Goal: Task Accomplishment & Management: Manage account settings

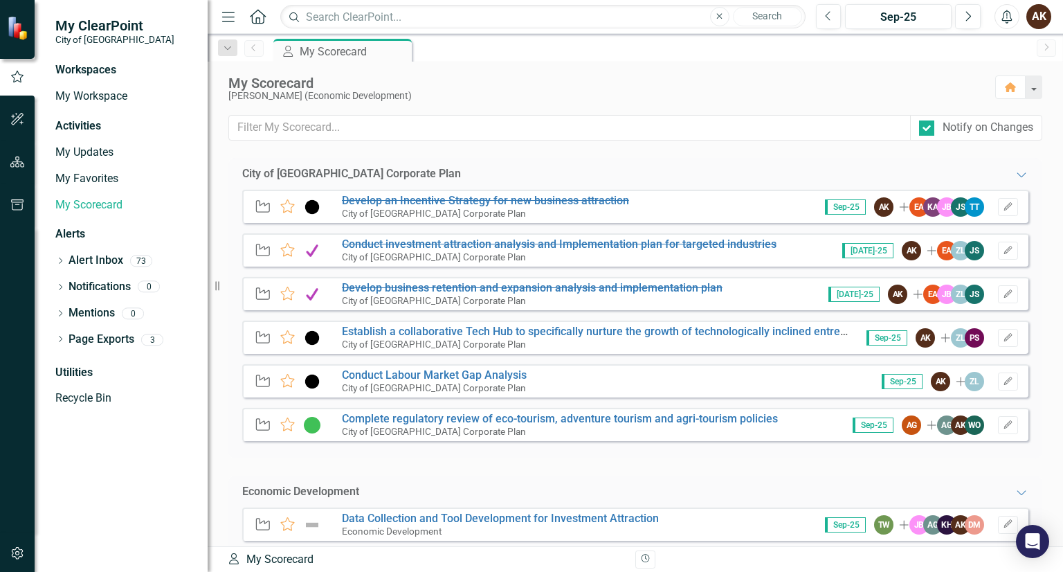
drag, startPoint x: 1052, startPoint y: 207, endPoint x: 1062, endPoint y: 298, distance: 91.2
click at [1062, 298] on div "City of Maple Ridge Corporate Plan Expanded Initiative Favorite Develop an Ince…" at bounding box center [635, 352] width 855 height 388
click at [111, 98] on link "My Workspace" at bounding box center [124, 97] width 138 height 16
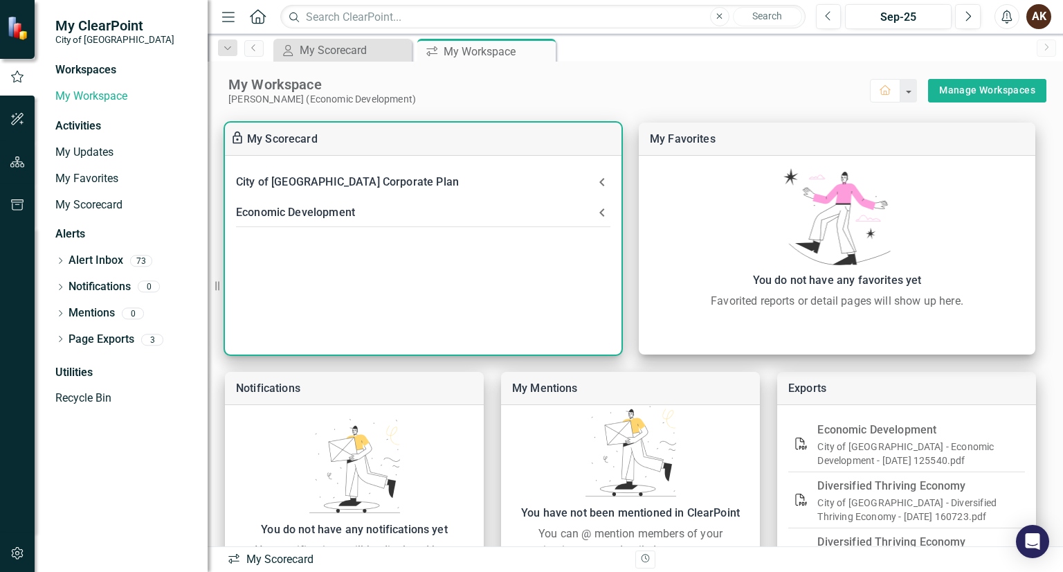
click at [345, 208] on div "Economic Development" at bounding box center [415, 212] width 358 height 19
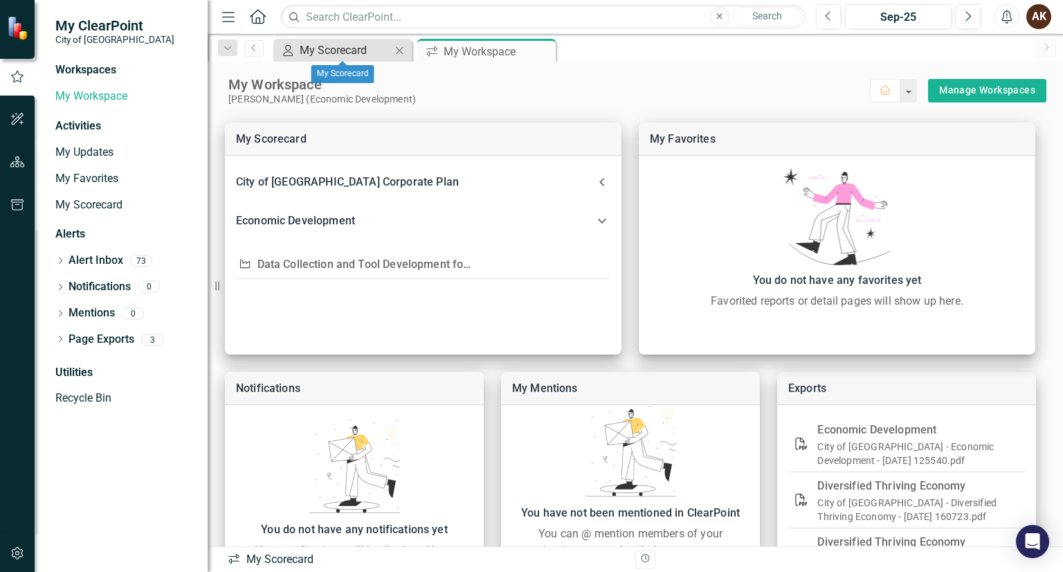
click at [352, 44] on div "My Scorecard" at bounding box center [345, 50] width 91 height 17
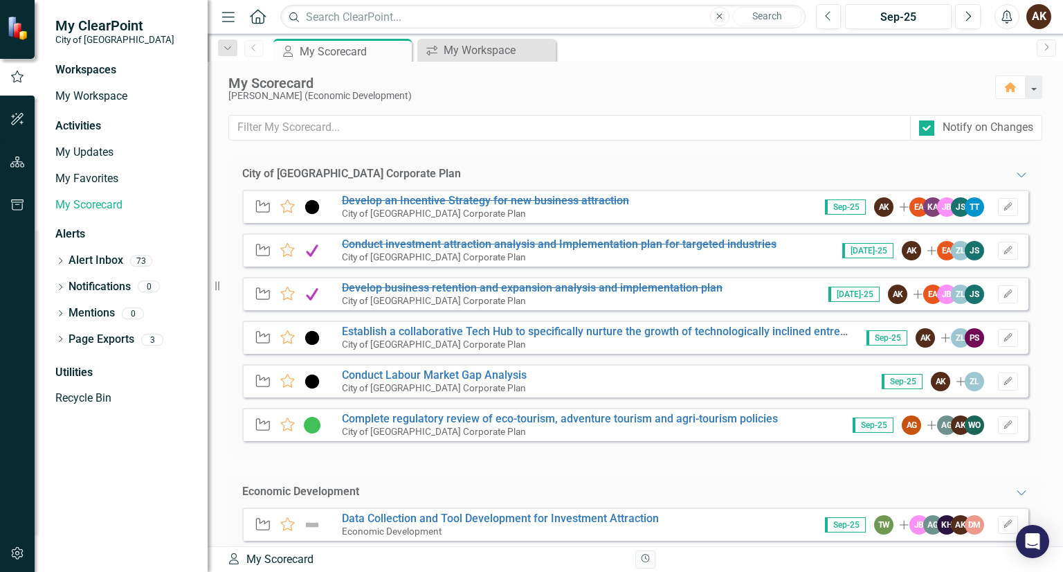
click at [260, 558] on div "My Scorecard My Scorecard" at bounding box center [426, 560] width 398 height 16
click at [468, 51] on div "My Workspace" at bounding box center [489, 50] width 91 height 17
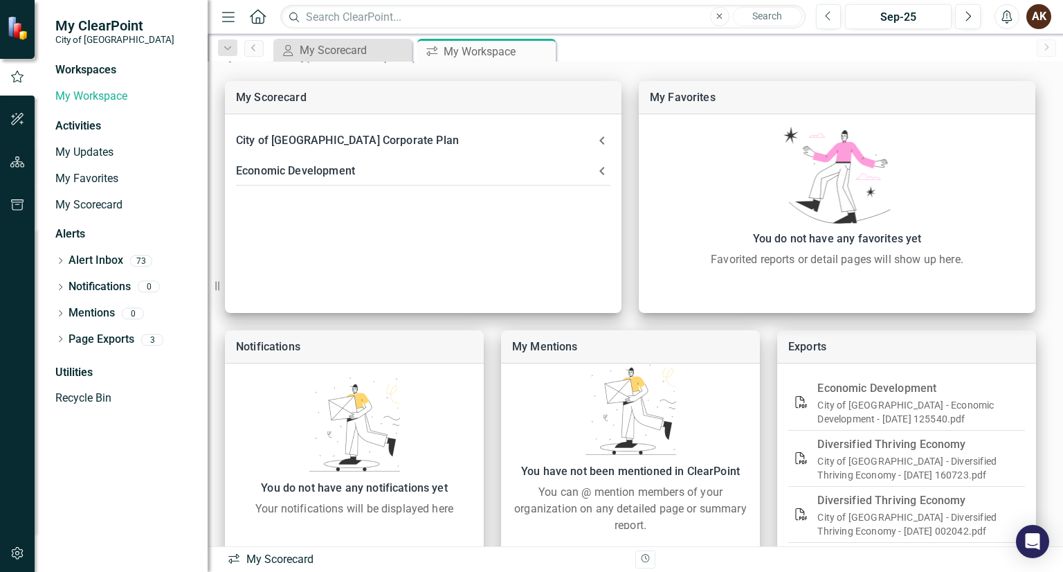
scroll to position [75, 0]
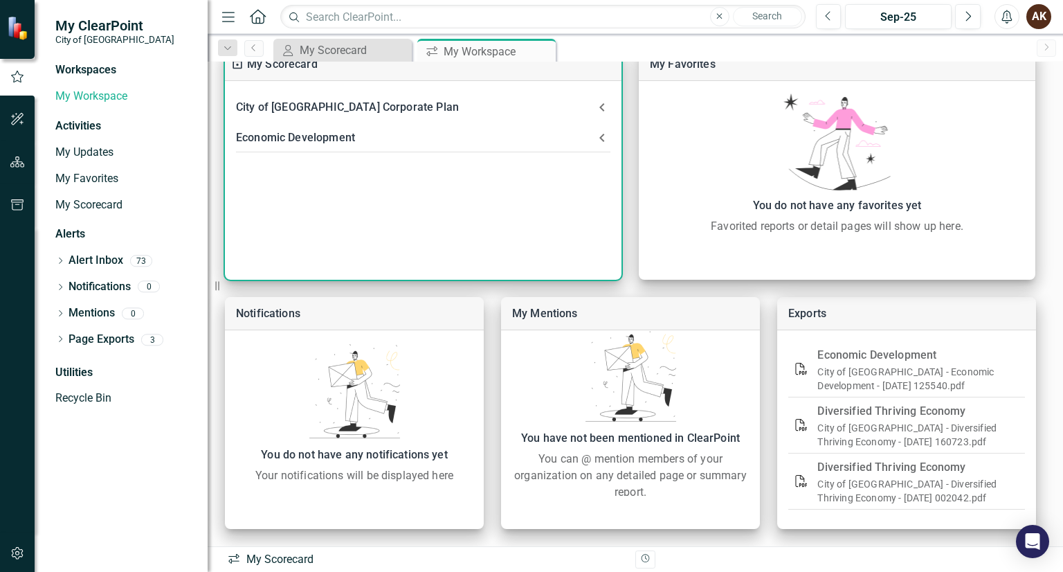
click at [340, 143] on div "Economic Development" at bounding box center [415, 137] width 358 height 19
click at [340, 143] on div "Economic Development" at bounding box center [415, 145] width 358 height 19
click at [340, 143] on div "Economic Development" at bounding box center [415, 137] width 358 height 19
click at [395, 184] on link "Data Collection and Tool Development for Investment Attraction" at bounding box center [418, 189] width 323 height 13
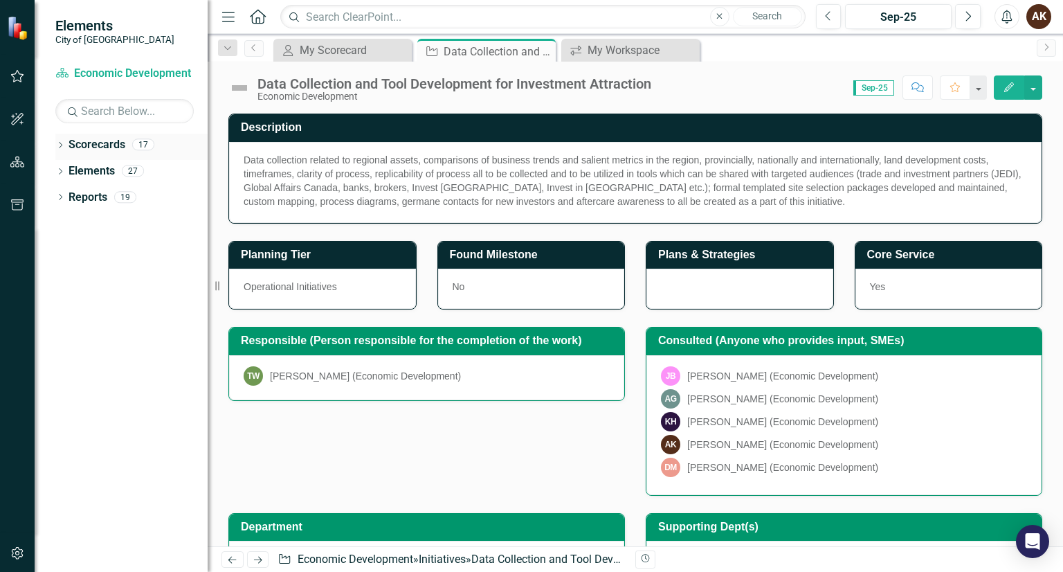
click at [66, 150] on div "Dropdown Scorecards 17" at bounding box center [131, 147] width 152 height 26
click at [60, 145] on icon "Dropdown" at bounding box center [60, 147] width 10 height 8
click at [83, 171] on link "City of [GEOGRAPHIC_DATA] Corporate Plan" at bounding box center [141, 171] width 131 height 16
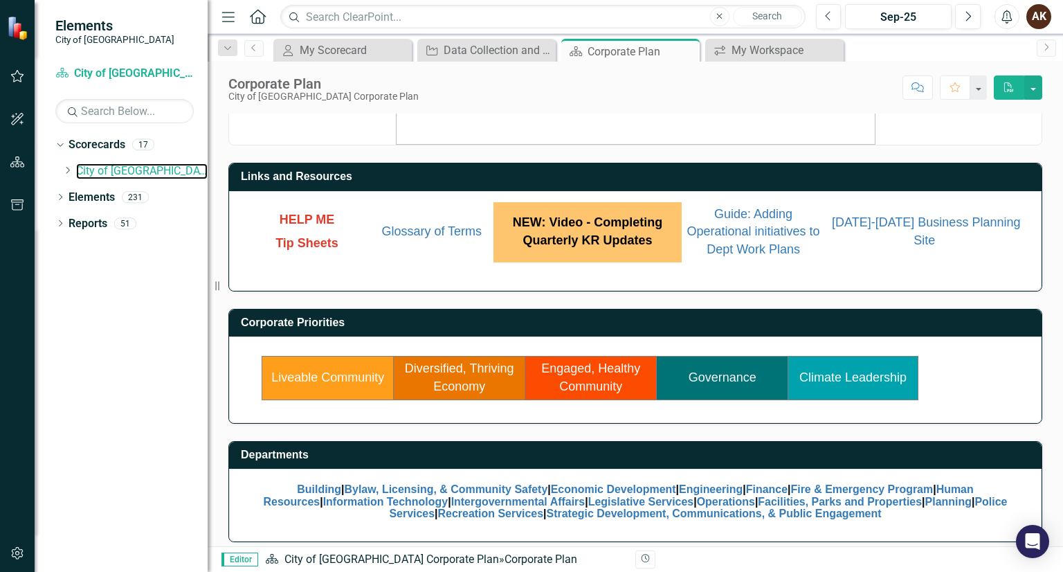
scroll to position [73, 0]
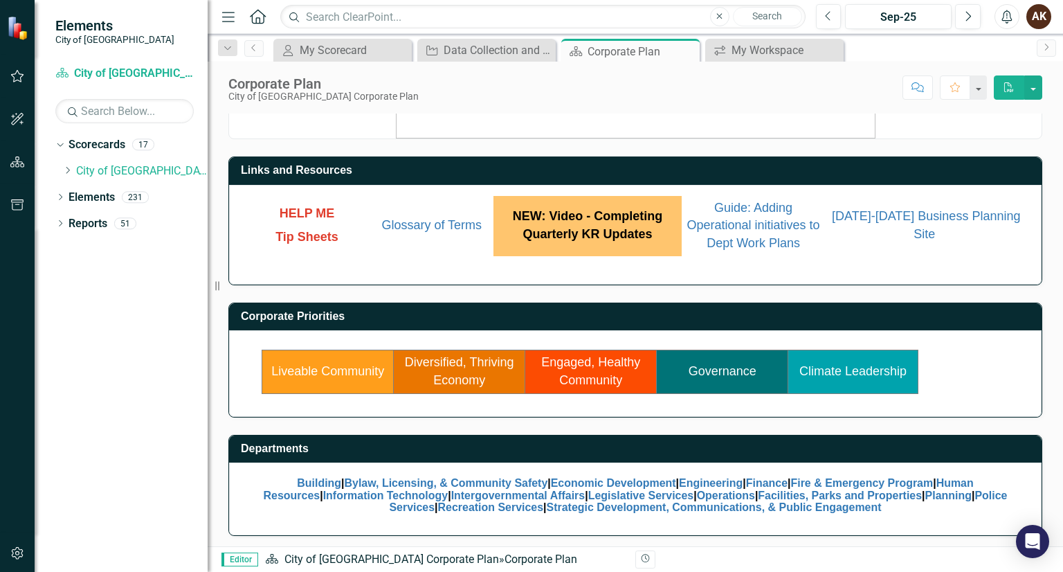
click at [471, 366] on link "Diversified, Thriving Economy" at bounding box center [459, 371] width 109 height 32
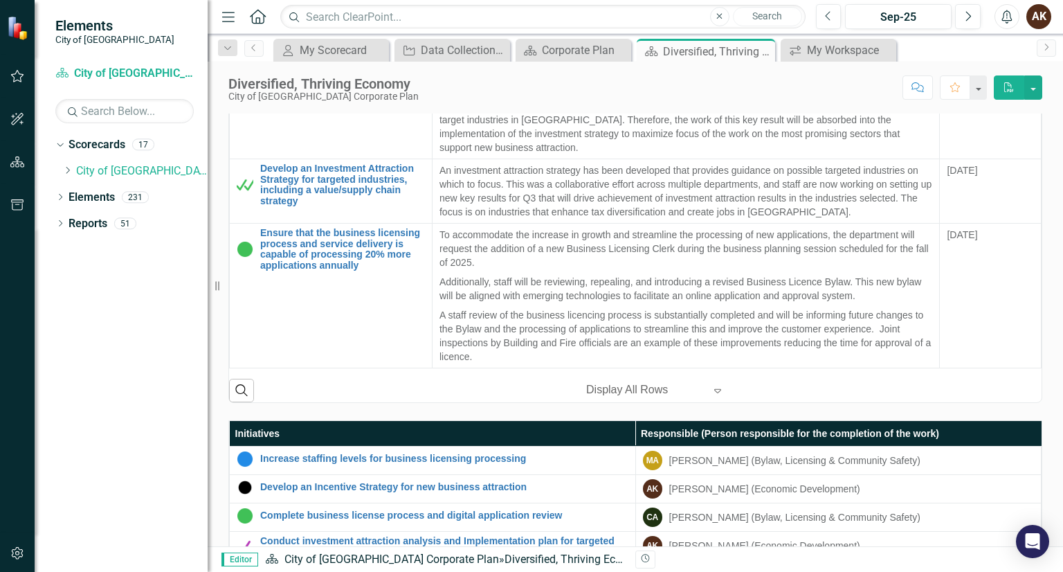
scroll to position [590, 0]
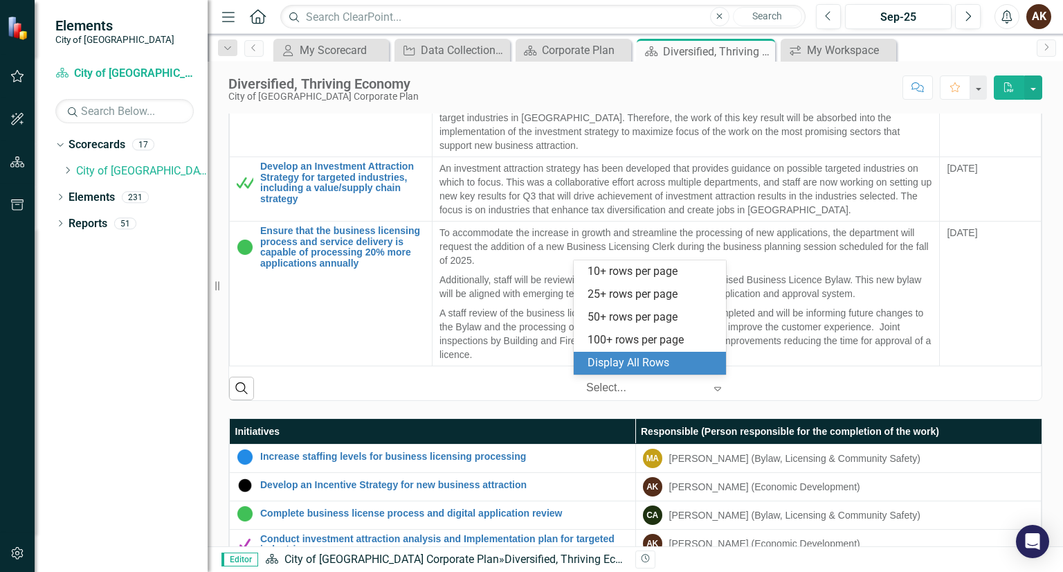
click at [626, 383] on div at bounding box center [645, 388] width 118 height 19
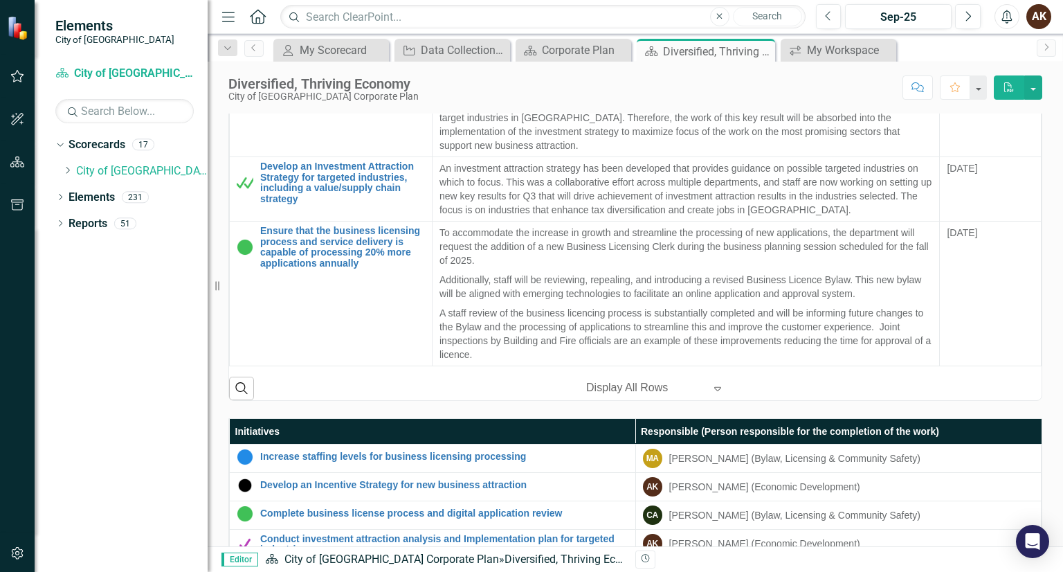
click at [625, 387] on div at bounding box center [645, 388] width 118 height 19
click at [1032, 87] on button "button" at bounding box center [1033, 87] width 18 height 24
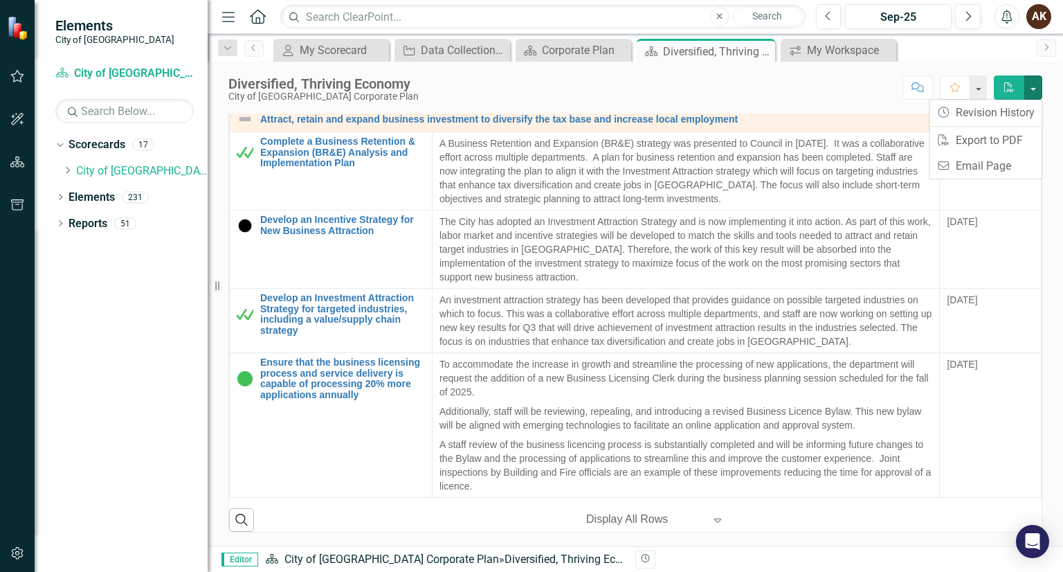
scroll to position [464, 0]
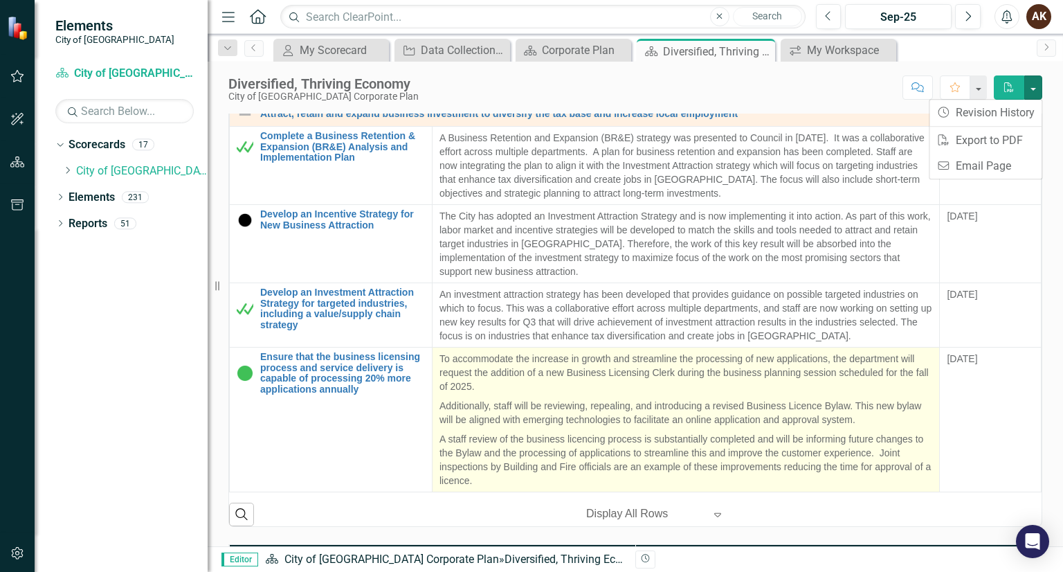
click at [486, 397] on p "Additionally, staff will be reviewing, repealing, and introducing a revised Bus…" at bounding box center [685, 412] width 493 height 33
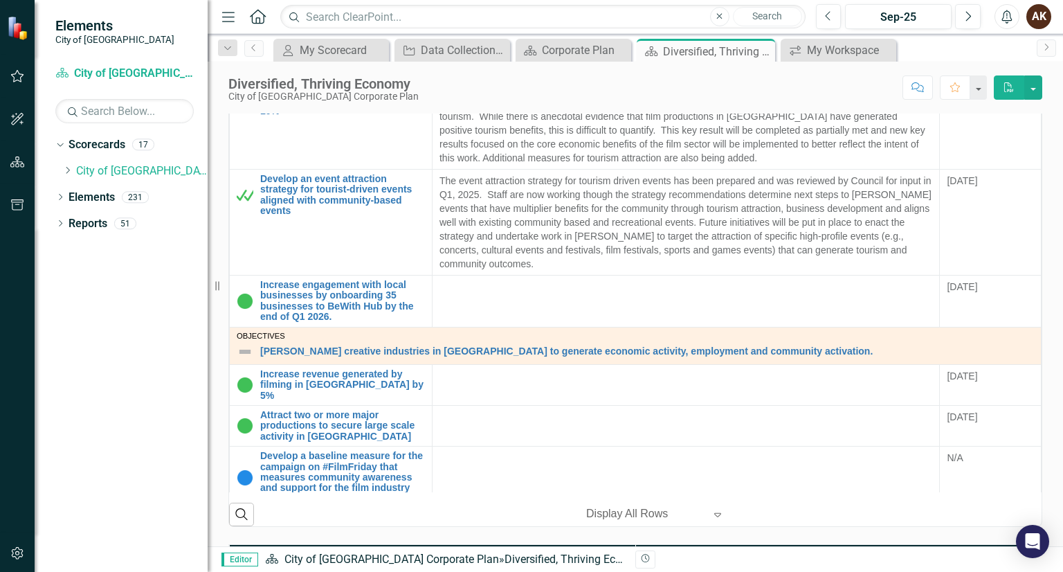
scroll to position [858, 0]
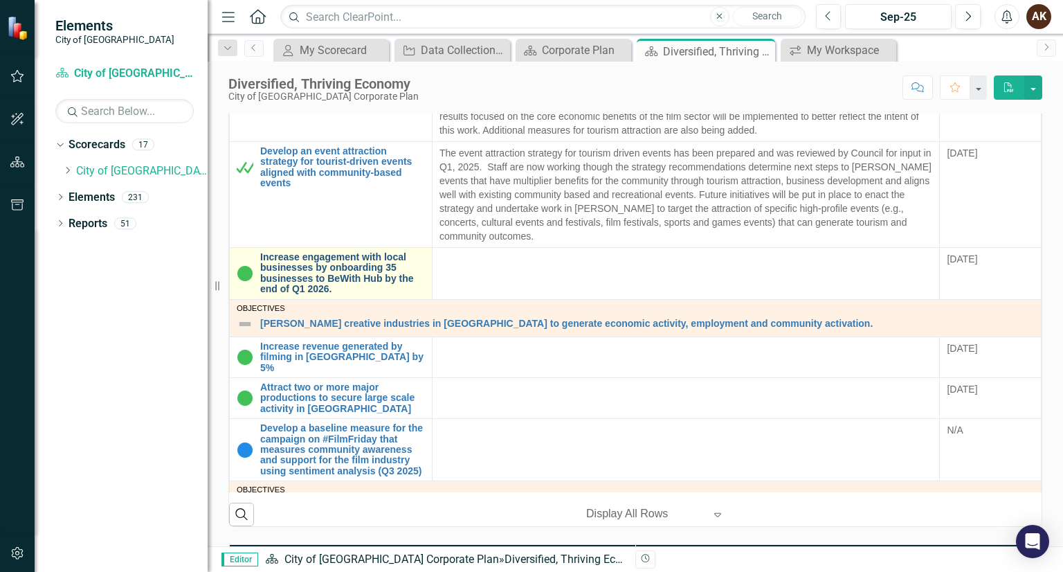
click at [342, 269] on link "Increase engagement with local businesses by onboarding 35 businesses to BeWith…" at bounding box center [342, 273] width 165 height 43
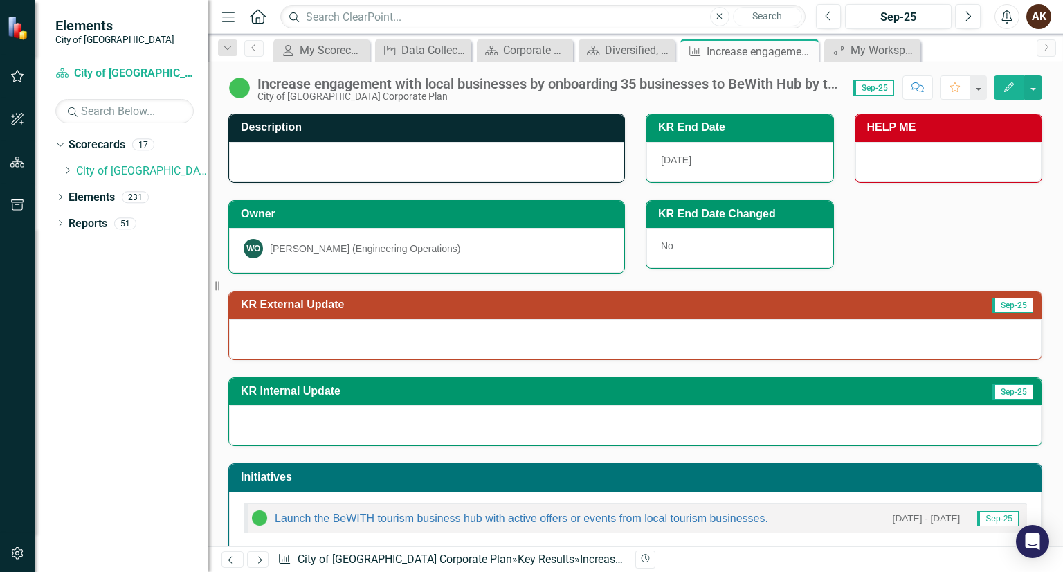
click at [661, 245] on span "No" at bounding box center [667, 245] width 12 height 11
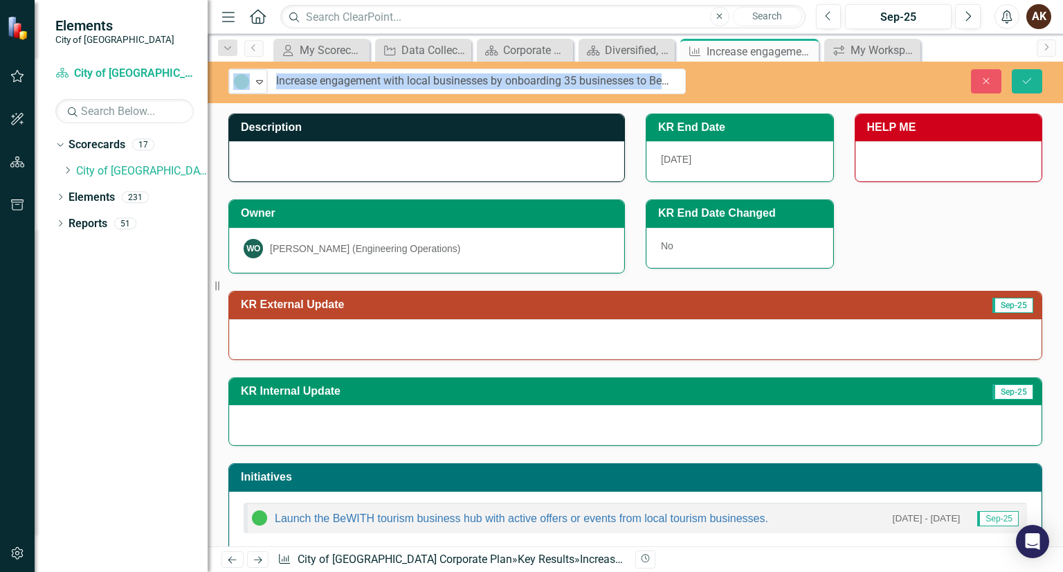
click at [730, 80] on div "Close Save" at bounding box center [885, 81] width 336 height 24
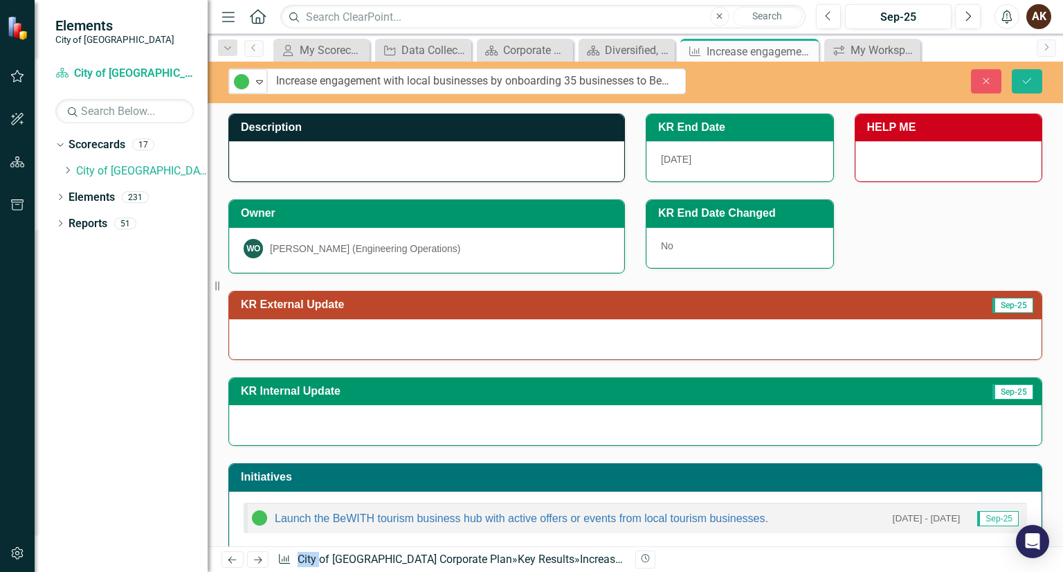
click at [730, 80] on div "Close Save" at bounding box center [885, 81] width 336 height 24
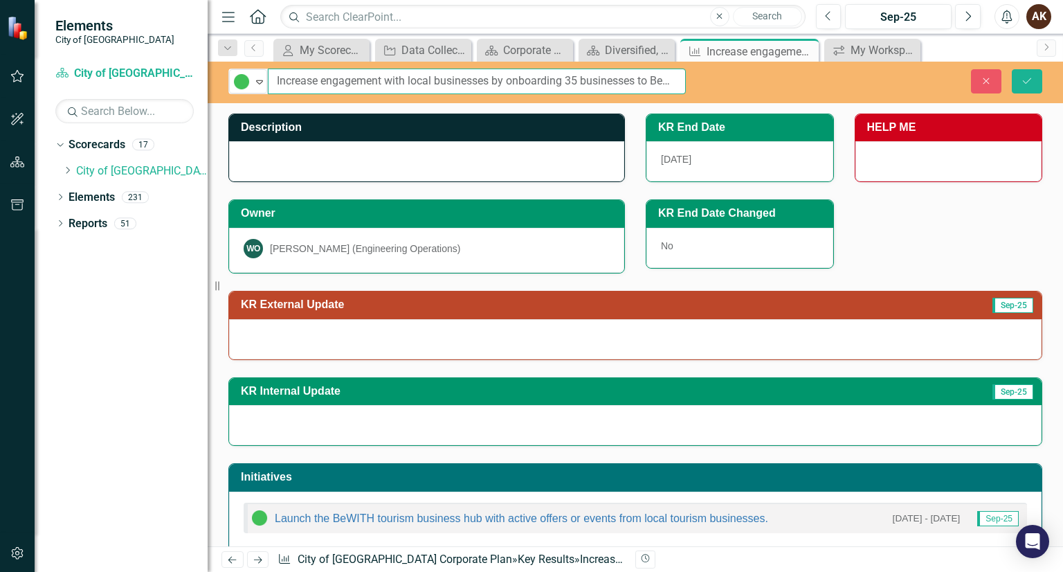
click at [576, 78] on input "Increase engagement with local businesses by onboarding 35 businesses to BeWith…" at bounding box center [477, 82] width 418 height 26
drag, startPoint x: 576, startPoint y: 78, endPoint x: 781, endPoint y: 89, distance: 204.4
click at [796, 87] on div "In Progress Expand Increase engagement with local businesses by onboarding 35 b…" at bounding box center [635, 82] width 855 height 26
click at [564, 83] on input "Increase engagement with local businesses by onboarding 35 businesses to BeWith…" at bounding box center [477, 82] width 418 height 26
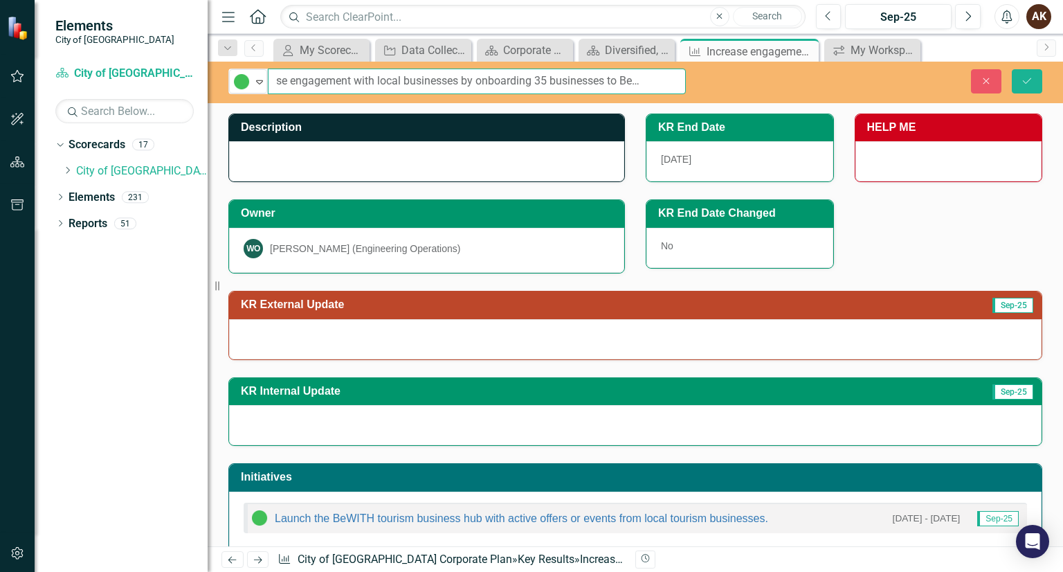
scroll to position [0, 36]
type input "Increase engagement with local businesses by onboarding 35 businesses to BeWith…"
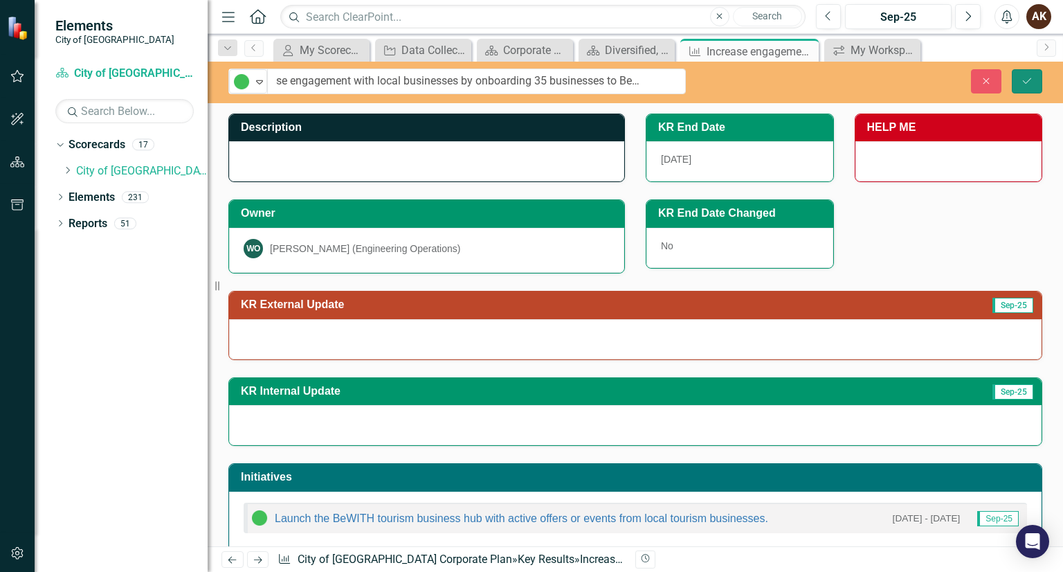
scroll to position [0, 0]
click at [1027, 84] on icon "Save" at bounding box center [1027, 81] width 12 height 10
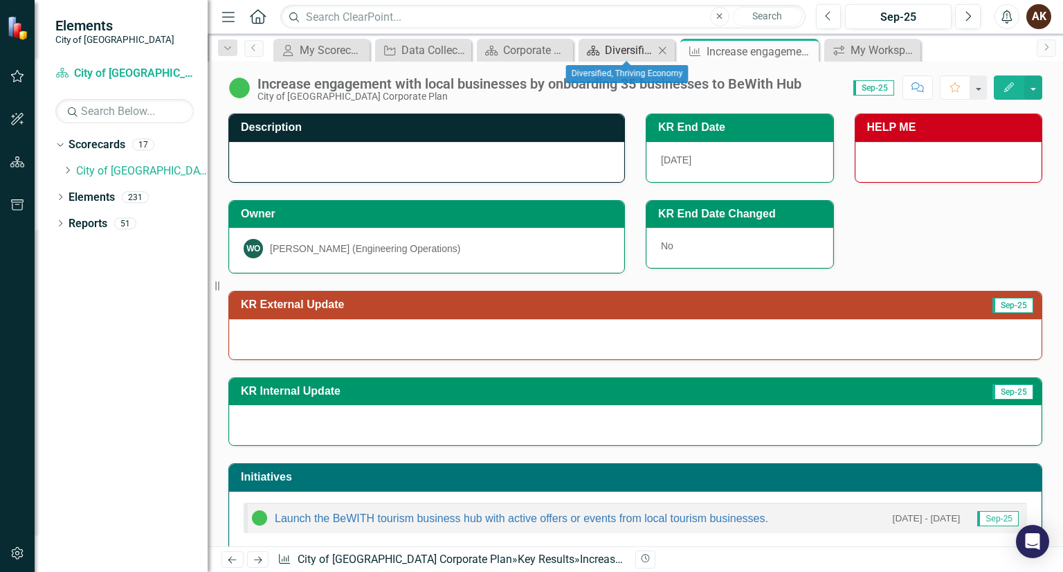
click at [628, 46] on div "Diversified, Thriving Economy" at bounding box center [629, 50] width 49 height 17
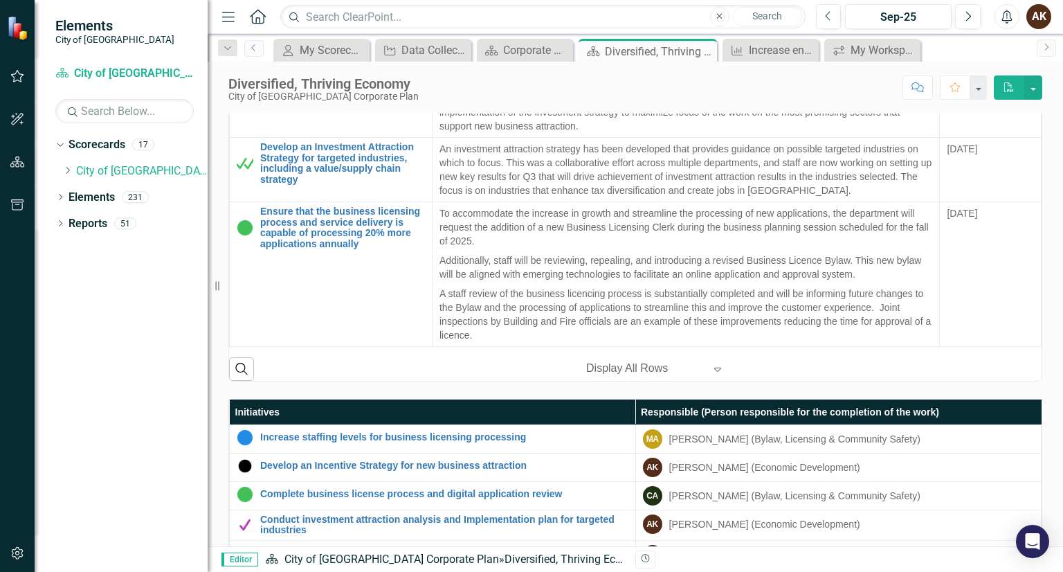
scroll to position [603, 0]
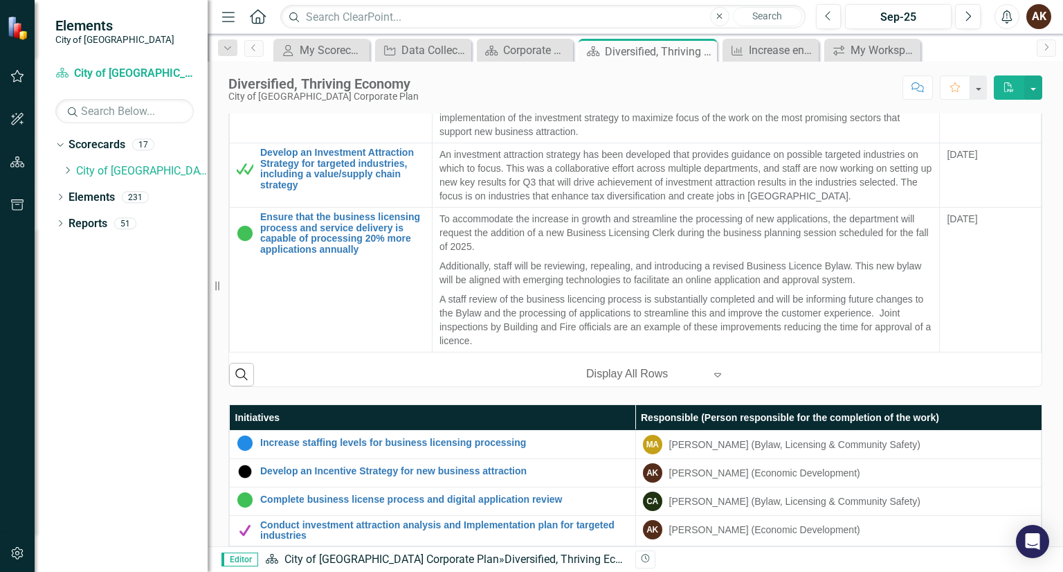
drag, startPoint x: 756, startPoint y: 330, endPoint x: 850, endPoint y: 397, distance: 115.8
click at [850, 397] on div "Key Results KR External Update KR End Date Objectives Attract, retain and expan…" at bounding box center [635, 386] width 835 height 963
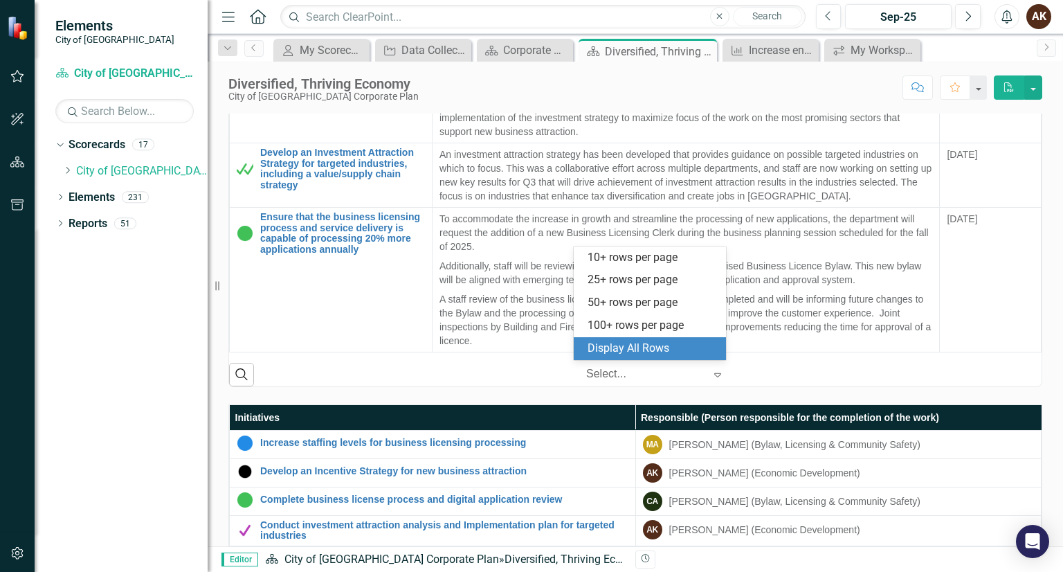
click at [718, 370] on icon "Expand" at bounding box center [718, 374] width 14 height 11
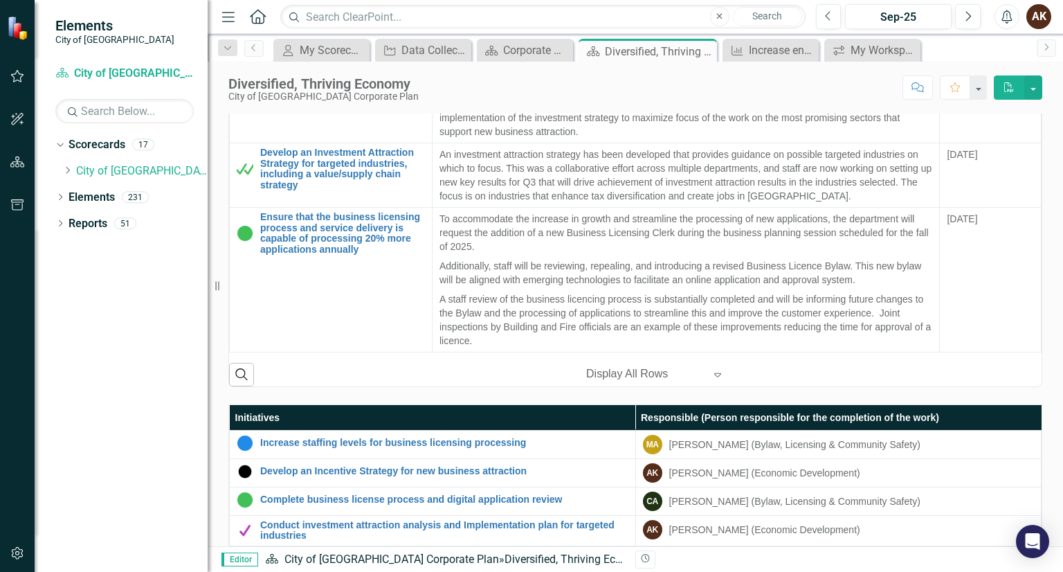
click at [718, 370] on icon "Expand" at bounding box center [718, 374] width 14 height 11
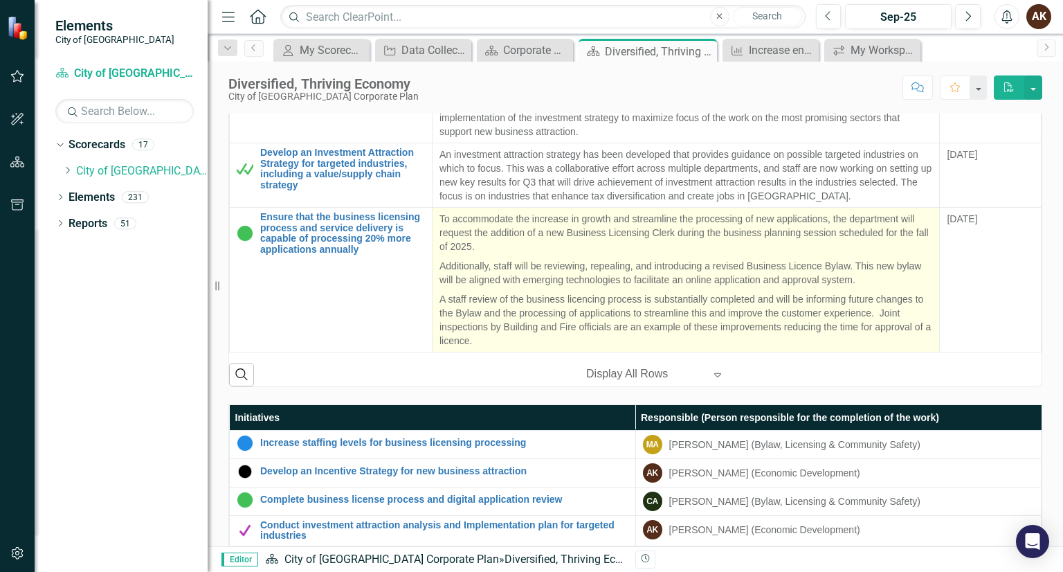
click at [718, 347] on p "A staff review of the business licencing process is substantially completed and…" at bounding box center [685, 318] width 493 height 58
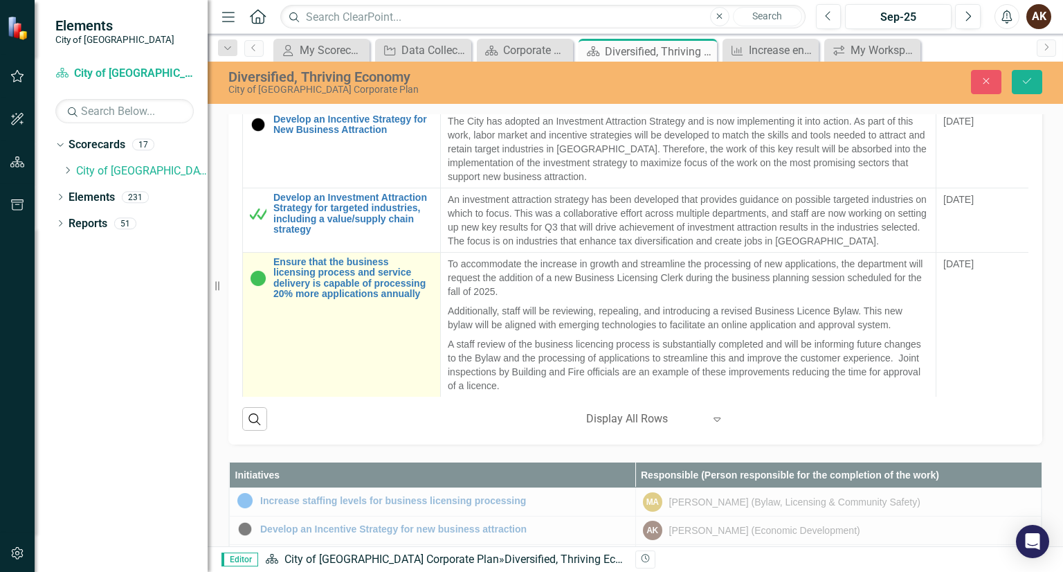
click at [383, 338] on td "Ensure that the business licensing process and service delivery is capable of p…" at bounding box center [342, 324] width 198 height 145
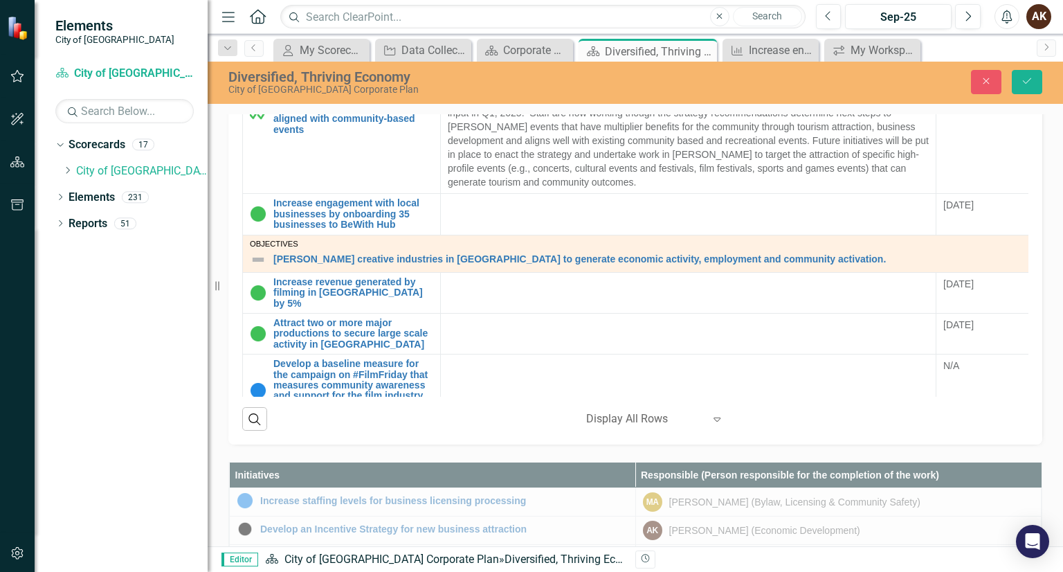
scroll to position [858, 0]
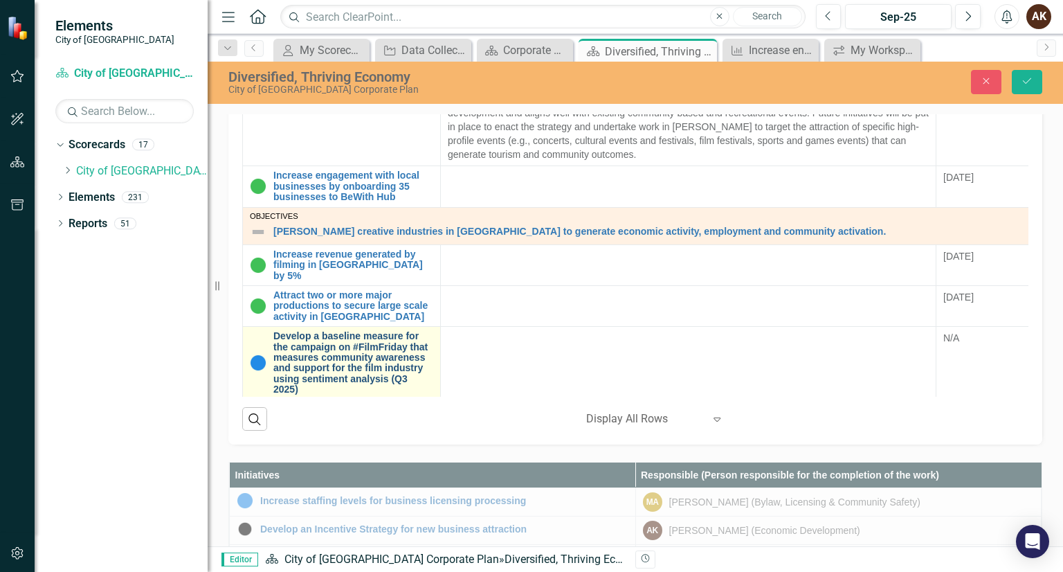
click at [383, 338] on link "Develop a baseline measure for the campaign on #FilmFriday that measures commun…" at bounding box center [353, 363] width 160 height 64
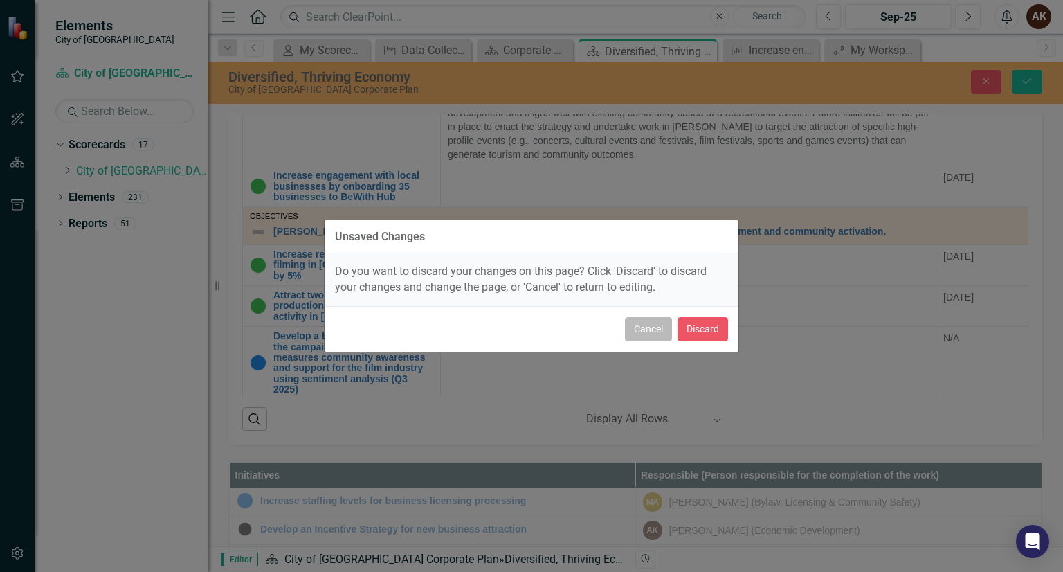
click at [658, 326] on button "Cancel" at bounding box center [648, 329] width 47 height 24
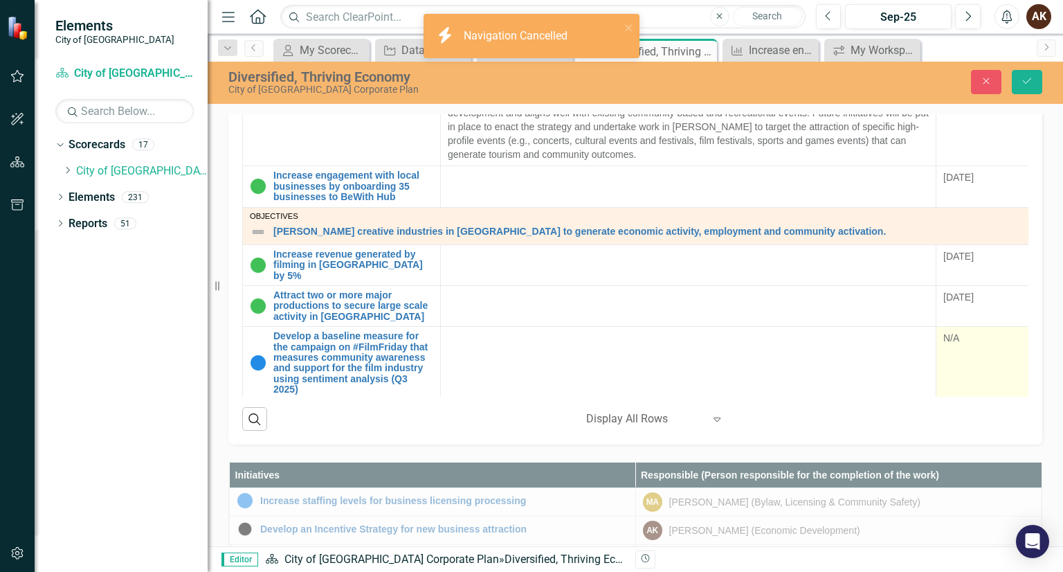
click at [975, 331] on div "N/A" at bounding box center [985, 338] width 84 height 14
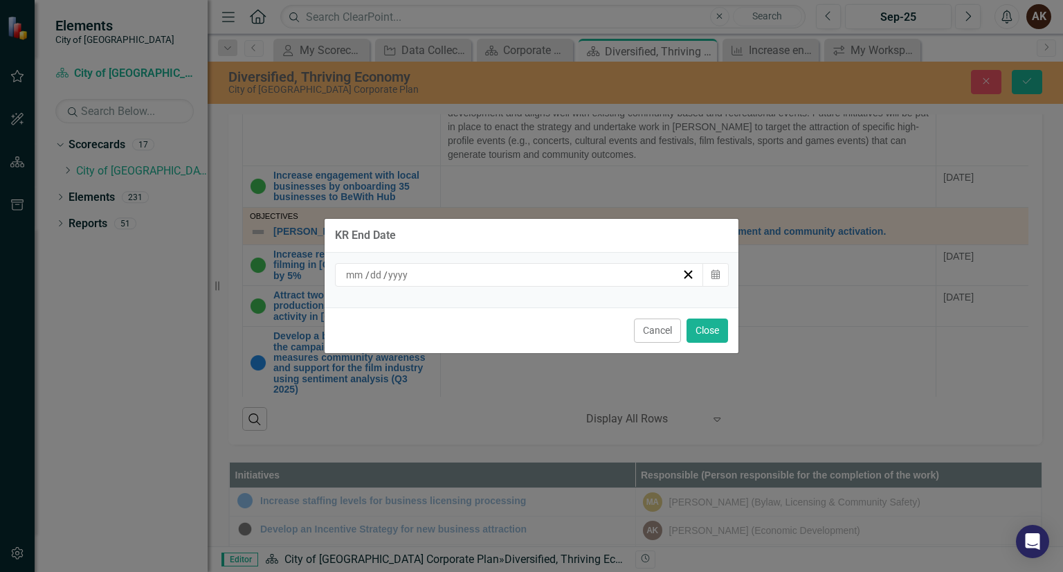
click at [536, 269] on div "/ /" at bounding box center [513, 275] width 338 height 14
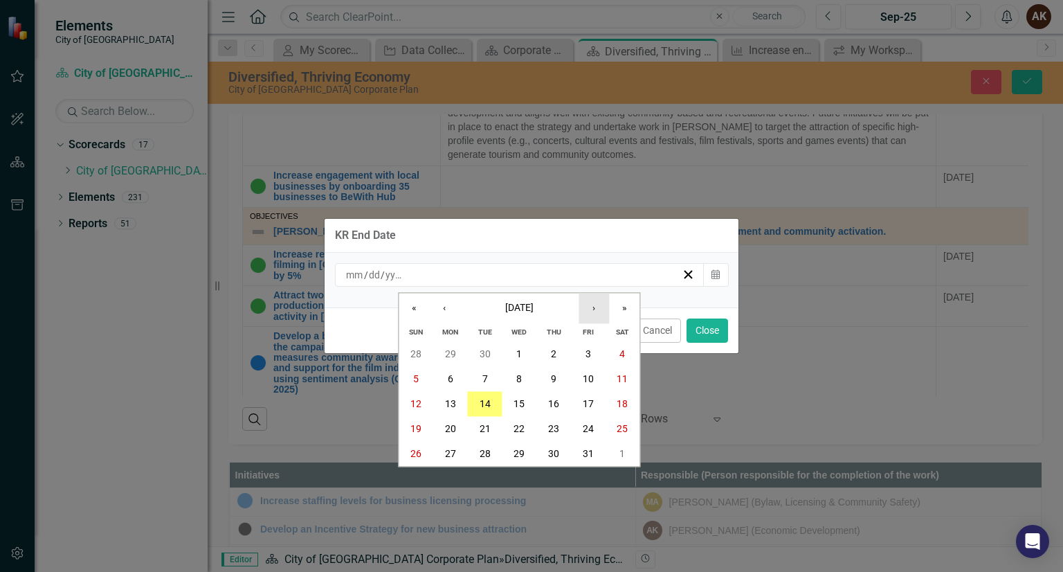
click at [596, 303] on button "›" at bounding box center [594, 308] width 30 height 30
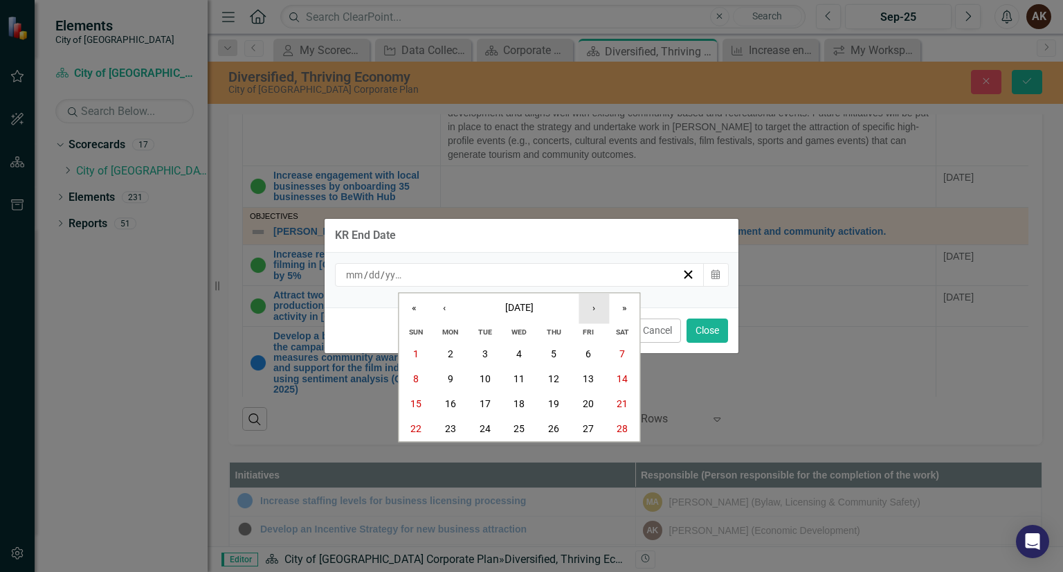
click at [596, 303] on button "›" at bounding box center [594, 308] width 30 height 30
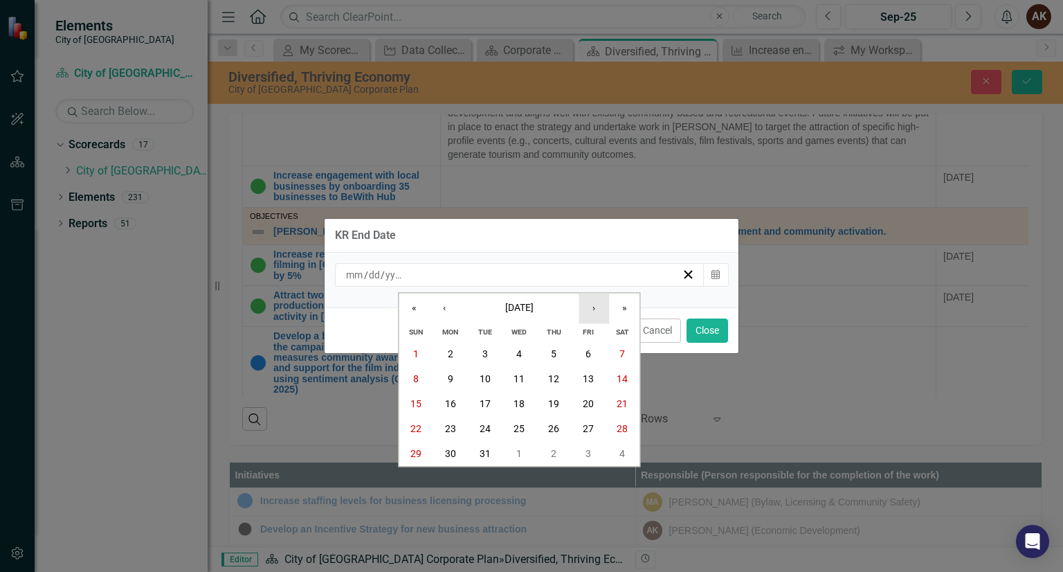
click at [596, 303] on button "›" at bounding box center [594, 308] width 30 height 30
click at [480, 352] on abbr "31" at bounding box center [485, 354] width 11 height 11
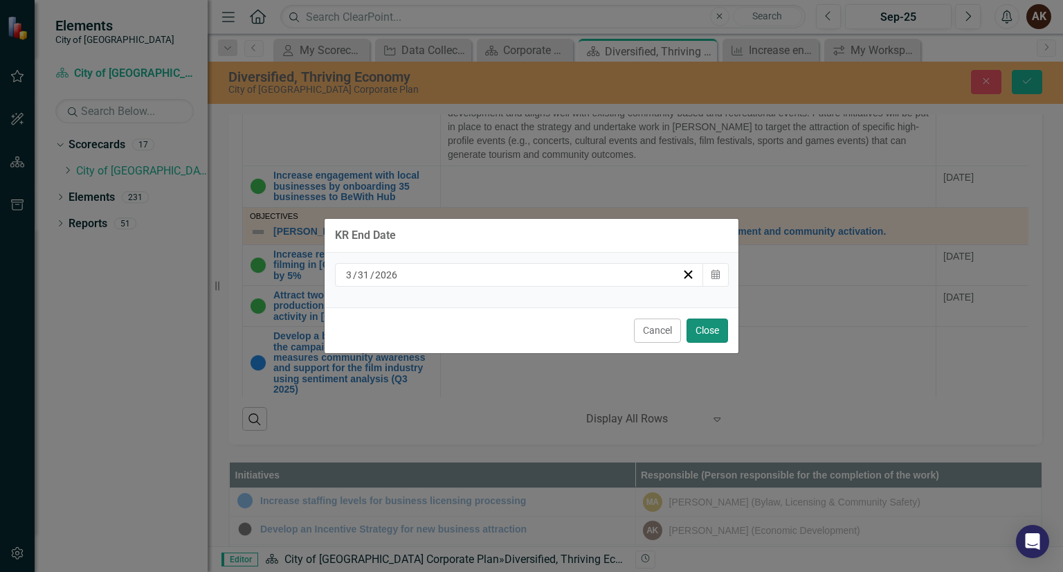
click at [706, 332] on button "Close" at bounding box center [707, 330] width 42 height 24
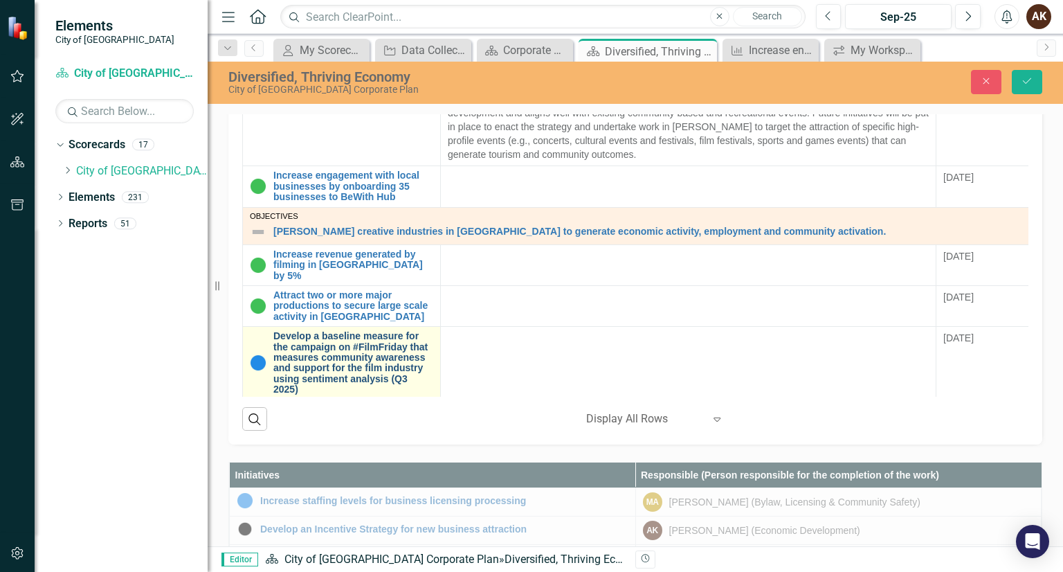
click at [408, 340] on link "Develop a baseline measure for the campaign on #FilmFriday that measures commun…" at bounding box center [353, 363] width 160 height 64
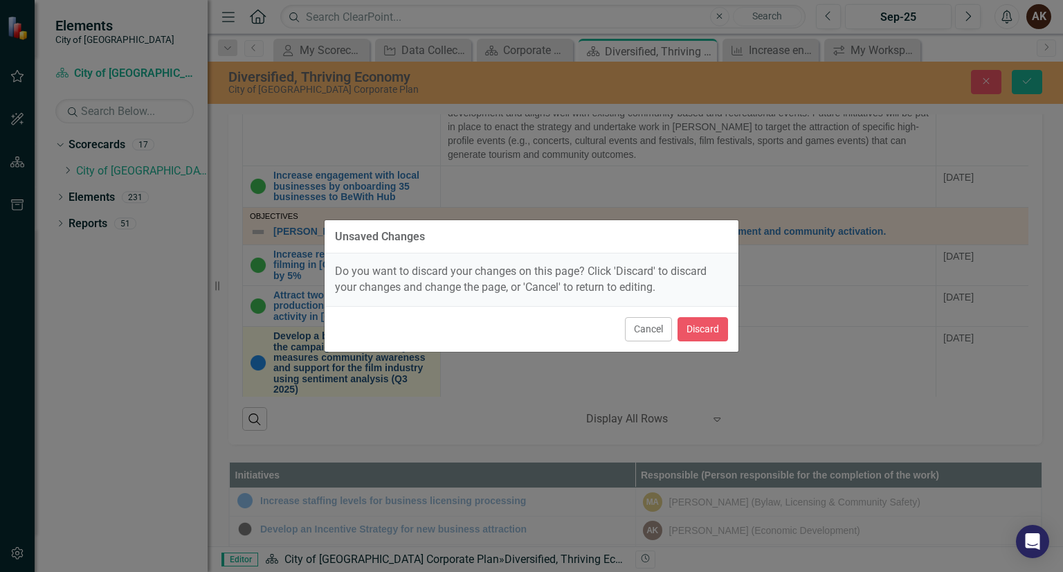
click at [408, 340] on div "Unsaved Changes Do you want to discard your changes on this page? Click 'Discar…" at bounding box center [531, 286] width 415 height 572
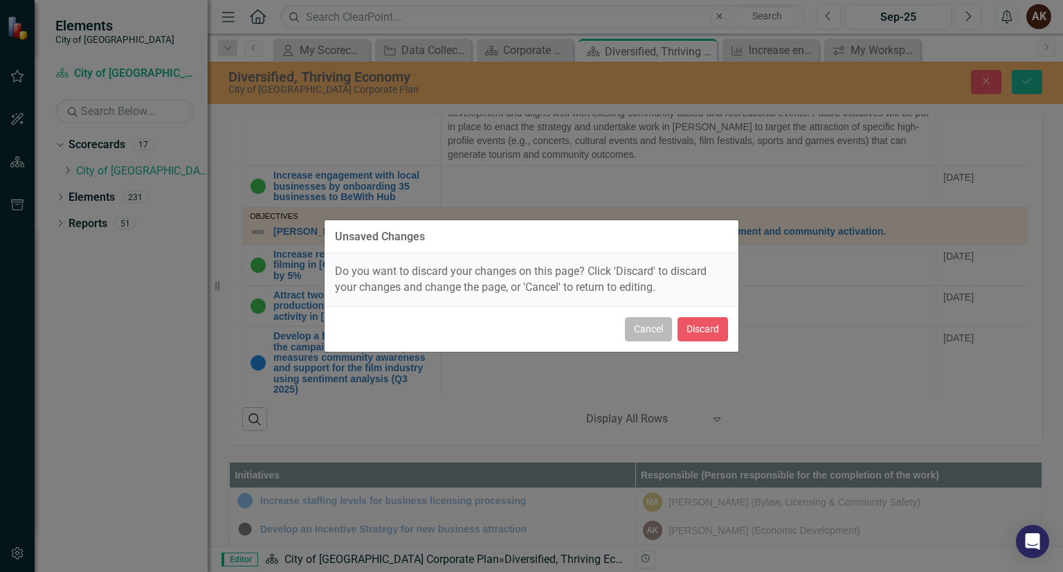
click at [653, 325] on button "Cancel" at bounding box center [648, 329] width 47 height 24
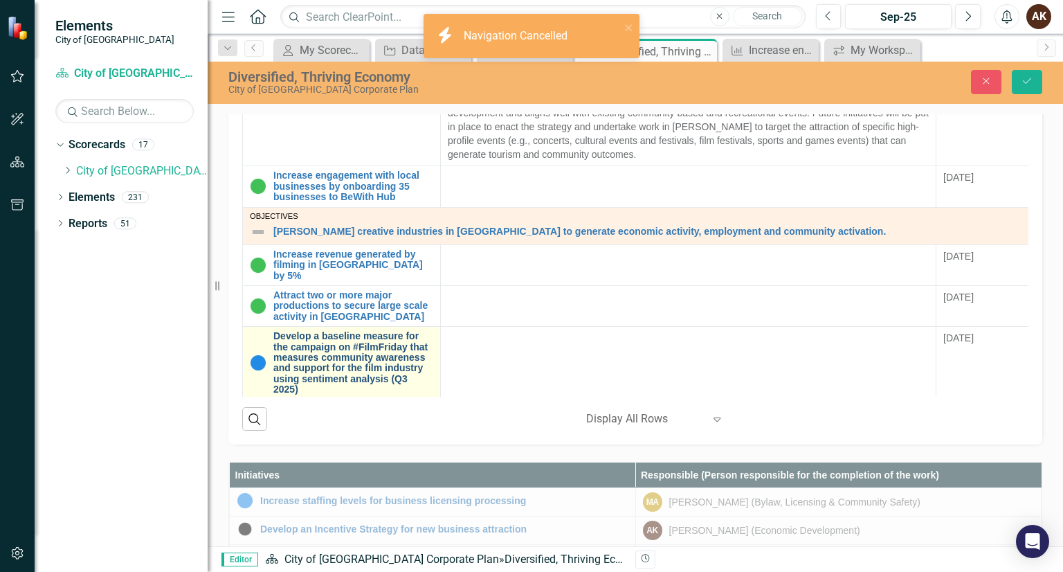
click at [410, 354] on link "Develop a baseline measure for the campaign on #FilmFriday that measures commun…" at bounding box center [353, 363] width 160 height 64
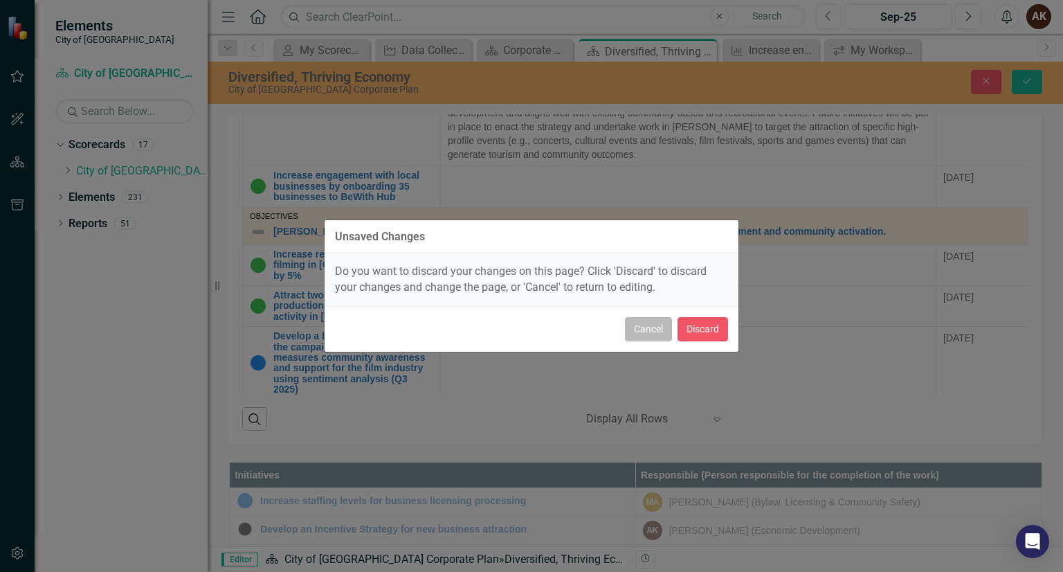
click at [658, 327] on button "Cancel" at bounding box center [648, 329] width 47 height 24
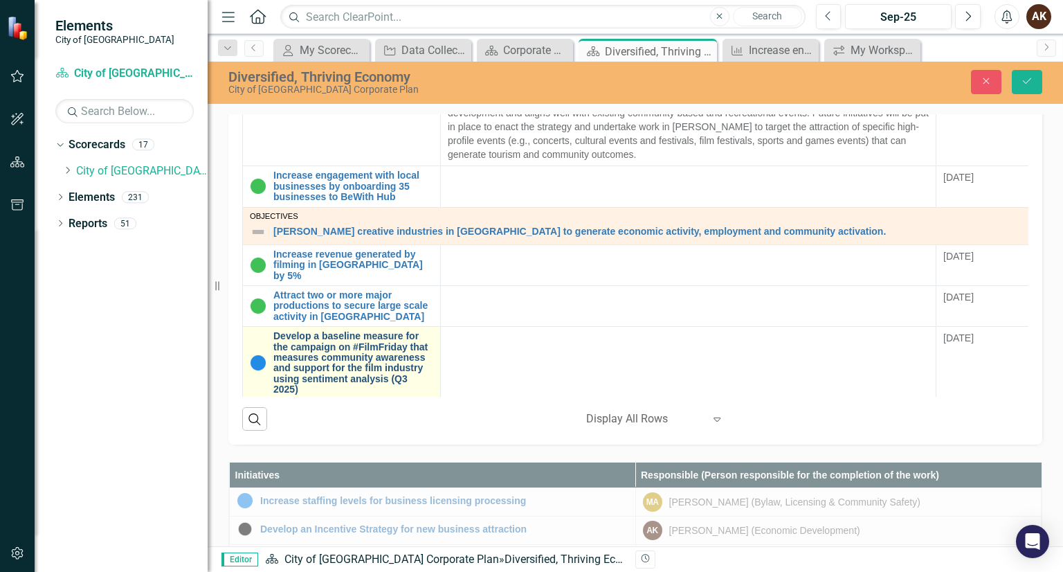
click at [277, 331] on link "Develop a baseline measure for the campaign on #FilmFriday that measures commun…" at bounding box center [353, 363] width 160 height 64
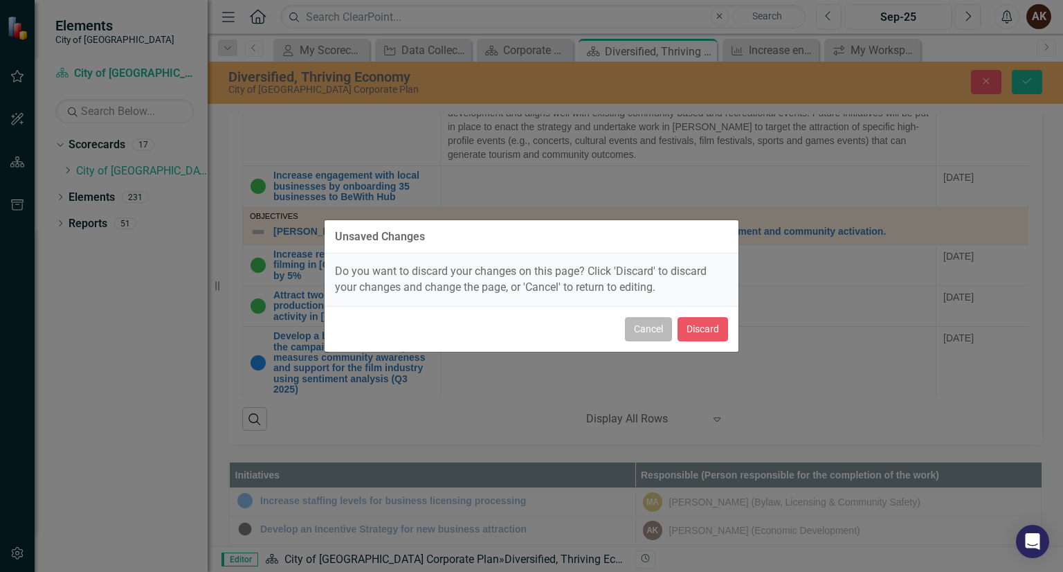
click at [655, 322] on button "Cancel" at bounding box center [648, 329] width 47 height 24
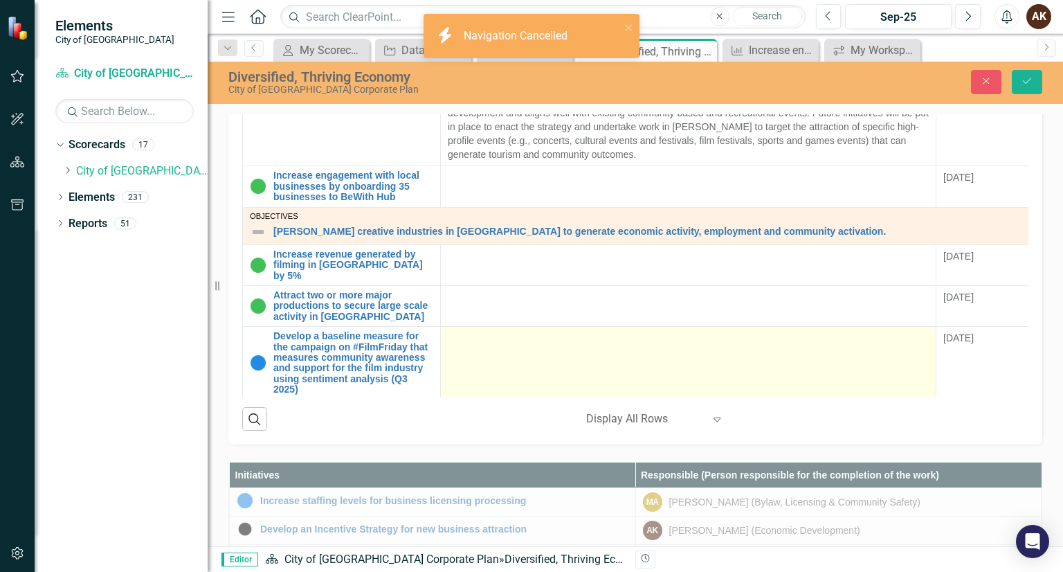
click at [620, 331] on div at bounding box center [688, 339] width 481 height 17
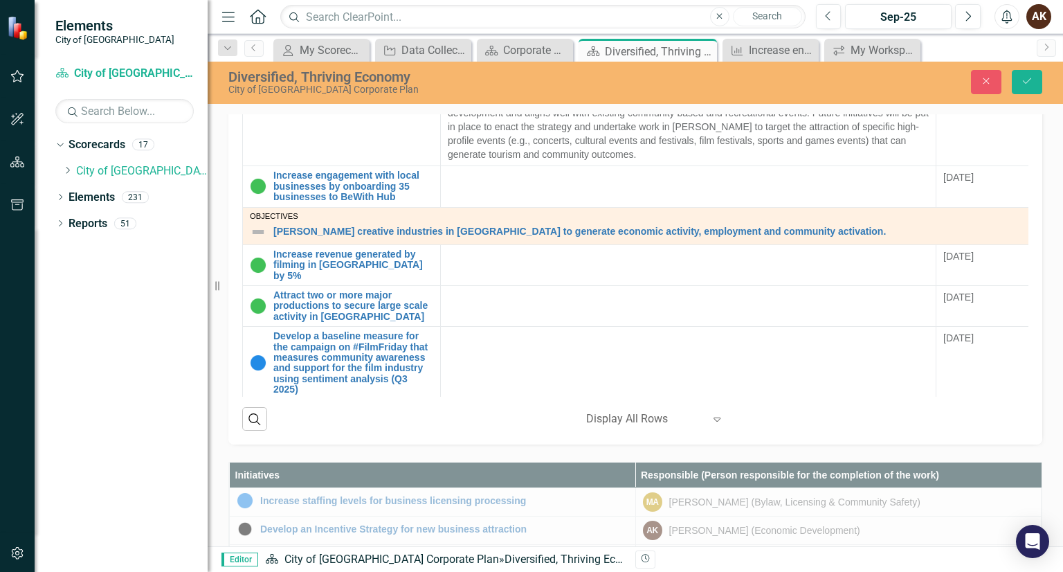
scroll to position [933, 0]
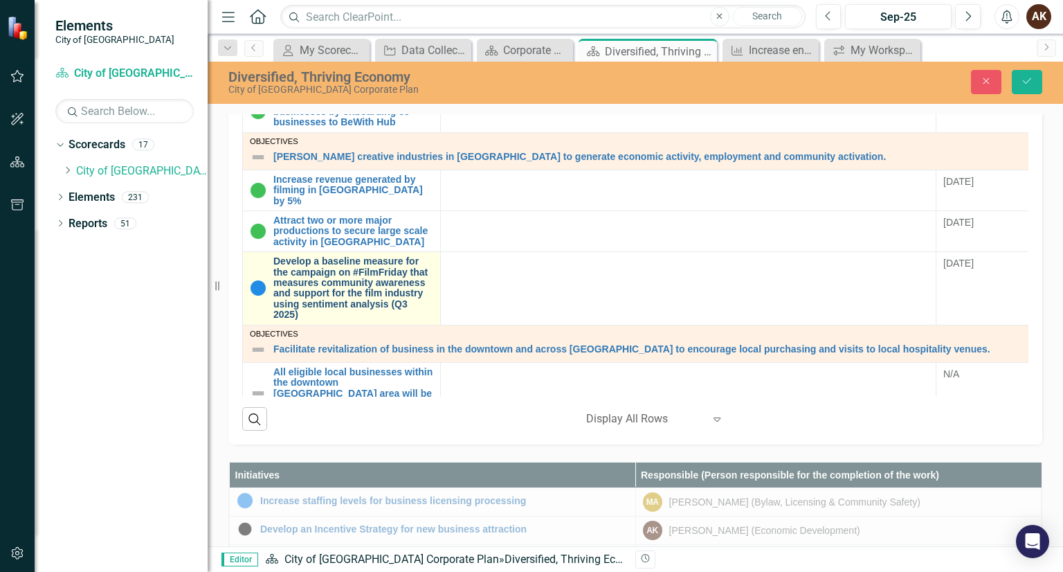
click at [365, 260] on link "Develop a baseline measure for the campaign on #FilmFriday that measures commun…" at bounding box center [353, 288] width 160 height 64
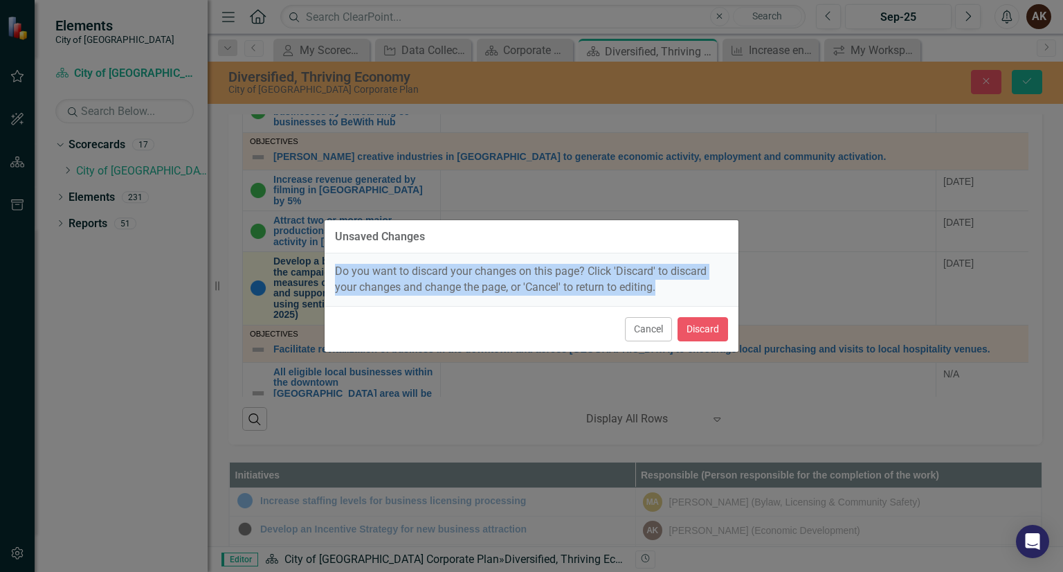
click at [365, 260] on div "Do you want to discard your changes on this page? Click 'Discard' to discard yo…" at bounding box center [532, 279] width 414 height 53
click at [698, 325] on button "Discard" at bounding box center [702, 329] width 51 height 24
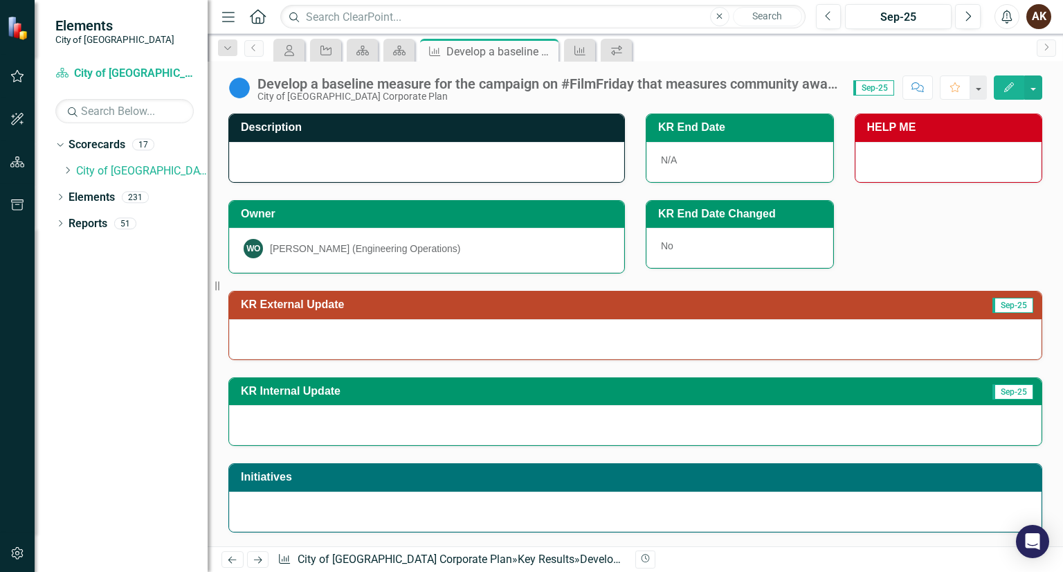
click at [562, 81] on div "Develop a baseline measure for the campaign on #FilmFriday that measures commun…" at bounding box center [548, 83] width 582 height 15
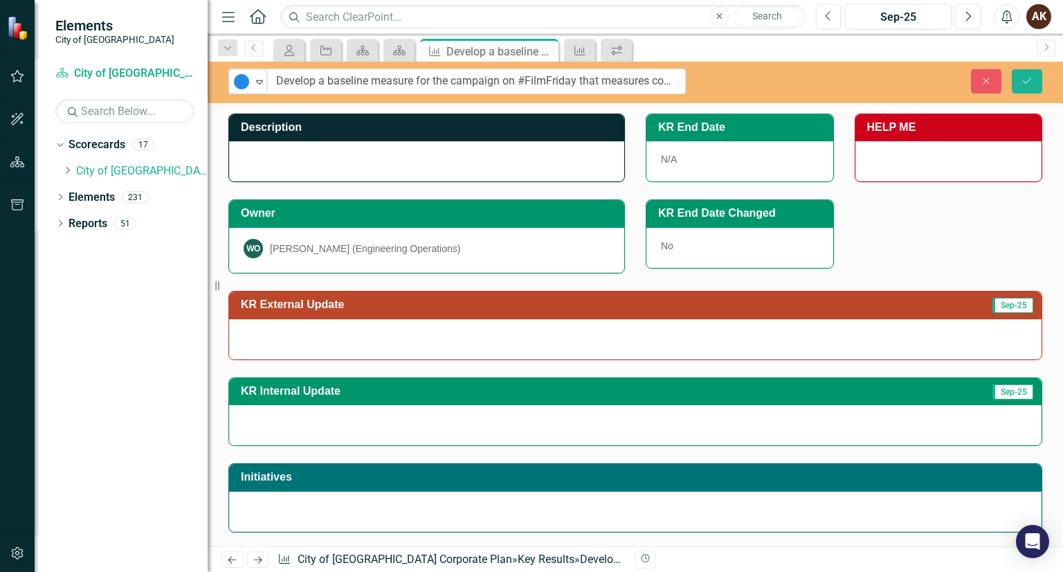
click at [562, 81] on input "Develop a baseline measure for the campaign on #FilmFriday that measures commun…" at bounding box center [476, 82] width 419 height 26
click at [608, 83] on input "Develop a baseline measure for the campaign on #FilmFriday that measures commun…" at bounding box center [476, 82] width 419 height 26
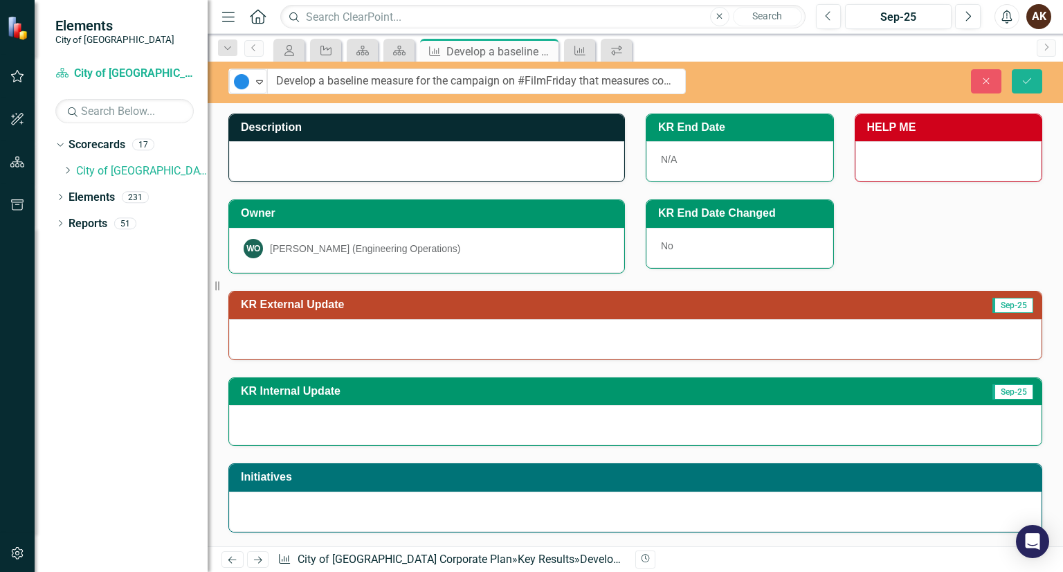
click at [608, 83] on input "Develop a baseline measure for the campaign on #FilmFriday that measures commun…" at bounding box center [476, 82] width 419 height 26
type input "Develop a baseline measure for the campaign on #FilmFriday that measures commun…"
click at [659, 156] on div "N/A" at bounding box center [739, 161] width 187 height 40
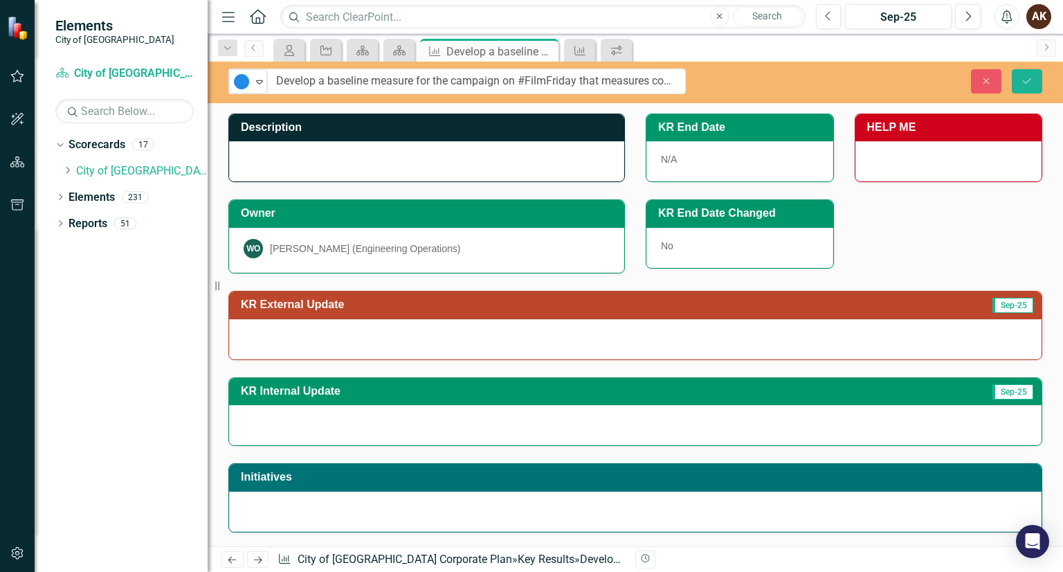
click at [659, 156] on div "N/A" at bounding box center [739, 161] width 187 height 40
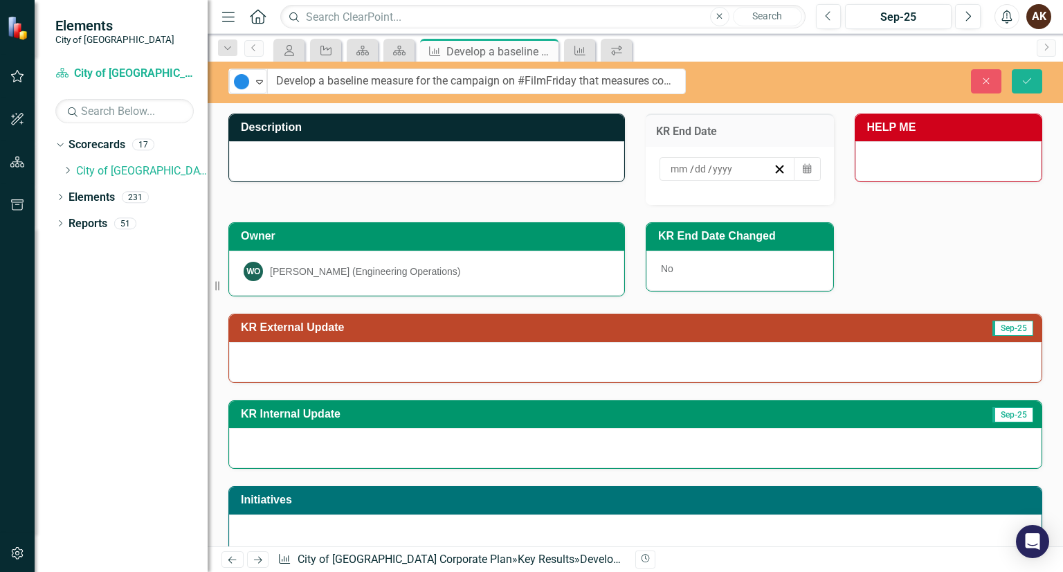
click at [694, 171] on input at bounding box center [701, 169] width 14 height 14
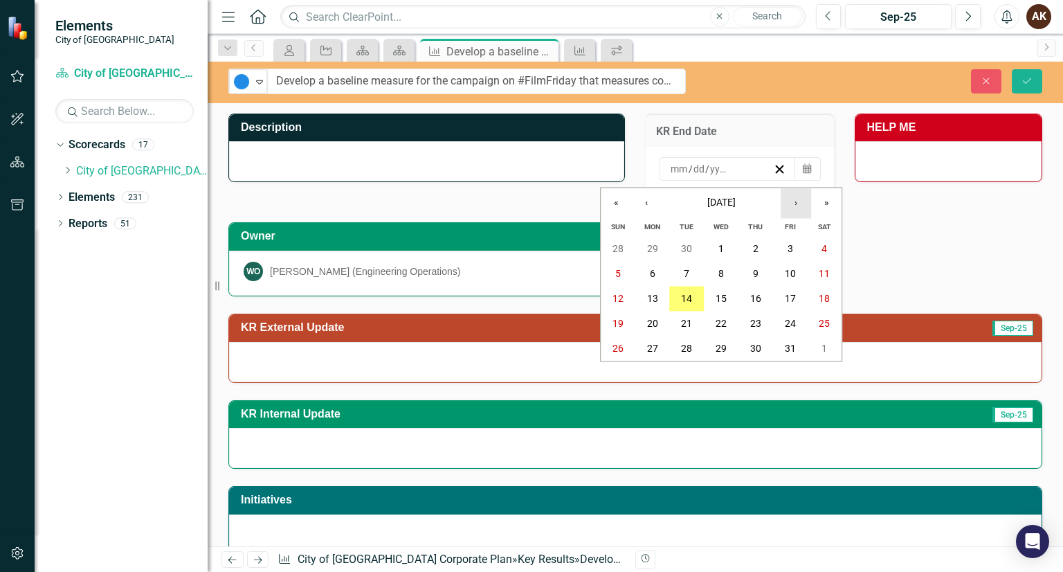
click at [790, 203] on button "›" at bounding box center [796, 203] width 30 height 30
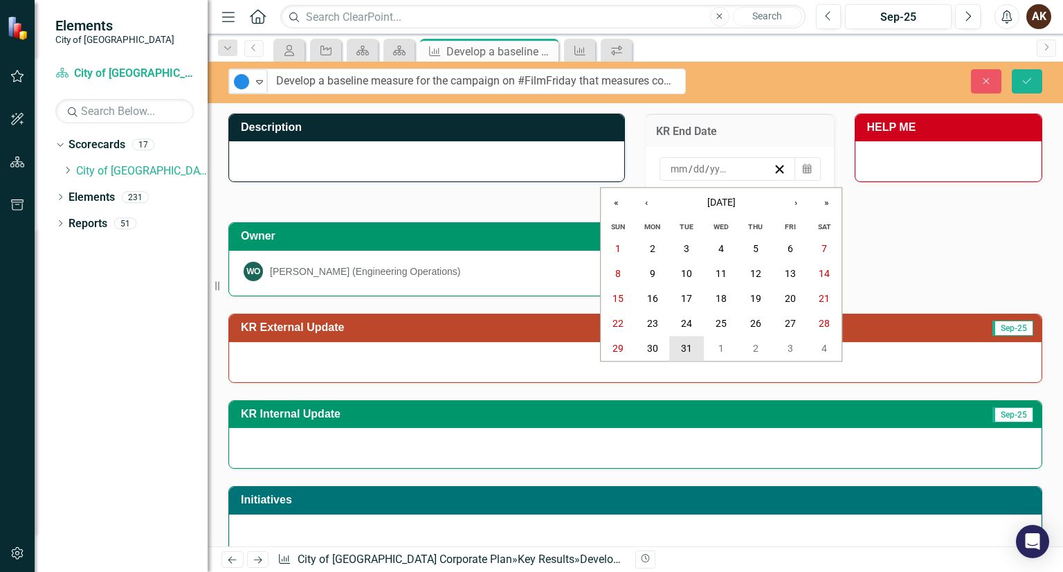
click at [677, 341] on button "31" at bounding box center [687, 348] width 35 height 25
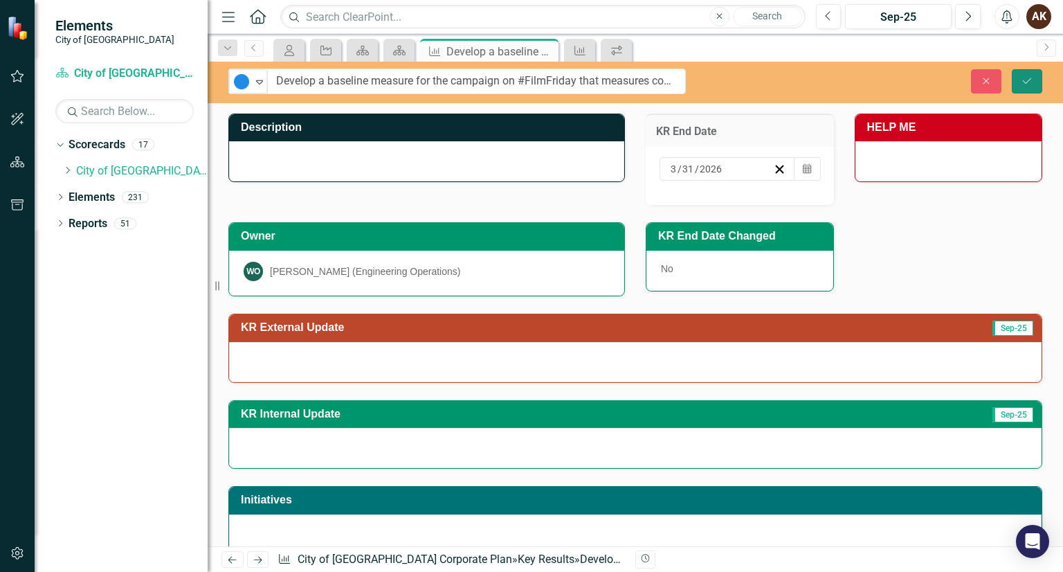
click at [1027, 84] on icon "Save" at bounding box center [1027, 81] width 12 height 10
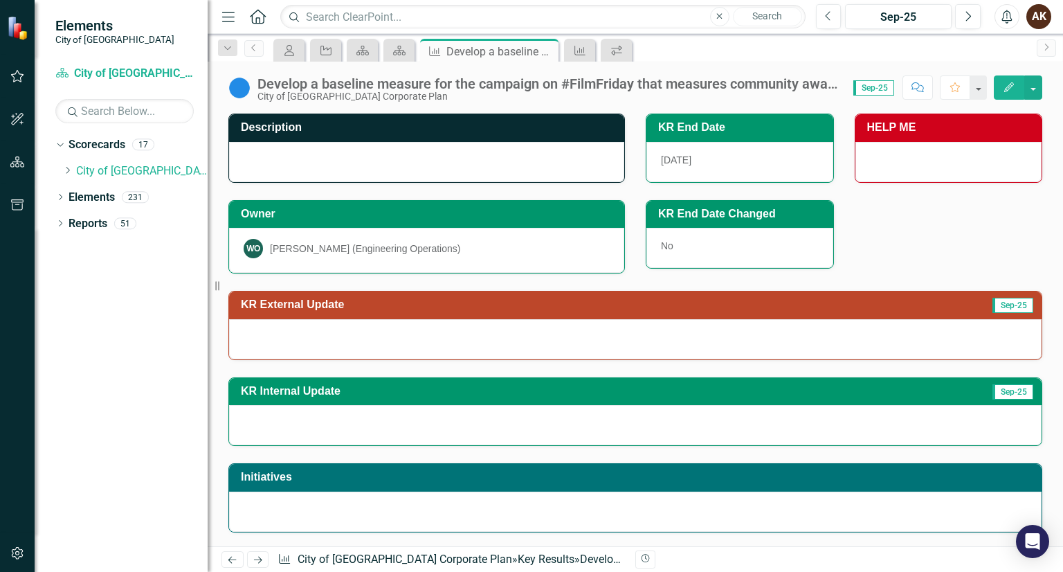
click at [917, 252] on div "KR End Date Changed No" at bounding box center [843, 226] width 417 height 87
click at [450, 43] on div "Develop a baseline measure for the campaign on #FilmFriday that measures commun…" at bounding box center [483, 51] width 74 height 17
click at [396, 47] on icon "Scorecard" at bounding box center [399, 50] width 14 height 11
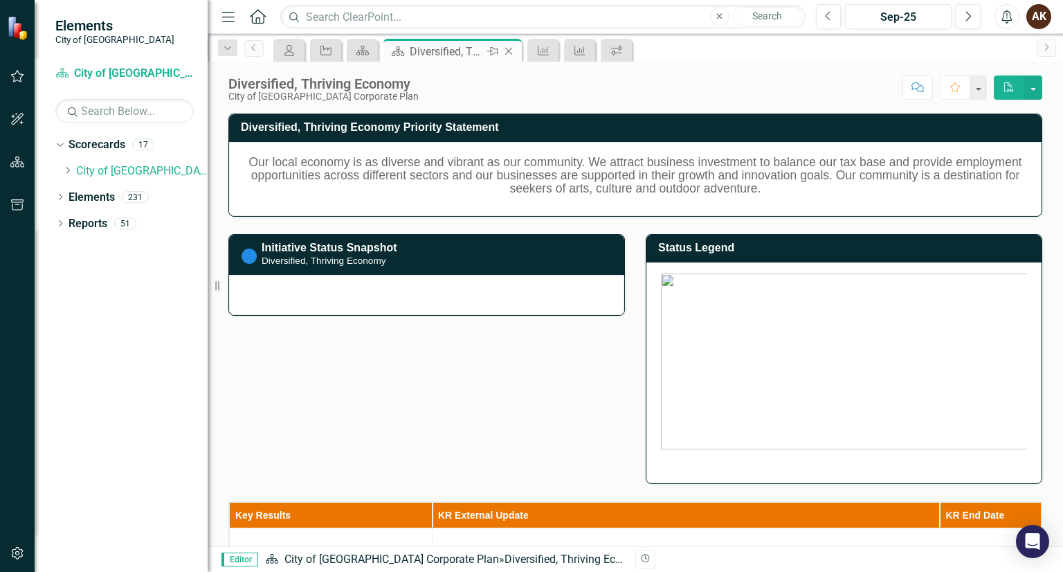
click at [396, 47] on icon "Scorecard" at bounding box center [398, 51] width 14 height 11
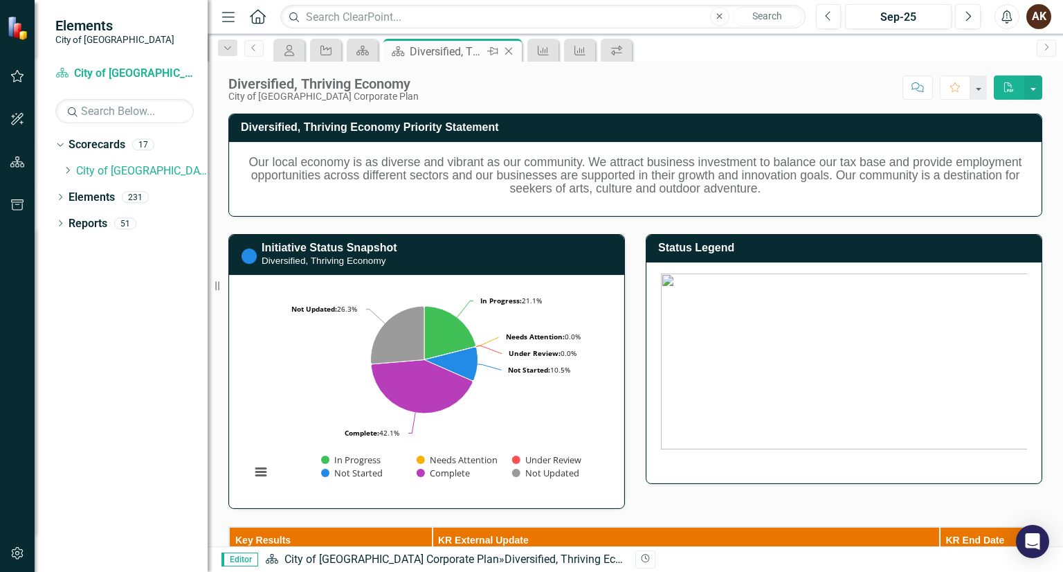
click at [457, 48] on div "Diversified, Thriving Economy" at bounding box center [447, 51] width 74 height 17
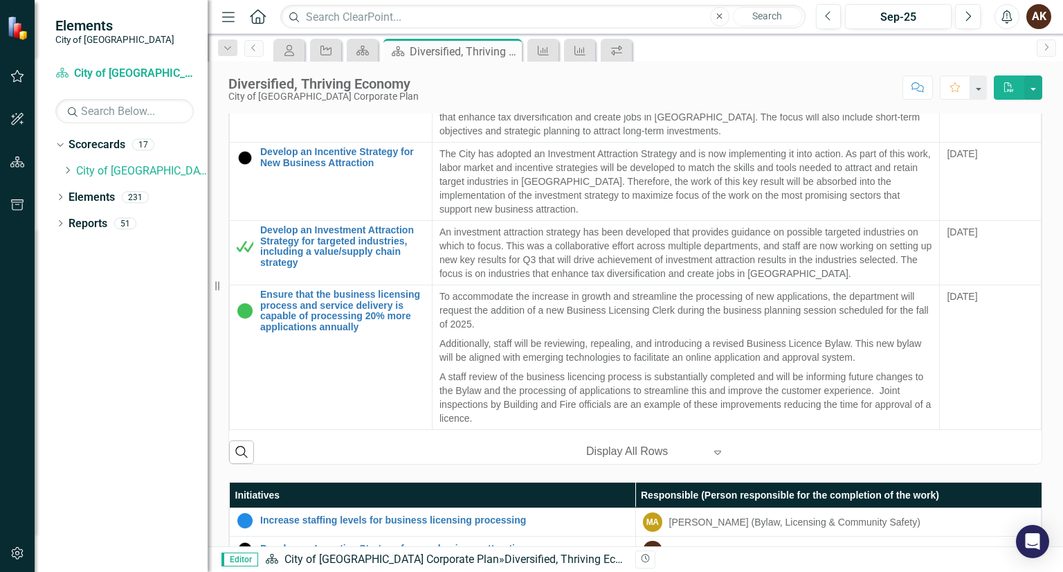
scroll to position [527, 0]
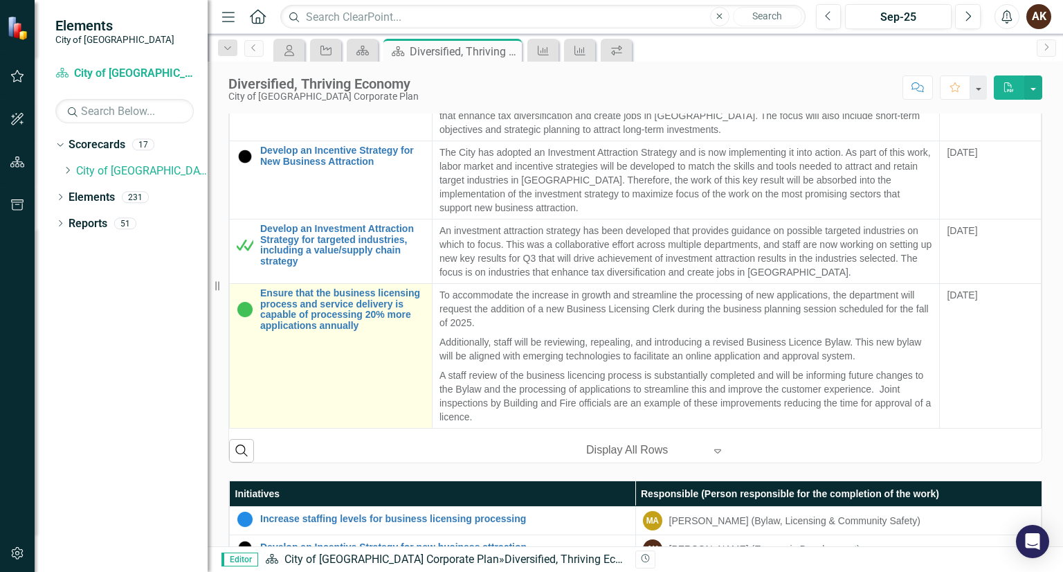
drag, startPoint x: 495, startPoint y: 349, endPoint x: 374, endPoint y: 367, distance: 123.0
click at [374, 367] on tr "Ensure that the business licensing process and service delivery is capable of p…" at bounding box center [636, 356] width 812 height 145
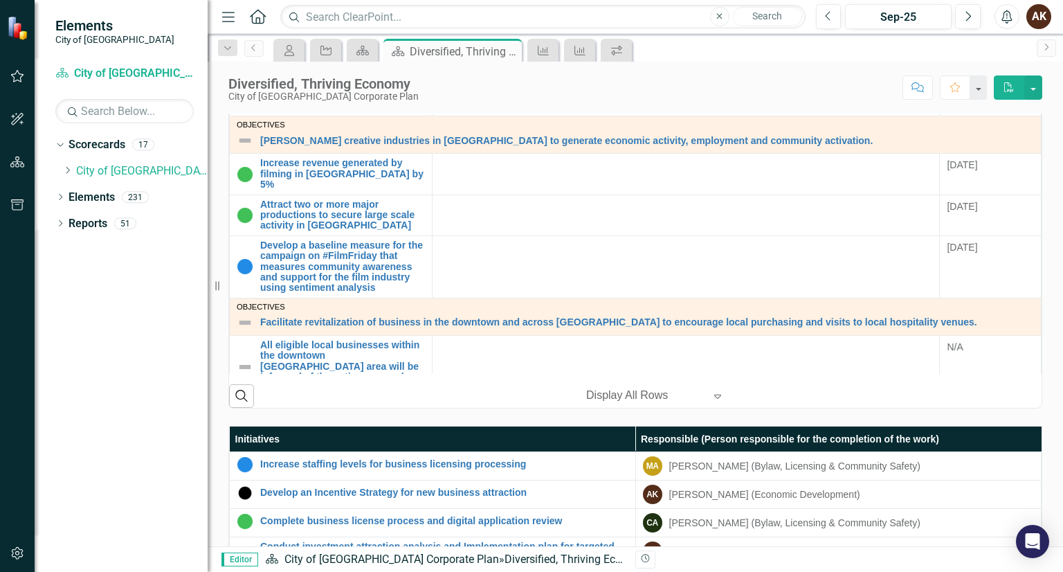
scroll to position [583, 0]
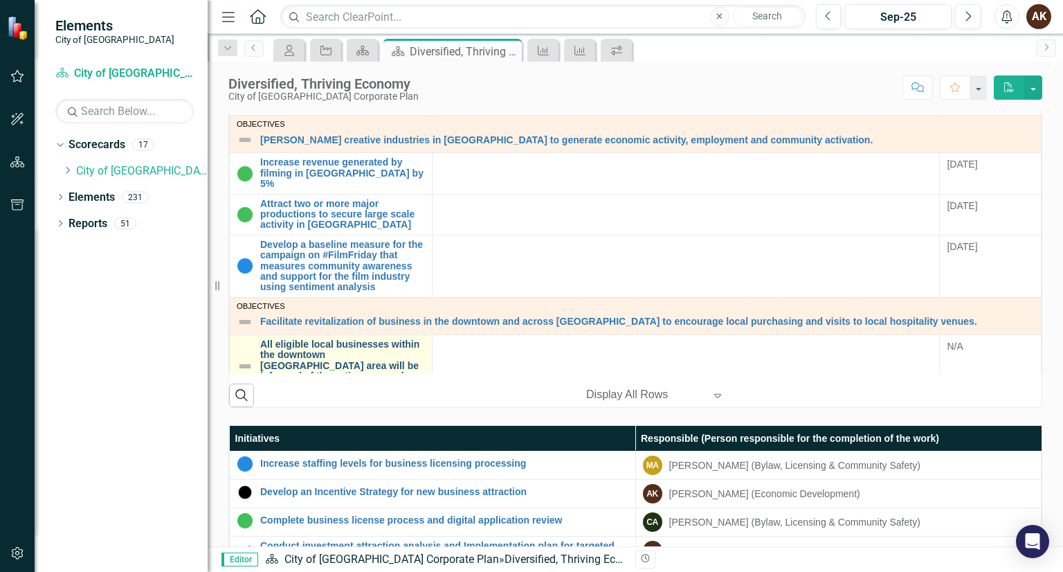
click at [367, 360] on link "All eligible local businesses within the downtown BIA Catchment area will be in…" at bounding box center [342, 365] width 165 height 53
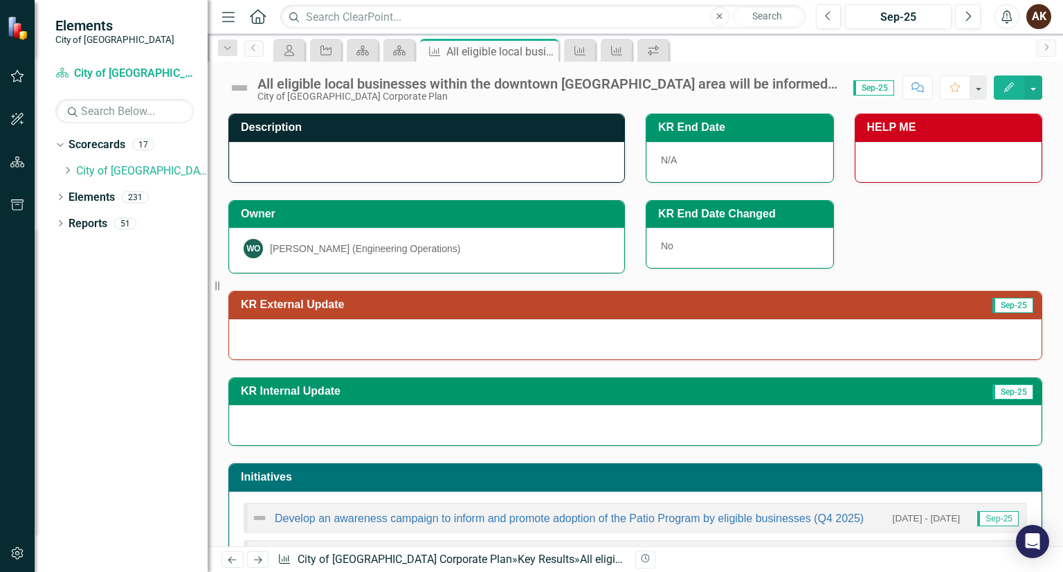
click at [673, 82] on div "All eligible local businesses within the downtown BIA Catchment area will be in…" at bounding box center [548, 83] width 582 height 15
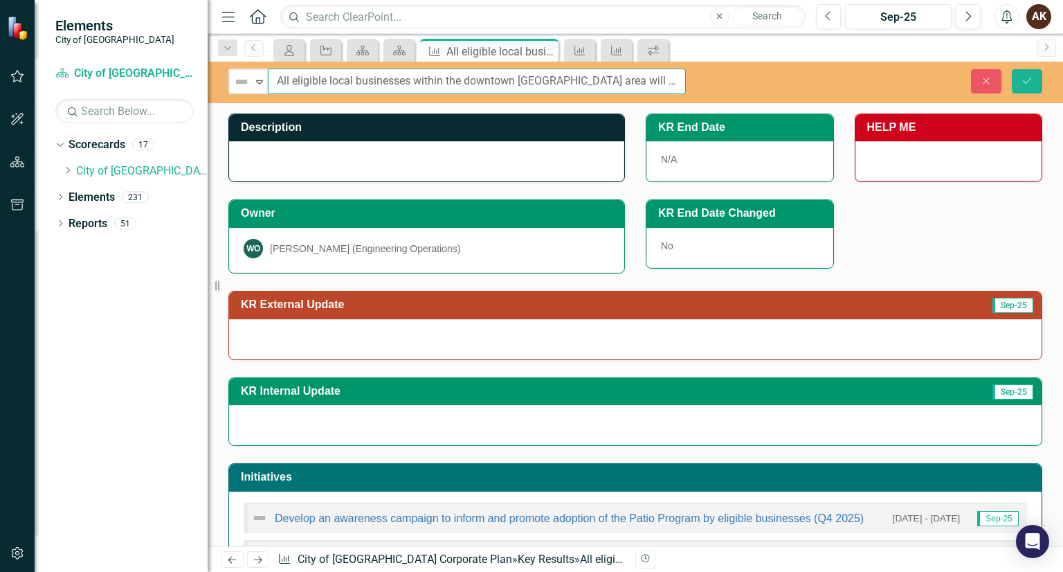
click at [673, 82] on input "All eligible local businesses within the downtown BIA Catchment area will be in…" at bounding box center [477, 82] width 418 height 26
type input "All eligible local businesses within the downtown [GEOGRAPHIC_DATA] area will b…"
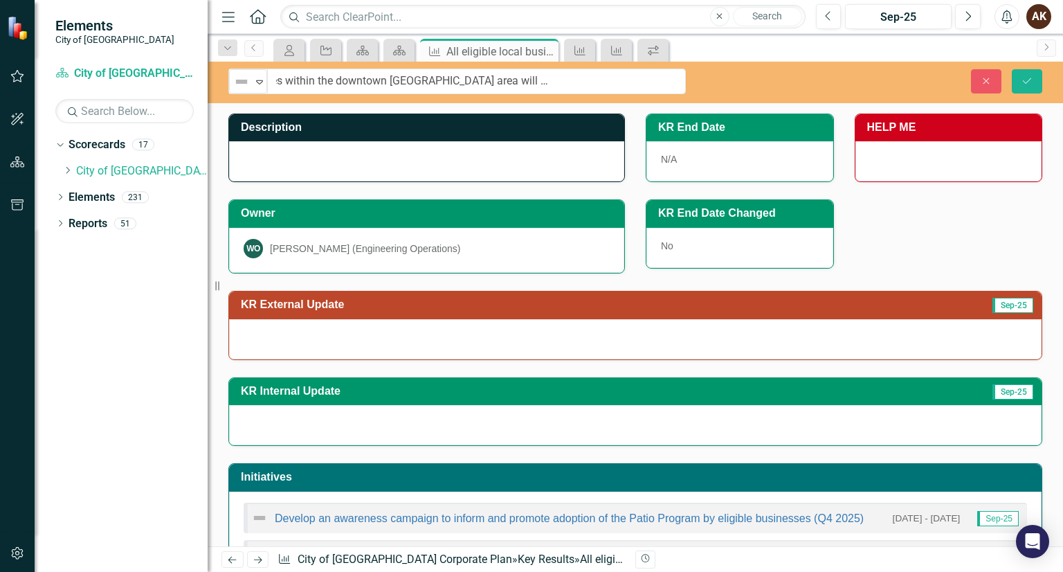
scroll to position [0, 0]
click at [667, 148] on div "N/A" at bounding box center [739, 161] width 187 height 40
click at [666, 162] on div "N/A" at bounding box center [739, 161] width 187 height 40
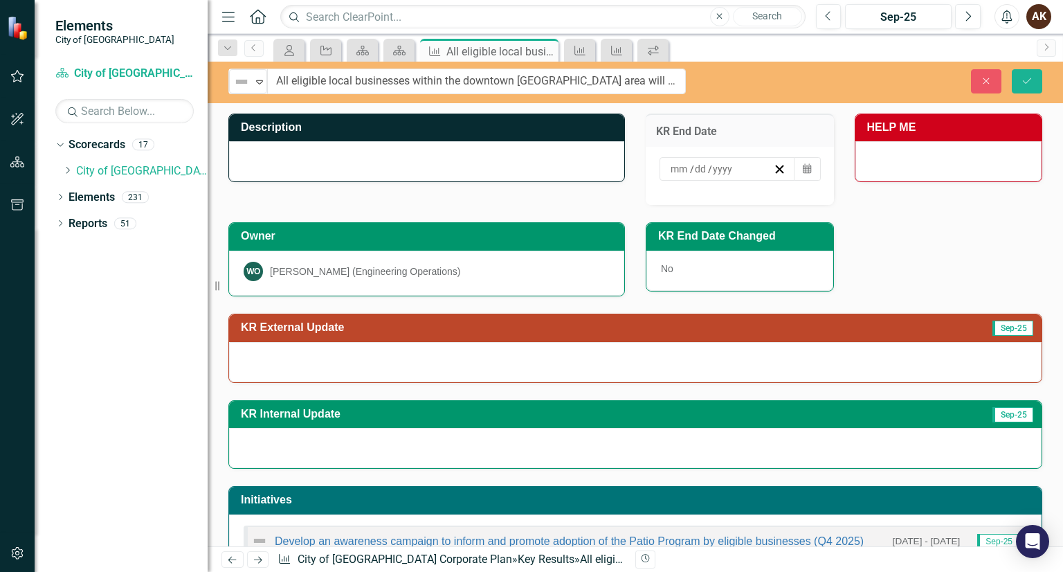
click at [731, 170] on div "/ /" at bounding box center [720, 169] width 104 height 14
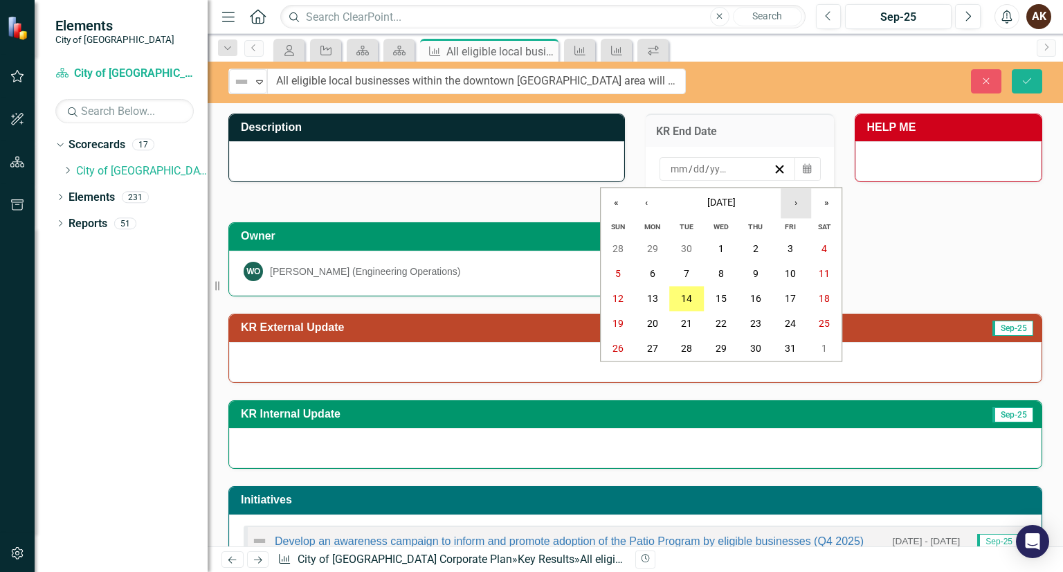
click at [799, 208] on button "›" at bounding box center [796, 203] width 30 height 30
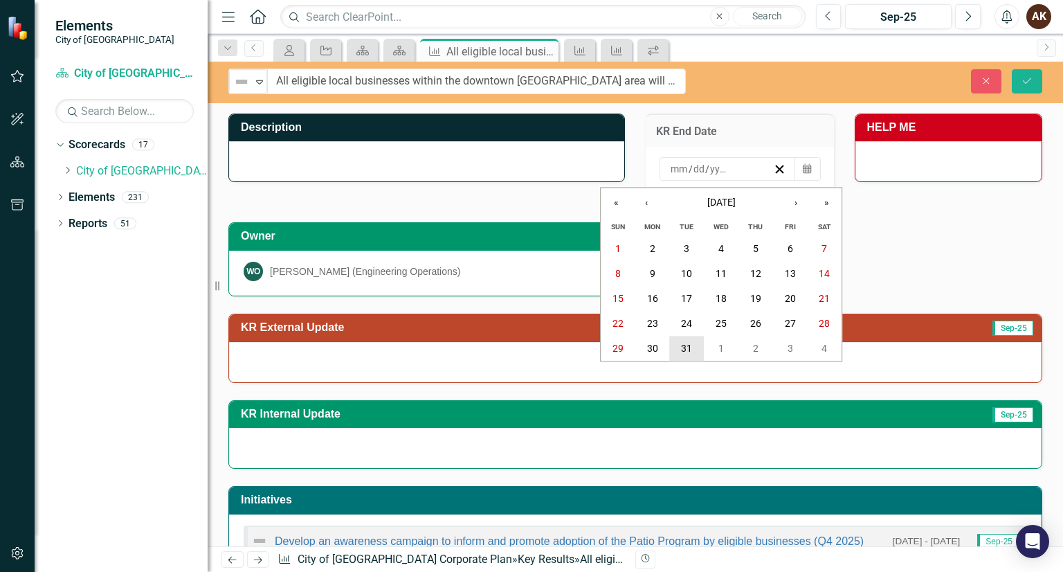
click at [675, 352] on button "31" at bounding box center [687, 348] width 35 height 25
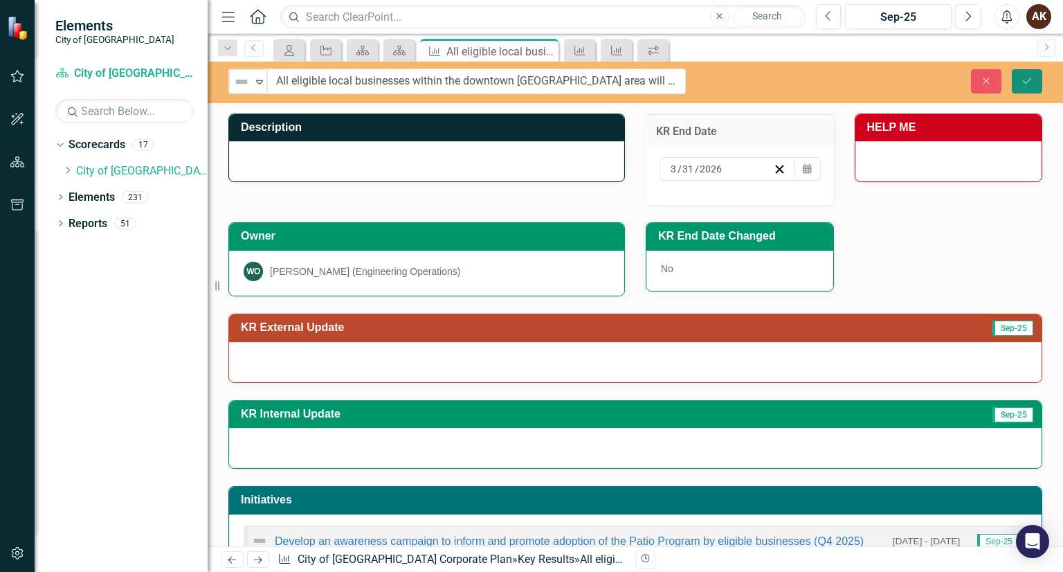
click at [1035, 78] on button "Save" at bounding box center [1027, 81] width 30 height 24
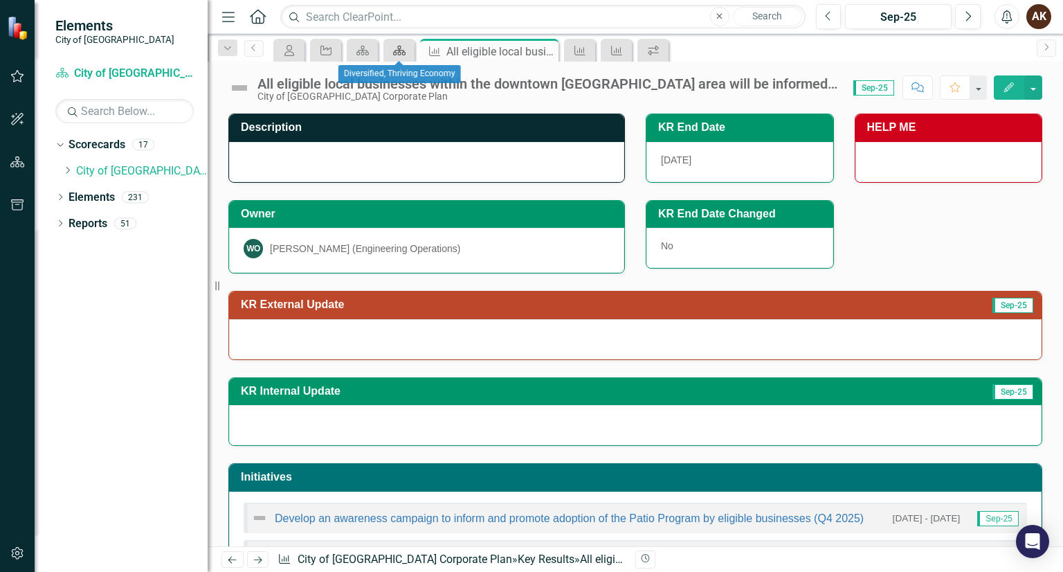
click at [397, 45] on icon "Scorecard" at bounding box center [399, 50] width 14 height 11
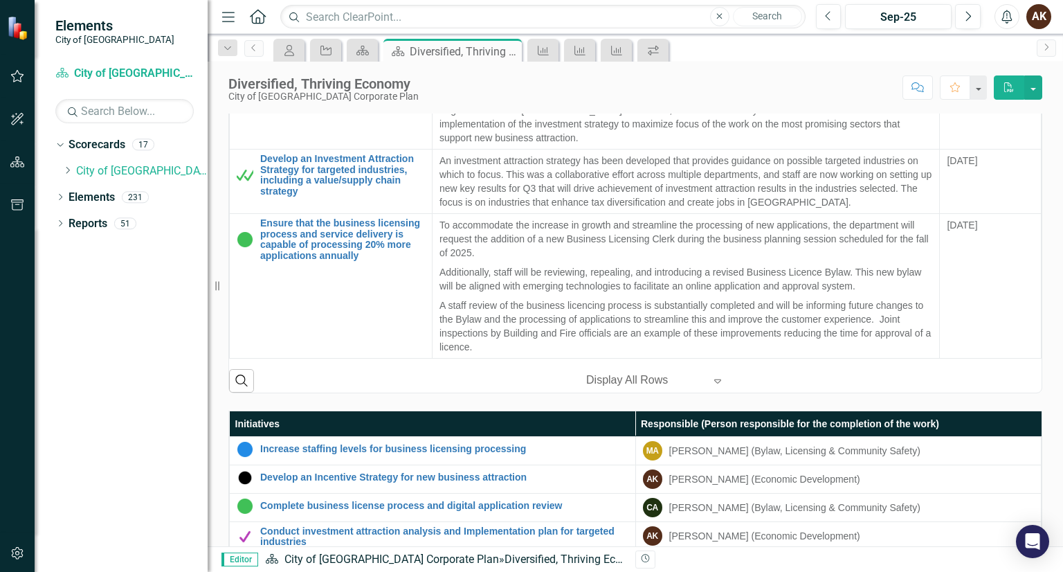
scroll to position [600, 0]
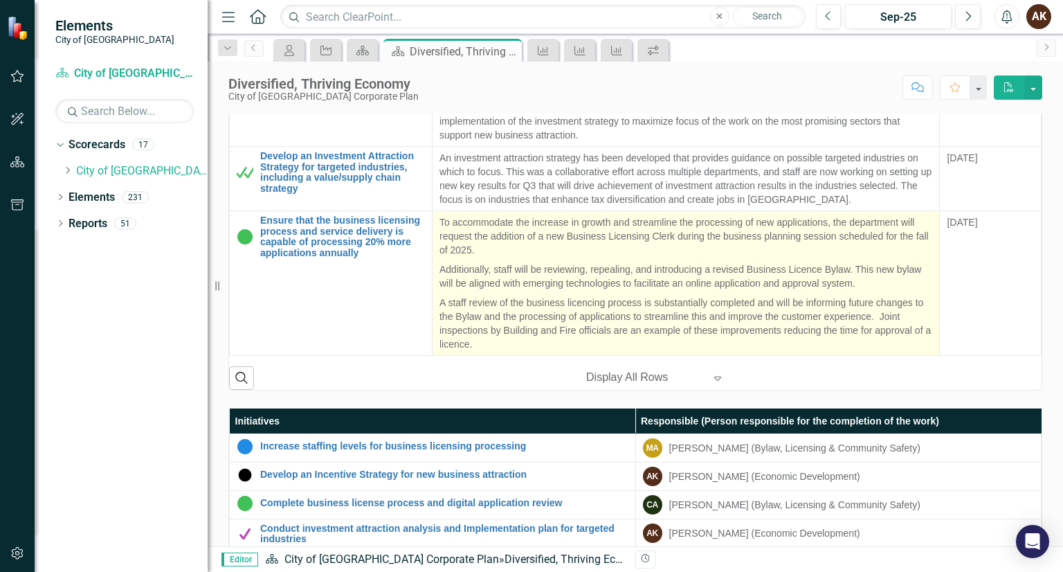
click at [439, 311] on p "A staff review of the business licencing process is substantially completed and…" at bounding box center [685, 322] width 493 height 58
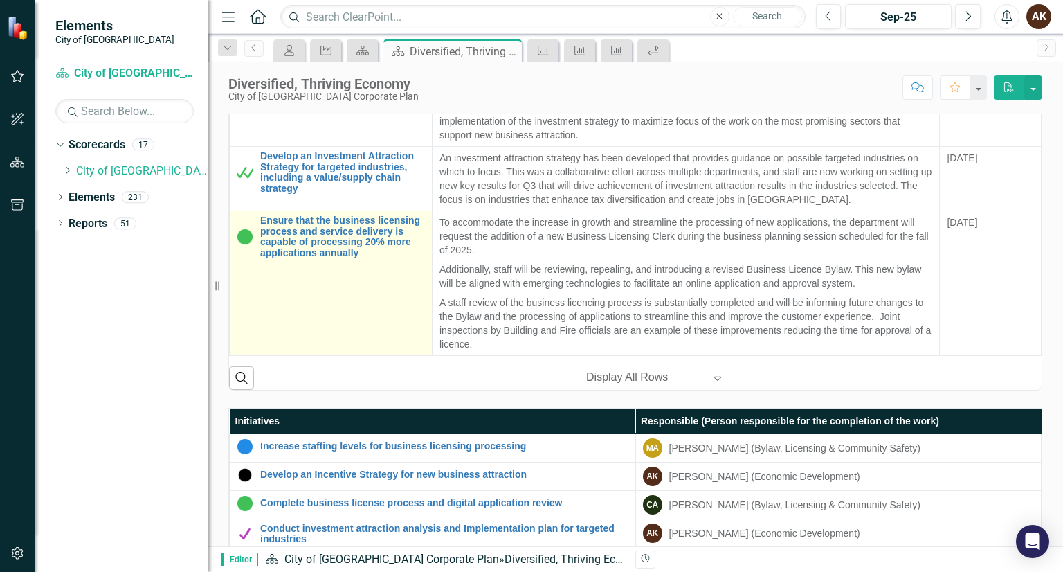
drag, startPoint x: 397, startPoint y: 306, endPoint x: 362, endPoint y: 265, distance: 54.0
click at [362, 265] on td "Ensure that the business licensing process and service delivery is capable of p…" at bounding box center [331, 283] width 203 height 145
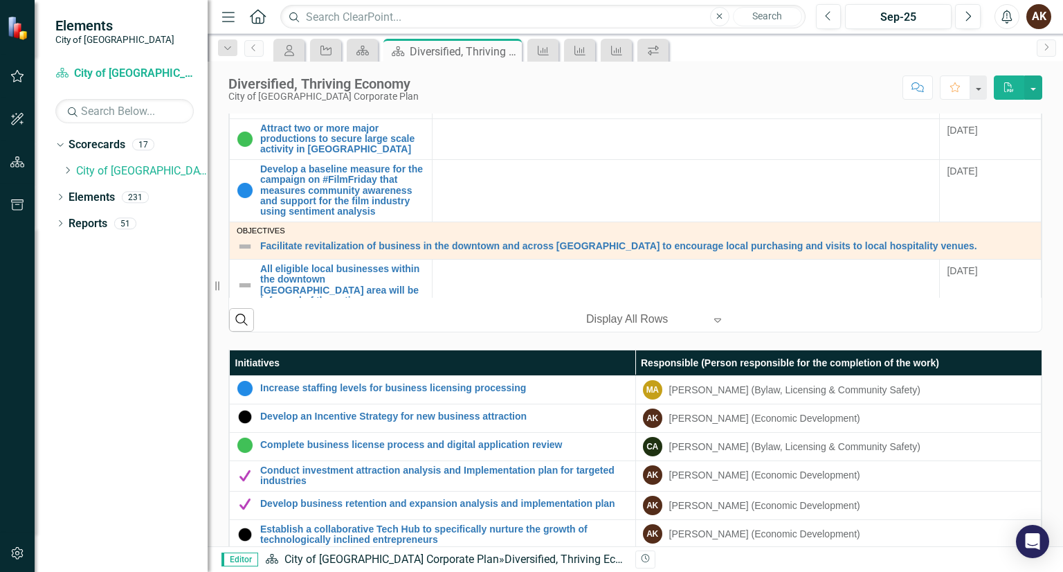
scroll to position [683, 0]
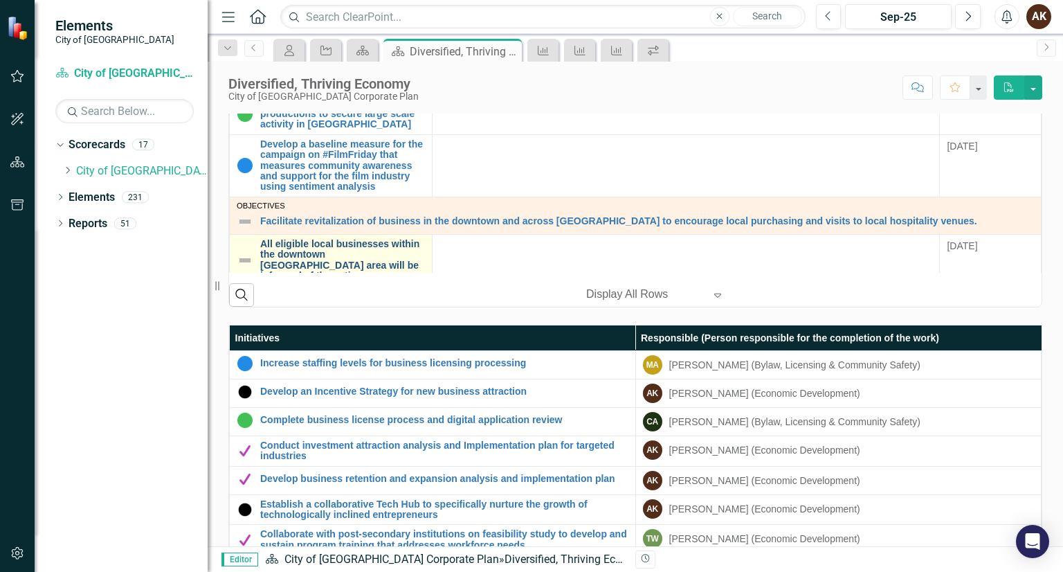
click at [296, 239] on link "All eligible local businesses within the downtown [GEOGRAPHIC_DATA] area will b…" at bounding box center [342, 260] width 165 height 43
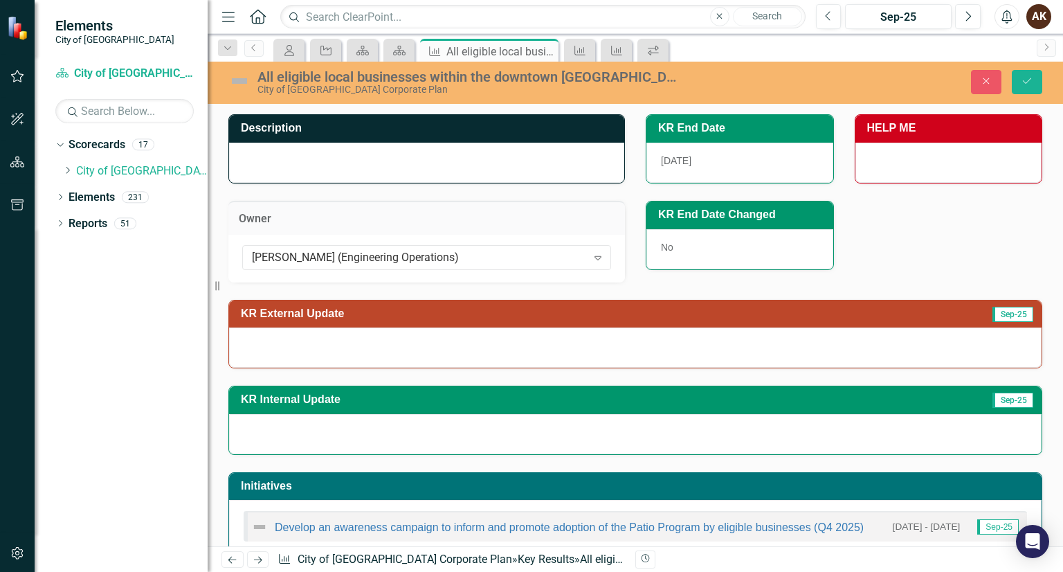
click at [347, 164] on div at bounding box center [426, 163] width 395 height 40
click at [1031, 74] on button "Save" at bounding box center [1027, 82] width 30 height 24
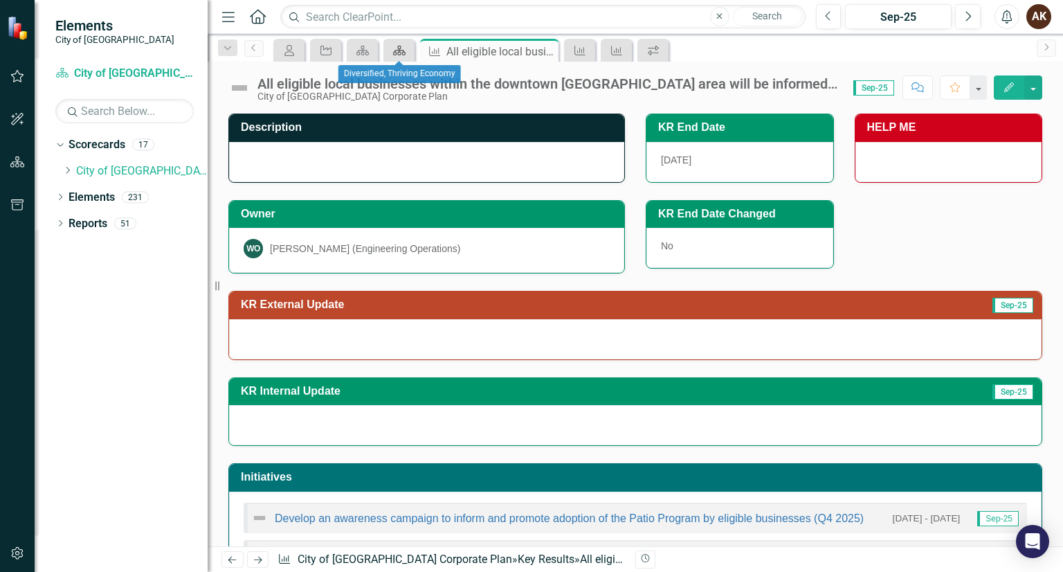
click at [393, 53] on icon at bounding box center [399, 51] width 12 height 10
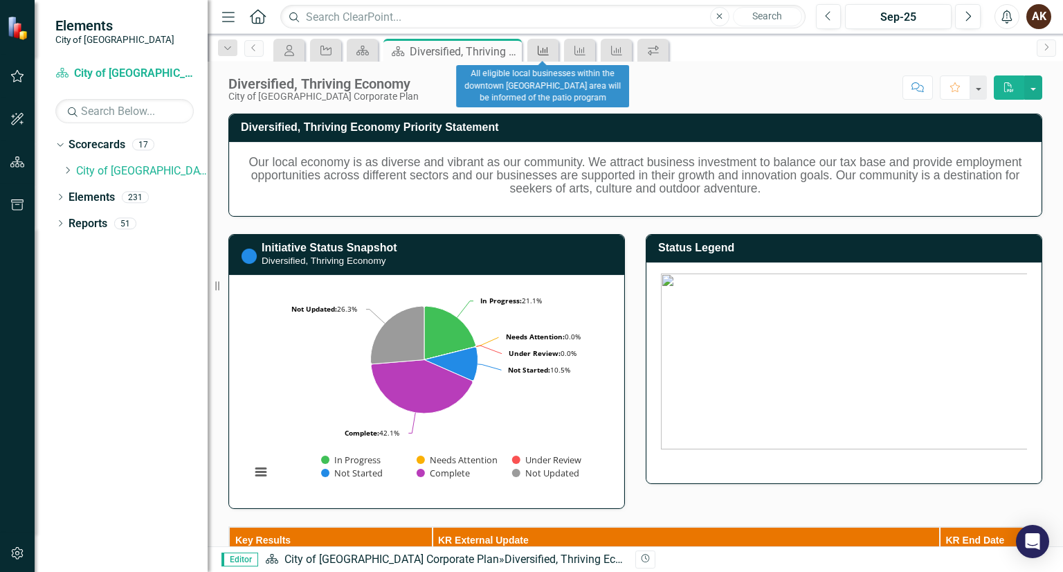
click at [554, 49] on link "Key Result" at bounding box center [543, 50] width 24 height 17
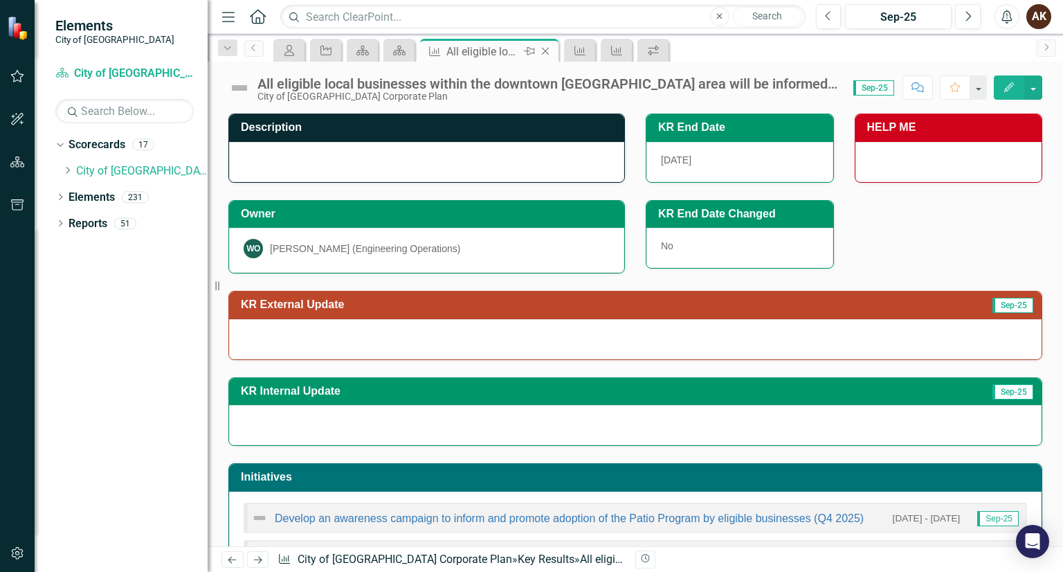
click at [546, 51] on icon "Close" at bounding box center [545, 51] width 14 height 11
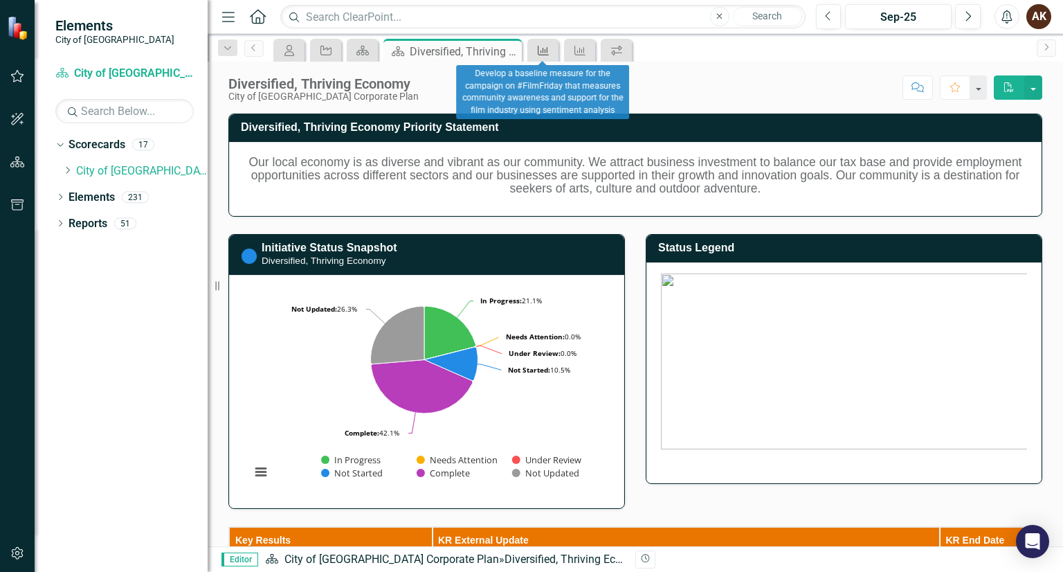
click at [551, 49] on link "Key Result" at bounding box center [543, 50] width 24 height 17
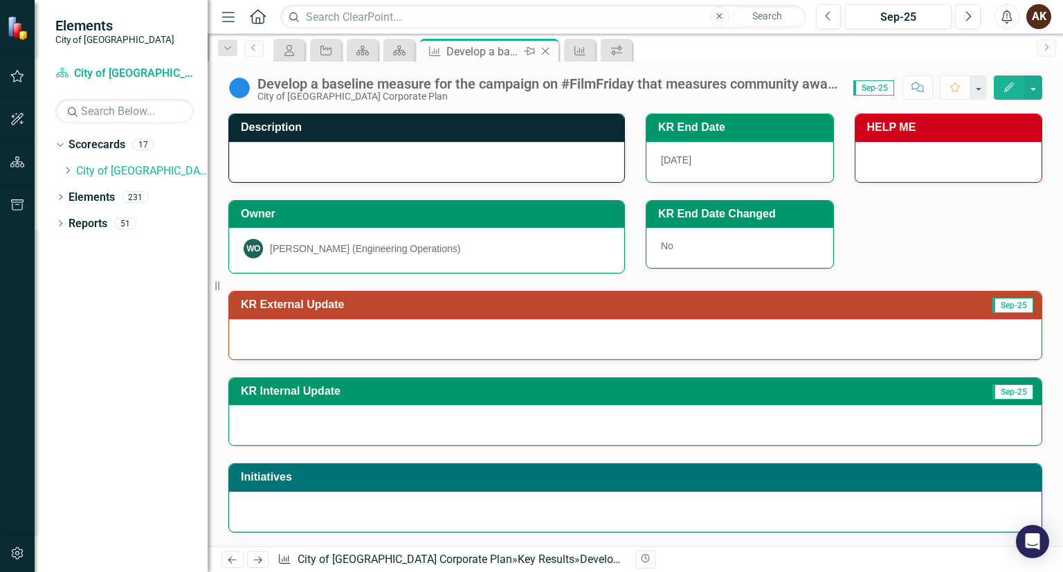
click at [551, 49] on icon "Close" at bounding box center [545, 51] width 14 height 11
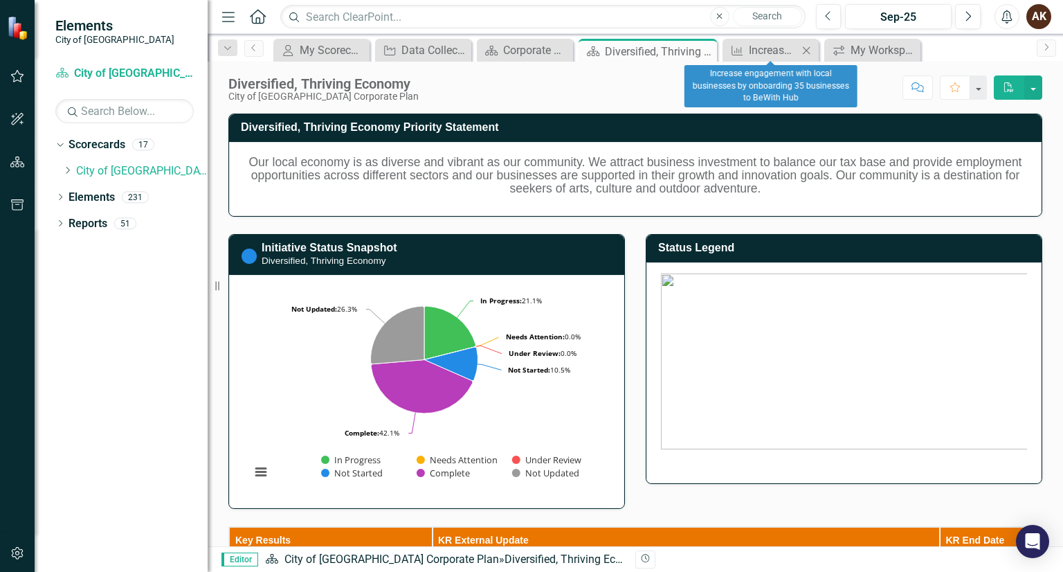
click at [806, 46] on icon "Close" at bounding box center [806, 50] width 14 height 11
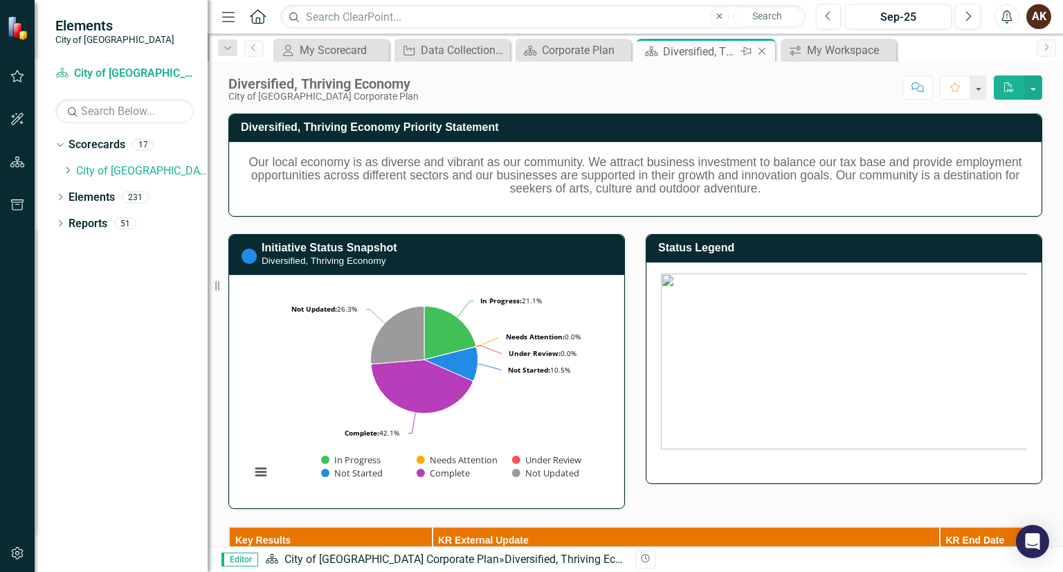
click at [694, 49] on div "Diversified, Thriving Economy" at bounding box center [700, 51] width 74 height 17
click at [570, 89] on div "Score: N/A Sep-25 Completed Comment Favorite PDF" at bounding box center [734, 87] width 617 height 24
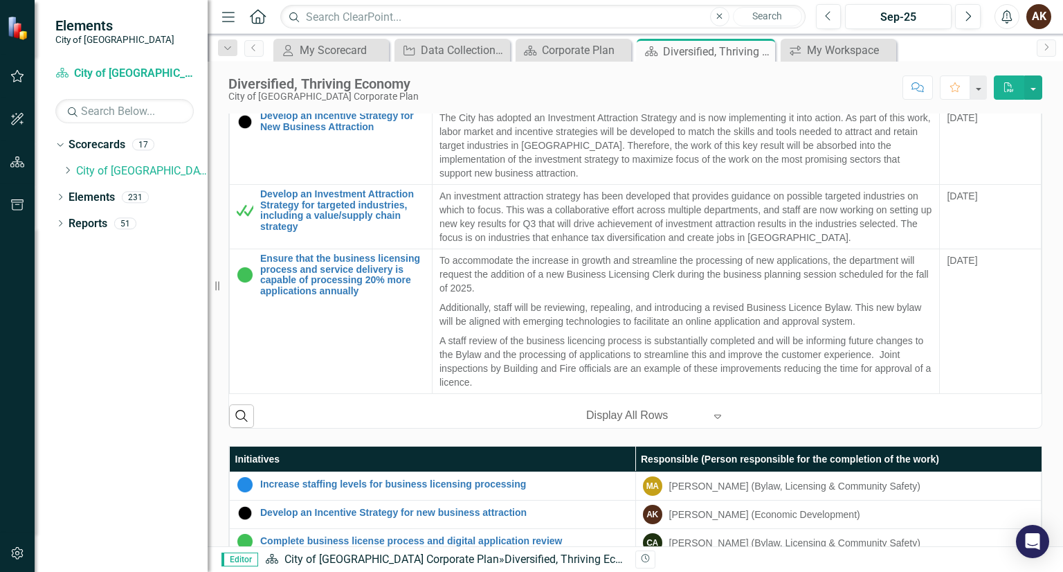
scroll to position [565, 0]
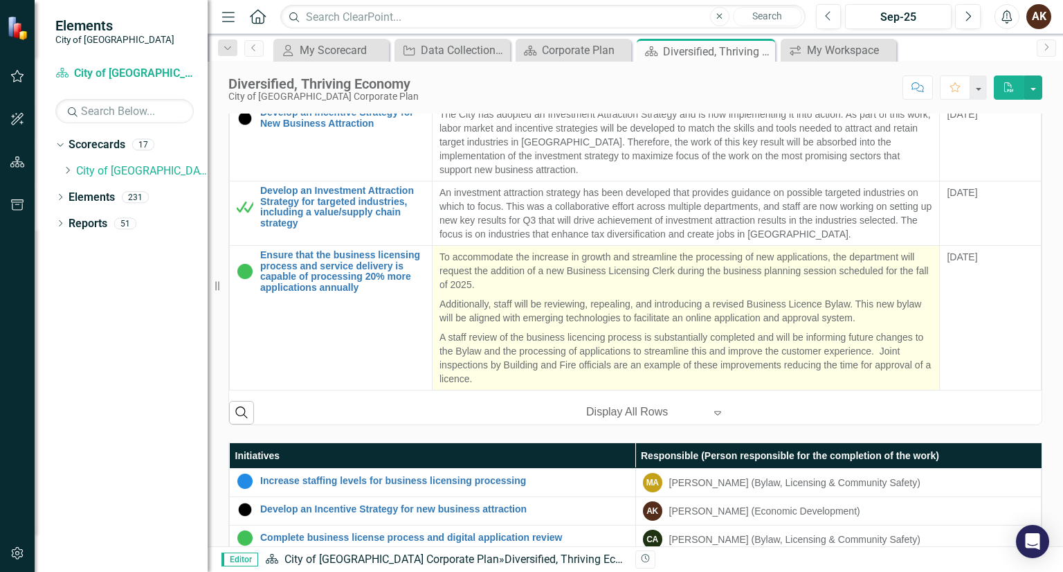
click at [509, 311] on p "Additionally, staff will be reviewing, repealing, and introducing a revised Bus…" at bounding box center [685, 310] width 493 height 33
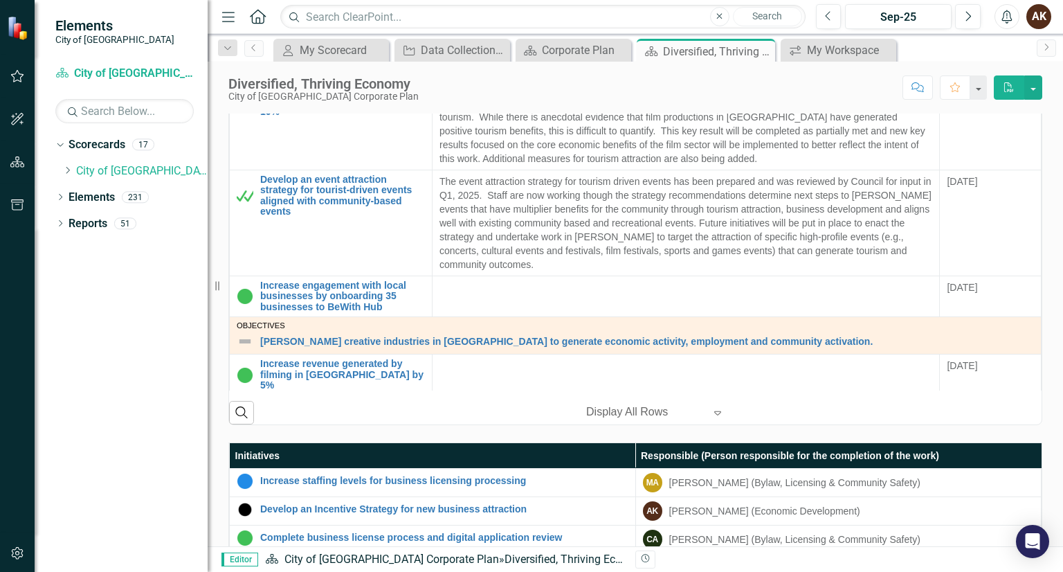
scroll to position [747, 0]
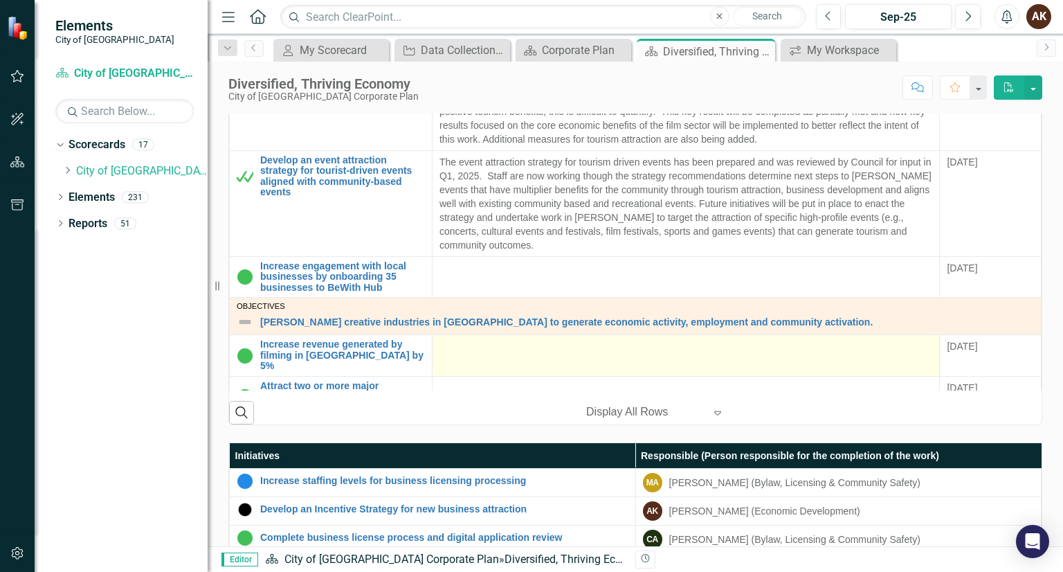
click at [443, 343] on div at bounding box center [685, 347] width 493 height 17
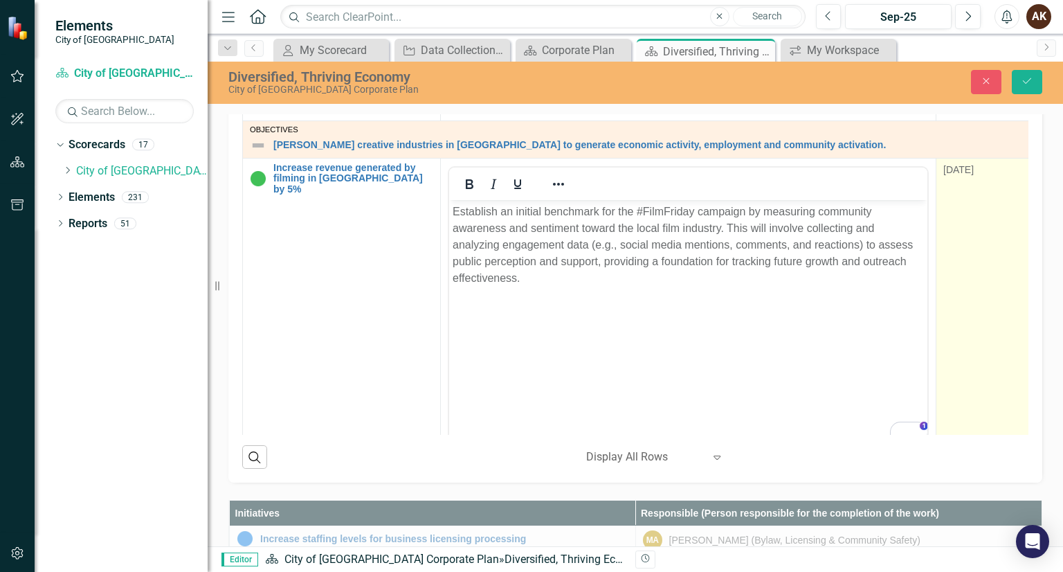
scroll to position [985, 0]
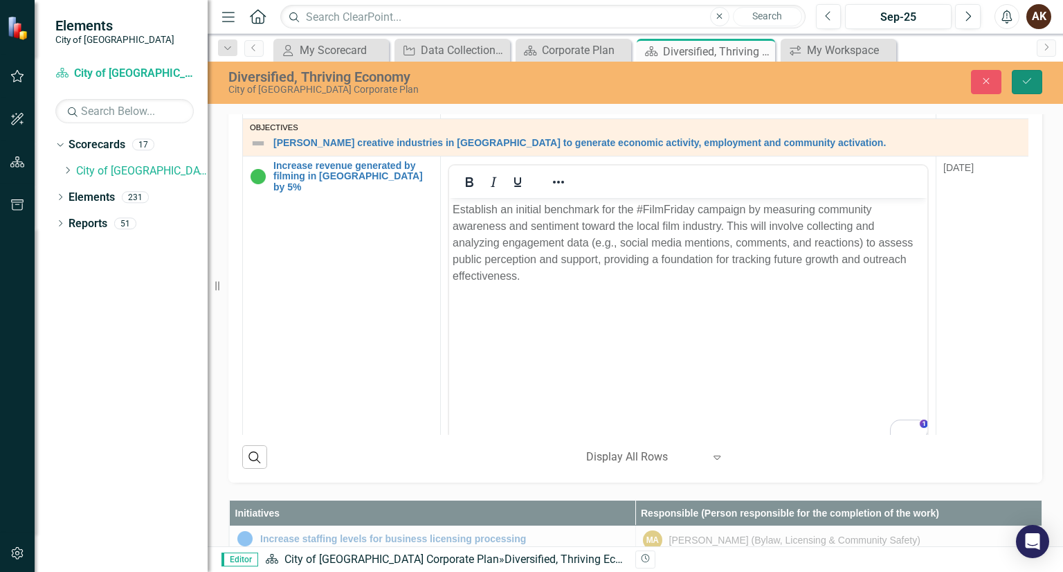
click at [1030, 82] on icon "Save" at bounding box center [1027, 81] width 12 height 10
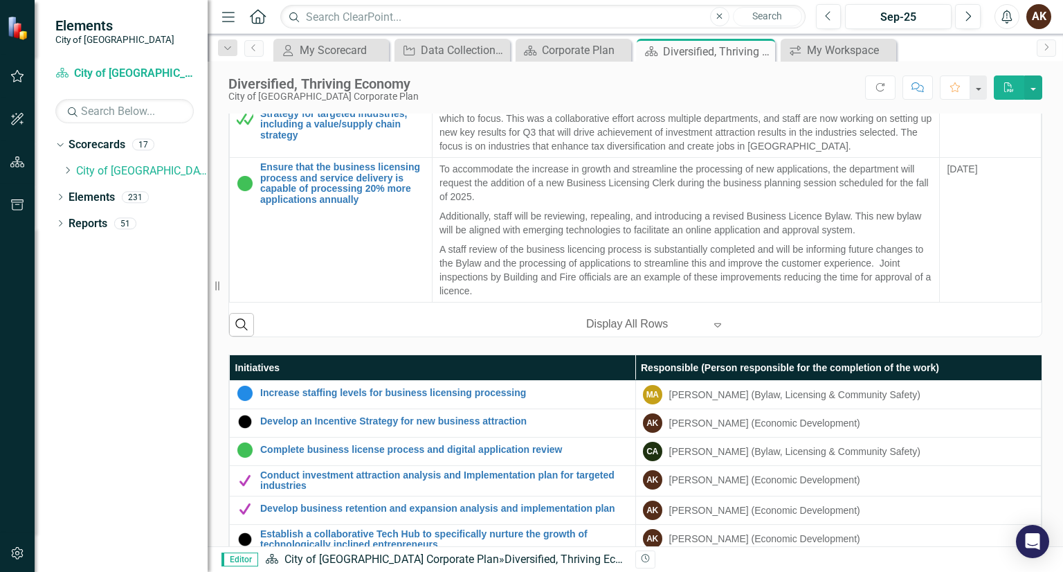
scroll to position [657, 0]
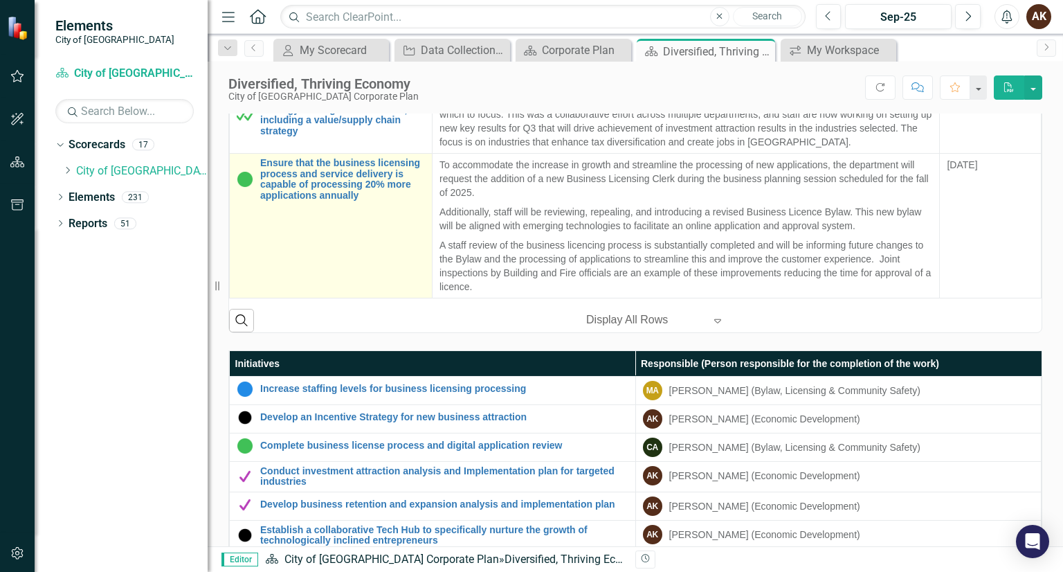
click at [361, 257] on td "Ensure that the business licensing process and service delivery is capable of p…" at bounding box center [331, 226] width 203 height 145
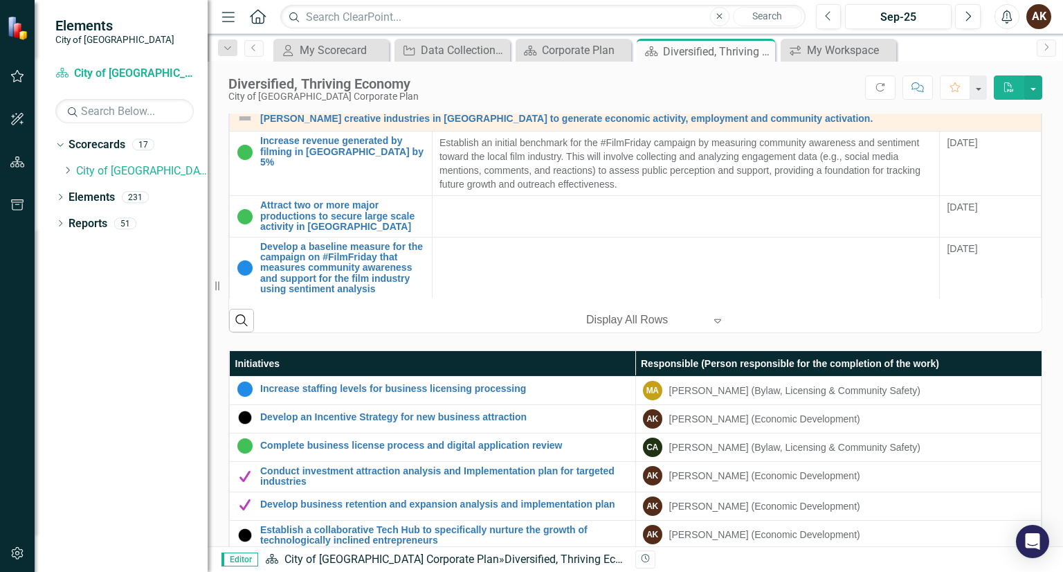
scroll to position [858, 0]
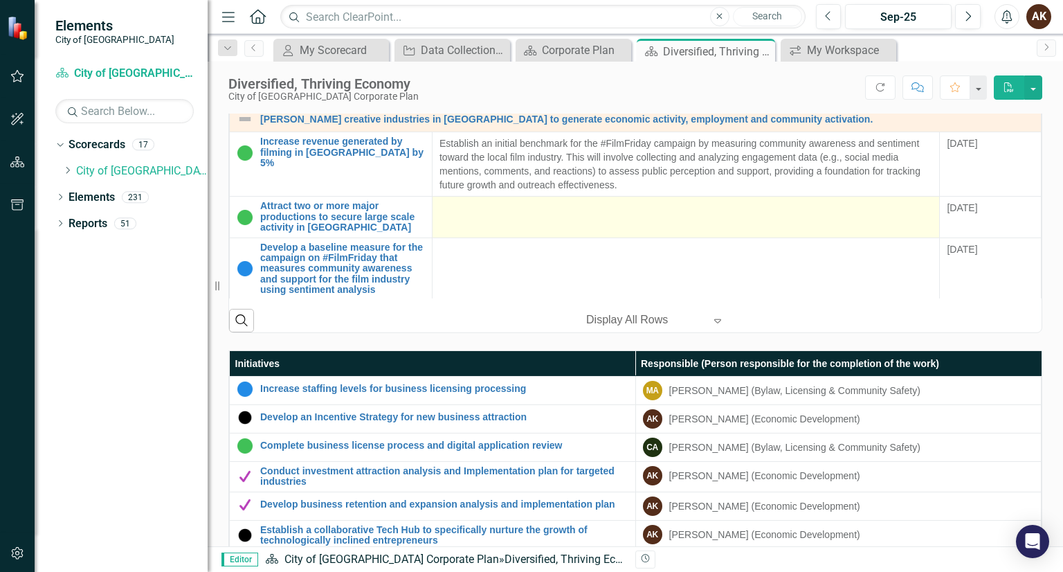
click at [511, 219] on td at bounding box center [686, 217] width 508 height 41
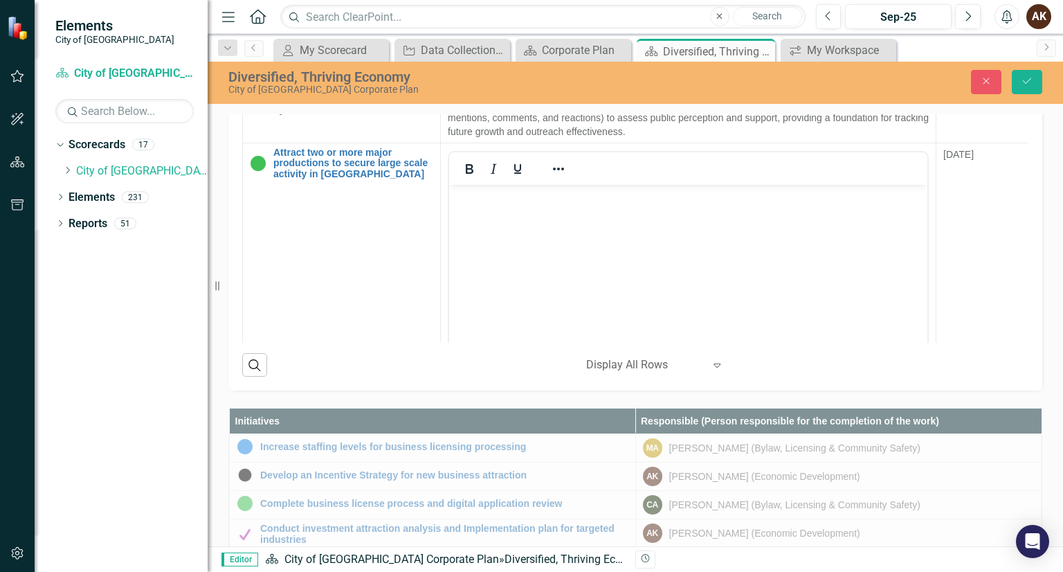
scroll to position [972, 0]
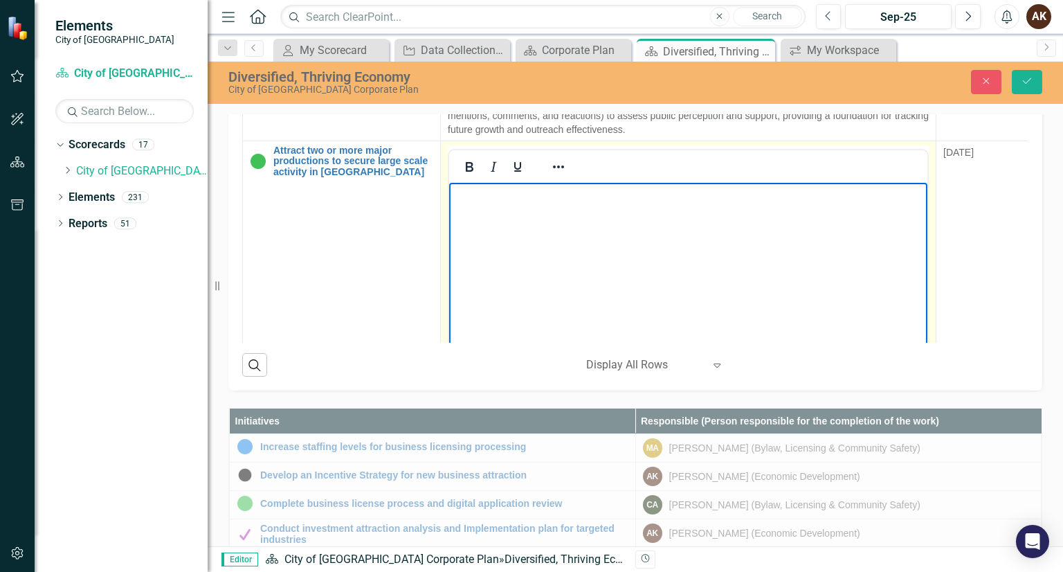
click at [780, 224] on body "Rich Text Area. Press ALT-0 for help." at bounding box center [688, 286] width 478 height 208
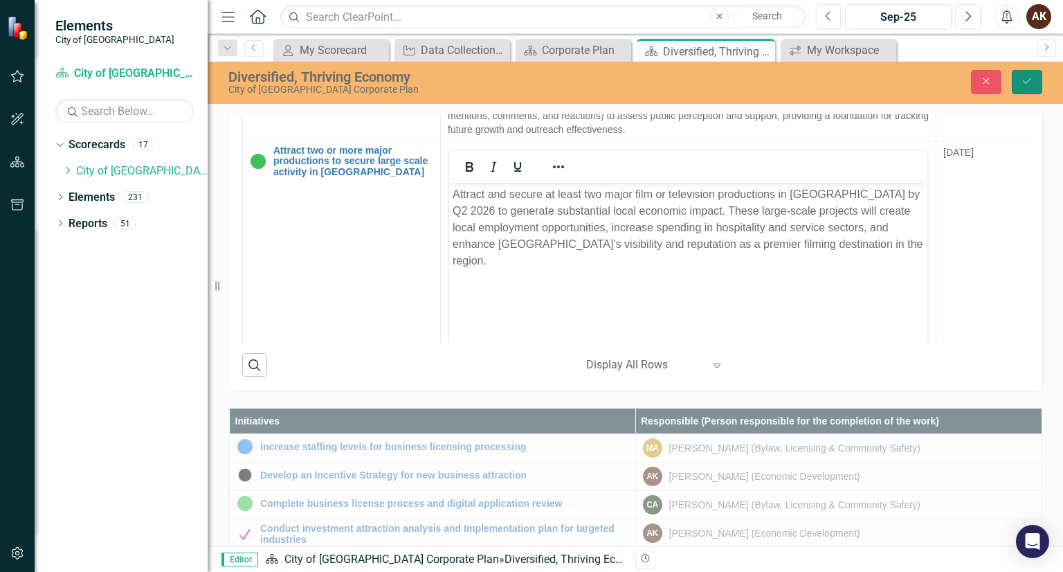
click at [1023, 84] on icon "Save" at bounding box center [1027, 81] width 12 height 10
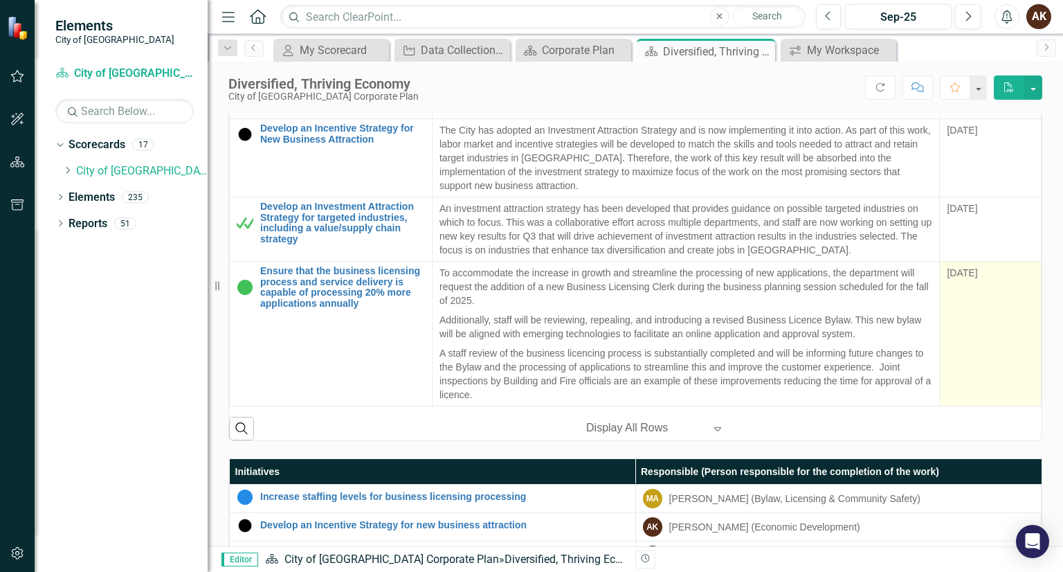
scroll to position [552, 0]
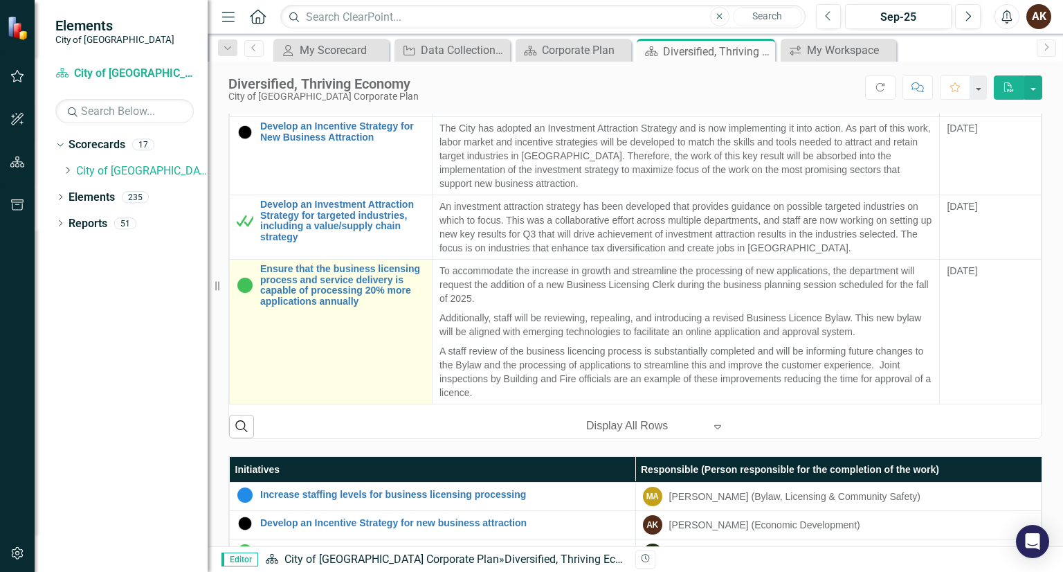
click at [349, 322] on td "Ensure that the business licensing process and service delivery is capable of p…" at bounding box center [331, 332] width 203 height 145
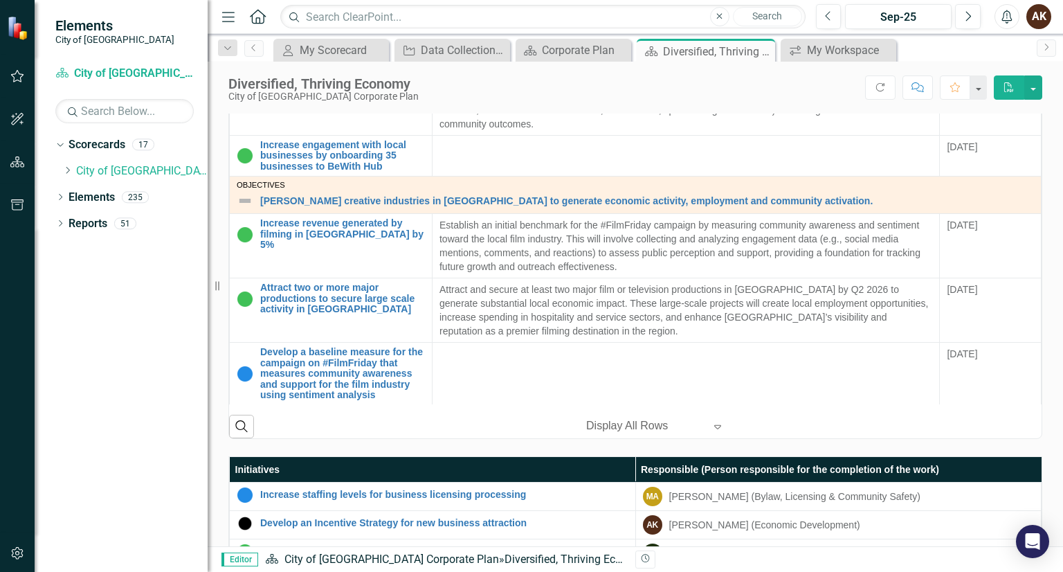
scroll to position [886, 0]
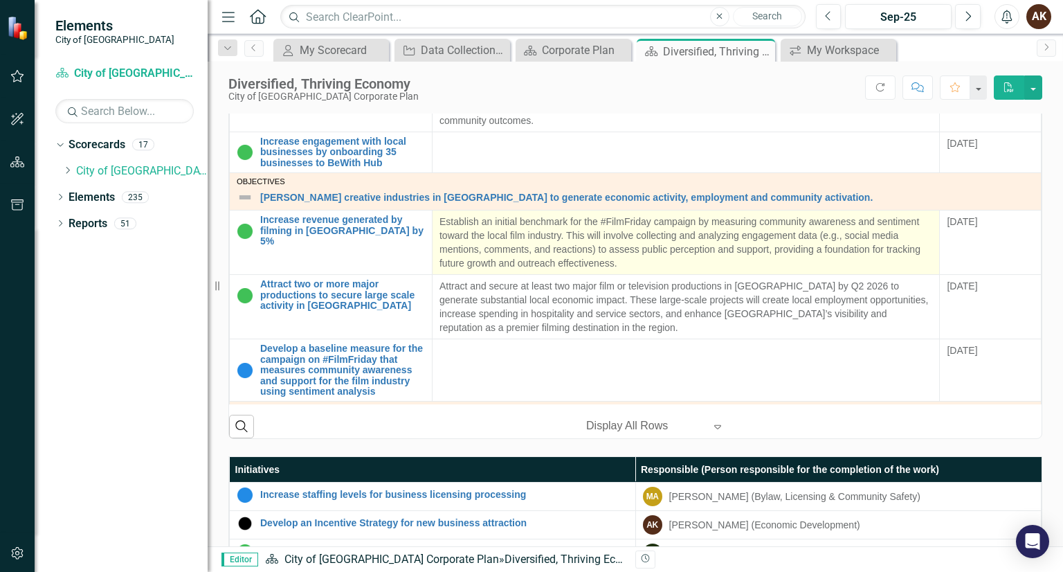
click at [542, 252] on p "Establish an initial benchmark for the #FilmFriday campaign by measuring commun…" at bounding box center [685, 242] width 493 height 55
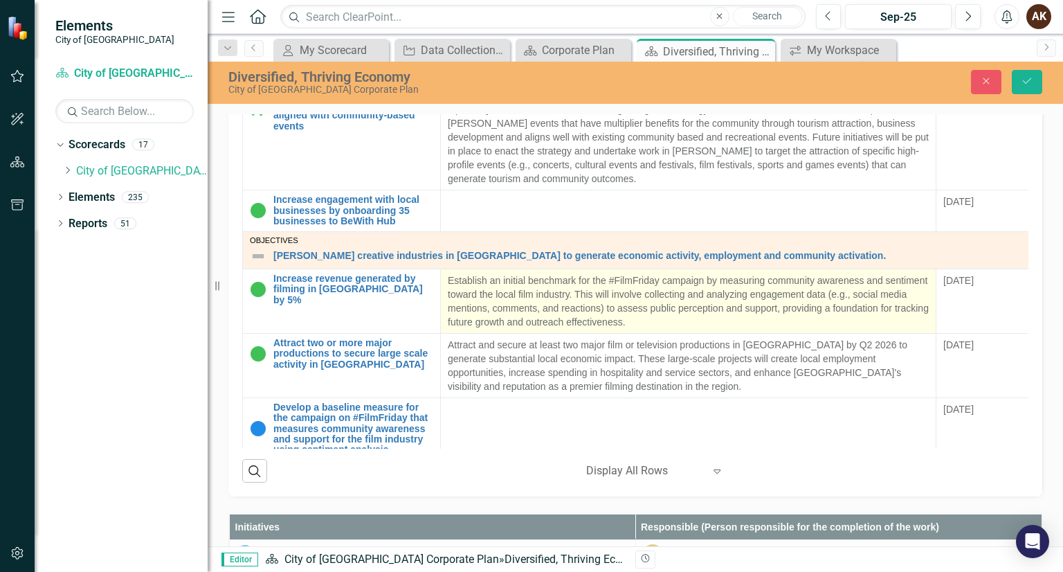
click at [542, 269] on td "Establish an initial benchmark for the #FilmFriday campaign by measuring commun…" at bounding box center [688, 301] width 495 height 64
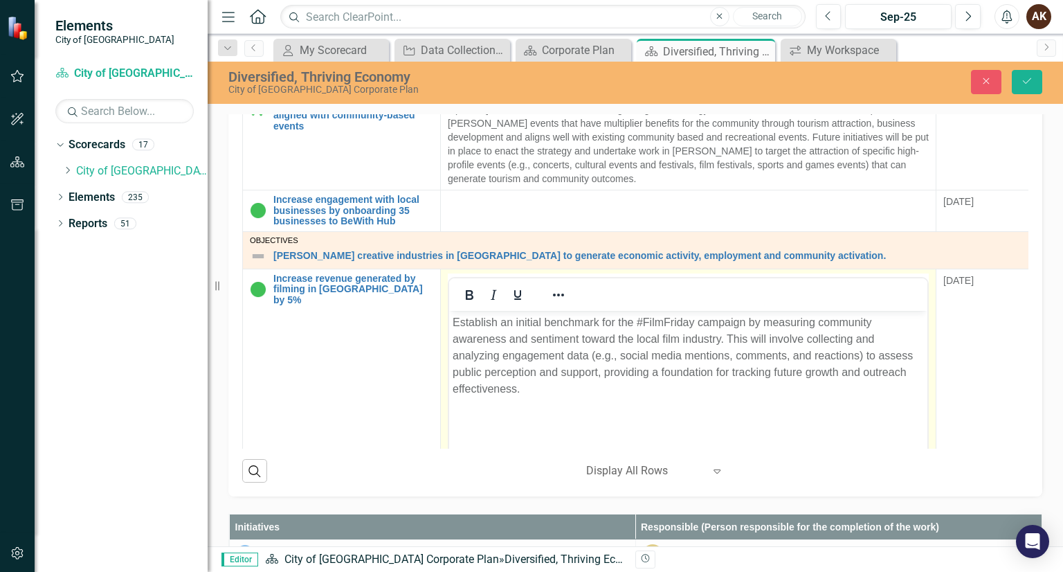
scroll to position [0, 0]
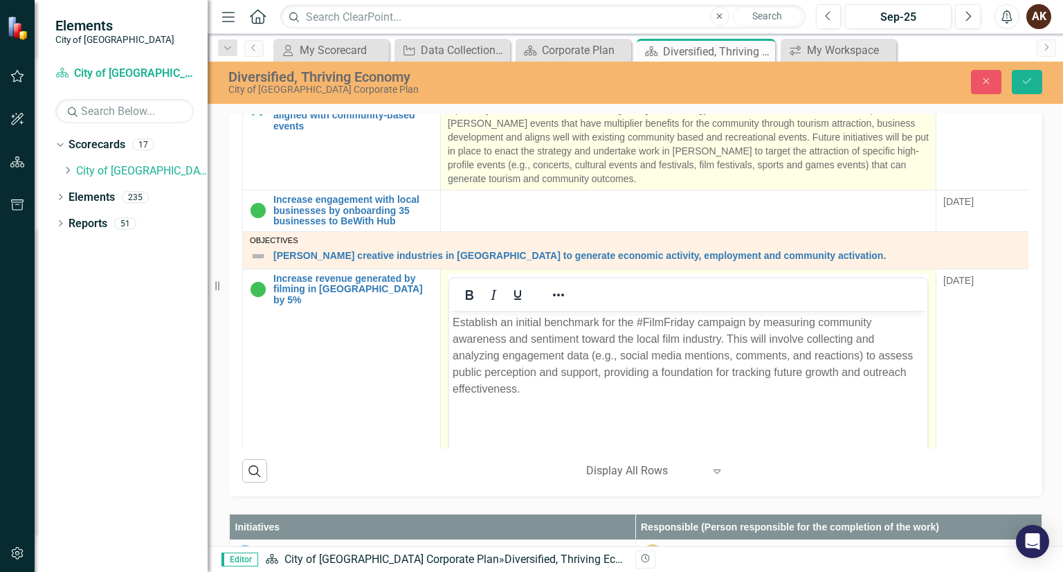
click at [553, 152] on span "The event attraction strategy for tourism driven events has been prepared and w…" at bounding box center [688, 137] width 481 height 94
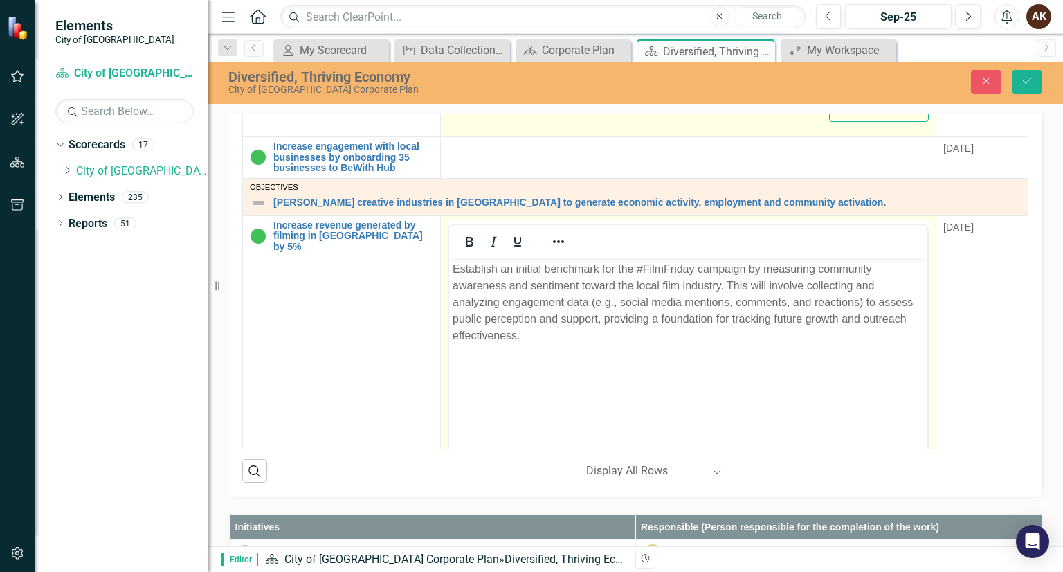
scroll to position [1166, 0]
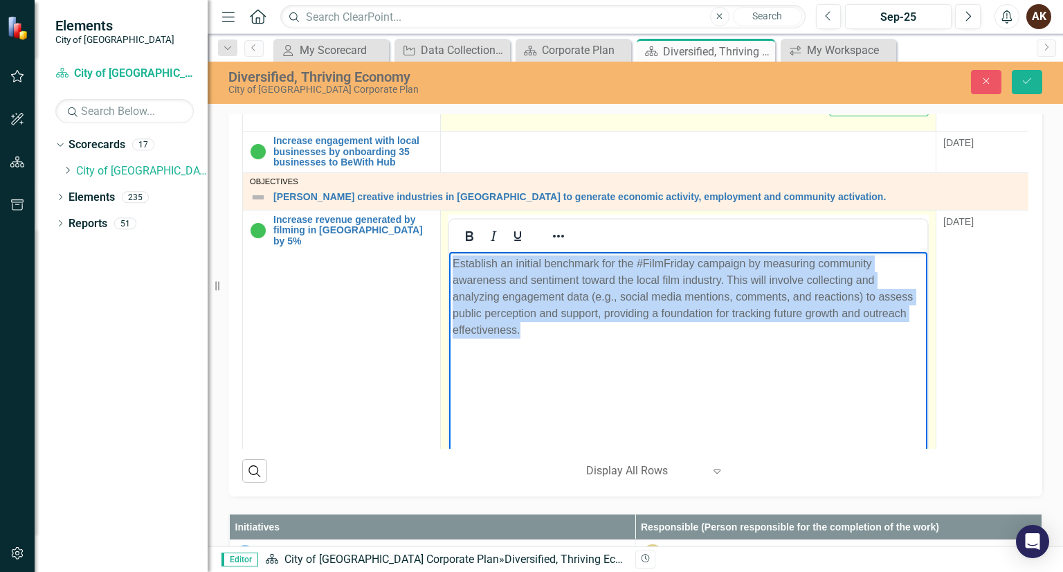
drag, startPoint x: 522, startPoint y: 331, endPoint x: 444, endPoint y: 254, distance: 110.6
click at [449, 254] on html "Establish an initial benchmark for the #FilmFriday campaign by measuring commun…" at bounding box center [688, 355] width 478 height 208
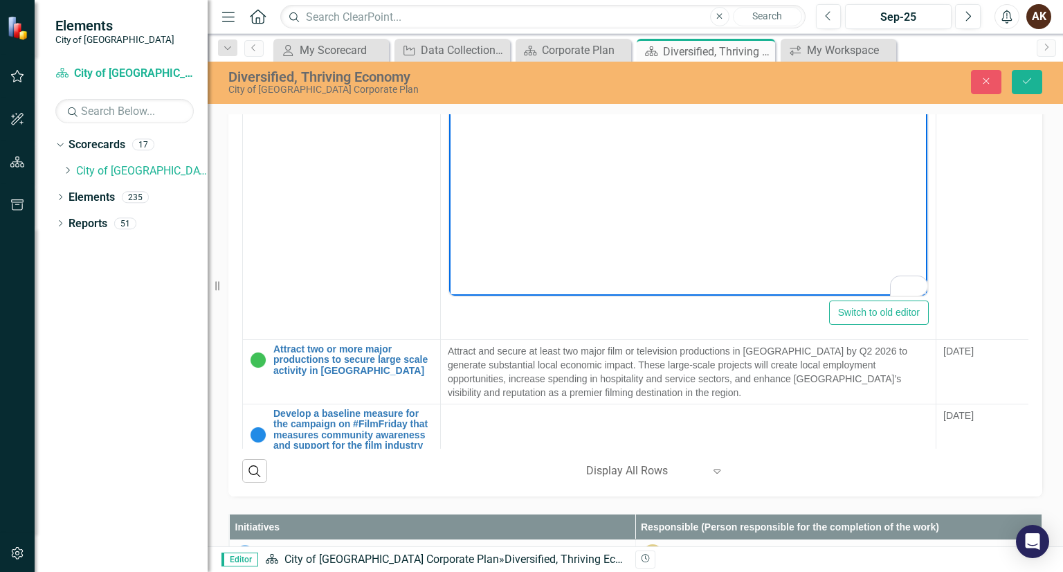
scroll to position [1410, 0]
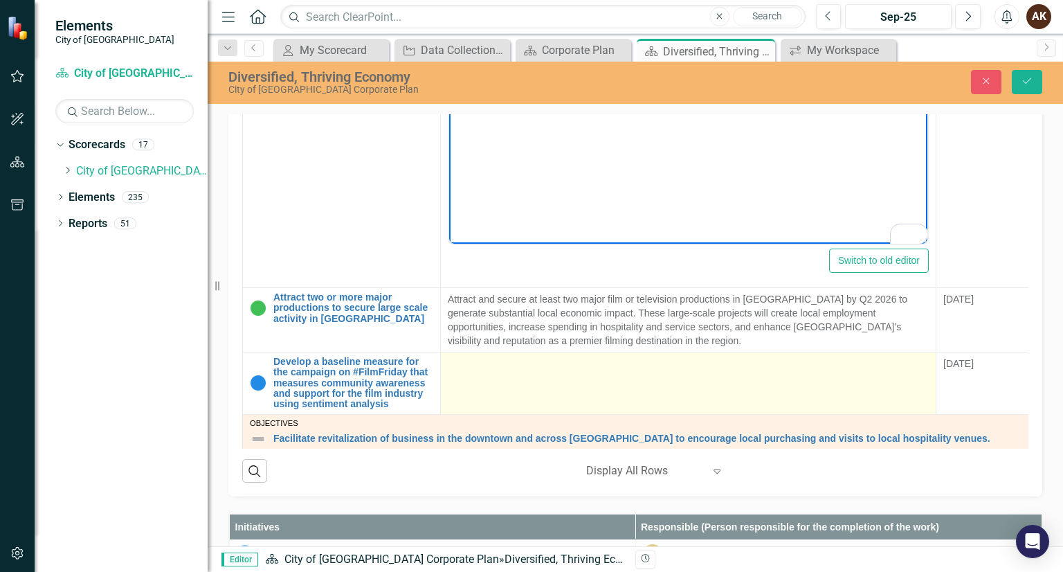
click at [628, 356] on div at bounding box center [688, 364] width 481 height 17
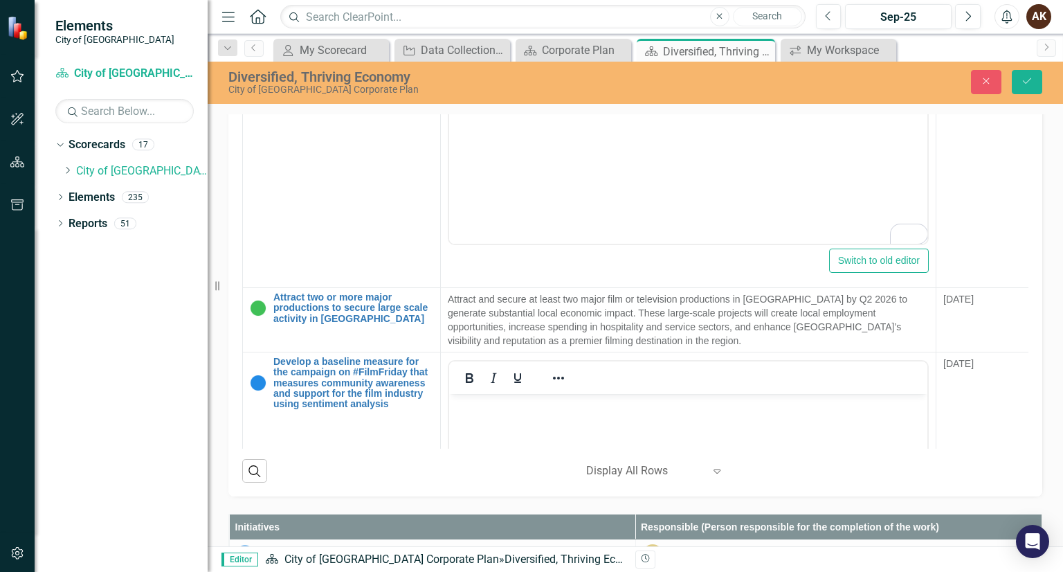
click at [531, 414] on body "Rich Text Area. Press ALT-0 for help." at bounding box center [688, 497] width 478 height 208
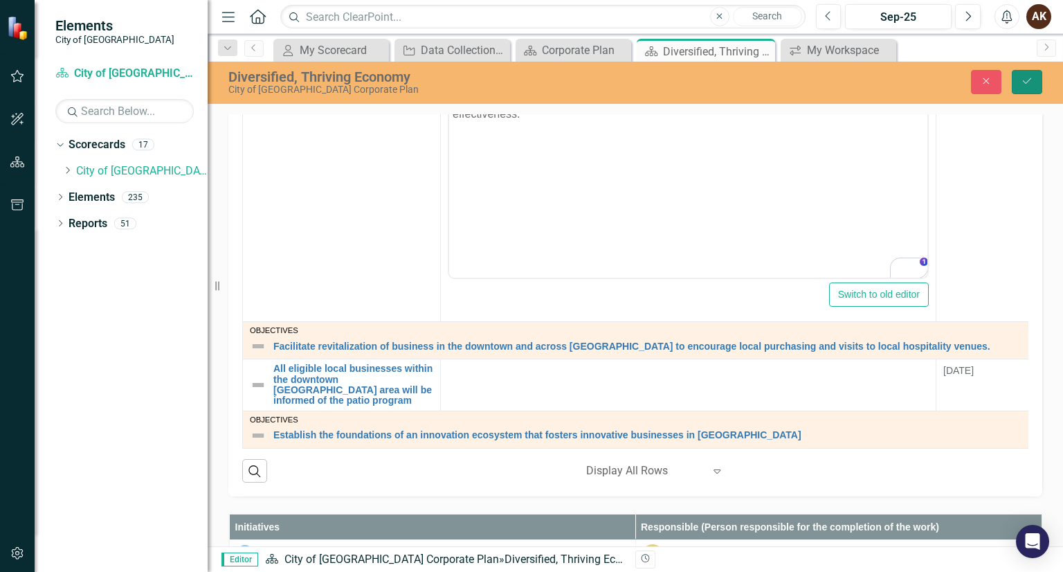
click at [1023, 82] on icon "Save" at bounding box center [1027, 81] width 12 height 10
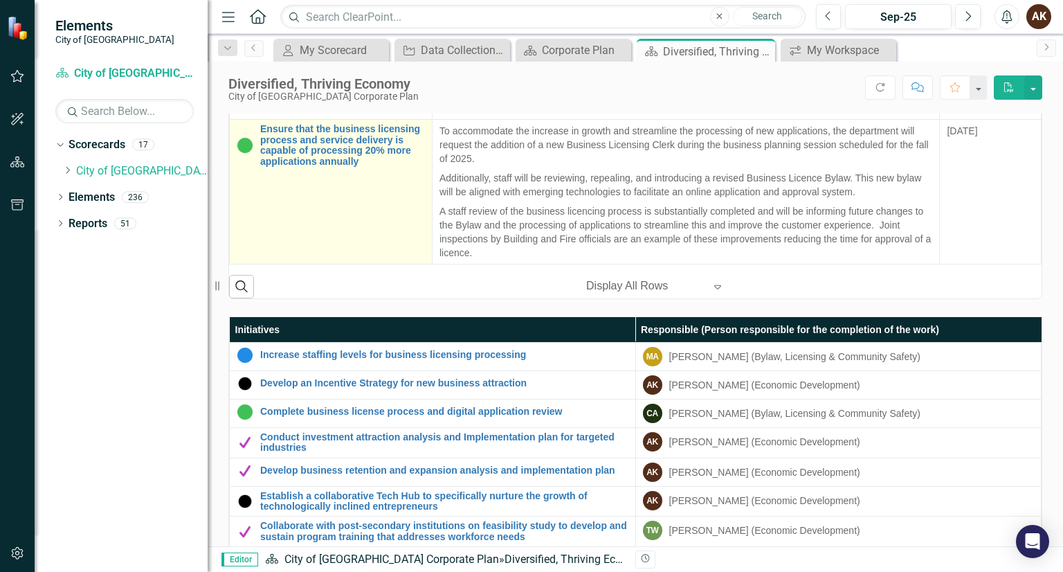
click at [377, 239] on td "Ensure that the business licensing process and service delivery is capable of p…" at bounding box center [331, 192] width 203 height 145
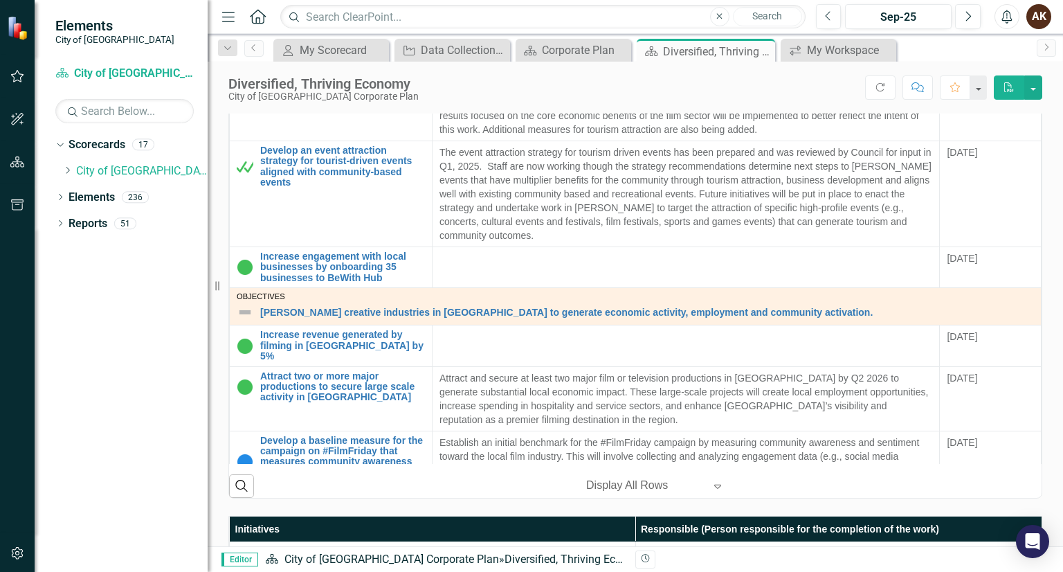
scroll to position [498, 0]
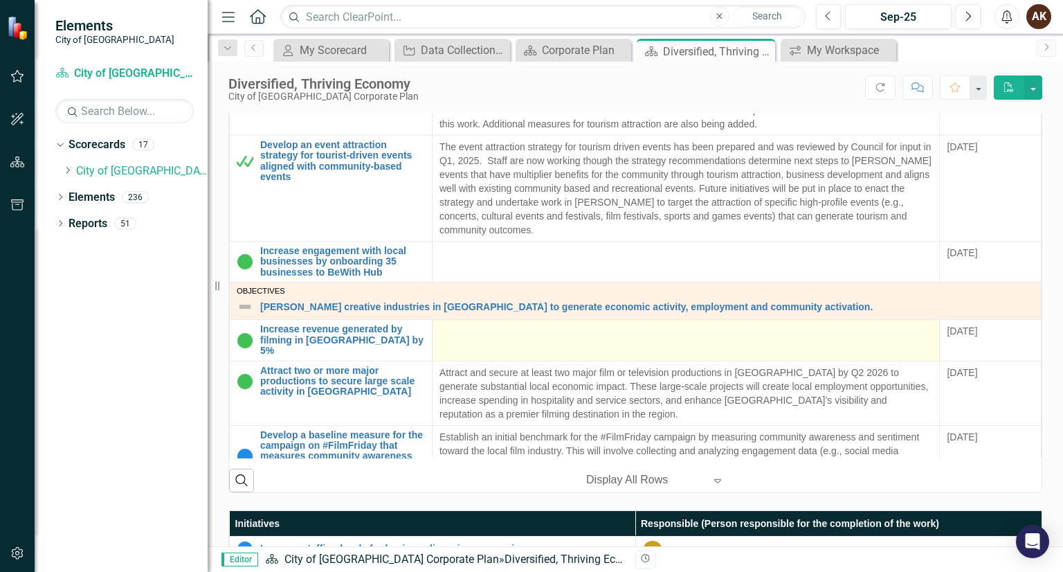
click at [483, 327] on div at bounding box center [685, 332] width 493 height 17
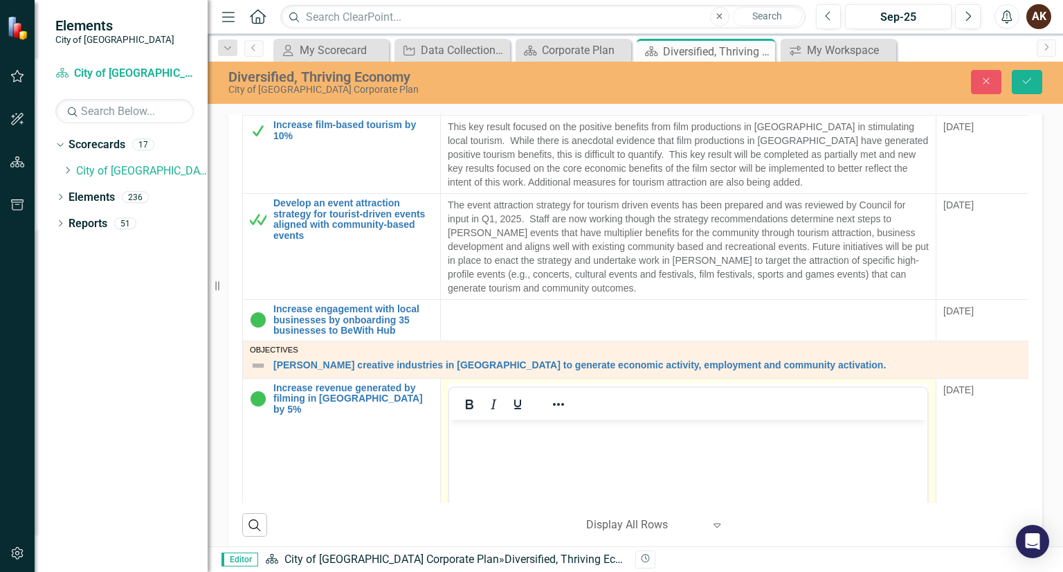
scroll to position [0, 0]
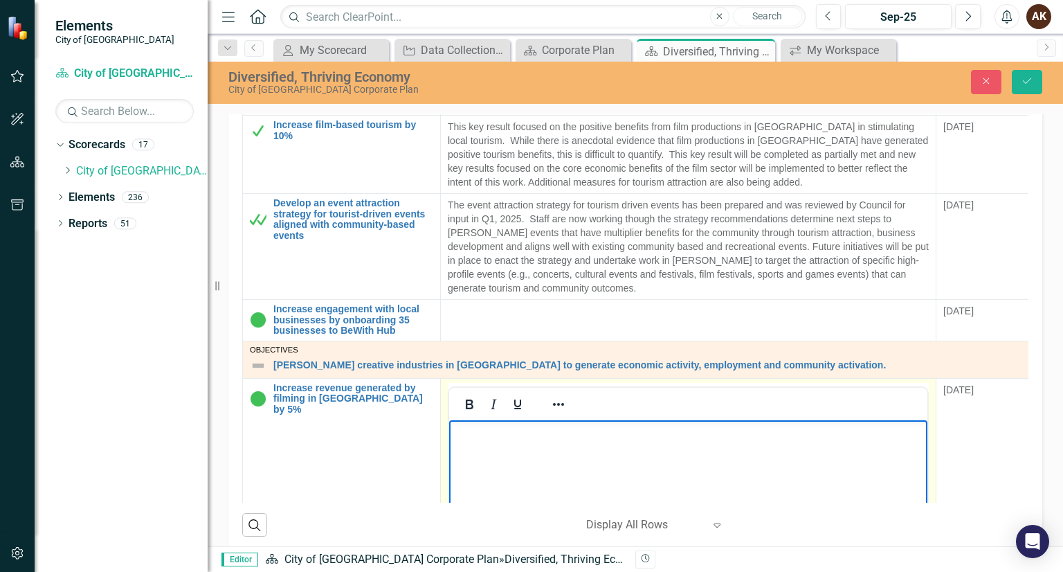
click at [493, 444] on body "Rich Text Area. Press ALT-0 for help." at bounding box center [688, 523] width 478 height 208
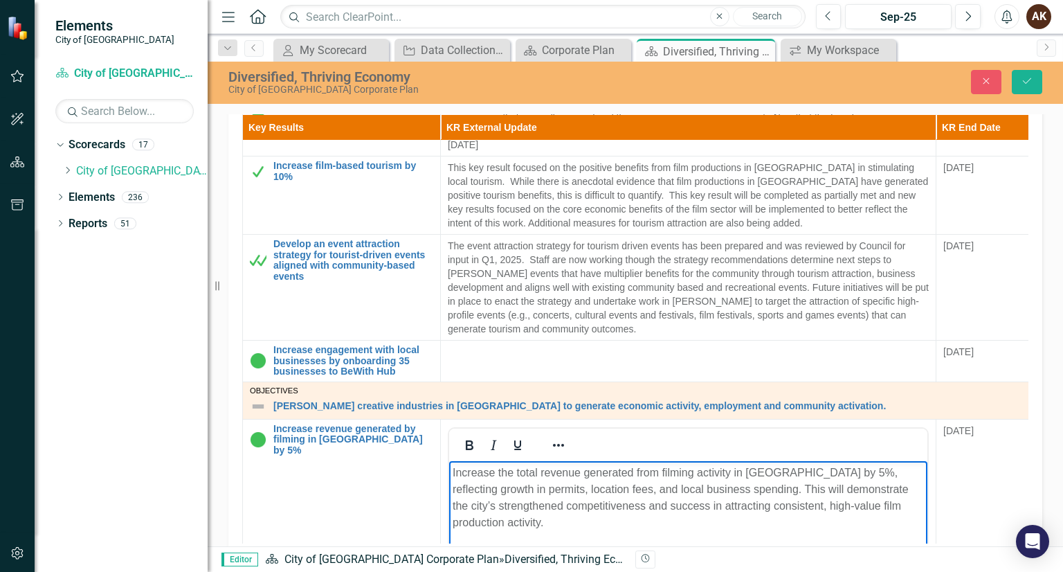
scroll to position [457, 0]
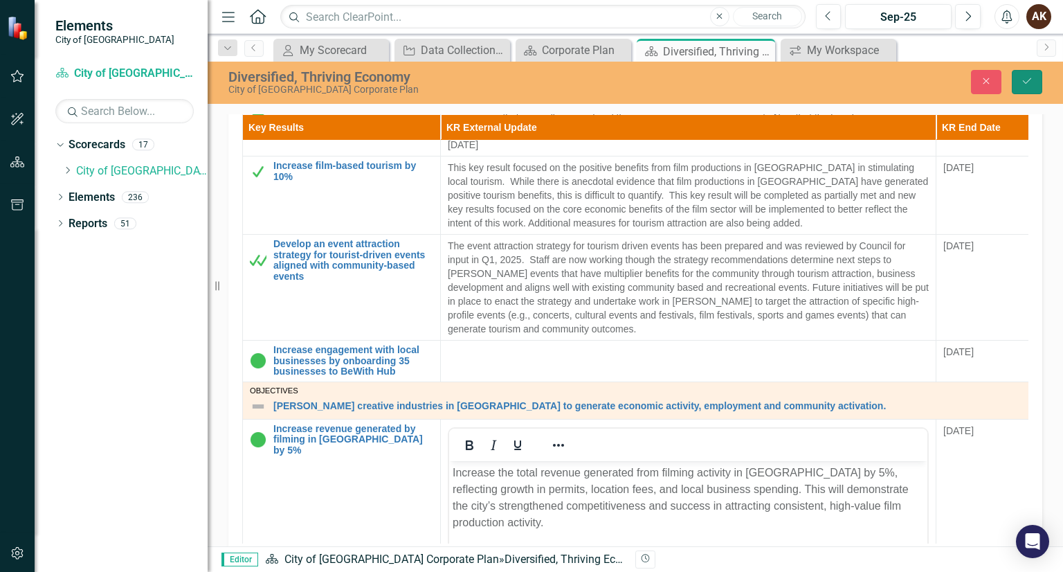
click at [1028, 84] on icon "Save" at bounding box center [1027, 81] width 12 height 10
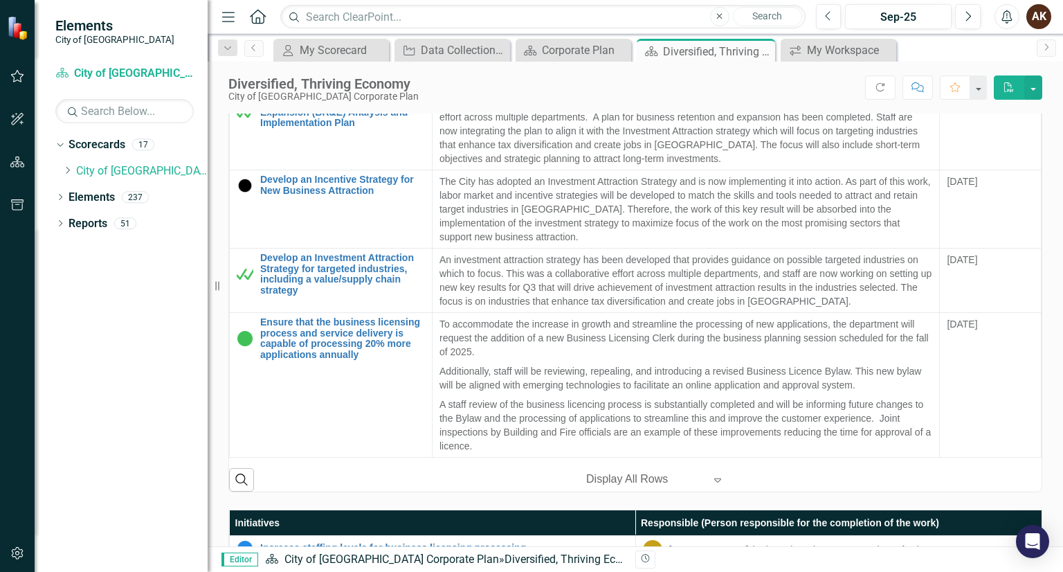
scroll to position [500, 0]
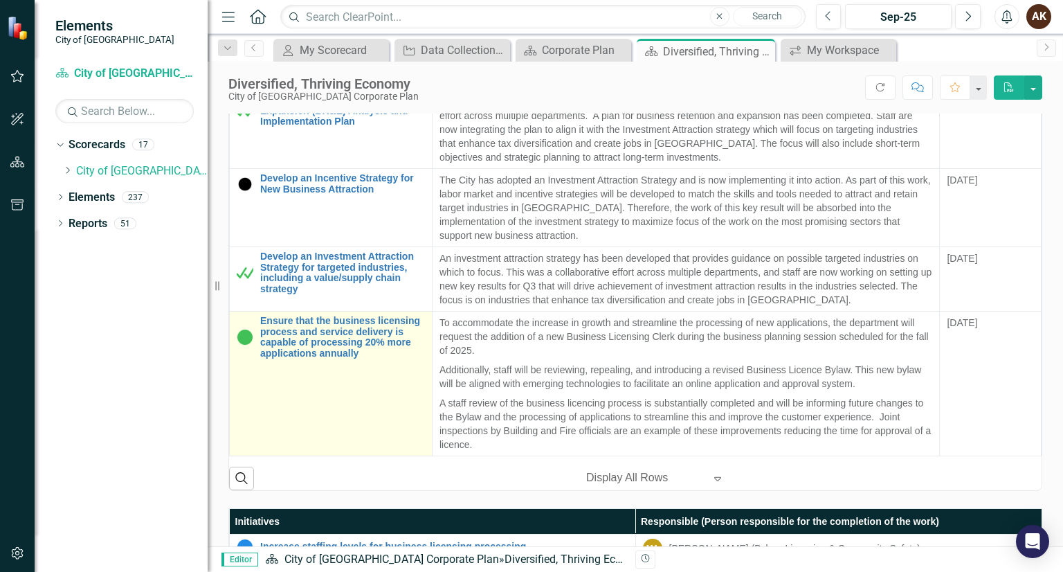
click at [357, 396] on td "Ensure that the business licensing process and service delivery is capable of p…" at bounding box center [331, 383] width 203 height 145
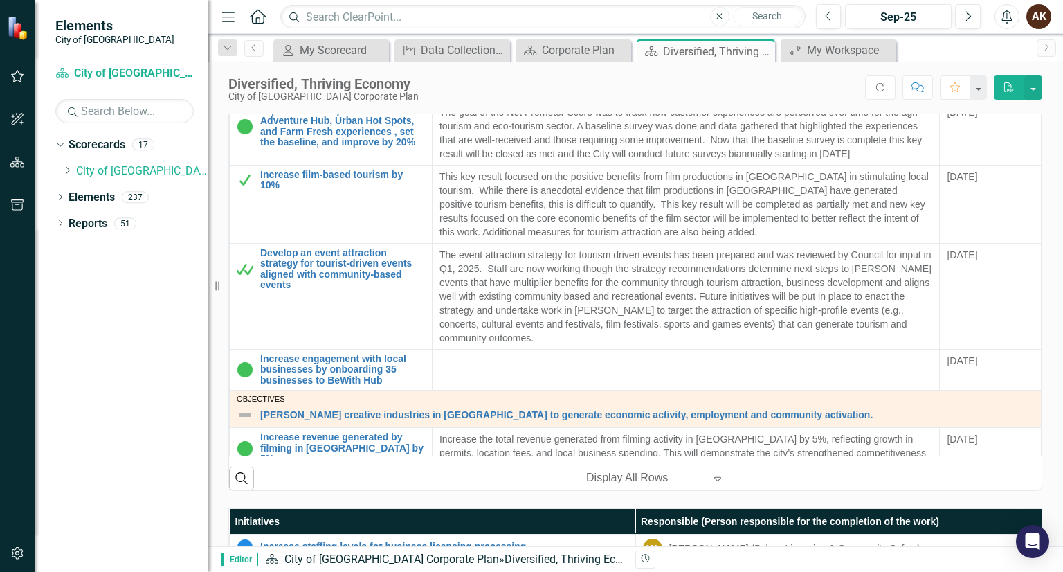
scroll to position [747, 0]
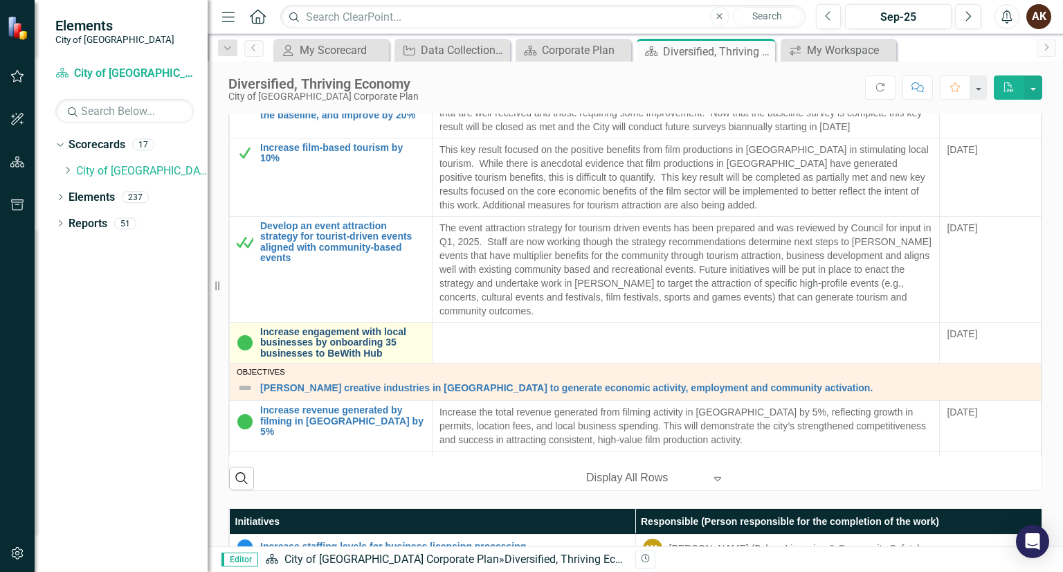
click at [345, 341] on link "Increase engagement with local businesses by onboarding 35 businesses to BeWith…" at bounding box center [342, 343] width 165 height 32
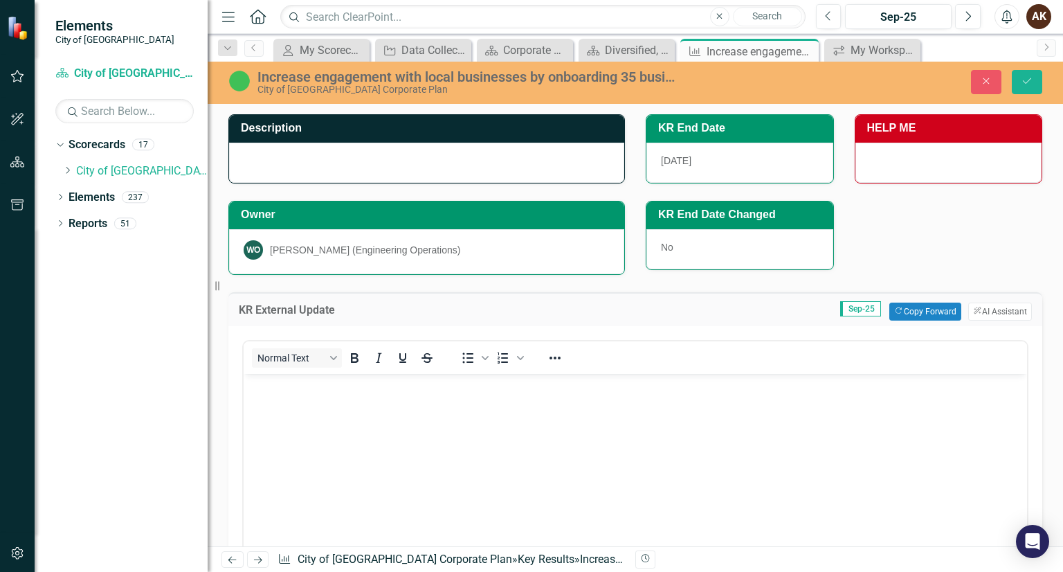
click at [400, 80] on div "Increase engagement with local businesses by onboarding 35 businesses to BeWith…" at bounding box center [467, 76] width 421 height 15
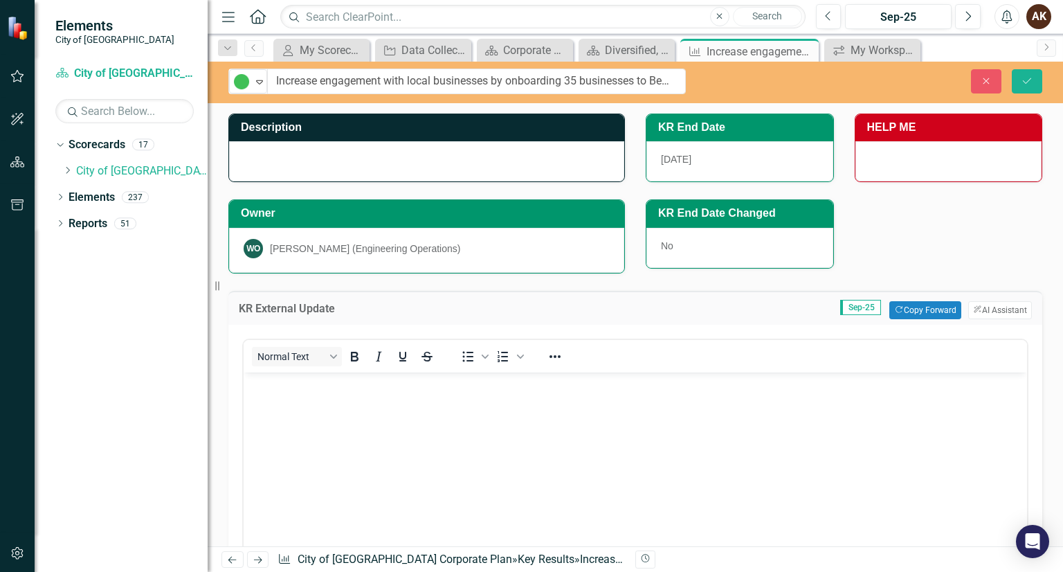
click at [400, 80] on input "Increase engagement with local businesses by onboarding 35 businesses to BeWith…" at bounding box center [476, 82] width 419 height 26
click at [981, 83] on icon "Close" at bounding box center [986, 81] width 12 height 10
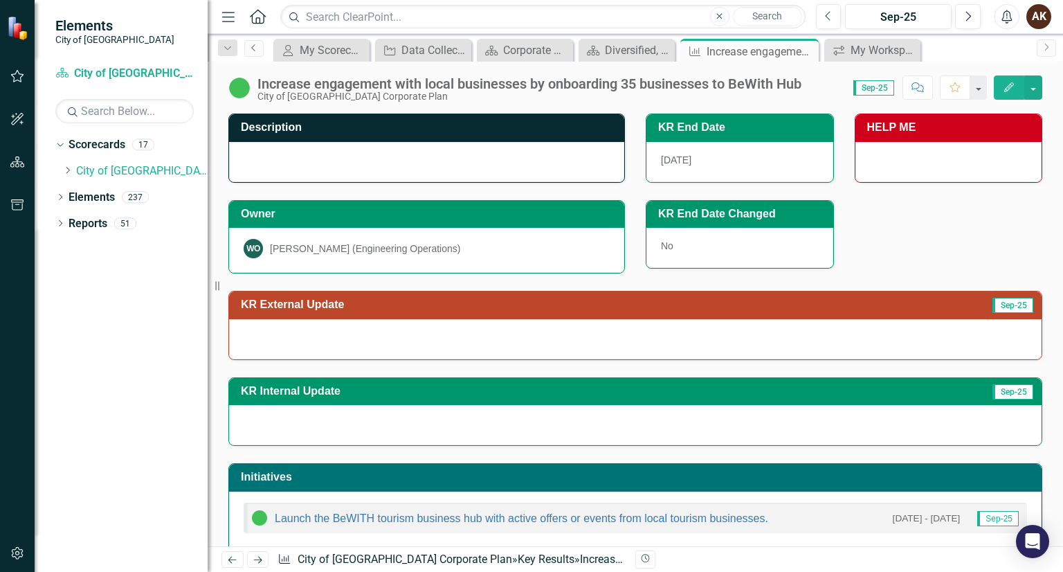
click at [253, 49] on icon at bounding box center [252, 47] width 3 height 7
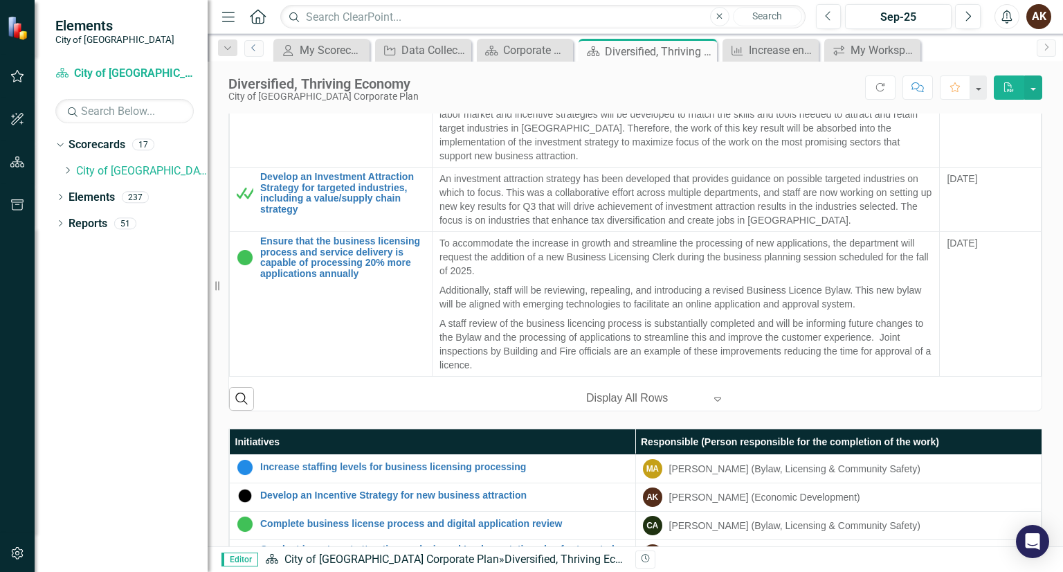
scroll to position [626, 0]
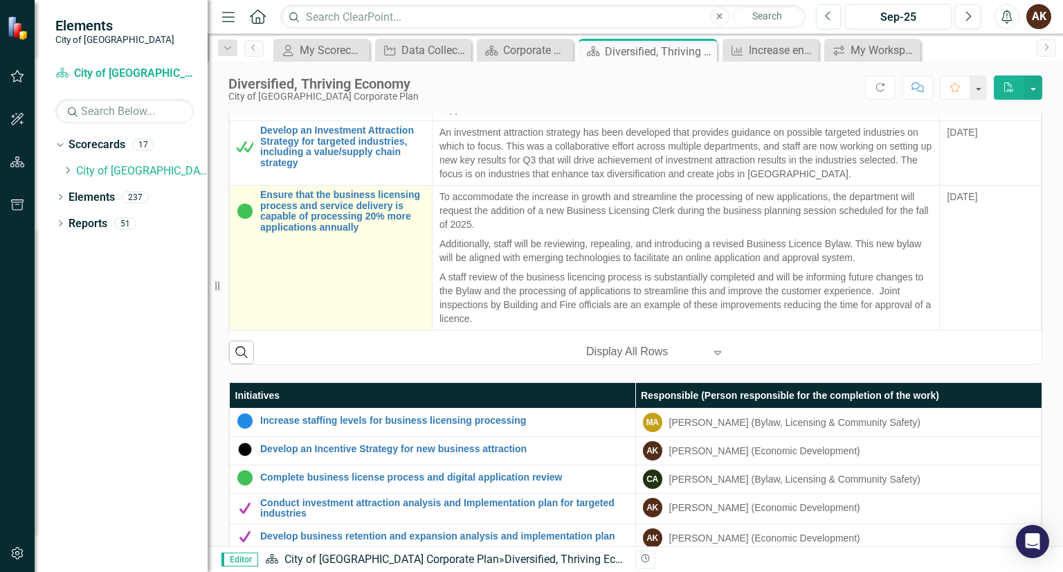
click at [379, 280] on td "Ensure that the business licensing process and service delivery is capable of p…" at bounding box center [331, 257] width 203 height 145
click at [411, 280] on td "Ensure that the business licensing process and service delivery is capable of p…" at bounding box center [331, 257] width 203 height 145
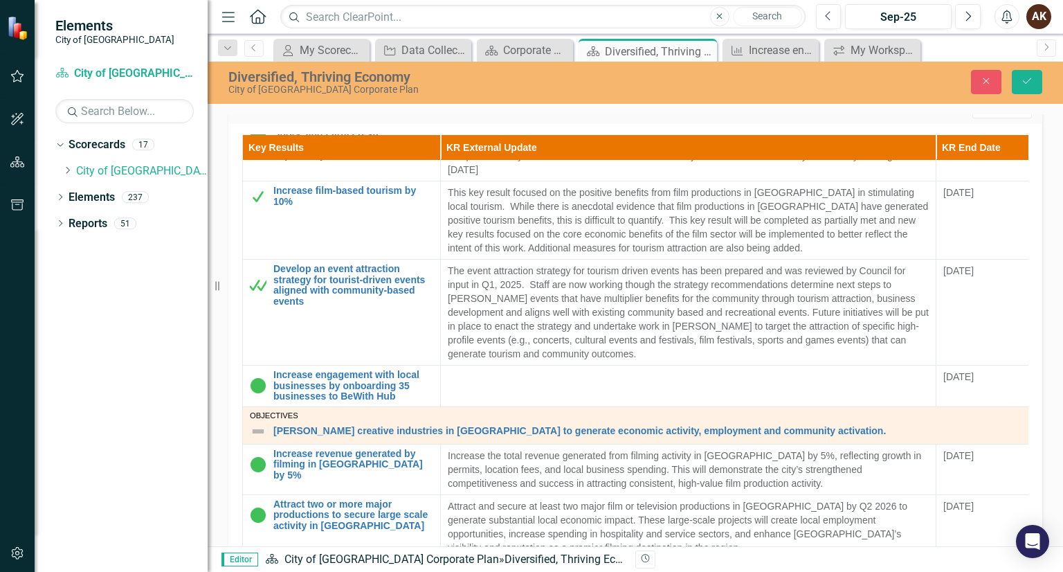
scroll to position [832, 0]
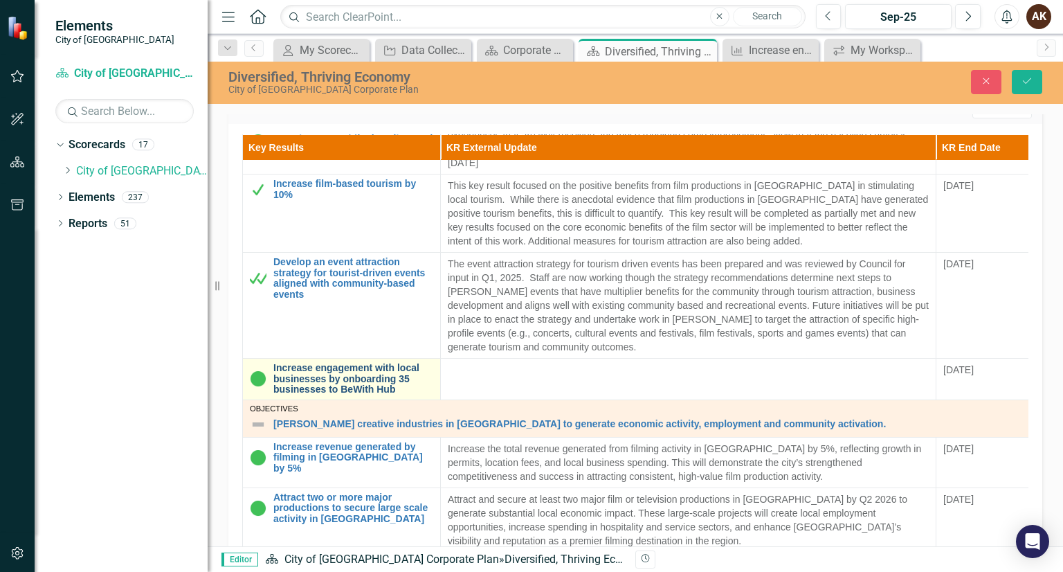
click at [364, 363] on link "Increase engagement with local businesses by onboarding 35 businesses to BeWith…" at bounding box center [353, 379] width 160 height 32
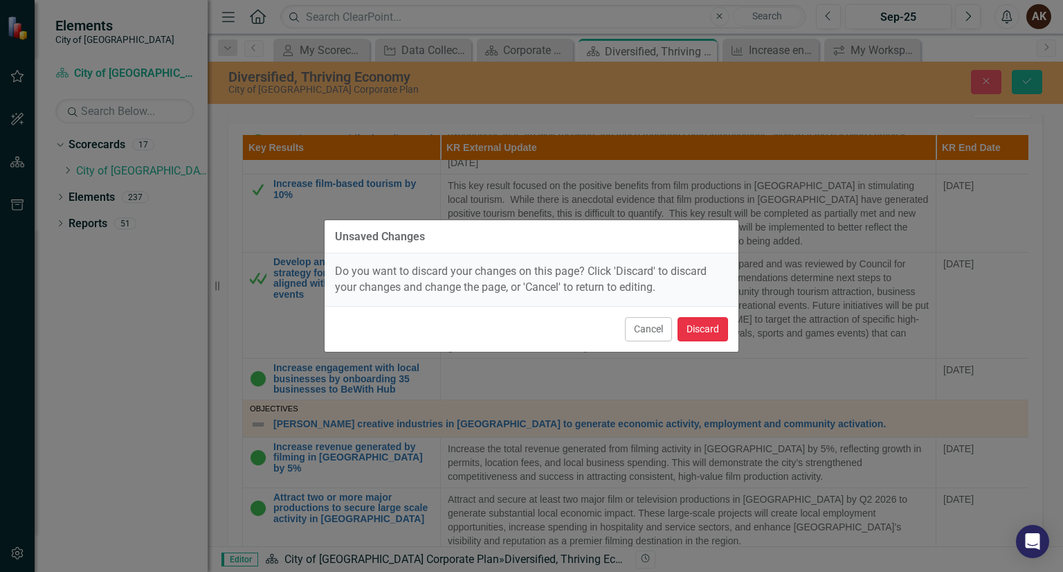
click at [689, 335] on button "Discard" at bounding box center [702, 329] width 51 height 24
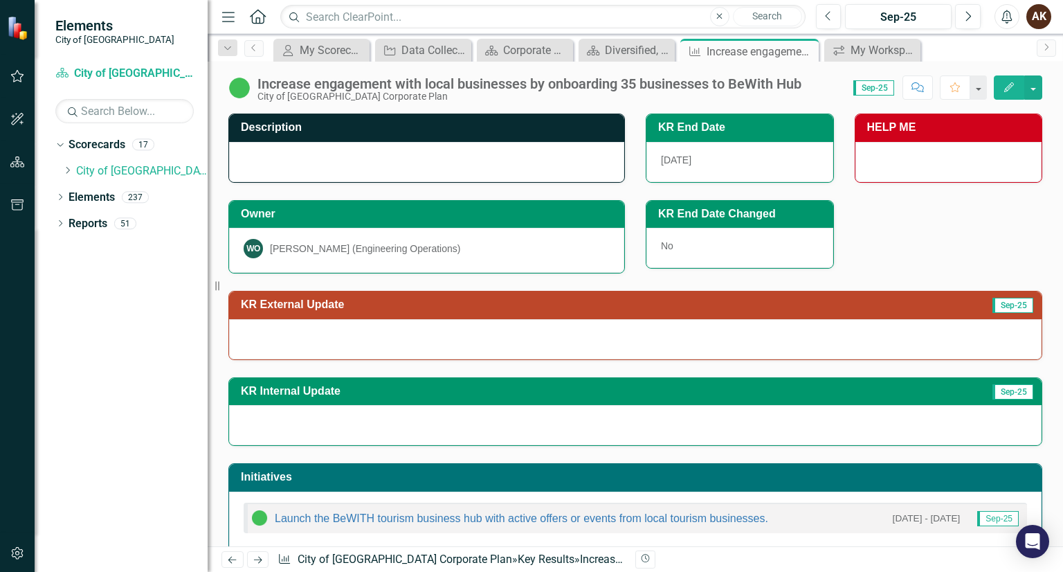
click at [381, 161] on div at bounding box center [426, 162] width 395 height 40
click at [296, 158] on div at bounding box center [426, 162] width 395 height 40
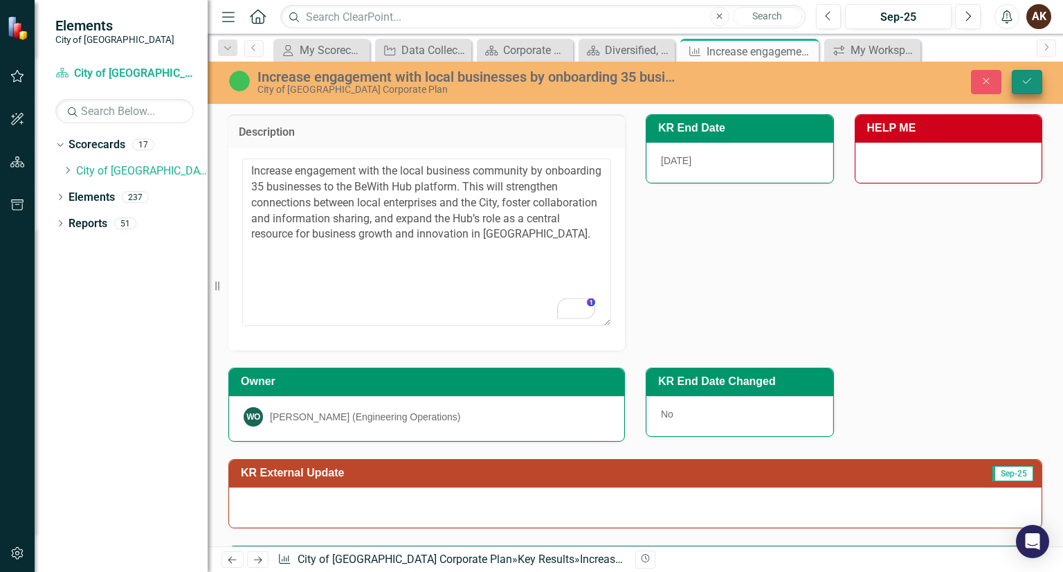
type textarea "Increase engagement with the local business community by onboarding 35 business…"
click at [1027, 84] on icon "Save" at bounding box center [1027, 81] width 12 height 10
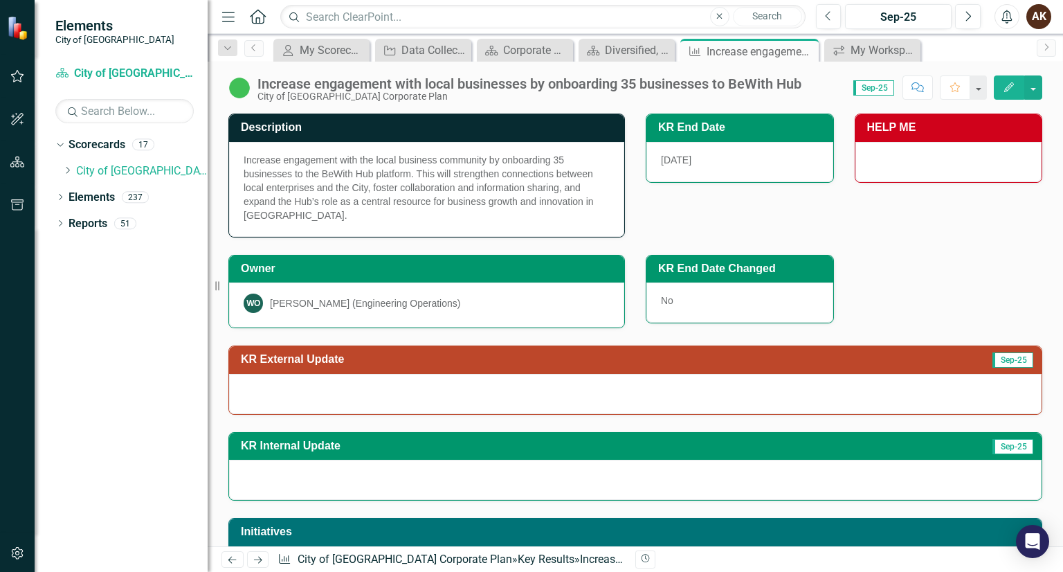
click at [307, 392] on div at bounding box center [635, 394] width 812 height 40
click at [335, 391] on div at bounding box center [635, 394] width 812 height 40
click at [277, 388] on div at bounding box center [635, 394] width 812 height 40
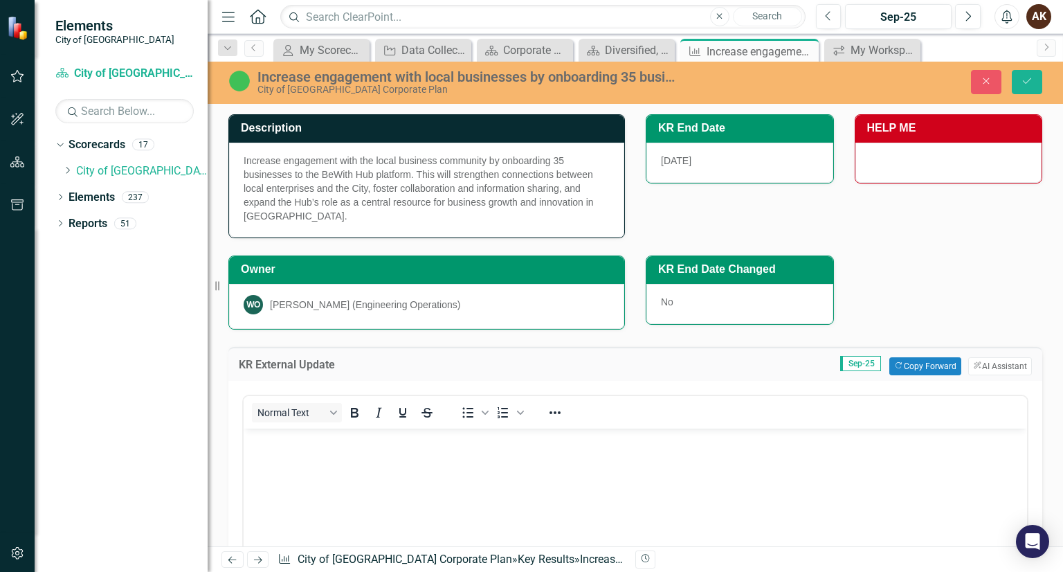
click at [277, 388] on div "Normal Text To open the popup, press Shift+Enter To open the popup, press Shift…" at bounding box center [635, 552] width 814 height 343
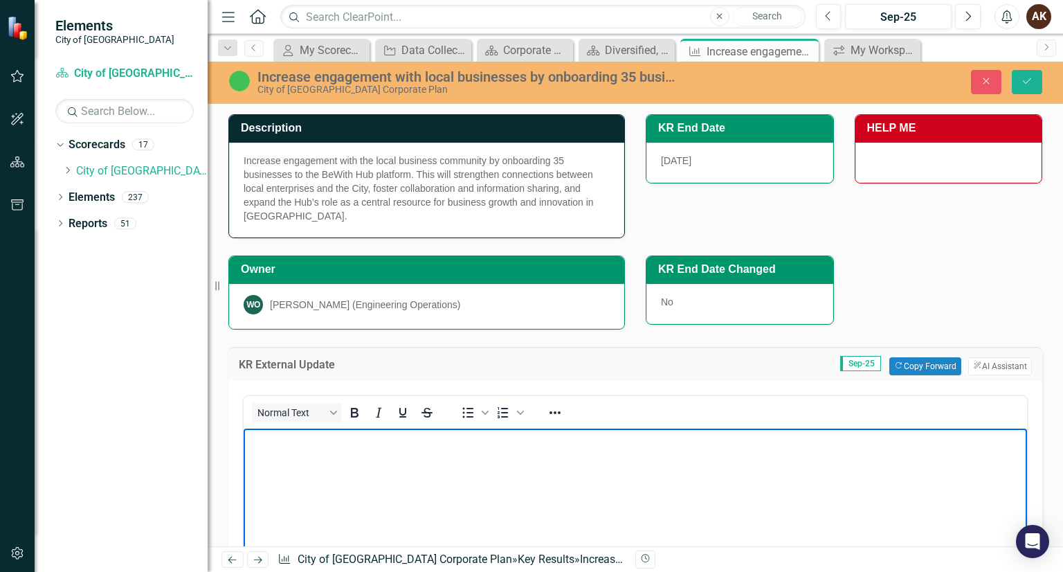
click at [450, 447] on p "Rich Text Area. Press ALT-0 for help." at bounding box center [635, 439] width 776 height 17
drag, startPoint x: 246, startPoint y: 441, endPoint x: 627, endPoint y: 447, distance: 380.7
click at [627, 447] on p "Staff is undertaking business walks to inform local businesses" at bounding box center [635, 439] width 776 height 17
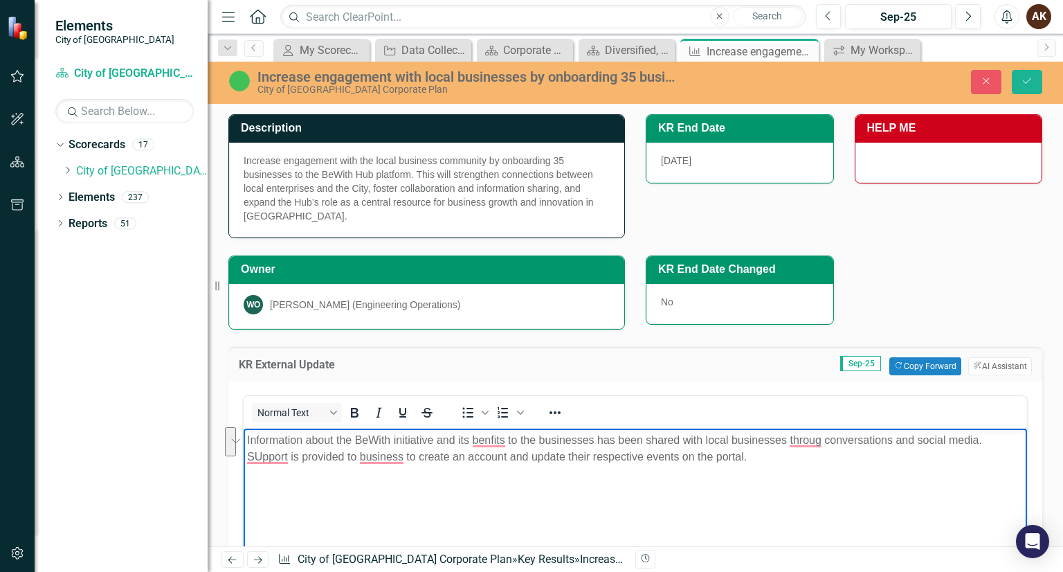
drag, startPoint x: 758, startPoint y: 461, endPoint x: 445, endPoint y: 853, distance: 502.2
click at [244, 428] on html "Information about the BeWith initiative and its benfits to the businesses has b…" at bounding box center [635, 532] width 783 height 208
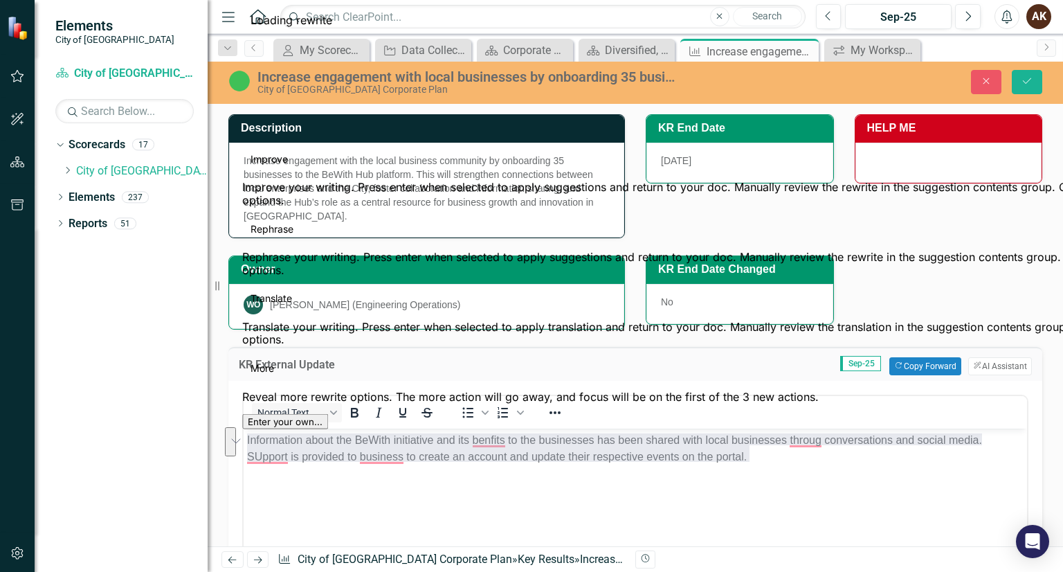
click at [236, 446] on button "See rewrite suggestions" at bounding box center [230, 441] width 11 height 29
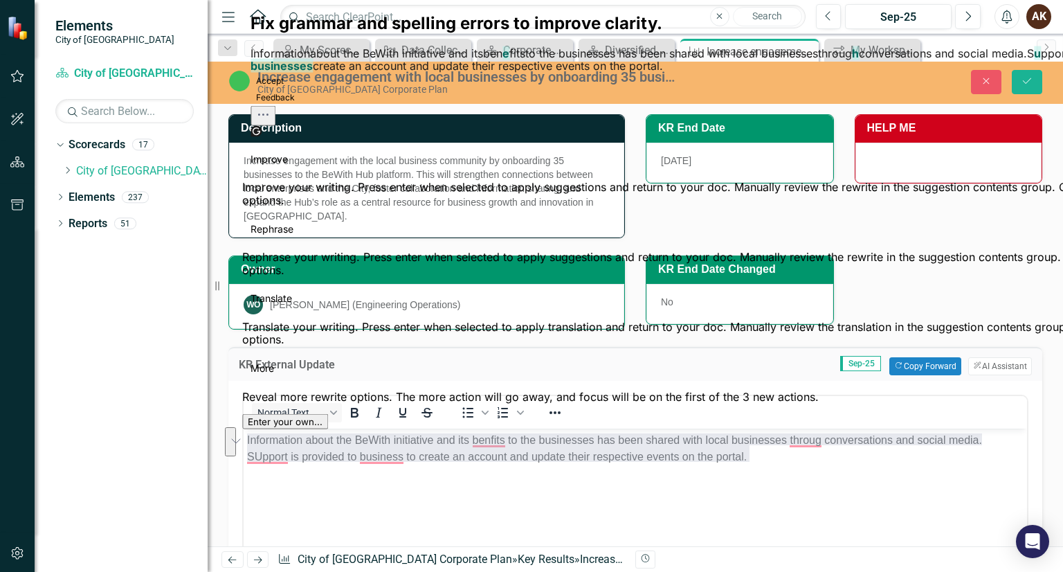
click at [289, 89] on button "Accept" at bounding box center [270, 80] width 39 height 17
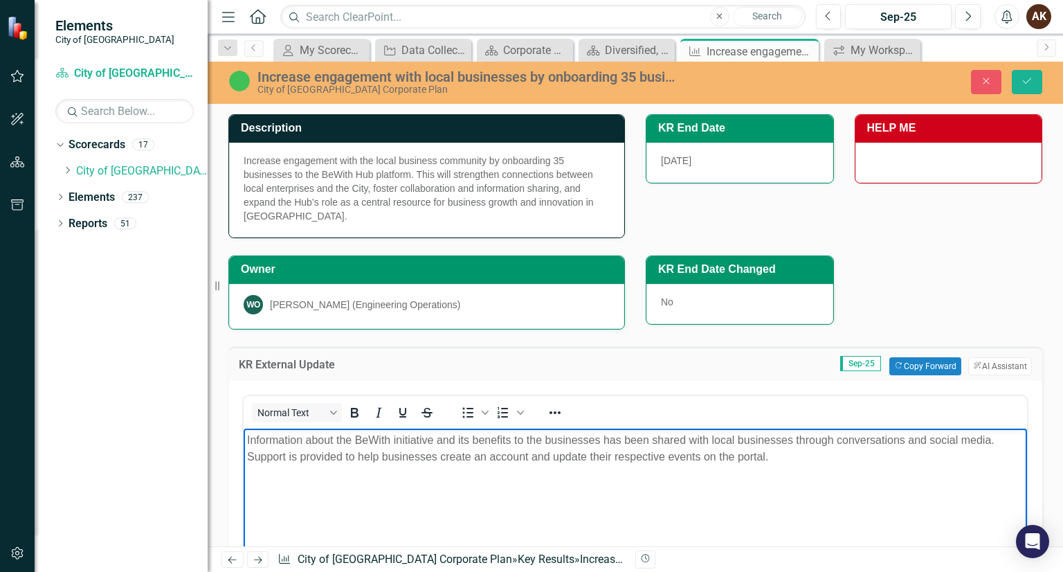
click at [768, 453] on p "Information about the BeWith initiative and its benefits to the businesses has …" at bounding box center [635, 447] width 776 height 33
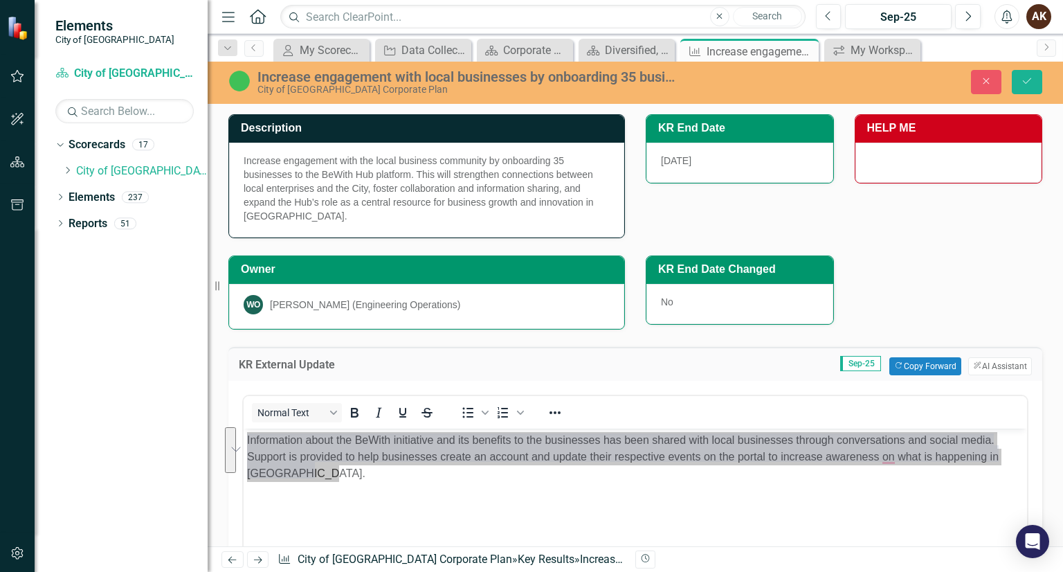
click at [231, 447] on button "See rewrite suggestions" at bounding box center [230, 450] width 11 height 46
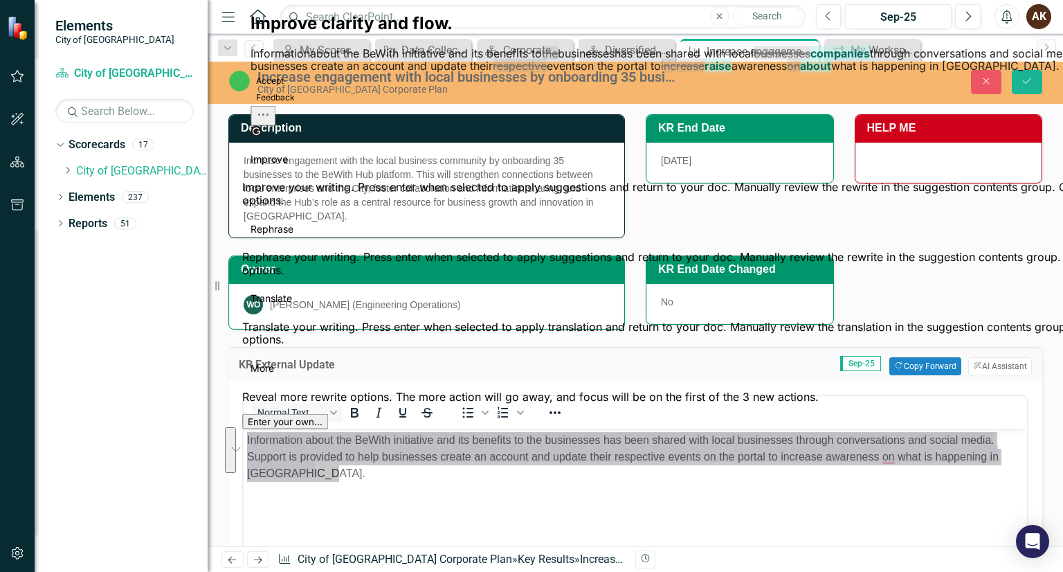
click at [302, 239] on button "Rephrase" at bounding box center [272, 228] width 60 height 22
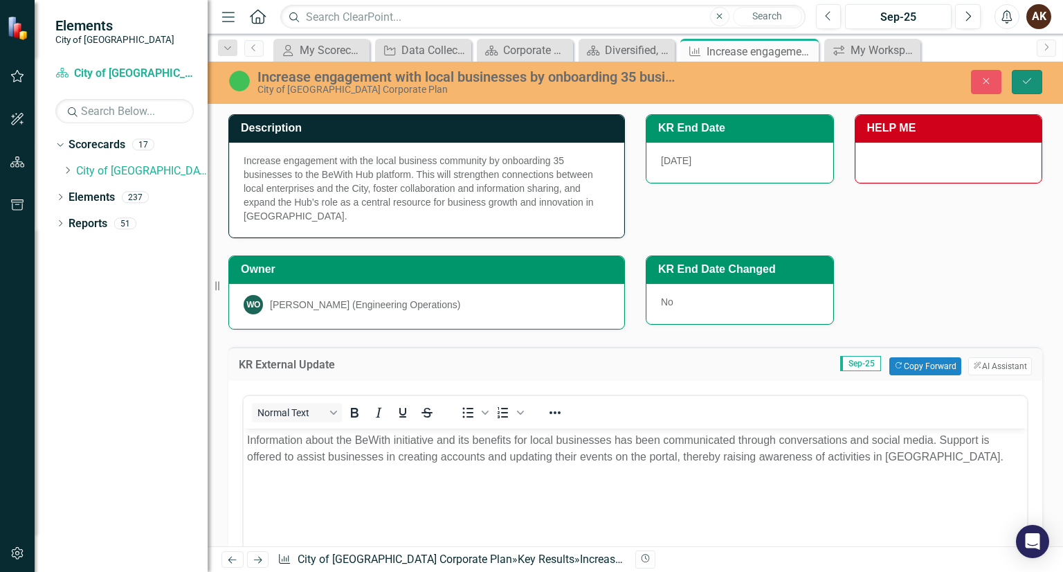
click at [1024, 82] on icon "Save" at bounding box center [1027, 81] width 12 height 10
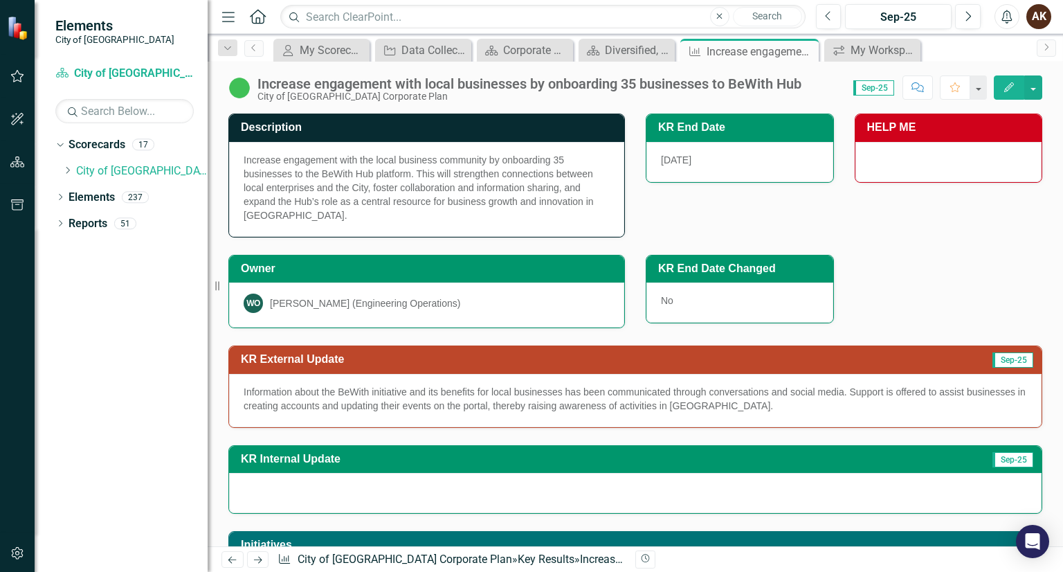
drag, startPoint x: 745, startPoint y: 403, endPoint x: 406, endPoint y: 413, distance: 339.2
click at [406, 413] on div "Information about the BeWith initiative and its benefits for local businesses h…" at bounding box center [635, 400] width 812 height 53
click at [628, 58] on div "Diversified, Thriving Economy" at bounding box center [629, 50] width 49 height 17
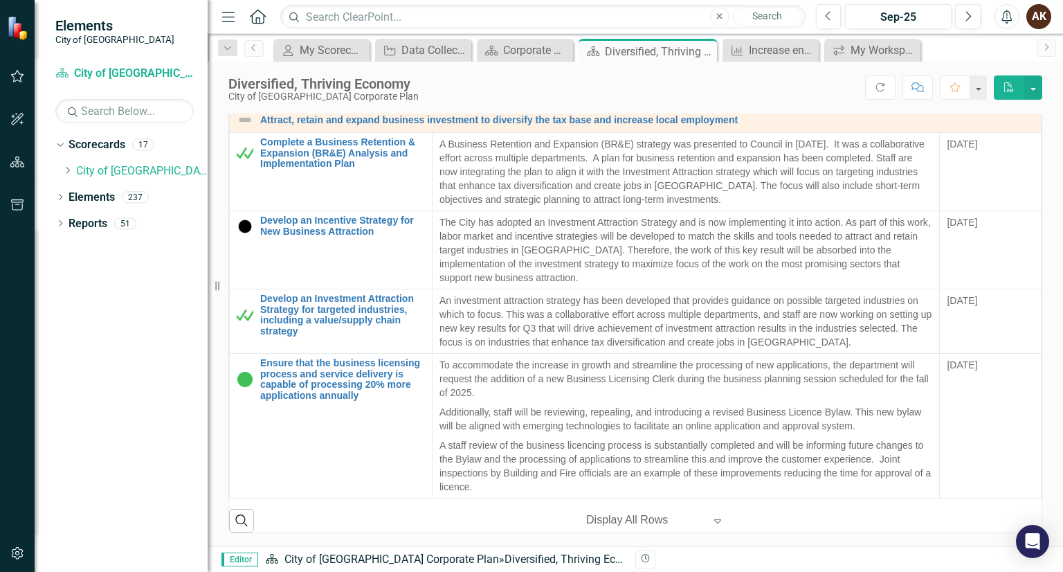
scroll to position [480, 0]
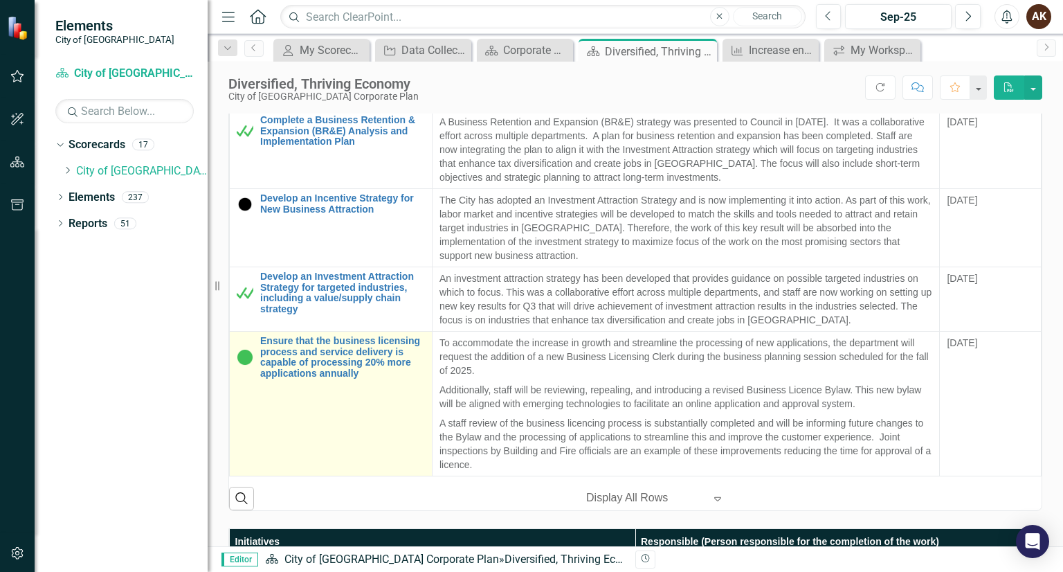
click at [290, 388] on td "Ensure that the business licensing process and service delivery is capable of p…" at bounding box center [331, 403] width 203 height 145
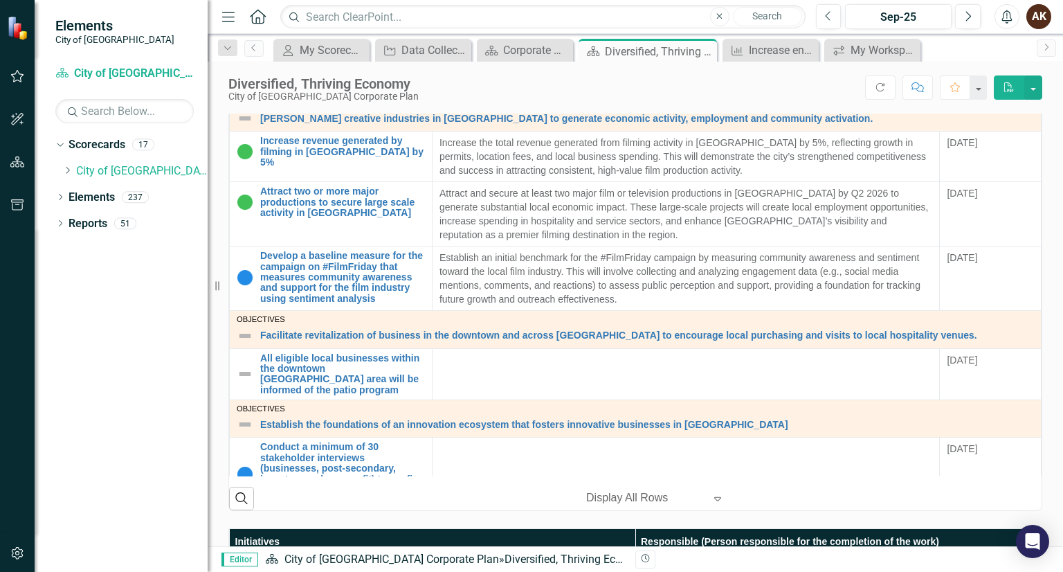
scroll to position [1052, 0]
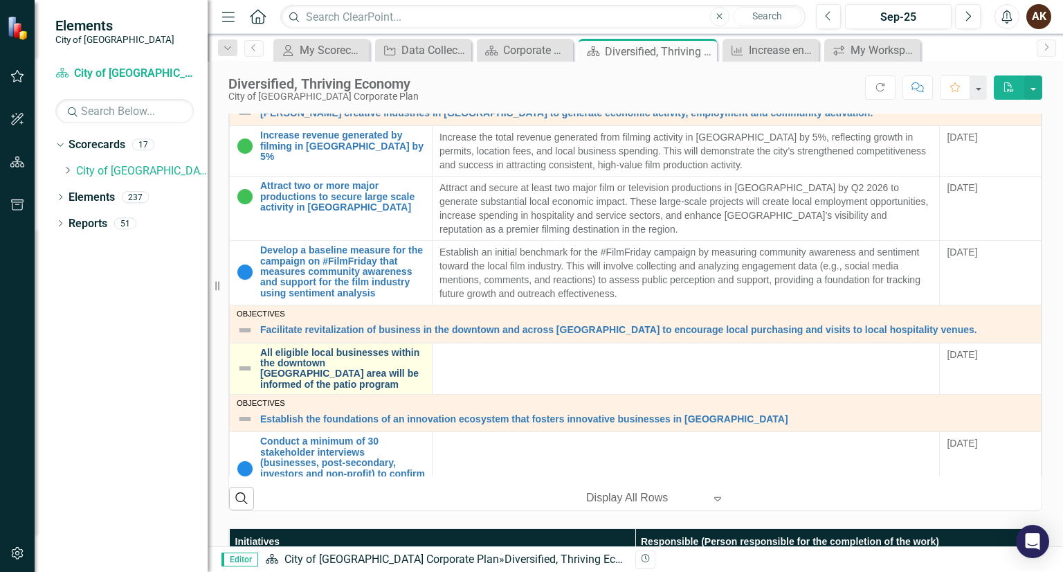
click at [322, 366] on link "All eligible local businesses within the downtown [GEOGRAPHIC_DATA] area will b…" at bounding box center [342, 368] width 165 height 43
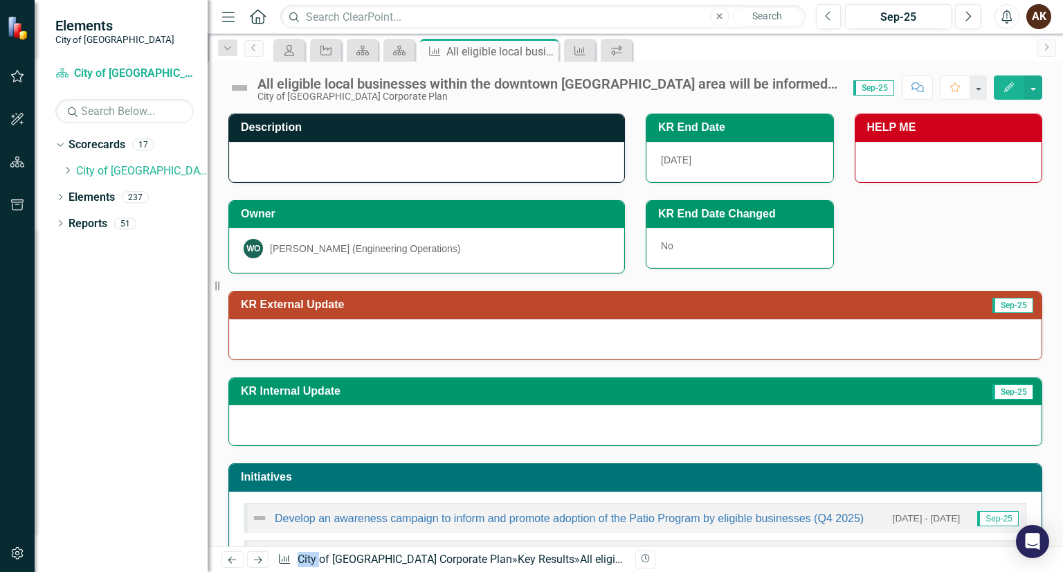
click at [352, 163] on div at bounding box center [426, 162] width 395 height 40
click at [275, 146] on div at bounding box center [426, 162] width 395 height 40
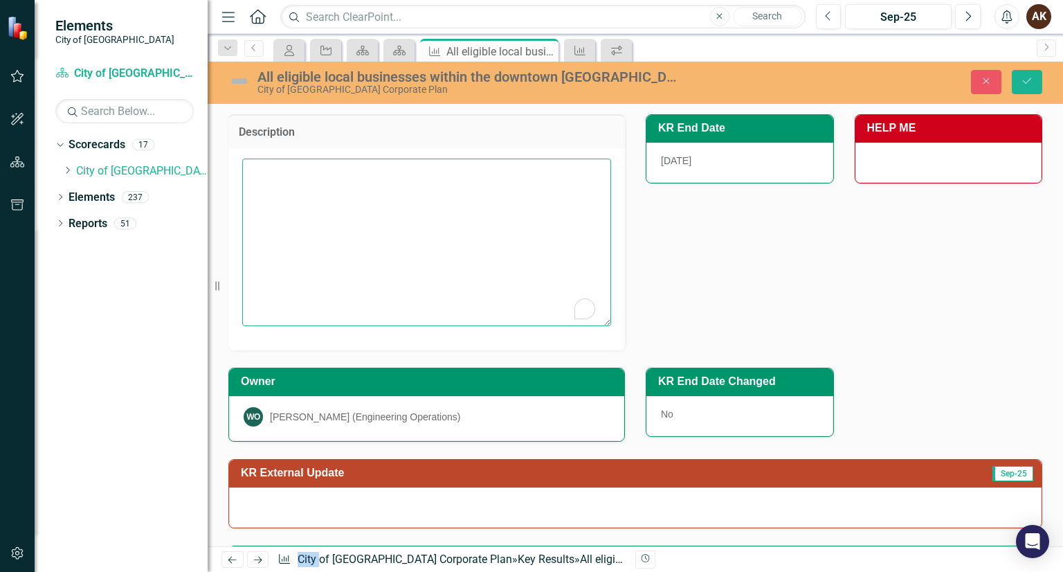
click at [267, 208] on textarea "To enrich screen reader interactions, please activate Accessibility in Grammarl…" at bounding box center [426, 241] width 369 height 167
paste textarea "Ensure that all eligible local businesses within the Downtown BIA catchment are…"
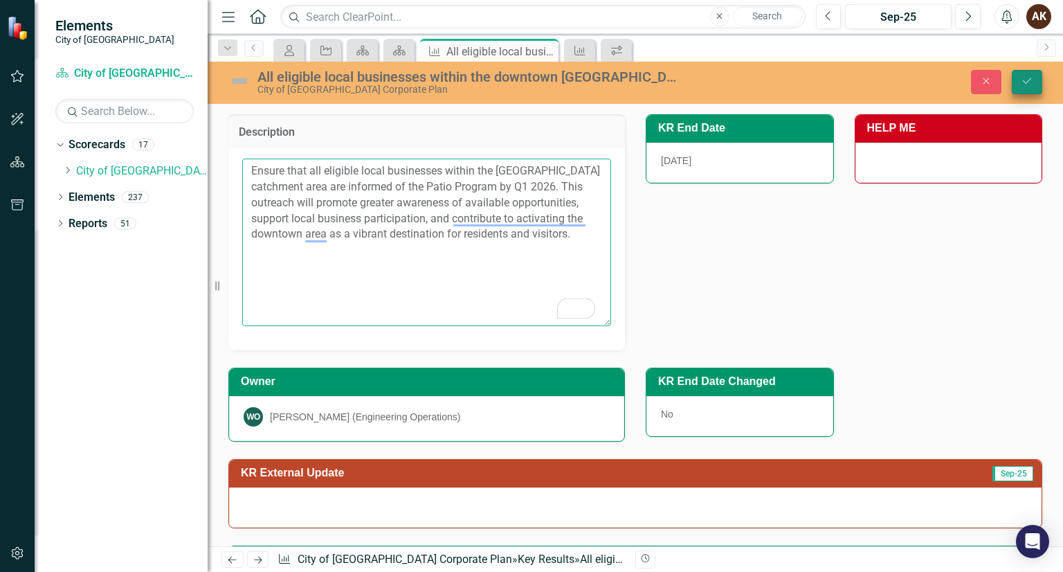
type textarea "Ensure that all eligible local businesses within the Downtown BIA catchment are…"
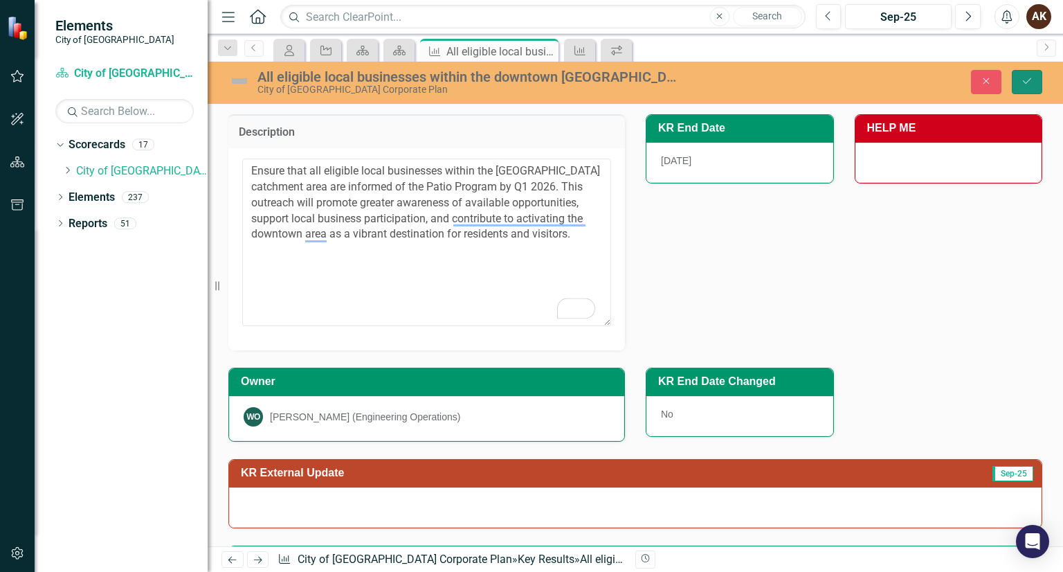
click at [1030, 77] on icon "Save" at bounding box center [1027, 81] width 12 height 10
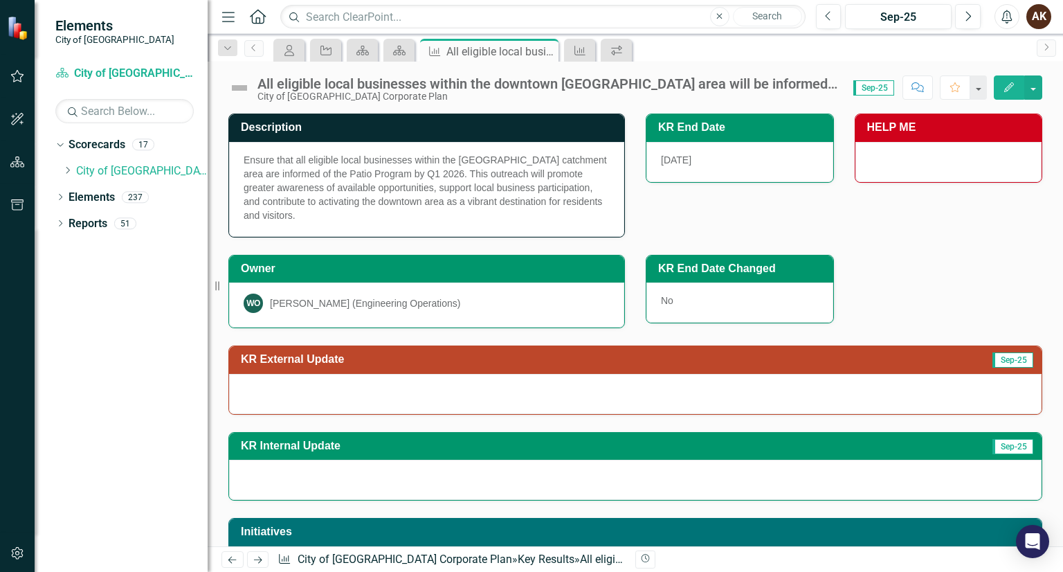
drag, startPoint x: 309, startPoint y: 376, endPoint x: 295, endPoint y: 394, distance: 22.2
click at [295, 394] on div at bounding box center [635, 394] width 812 height 40
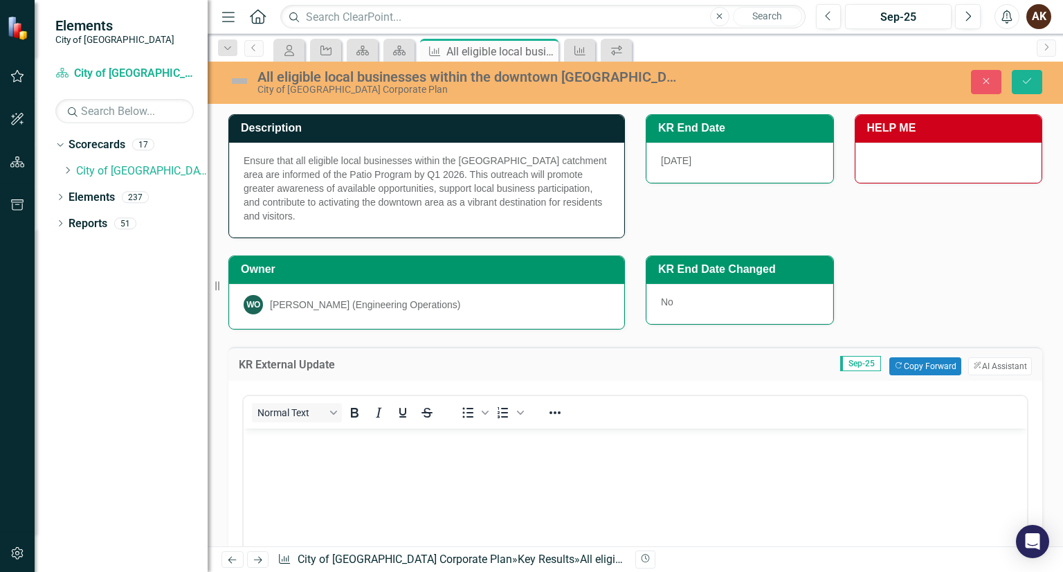
click at [284, 453] on body "Rich Text Area. Press ALT-0 for help." at bounding box center [635, 532] width 783 height 208
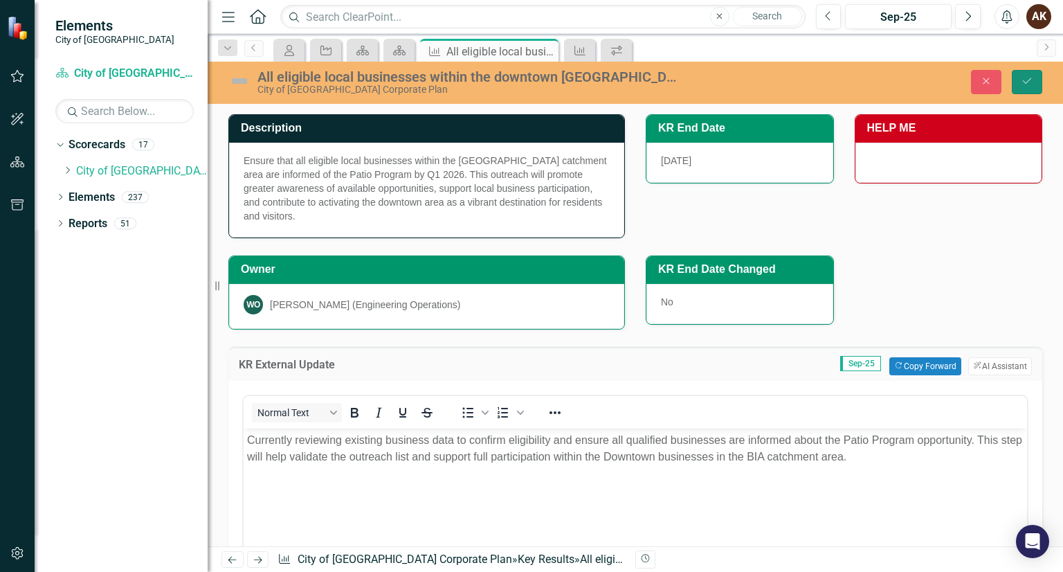
click at [1020, 86] on button "Save" at bounding box center [1027, 82] width 30 height 24
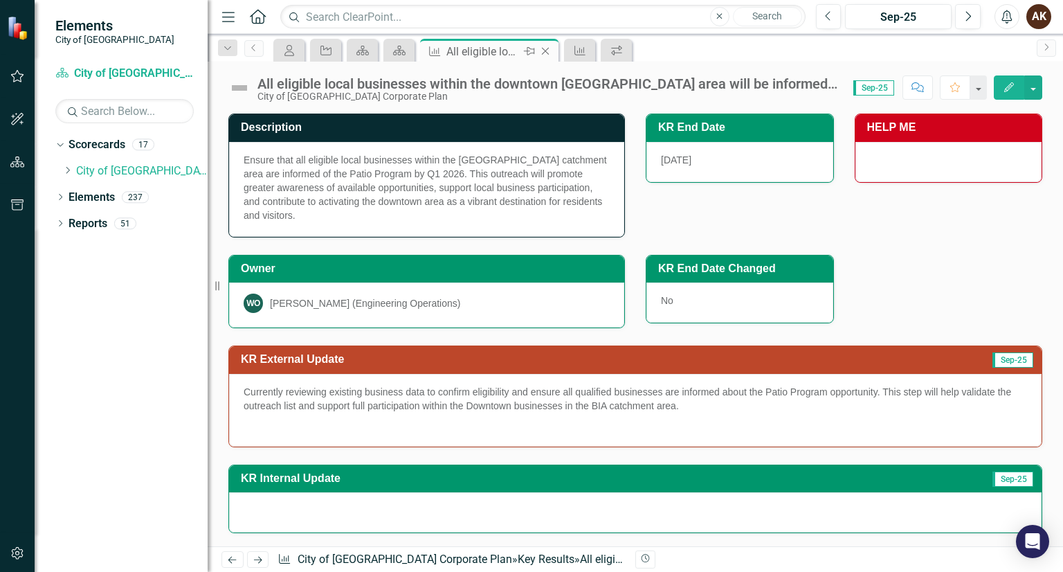
click at [547, 48] on icon at bounding box center [546, 52] width 8 height 8
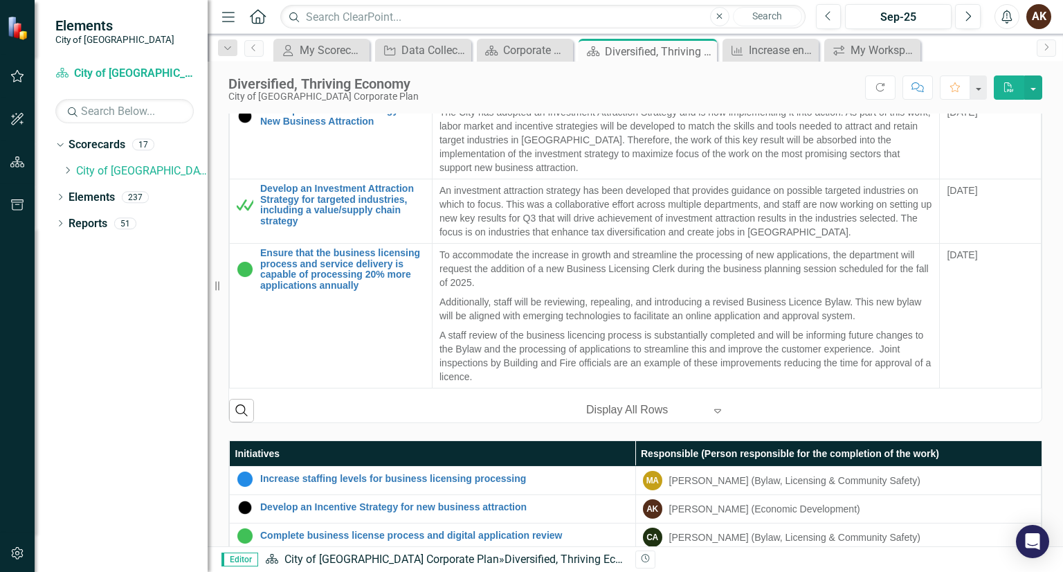
scroll to position [570, 0]
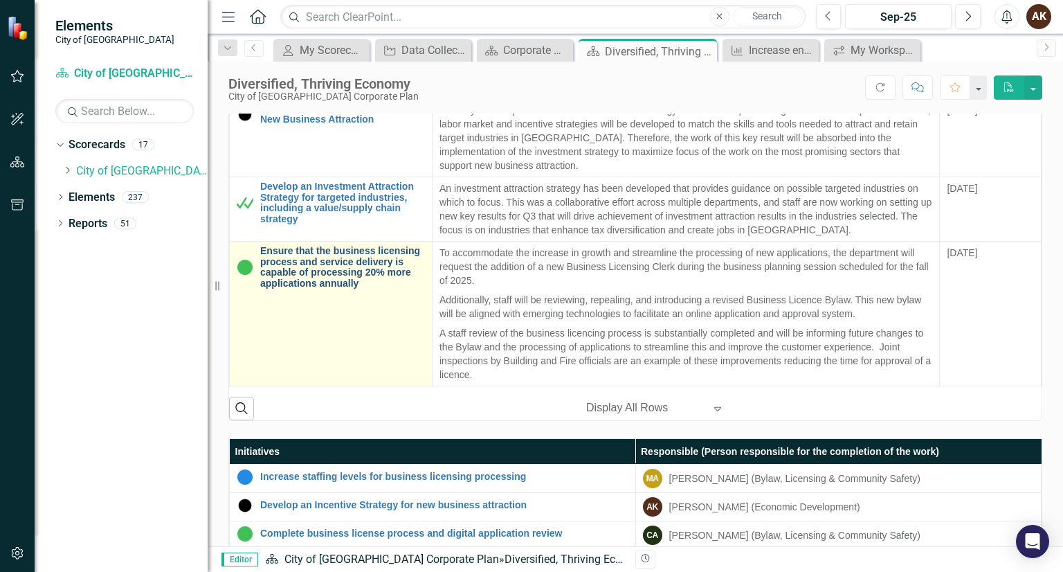
click at [340, 272] on link "Ensure that the business licensing process and service delivery is capable of p…" at bounding box center [342, 267] width 165 height 43
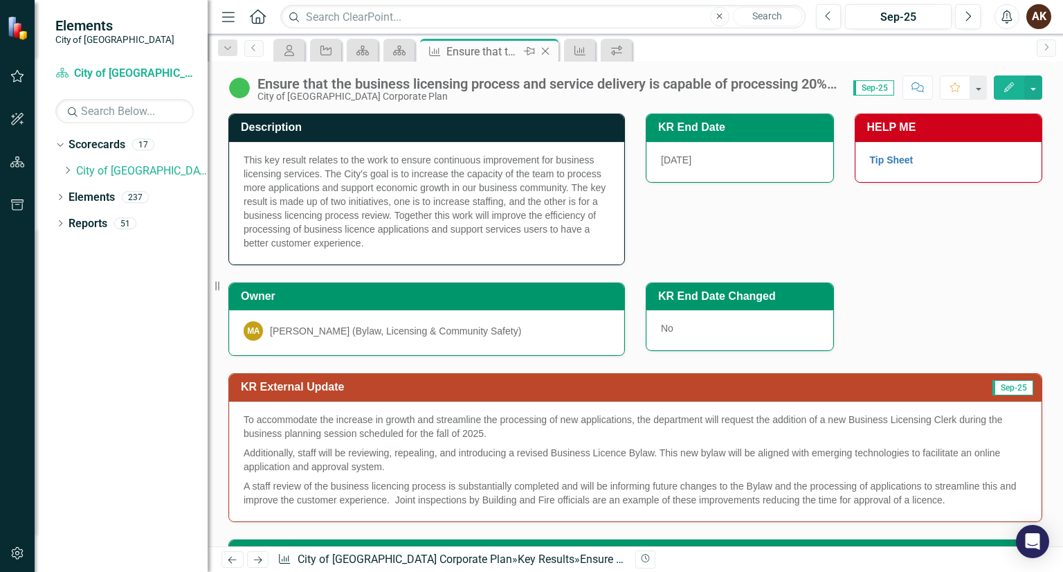
click at [544, 48] on icon "Close" at bounding box center [545, 51] width 14 height 11
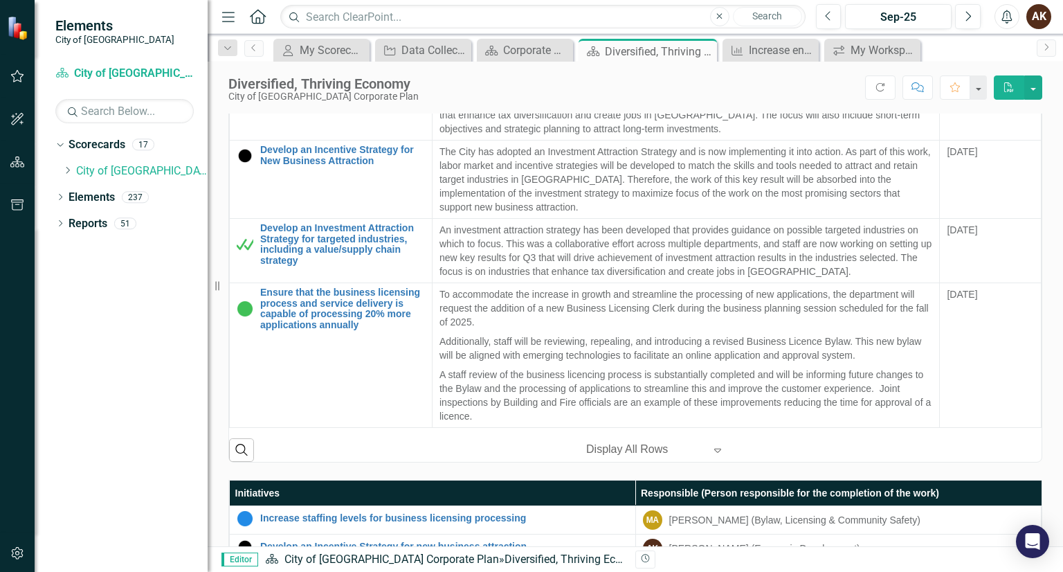
scroll to position [545, 0]
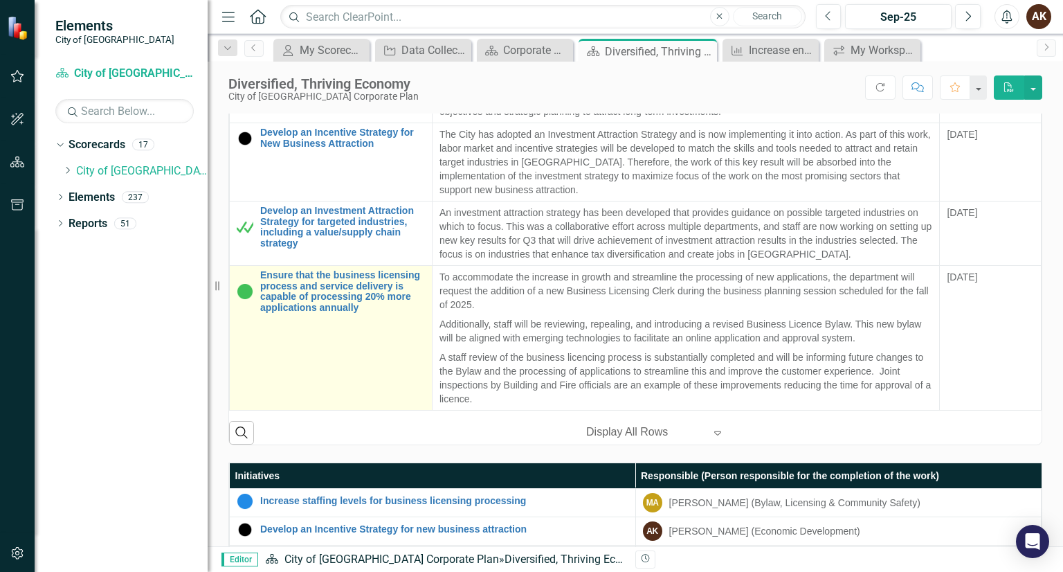
click at [347, 348] on td "Ensure that the business licensing process and service delivery is capable of p…" at bounding box center [331, 338] width 203 height 145
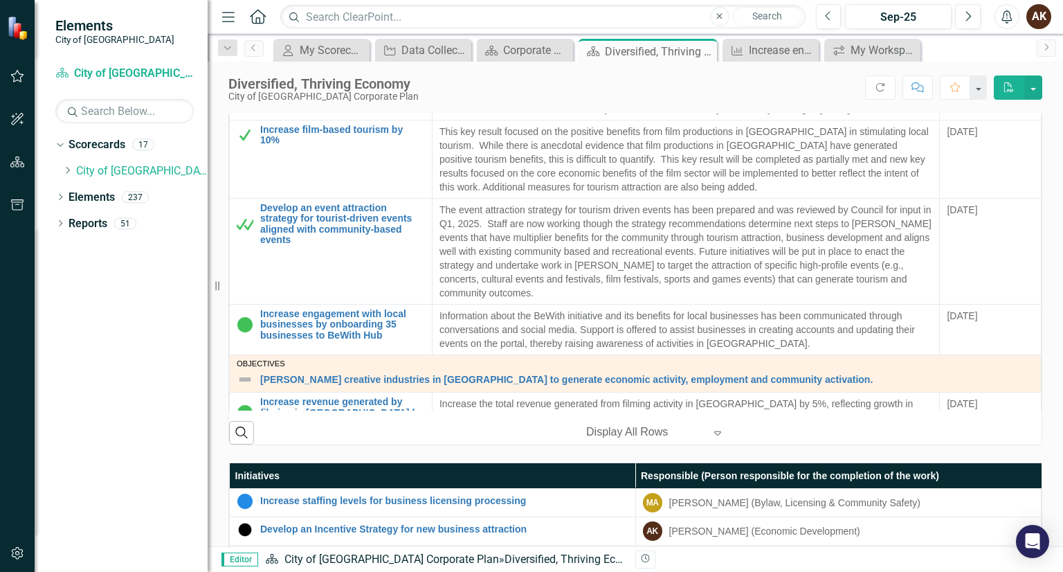
scroll to position [747, 0]
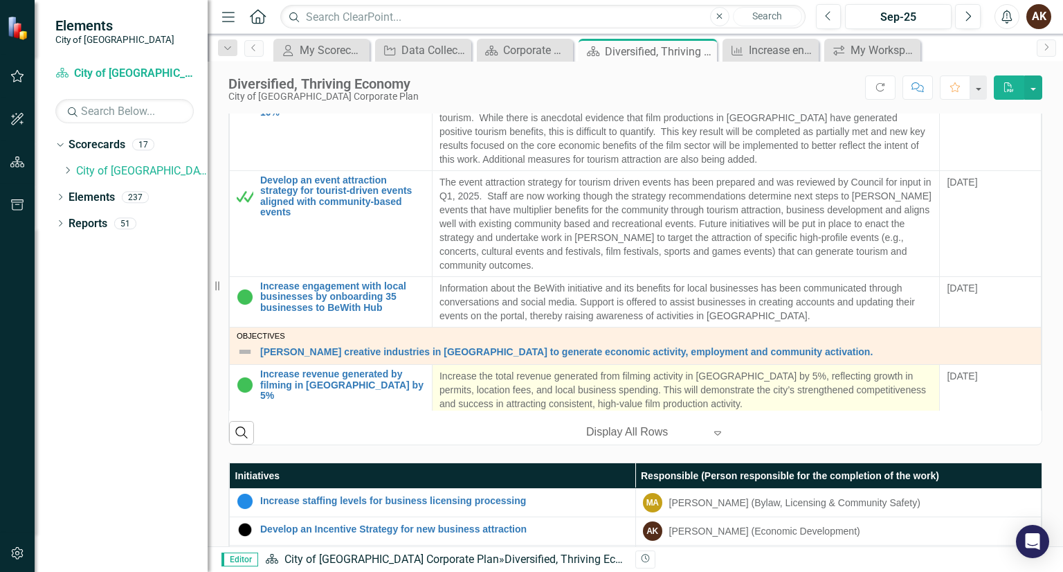
click at [478, 380] on p "Increase the total revenue generated from filming activity in Maple Ridge by 5%…" at bounding box center [685, 390] width 493 height 42
click at [478, 360] on div "Objectives Foster creative industries in Maple Ridge to generate economic activ…" at bounding box center [635, 345] width 797 height 28
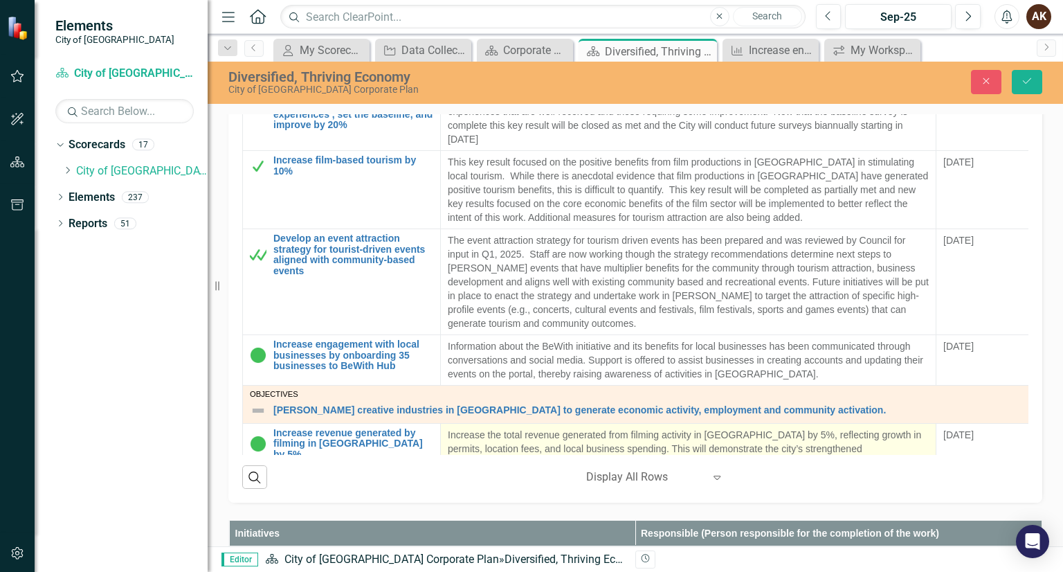
click at [478, 390] on div "Objectives Foster creative industries in Maple Ridge to generate economic activ…" at bounding box center [639, 404] width 778 height 28
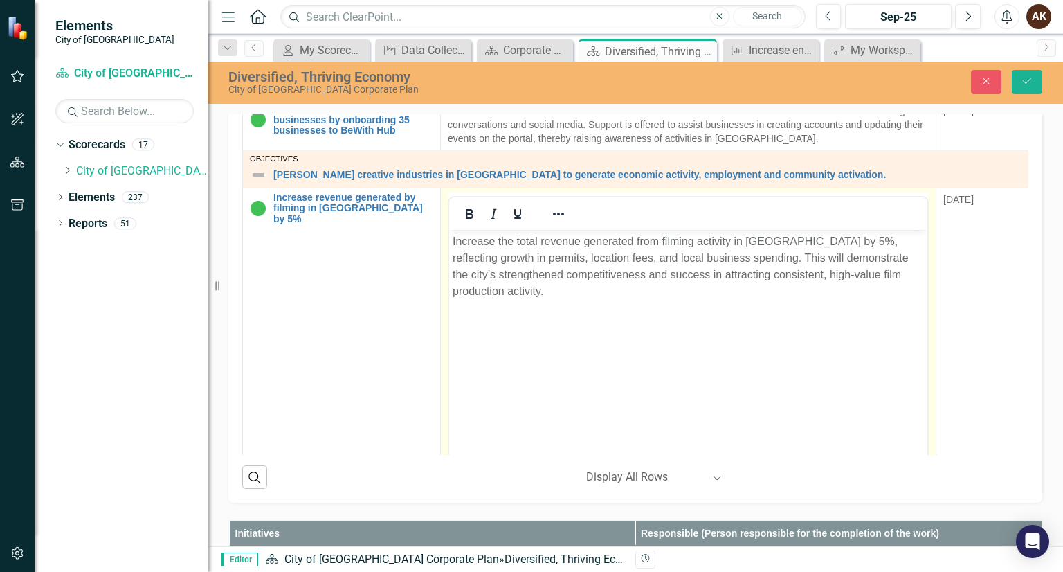
scroll to position [1006, 0]
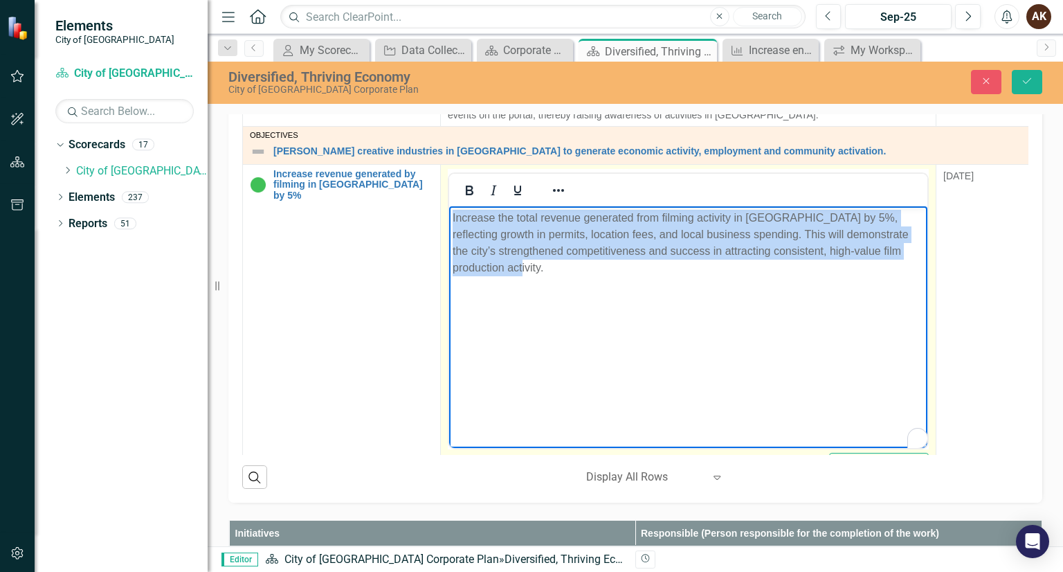
drag, startPoint x: 502, startPoint y: 273, endPoint x: 430, endPoint y: 208, distance: 97.1
click at [449, 208] on html "Increase the total revenue generated from filming activity in Maple Ridge by 5%…" at bounding box center [688, 310] width 478 height 208
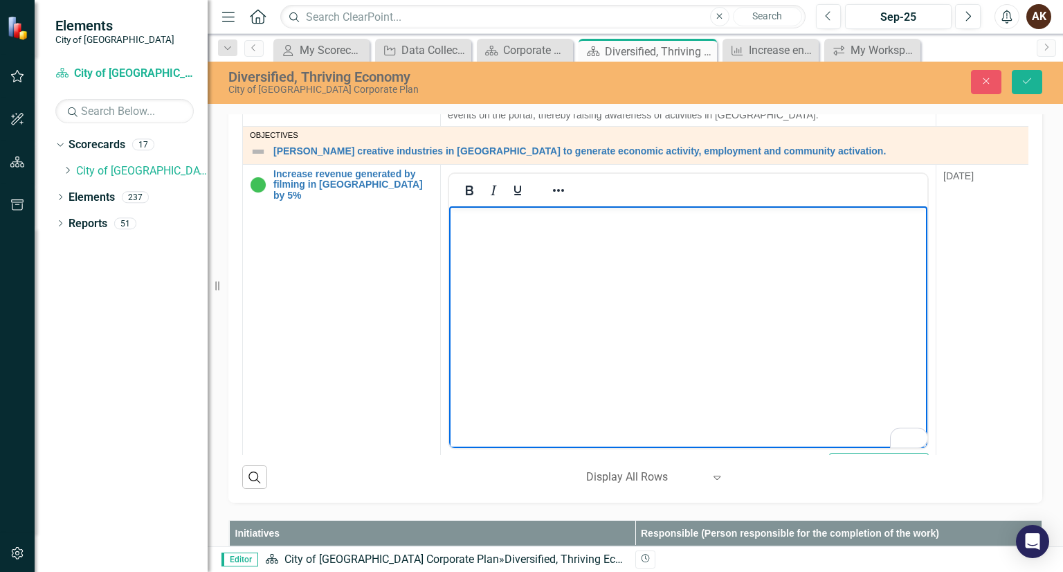
scroll to position [1006, 0]
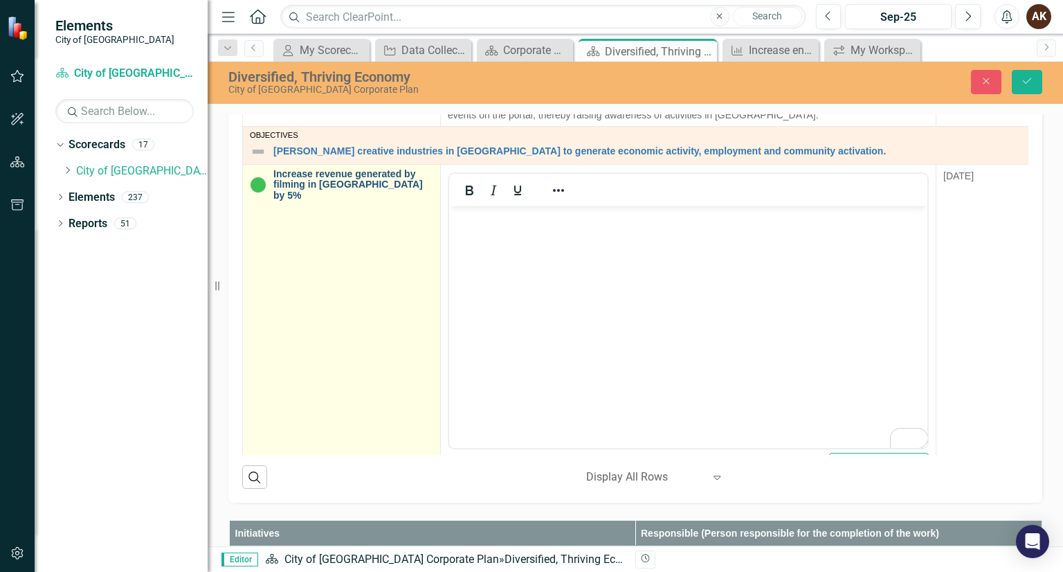
click at [383, 169] on link "Increase revenue generated by filming in [GEOGRAPHIC_DATA] by 5%" at bounding box center [353, 185] width 160 height 32
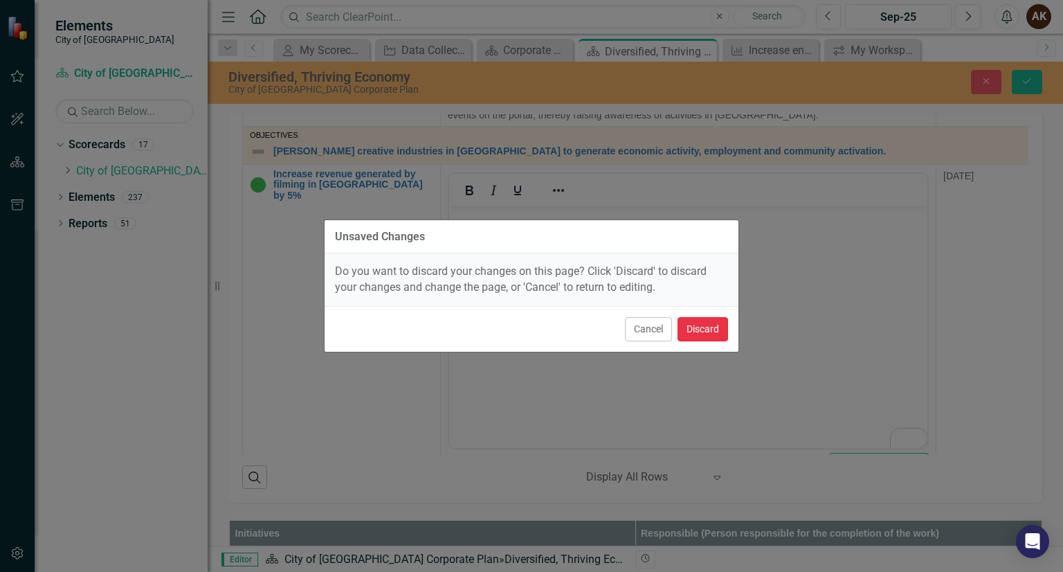
click at [695, 330] on button "Discard" at bounding box center [702, 329] width 51 height 24
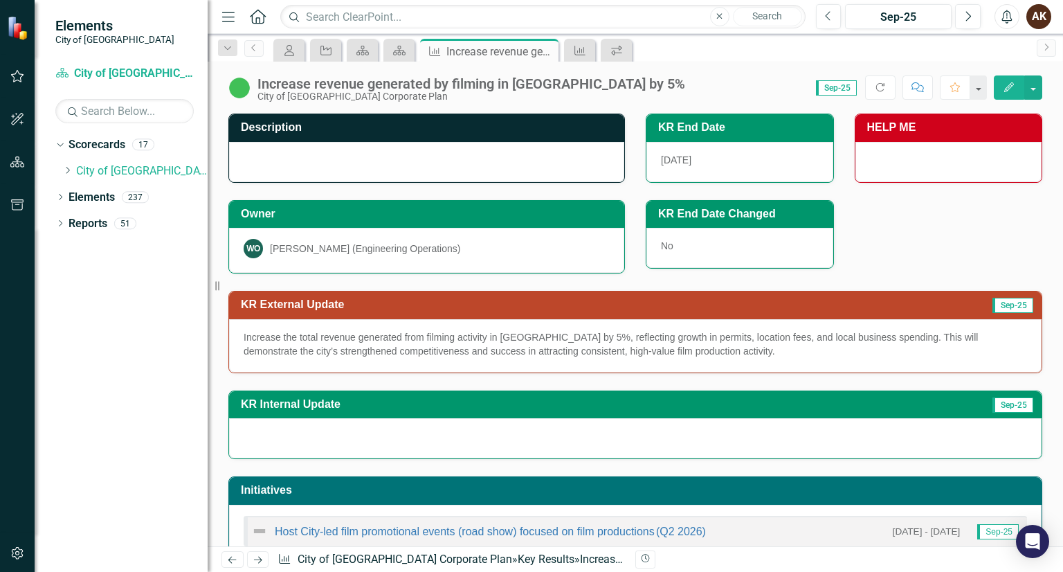
click at [319, 147] on div at bounding box center [426, 162] width 395 height 40
click at [307, 159] on div at bounding box center [426, 162] width 395 height 40
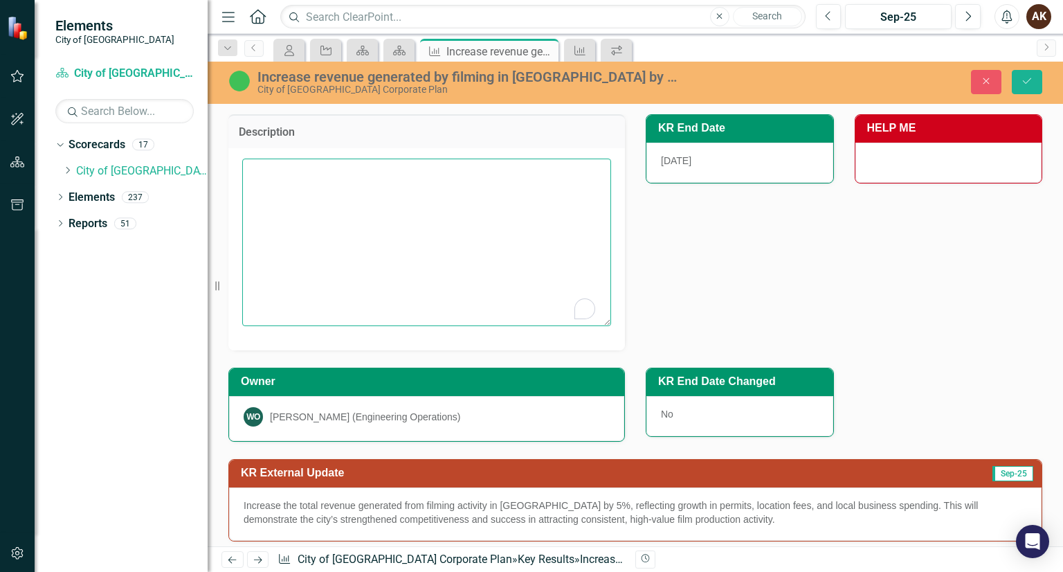
click at [296, 167] on textarea "To enrich screen reader interactions, please activate Accessibility in Grammarl…" at bounding box center [426, 241] width 369 height 167
paste textarea "Increase the total revenue generated from filming activity in [GEOGRAPHIC_DATA]…"
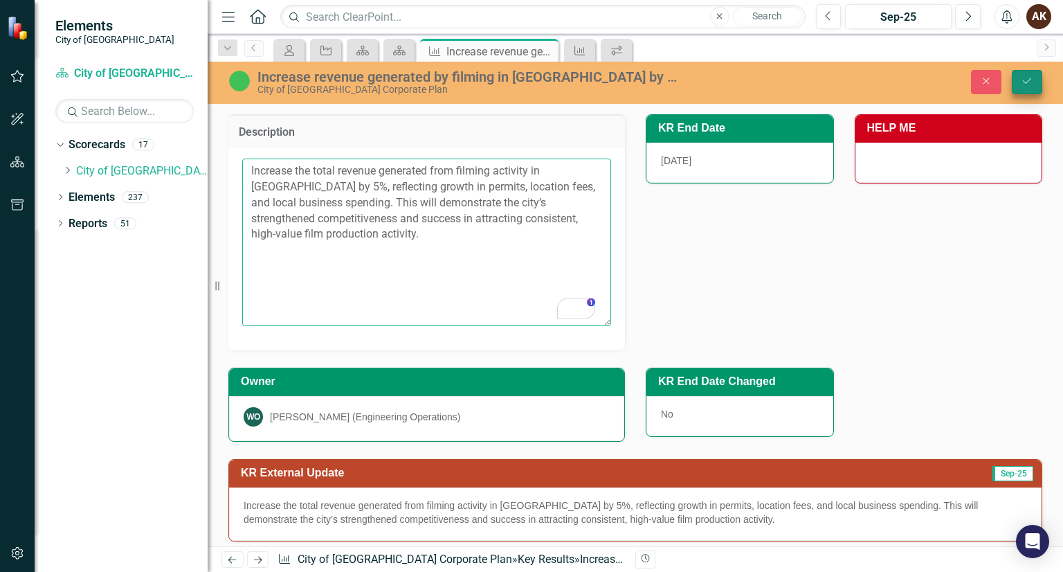
type textarea "Increase the total revenue generated from filming activity in [GEOGRAPHIC_DATA]…"
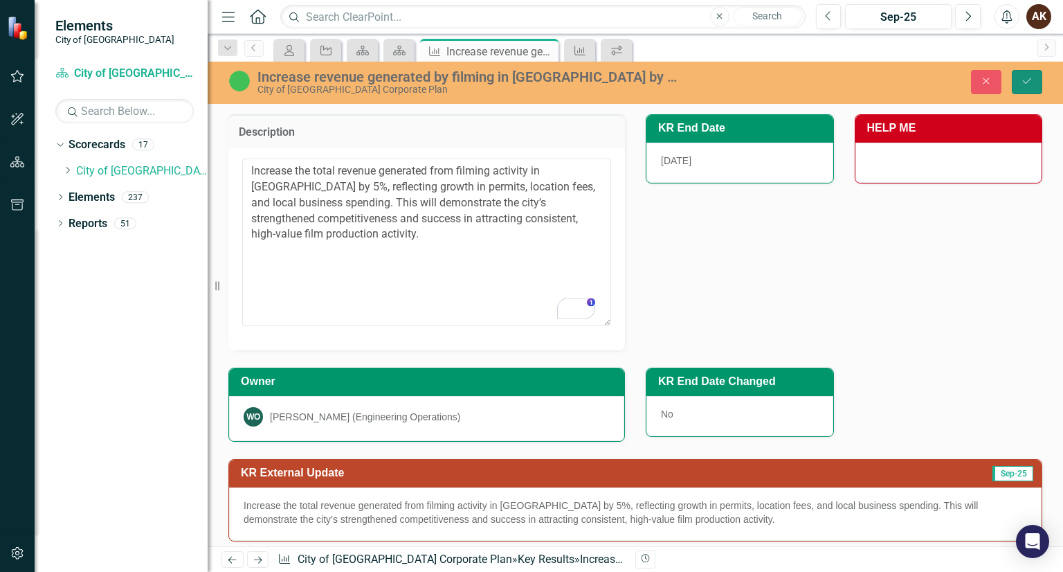
click at [1023, 82] on icon "Save" at bounding box center [1027, 81] width 12 height 10
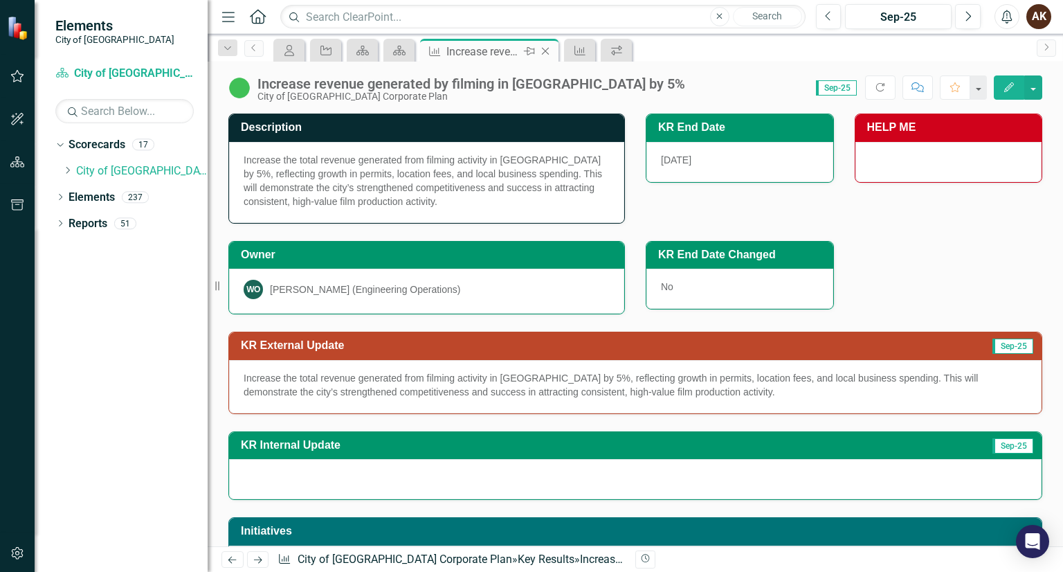
click at [547, 51] on icon "Close" at bounding box center [545, 51] width 14 height 11
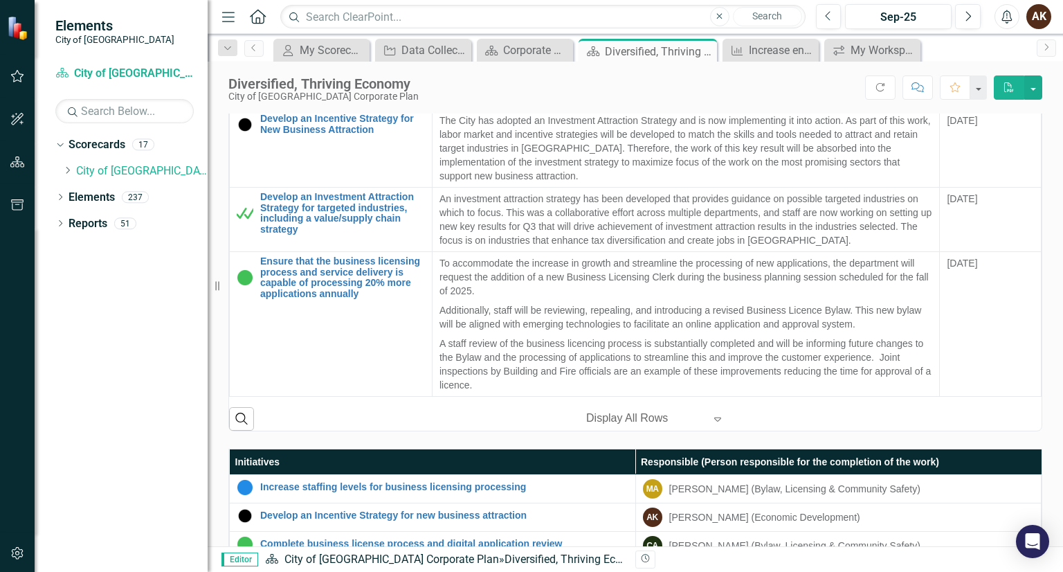
scroll to position [565, 0]
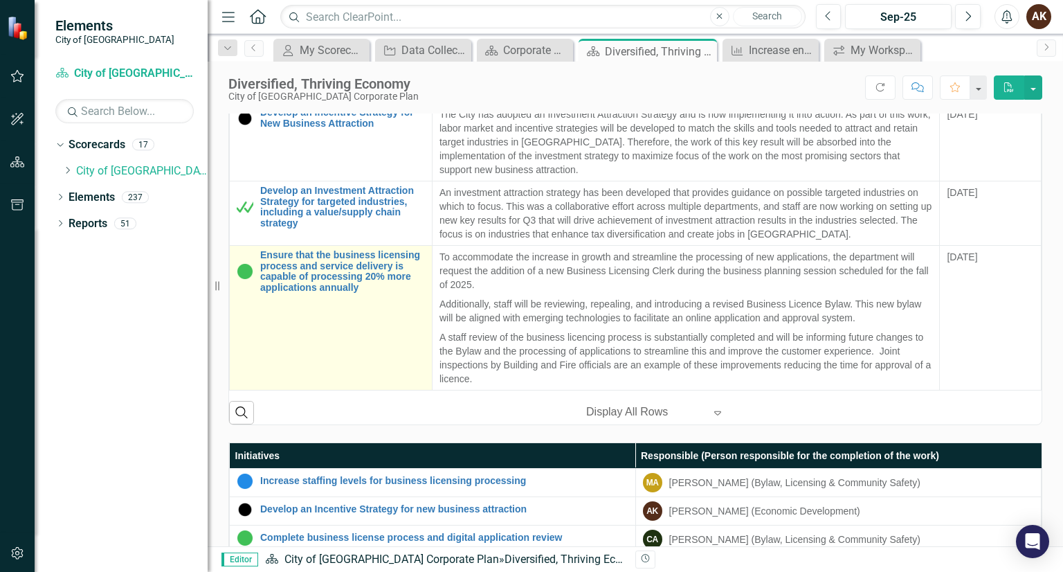
click at [400, 356] on td "Ensure that the business licensing process and service delivery is capable of p…" at bounding box center [331, 318] width 203 height 145
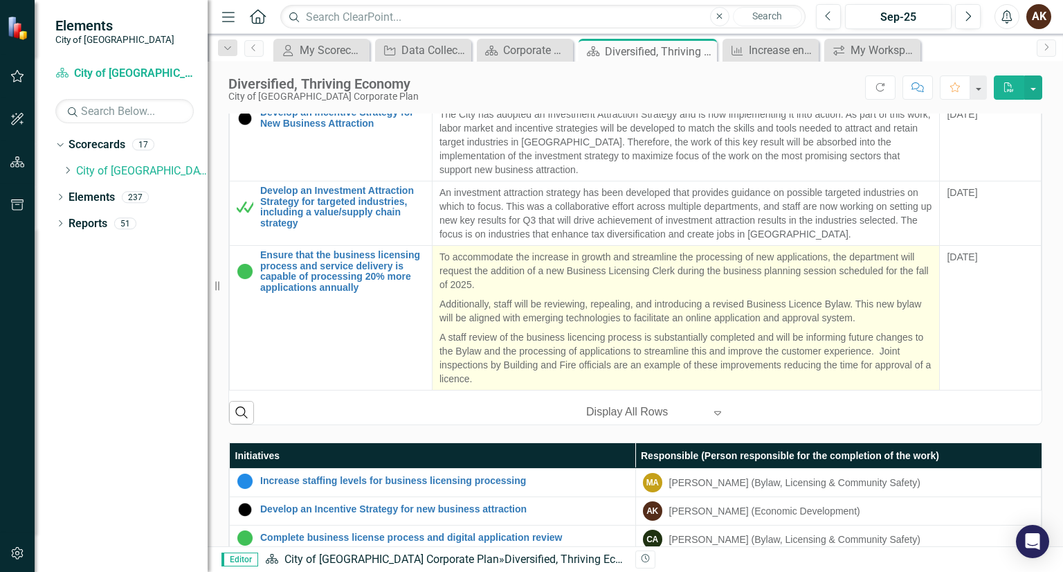
click at [776, 327] on p "A staff review of the business licencing process is substantially completed and…" at bounding box center [685, 356] width 493 height 58
click at [772, 327] on p "A staff review of the business licencing process is substantially completed and…" at bounding box center [685, 356] width 493 height 58
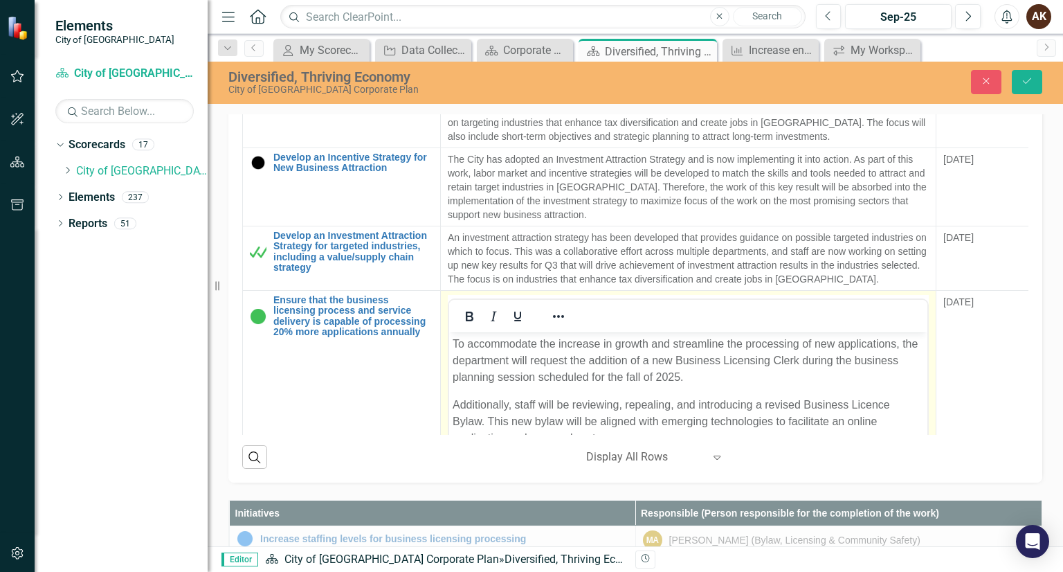
scroll to position [0, 0]
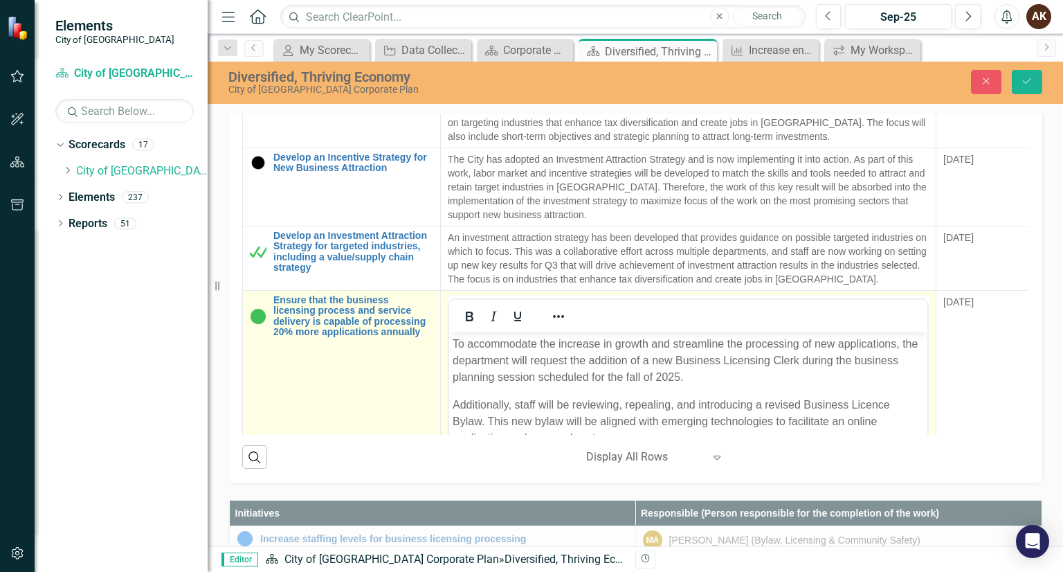
click at [395, 377] on td "Ensure that the business licensing process and service delivery is capable of p…" at bounding box center [342, 453] width 198 height 327
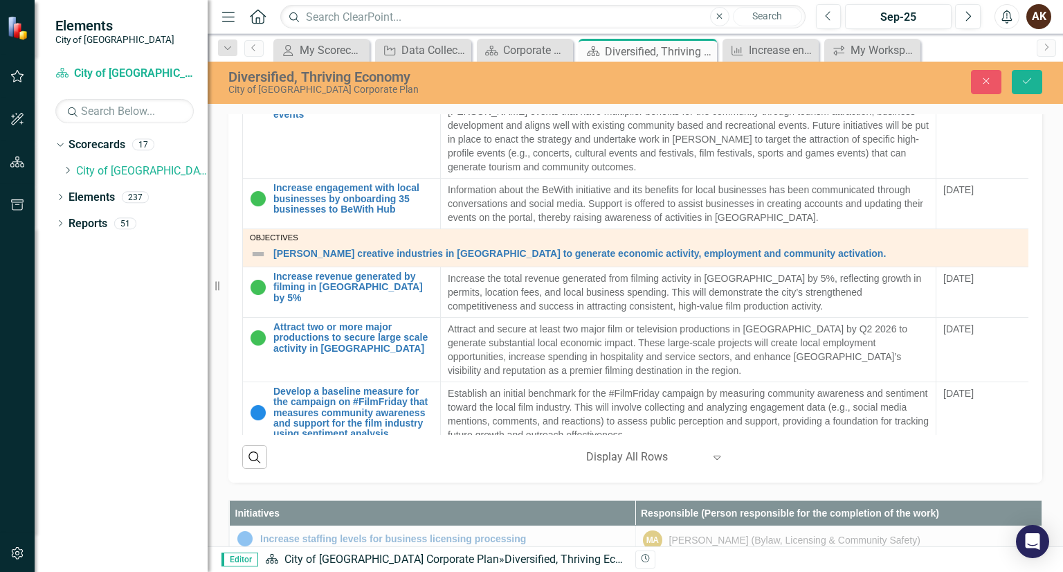
scroll to position [1080, 0]
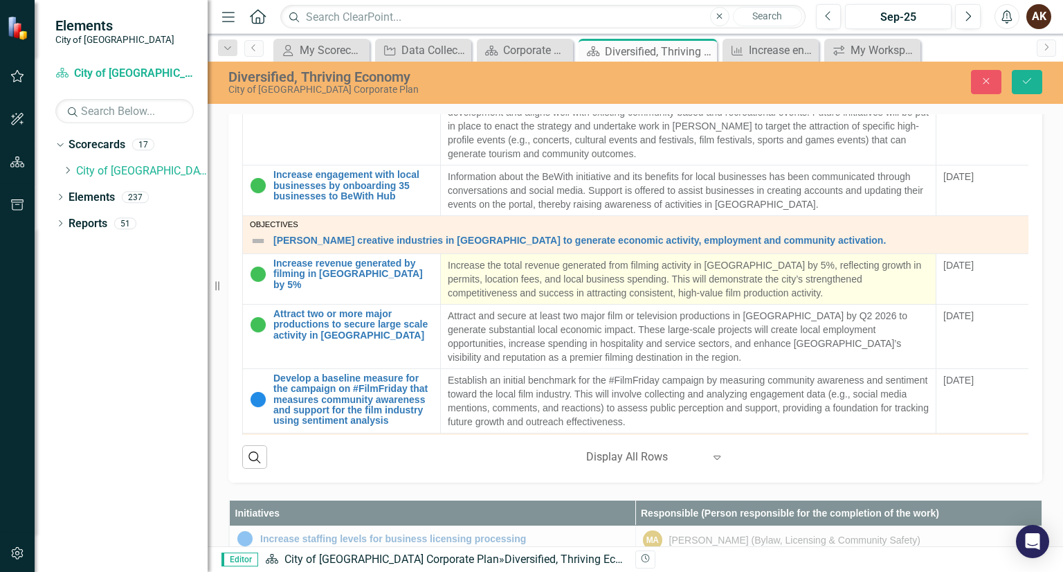
click at [502, 258] on p "Increase the total revenue generated from filming activity in [GEOGRAPHIC_DATA]…" at bounding box center [688, 279] width 481 height 42
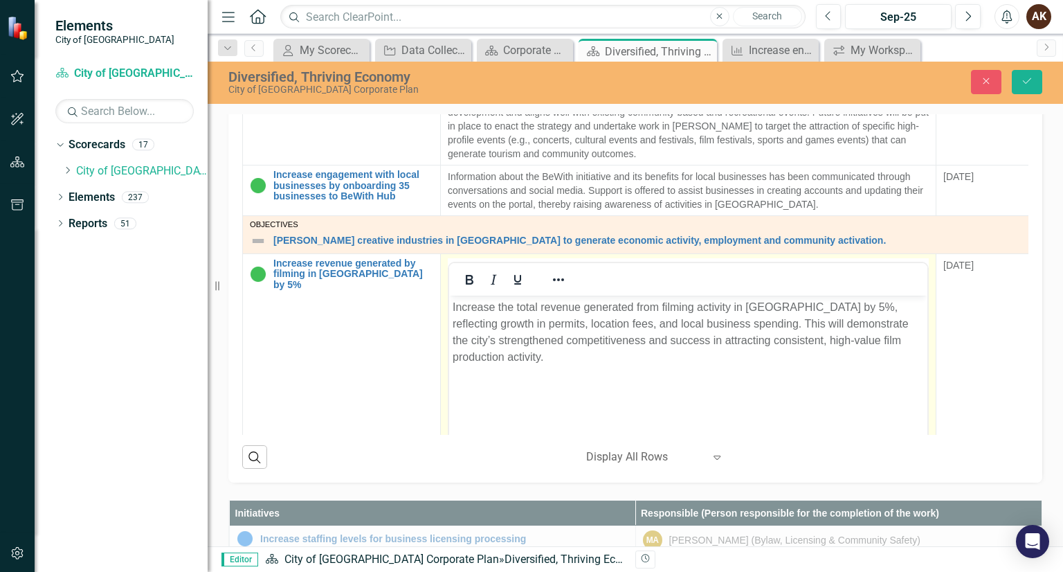
scroll to position [0, 0]
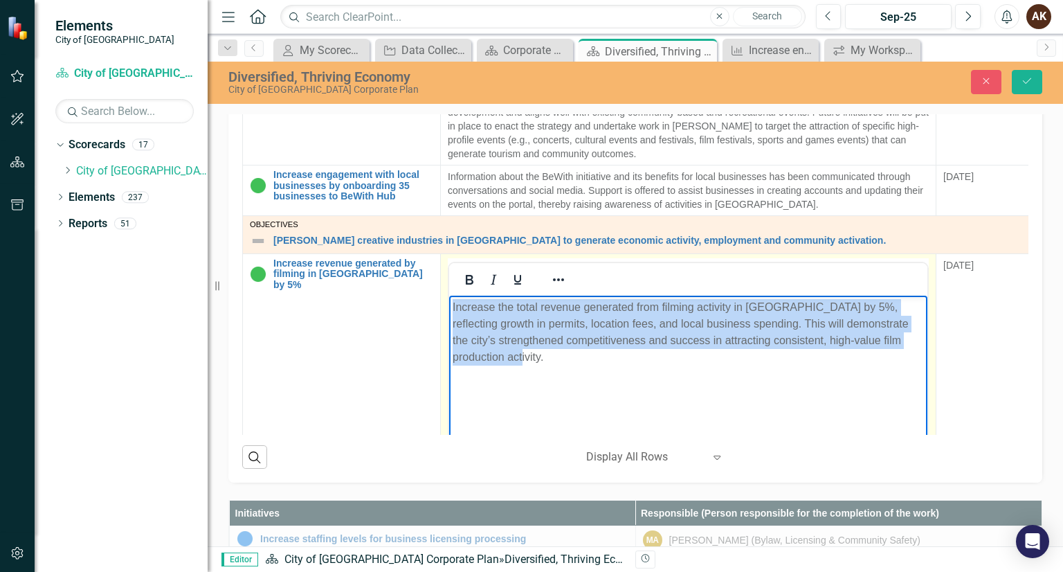
drag, startPoint x: 503, startPoint y: 361, endPoint x: 439, endPoint y: 286, distance: 98.6
click at [449, 295] on html "Increase the total revenue generated from filming activity in [GEOGRAPHIC_DATA]…" at bounding box center [688, 399] width 478 height 208
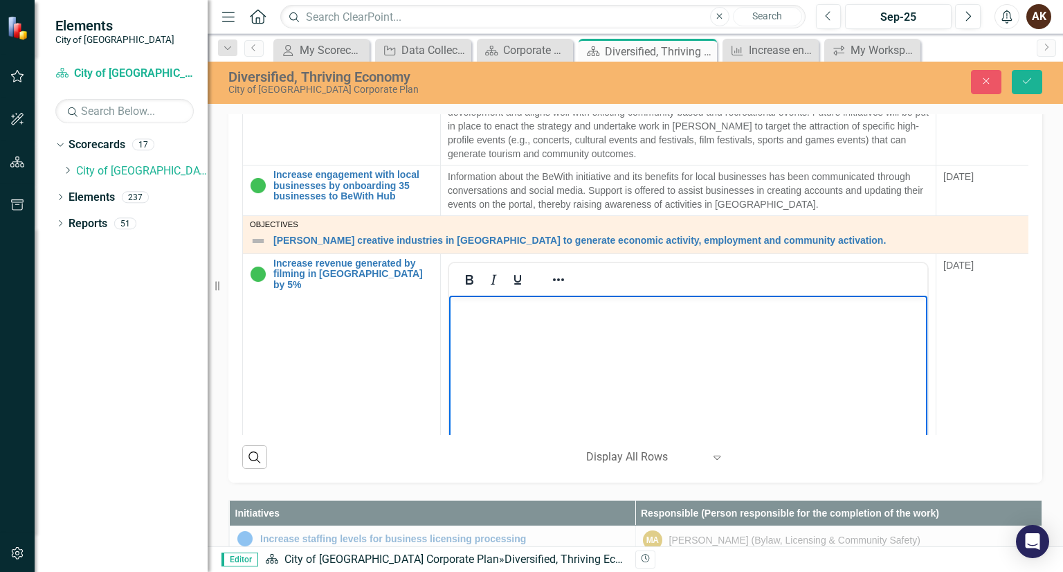
scroll to position [1080, 0]
click at [985, 80] on icon "button" at bounding box center [986, 81] width 6 height 6
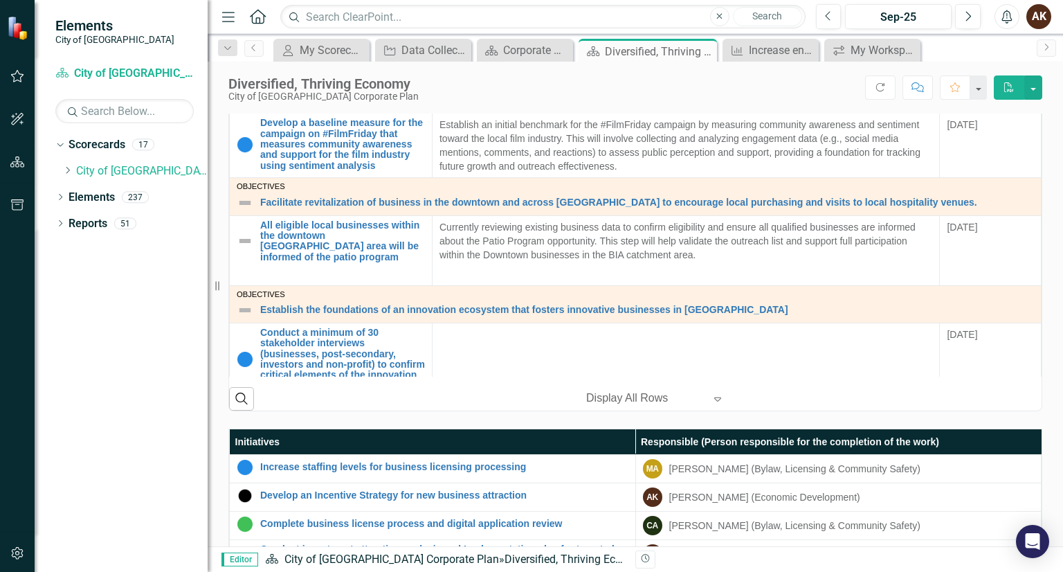
scroll to position [573, 0]
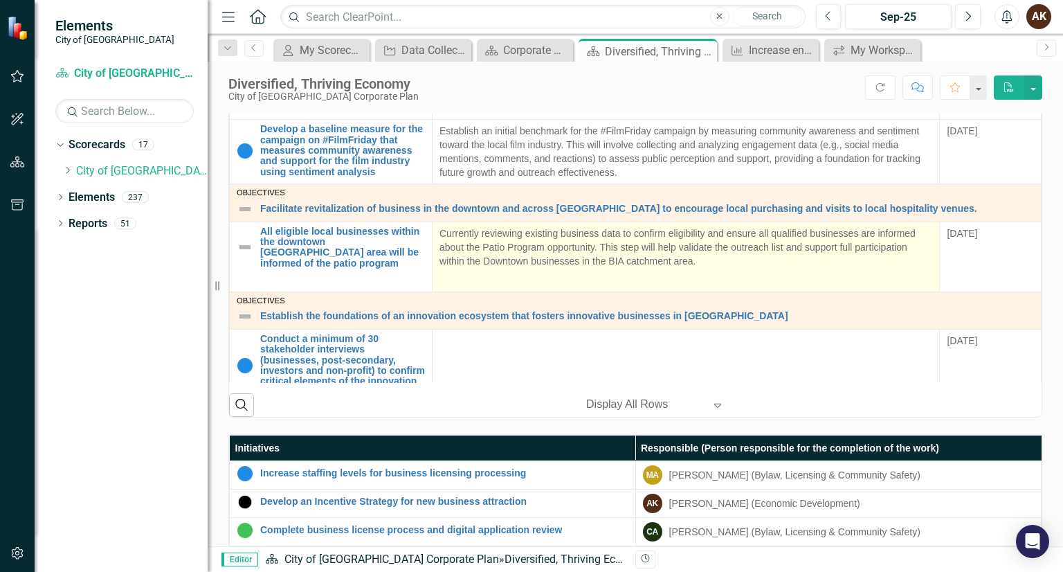
click at [677, 245] on p "Currently reviewing existing business data to confirm eligibility and ensure al…" at bounding box center [685, 248] width 493 height 44
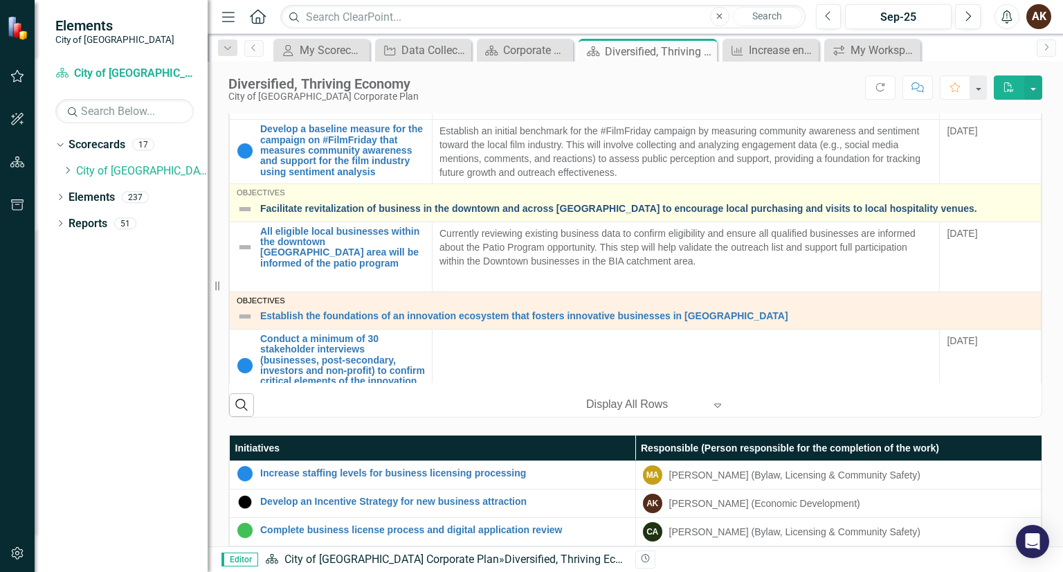
click at [677, 214] on link "Facilitate revitalization of business in the downtown and across [GEOGRAPHIC_DA…" at bounding box center [647, 208] width 774 height 10
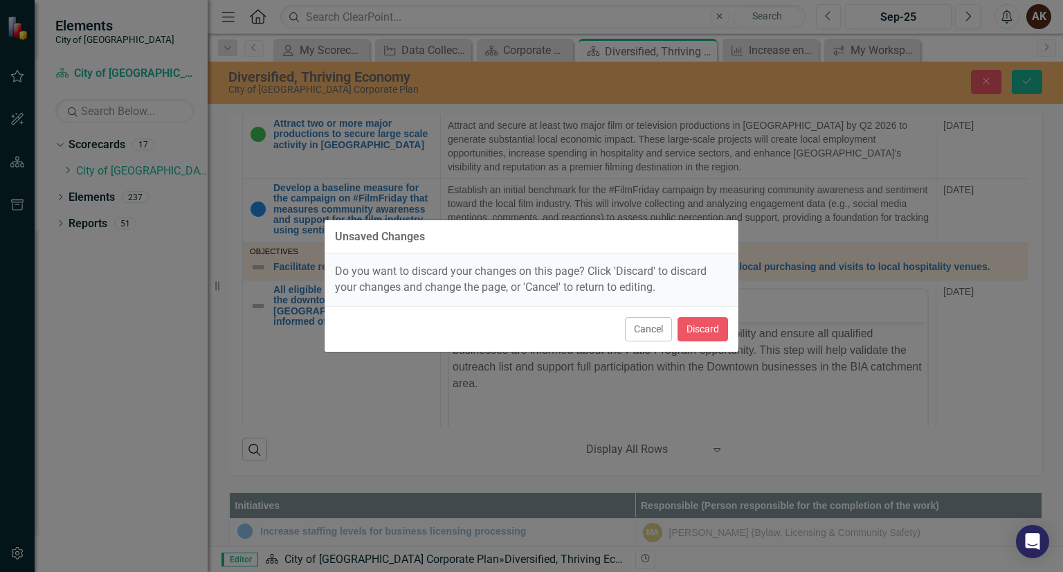
scroll to position [0, 0]
click at [689, 334] on button "Discard" at bounding box center [702, 329] width 51 height 24
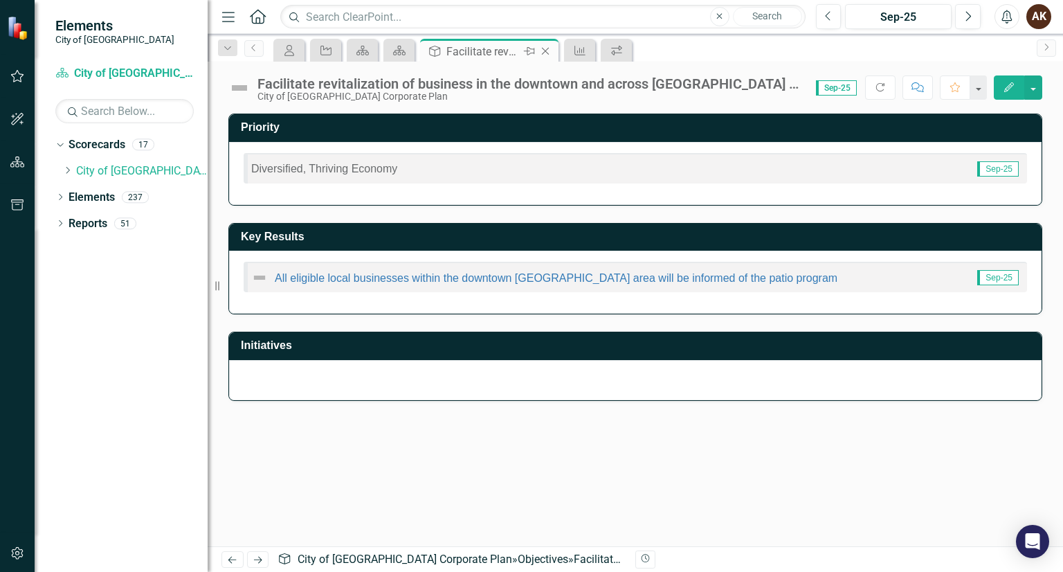
click at [548, 46] on icon "Close" at bounding box center [545, 51] width 14 height 11
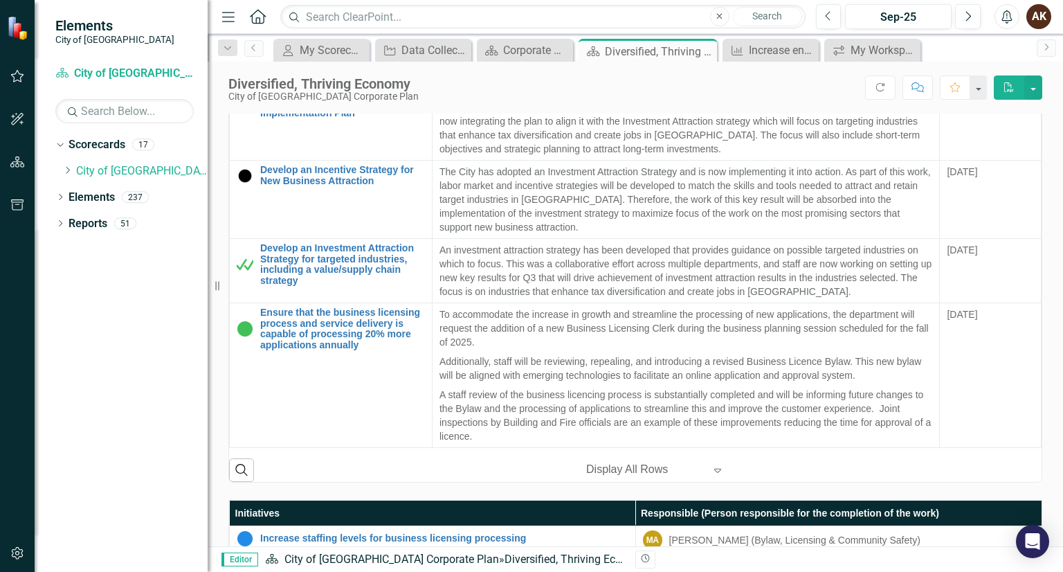
scroll to position [514, 0]
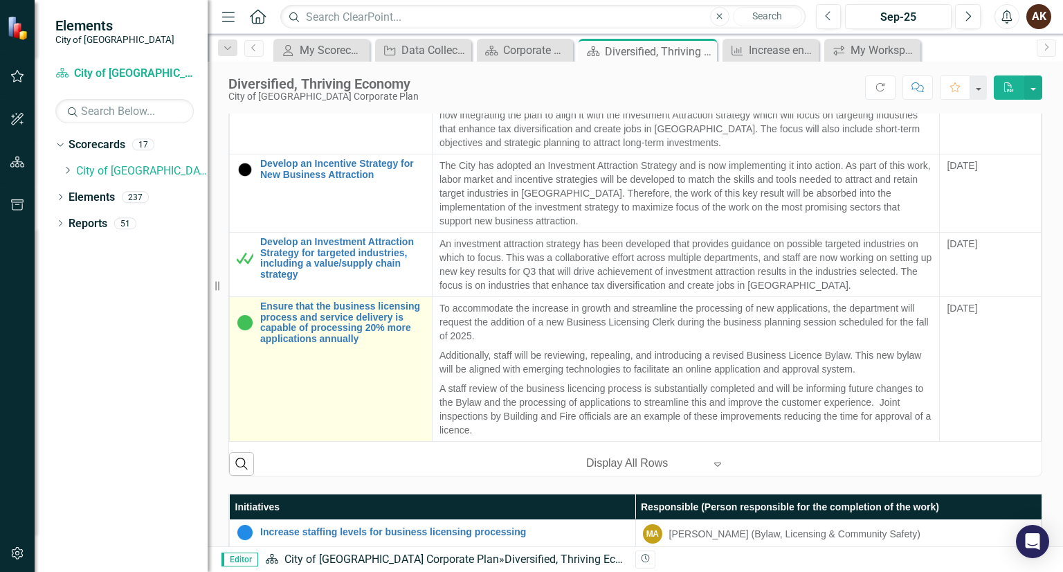
click at [291, 348] on td "Ensure that the business licensing process and service delivery is capable of p…" at bounding box center [331, 369] width 203 height 145
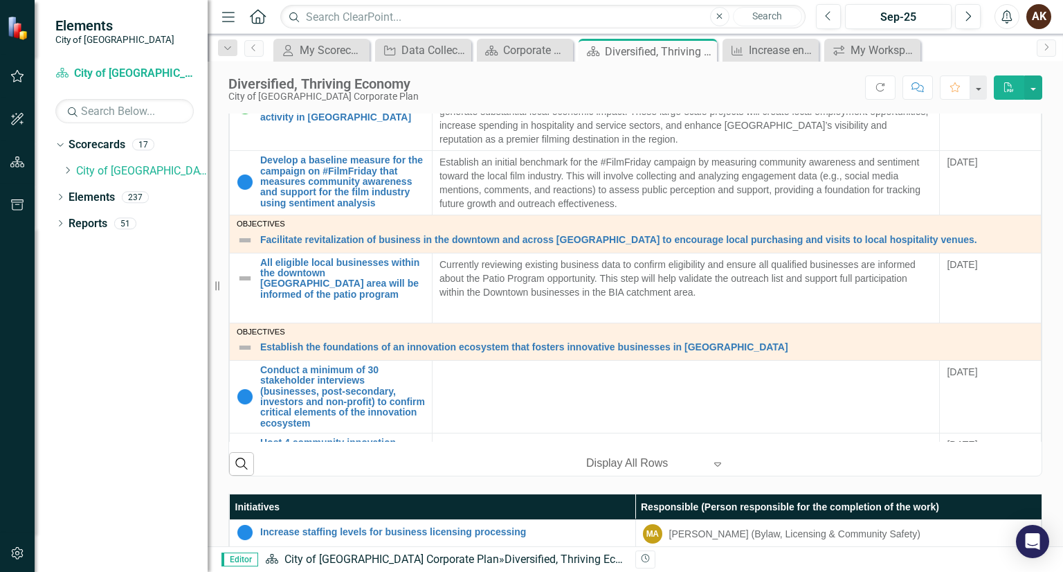
scroll to position [1080, 0]
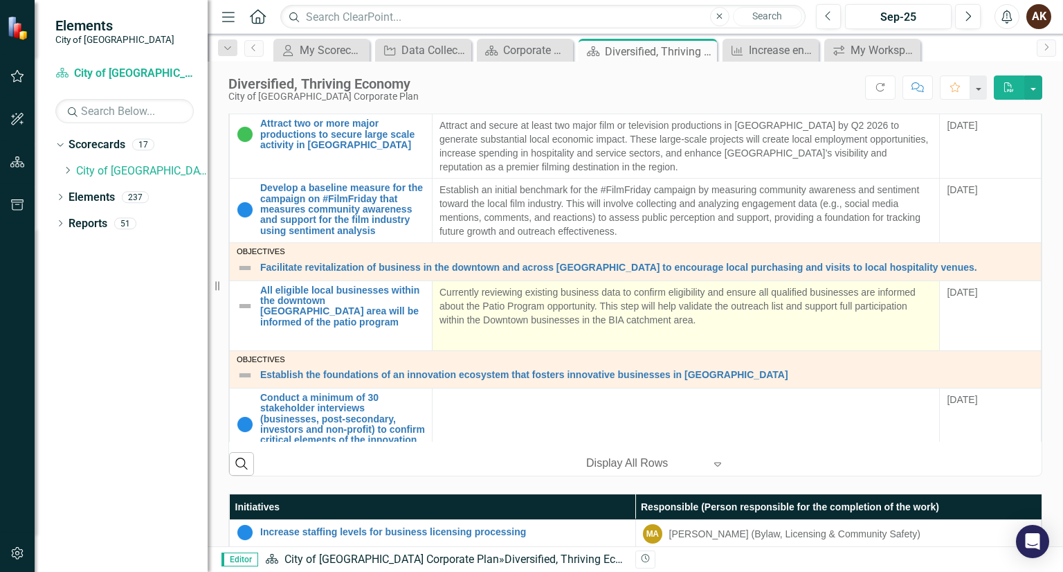
click at [504, 312] on p "Currently reviewing existing business data to confirm eligibility and ensure al…" at bounding box center [685, 307] width 493 height 44
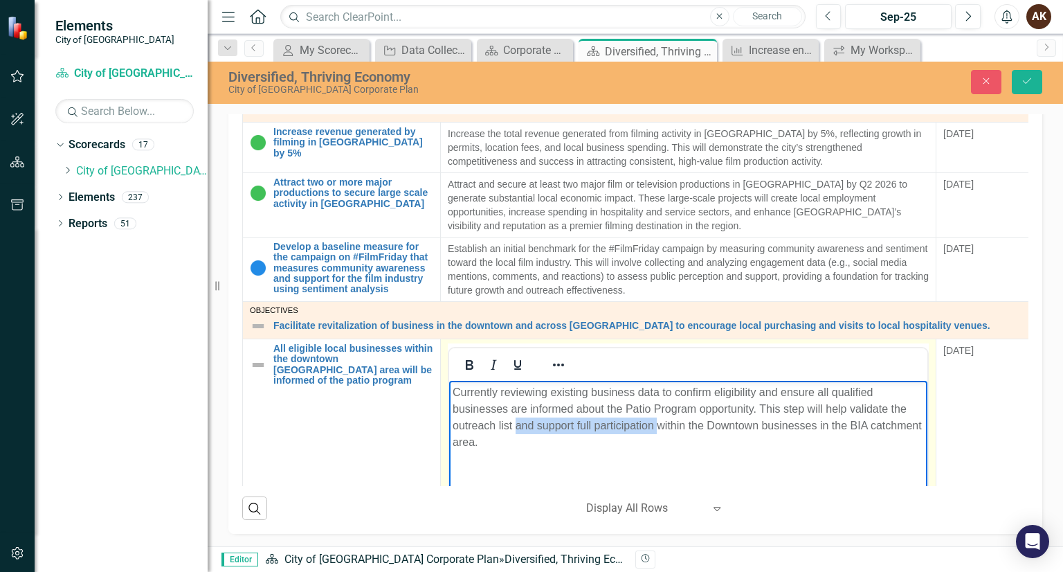
drag, startPoint x: 518, startPoint y: 424, endPoint x: 657, endPoint y: 430, distance: 139.2
click at [657, 430] on p "Currently reviewing existing business data to confirm eligibility and ensure al…" at bounding box center [688, 417] width 471 height 66
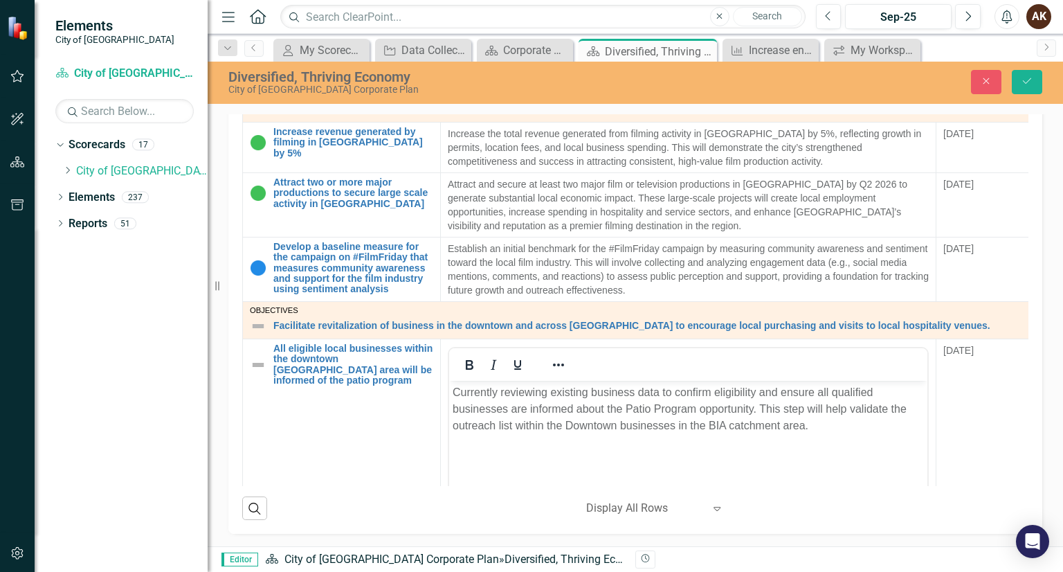
click at [219, 437] on div "Diversified, Thriving Economy Alignment Edit Report Select Report Link View Pag…" at bounding box center [635, 264] width 835 height 538
click at [1018, 80] on button "Save" at bounding box center [1027, 82] width 30 height 24
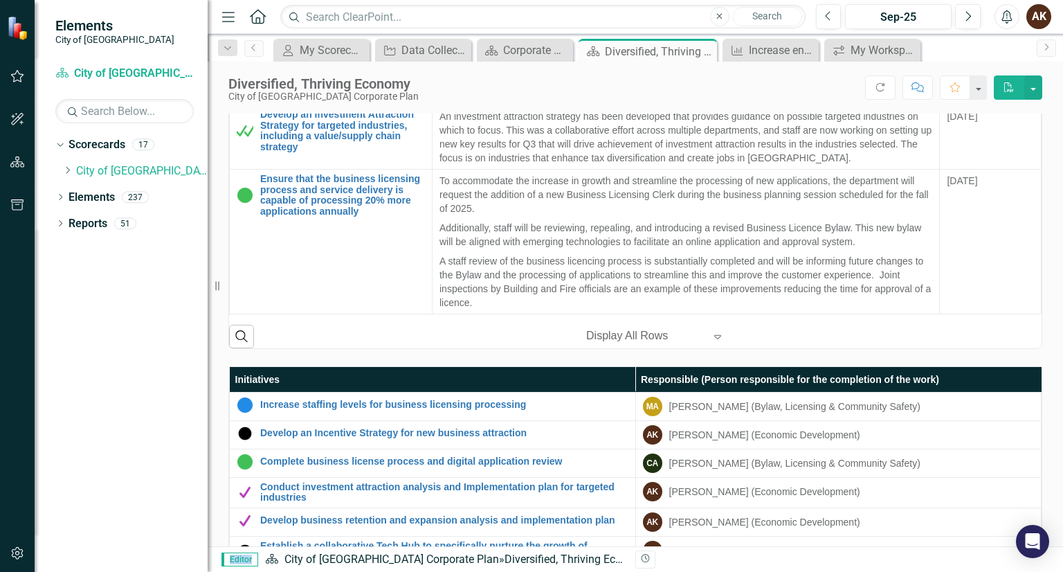
scroll to position [655, 0]
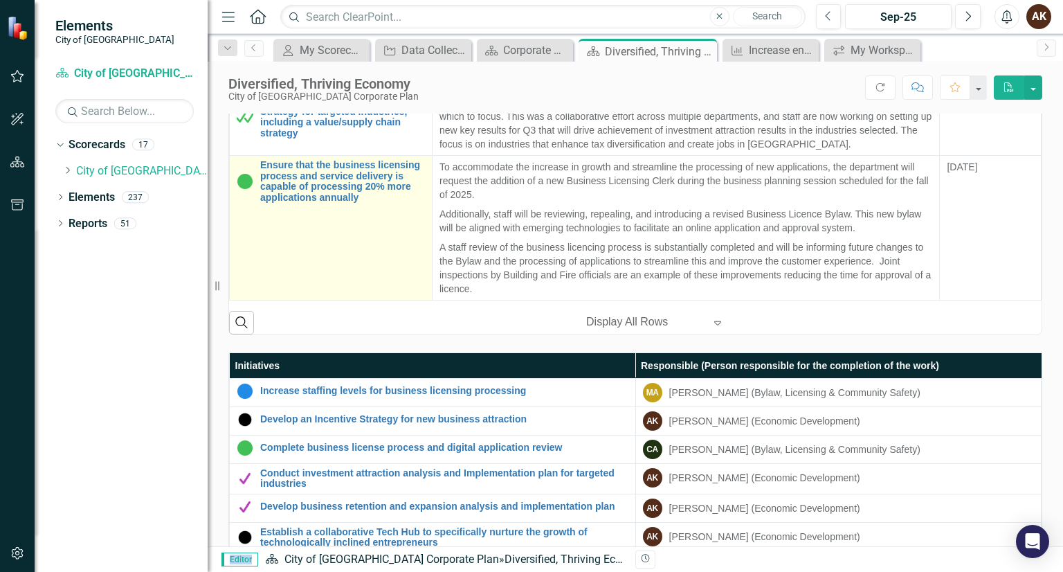
click at [320, 243] on td "Ensure that the business licensing process and service delivery is capable of p…" at bounding box center [331, 228] width 203 height 145
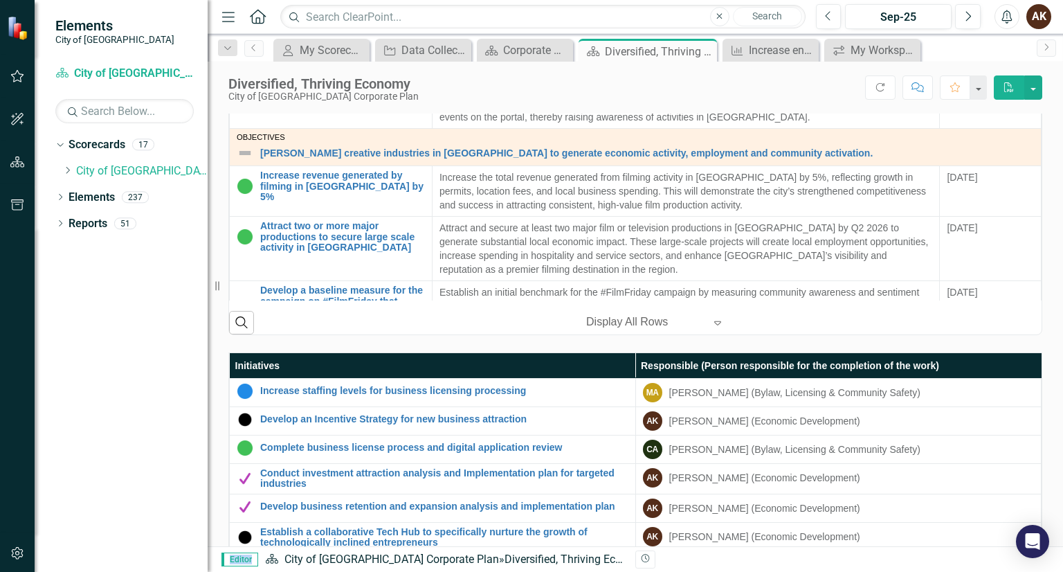
scroll to position [858, 0]
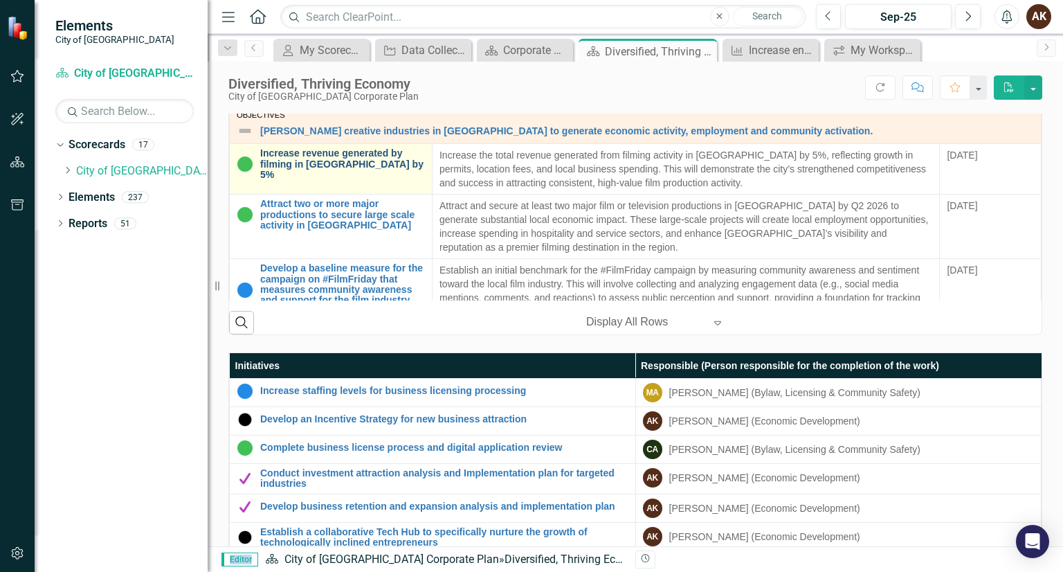
click at [364, 149] on link "Increase revenue generated by filming in [GEOGRAPHIC_DATA] by 5%" at bounding box center [342, 164] width 165 height 32
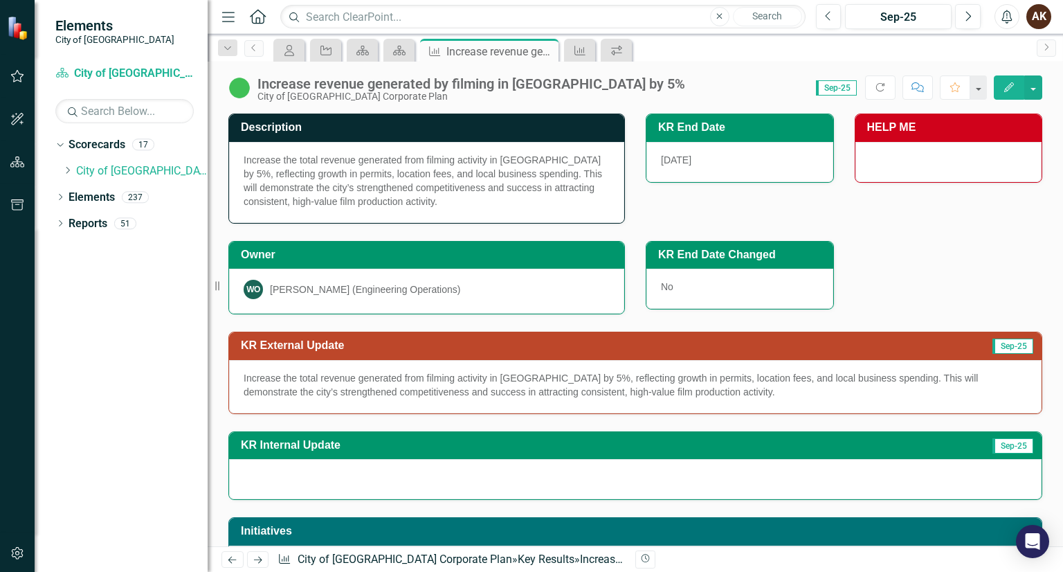
click at [338, 381] on p "Increase the total revenue generated from filming activity in Maple Ridge by 5%…" at bounding box center [635, 385] width 783 height 28
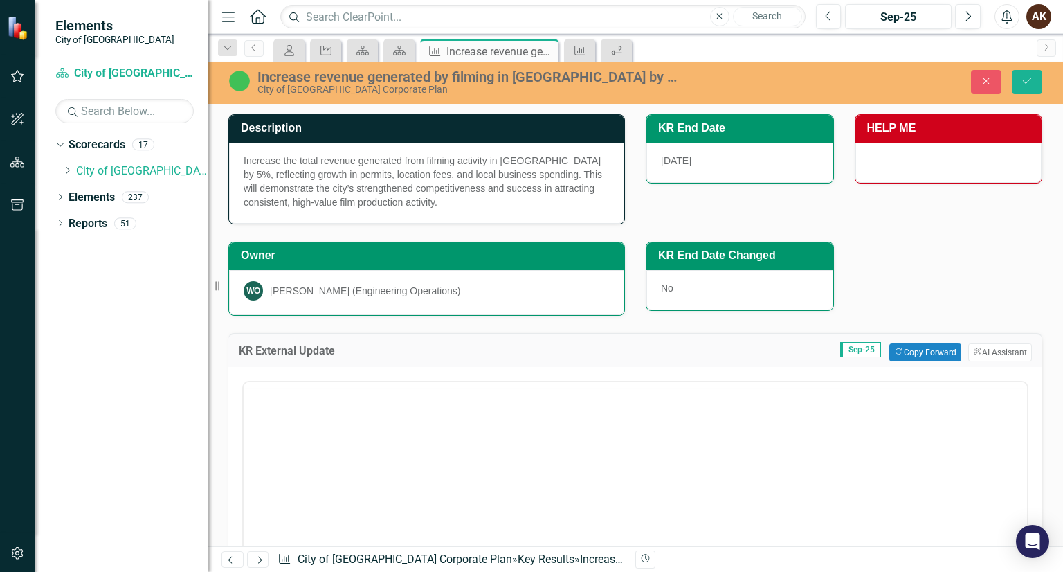
click at [338, 382] on div at bounding box center [635, 385] width 783 height 6
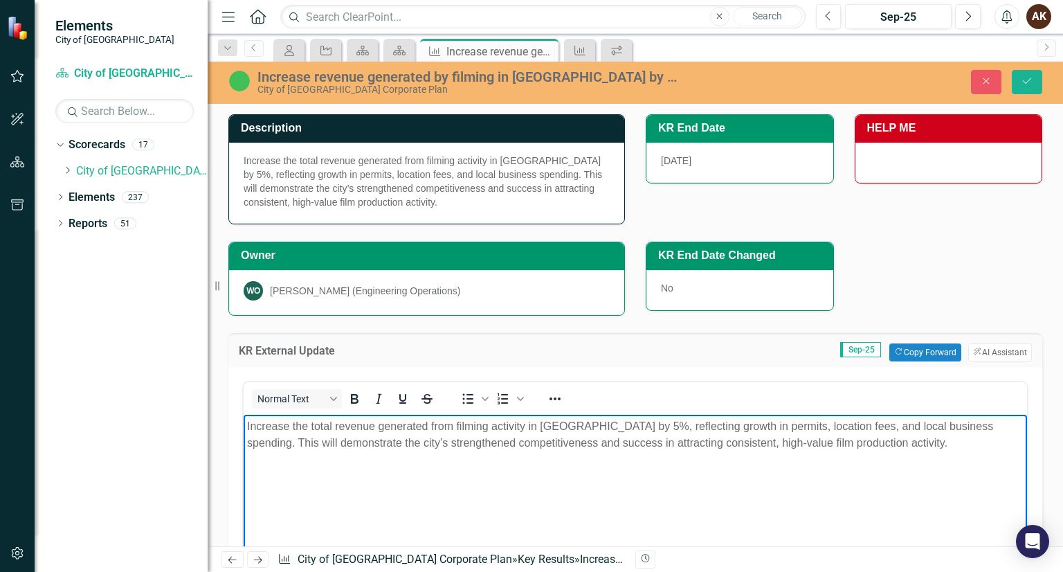
click at [320, 450] on p "Increase the total revenue generated from filming activity in Maple Ridge by 5%…" at bounding box center [635, 433] width 776 height 33
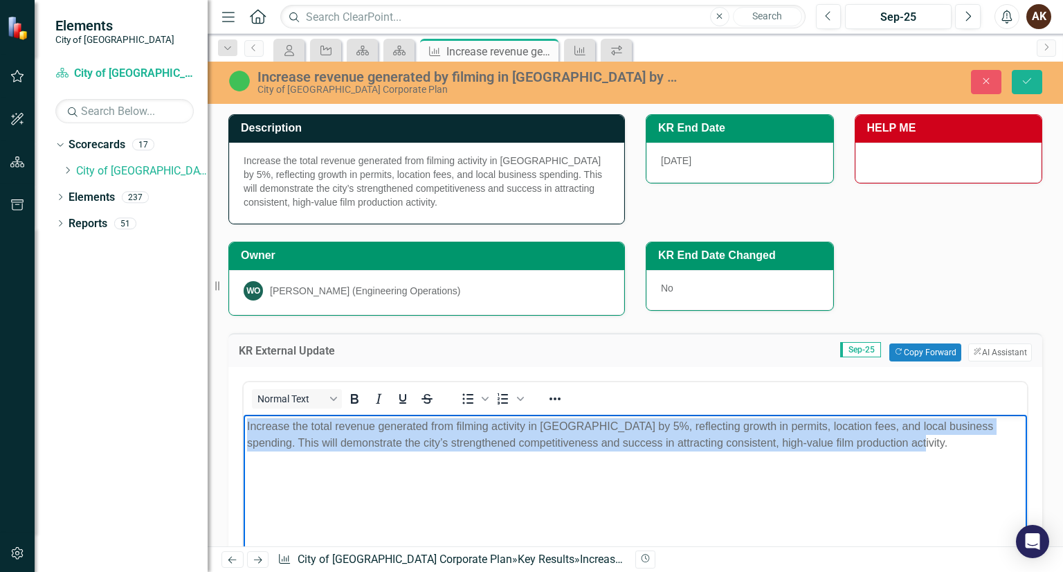
click at [320, 450] on p "Increase the total revenue generated from filming activity in Maple Ridge by 5%…" at bounding box center [635, 433] width 776 height 33
paste body "To enrich screen reader interactions, please activate Accessibility in Grammarl…"
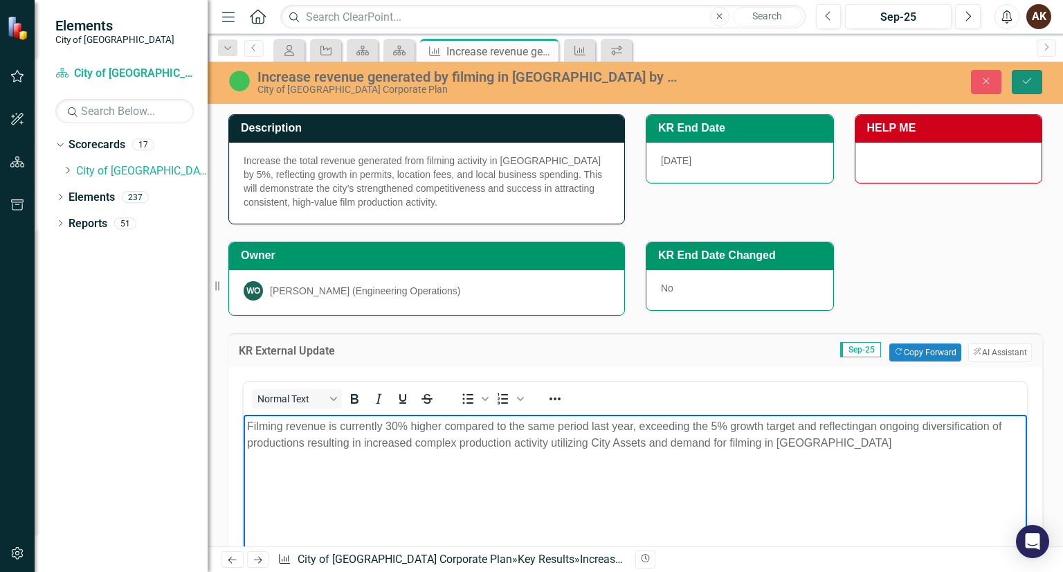
click at [1032, 83] on icon "Save" at bounding box center [1027, 81] width 12 height 10
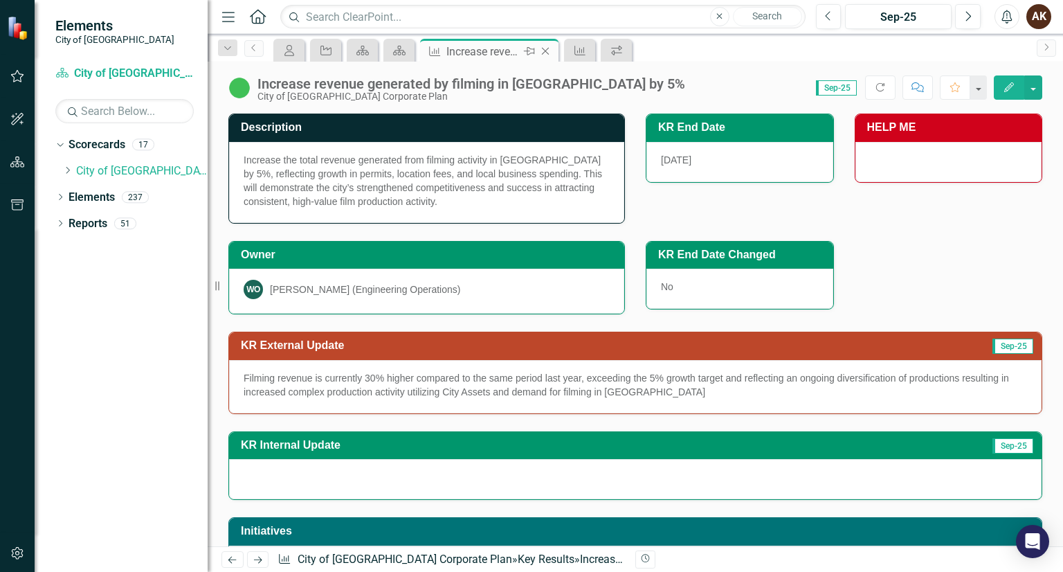
click at [545, 52] on icon "Close" at bounding box center [545, 51] width 14 height 11
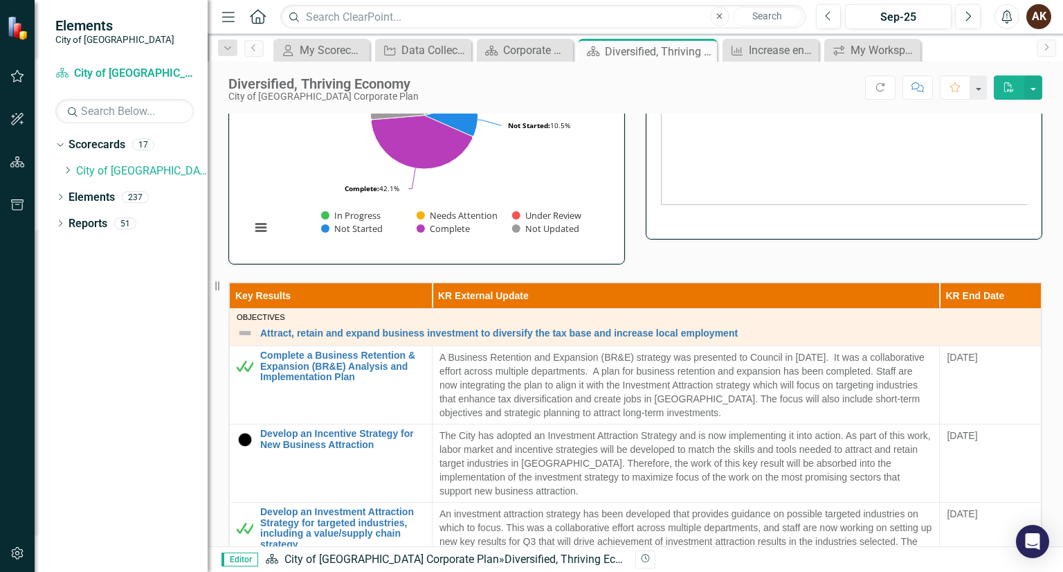
scroll to position [665, 0]
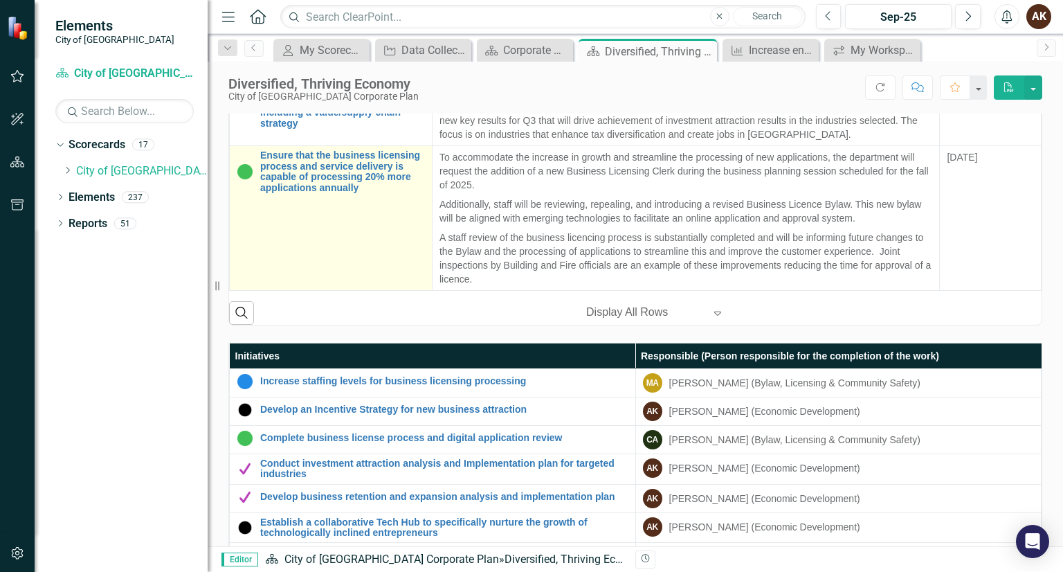
click at [338, 275] on td "Ensure that the business licensing process and service delivery is capable of p…" at bounding box center [331, 218] width 203 height 145
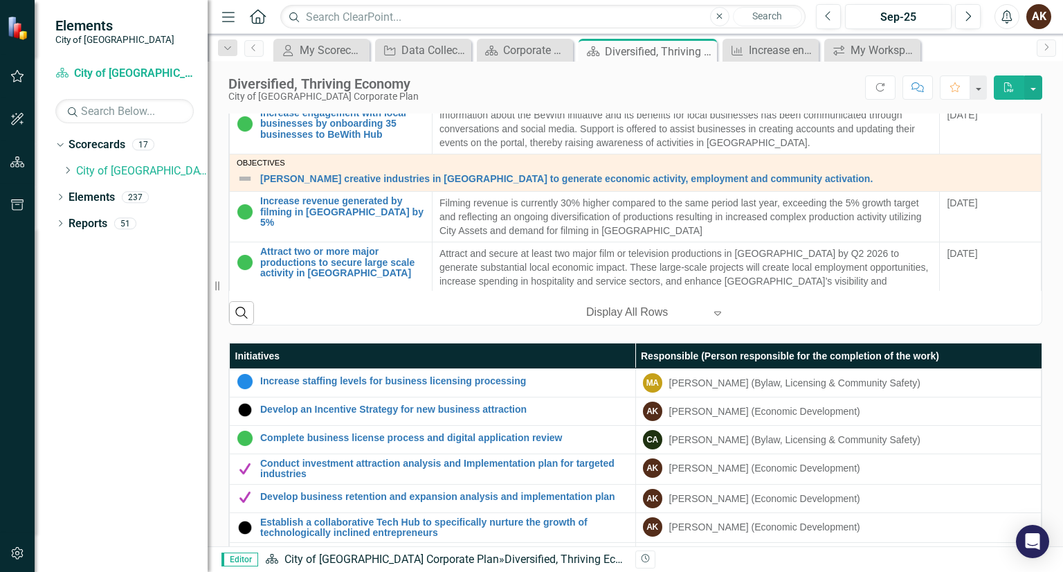
scroll to position [830, 0]
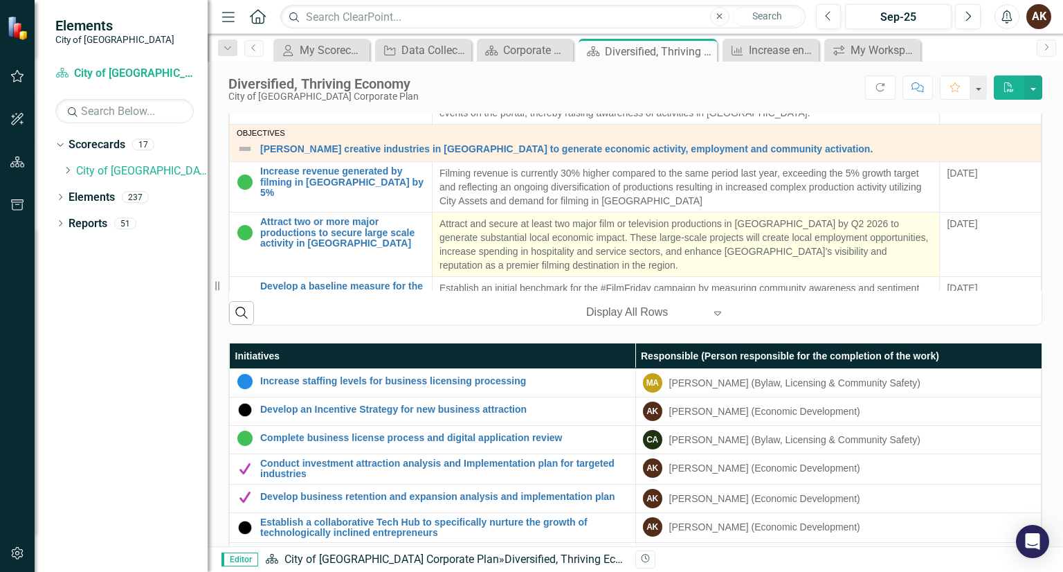
click at [579, 249] on p "Attract and secure at least two major film or television productions in [GEOGRA…" at bounding box center [685, 244] width 493 height 55
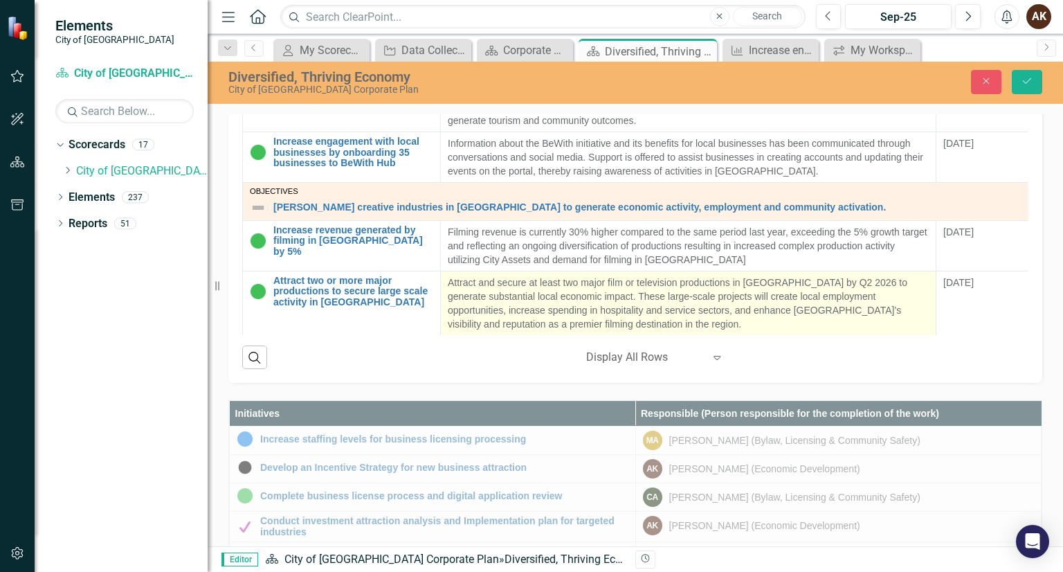
click at [579, 249] on td "Filming revenue is currently 30% higher compared to the same period last year, …" at bounding box center [688, 245] width 495 height 51
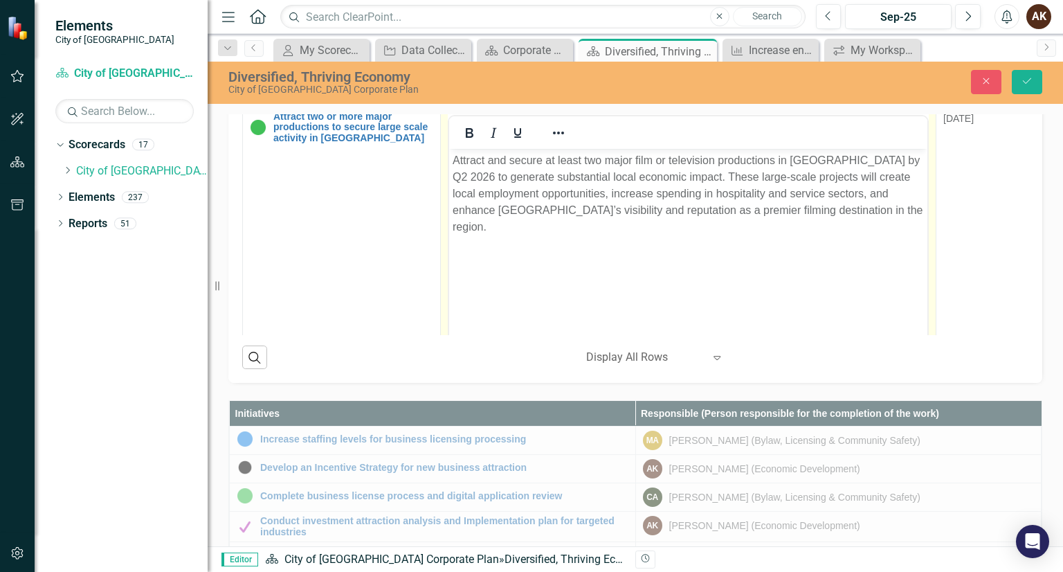
scroll to position [999, 0]
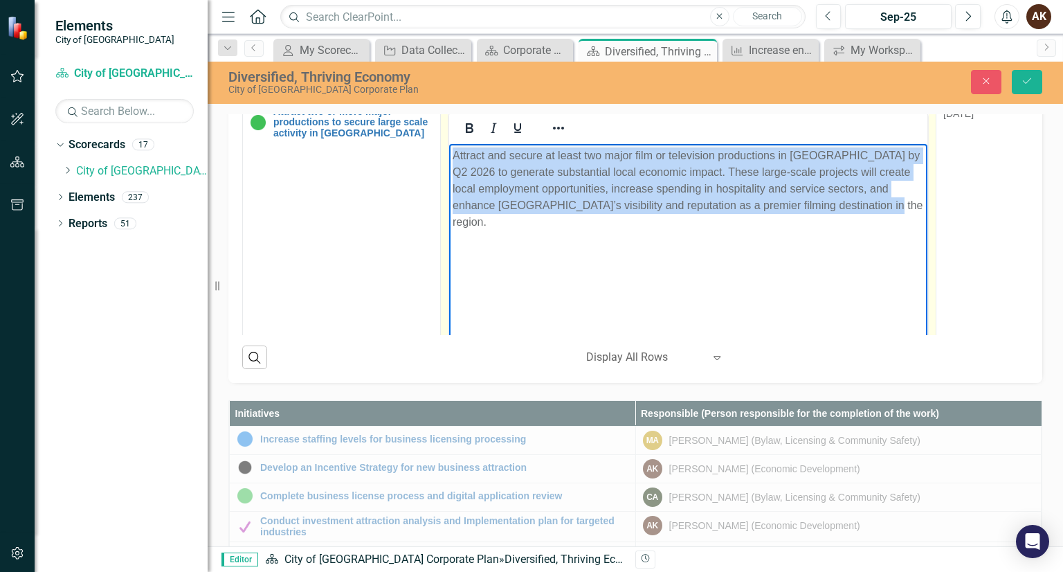
drag, startPoint x: 864, startPoint y: 206, endPoint x: 817, endPoint y: 263, distance: 74.3
click at [449, 143] on html "Attract and secure at least two major film or television productions in [GEOGRA…" at bounding box center [688, 247] width 478 height 208
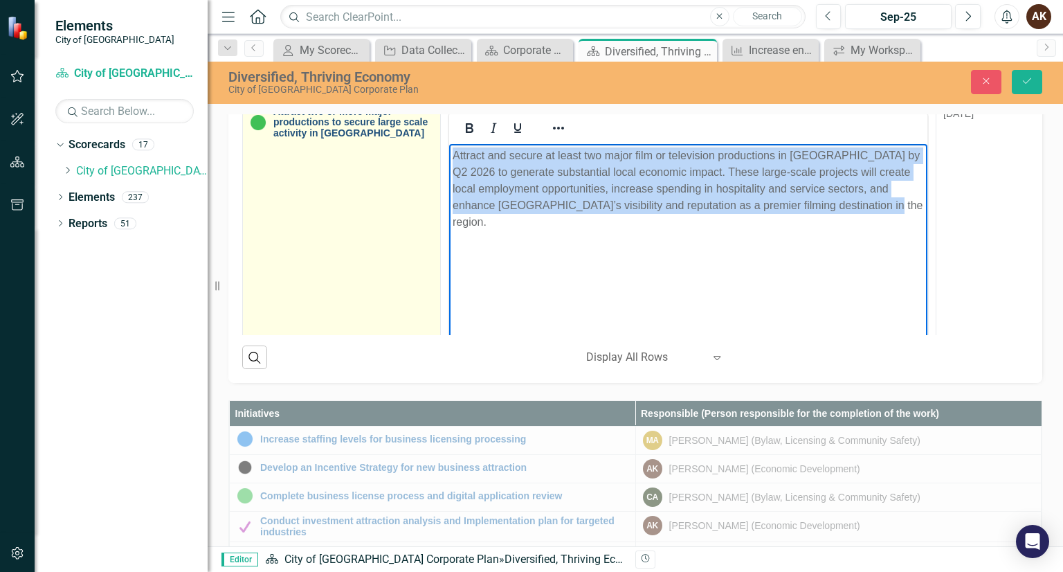
paste body "To enrich screen reader interactions, please activate Accessibility in Grammarl…"
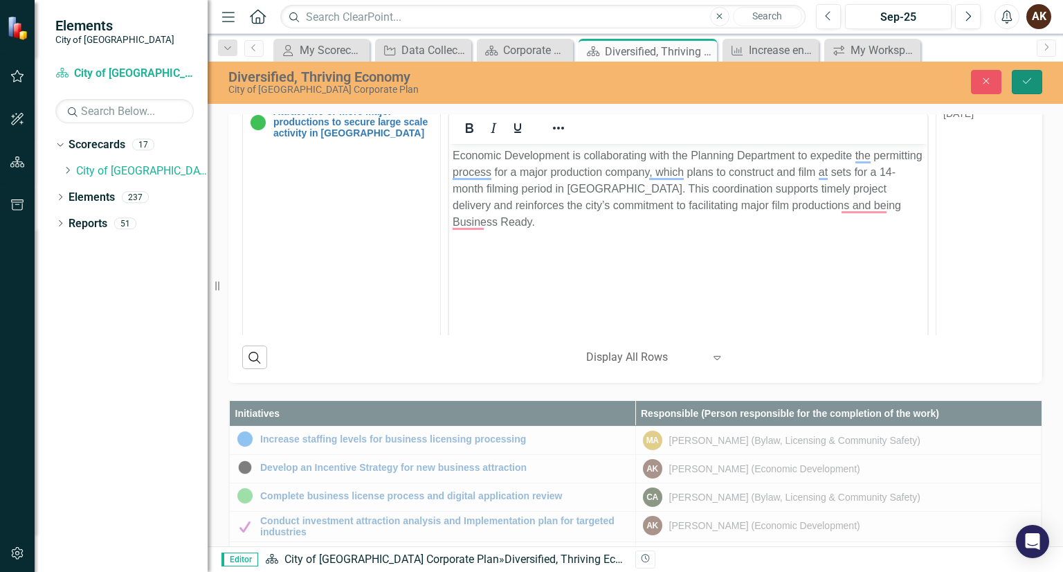
click at [1021, 82] on icon "Save" at bounding box center [1027, 81] width 12 height 10
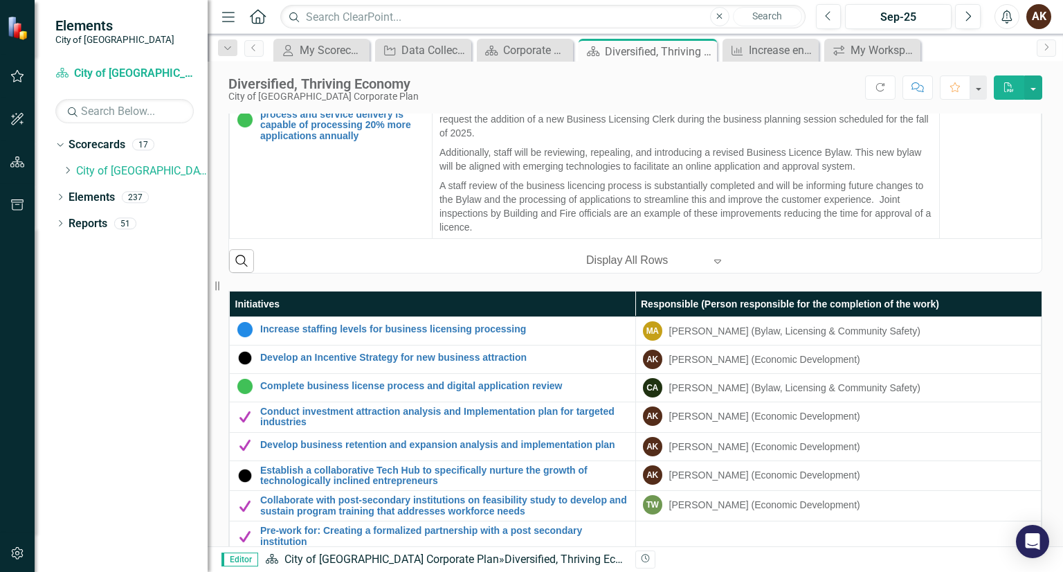
scroll to position [720, 0]
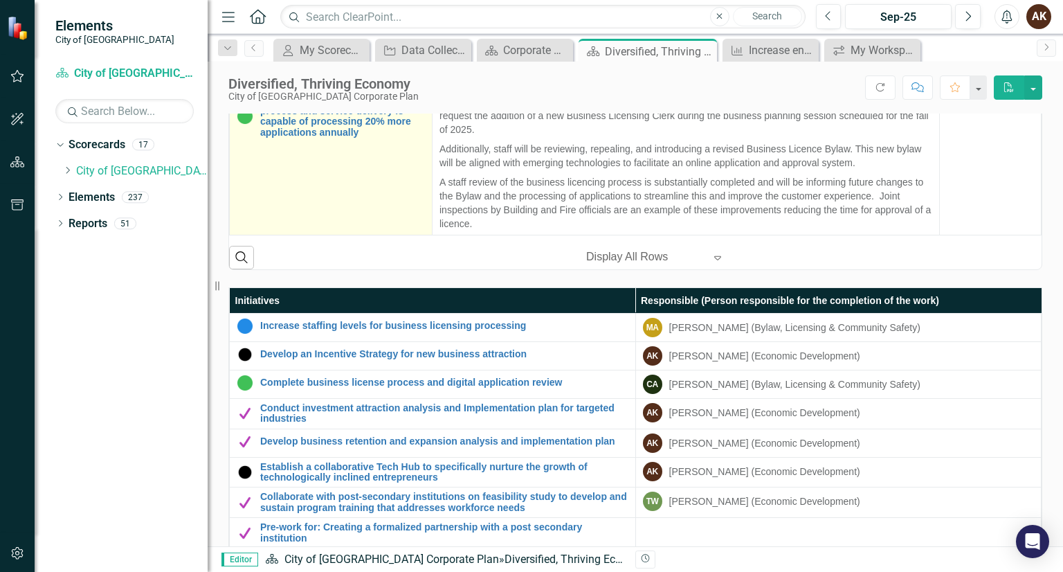
click at [266, 219] on td "Ensure that the business licensing process and service delivery is capable of p…" at bounding box center [331, 163] width 203 height 145
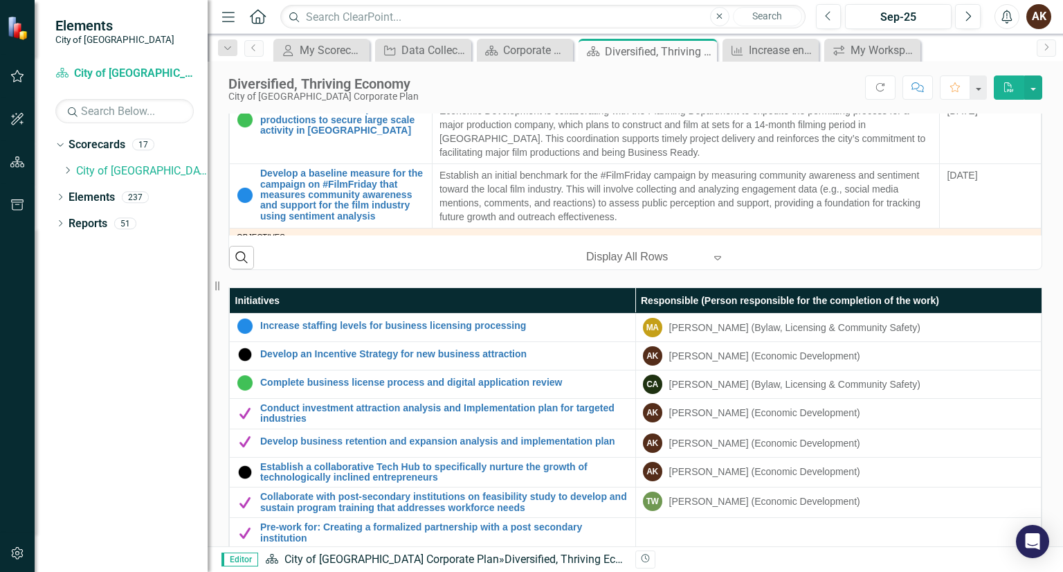
scroll to position [913, 0]
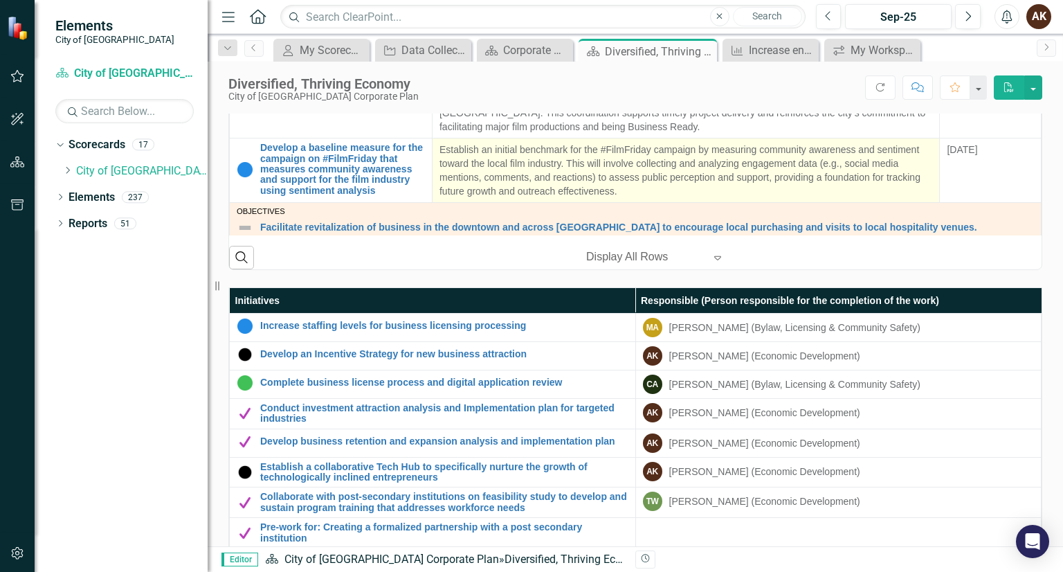
click at [527, 162] on p "Establish an initial benchmark for the #FilmFriday campaign by measuring commun…" at bounding box center [685, 170] width 493 height 55
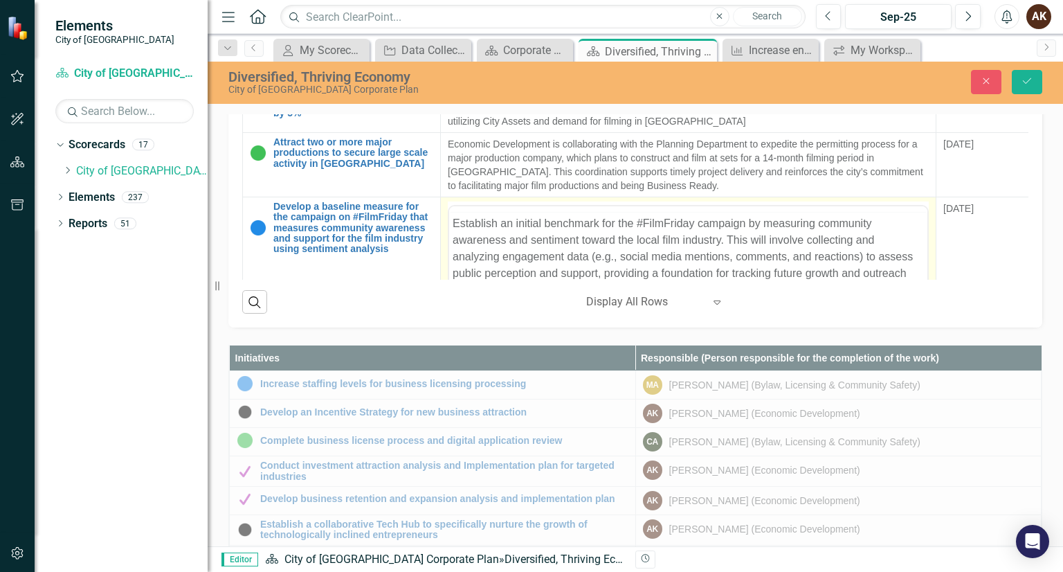
scroll to position [0, 0]
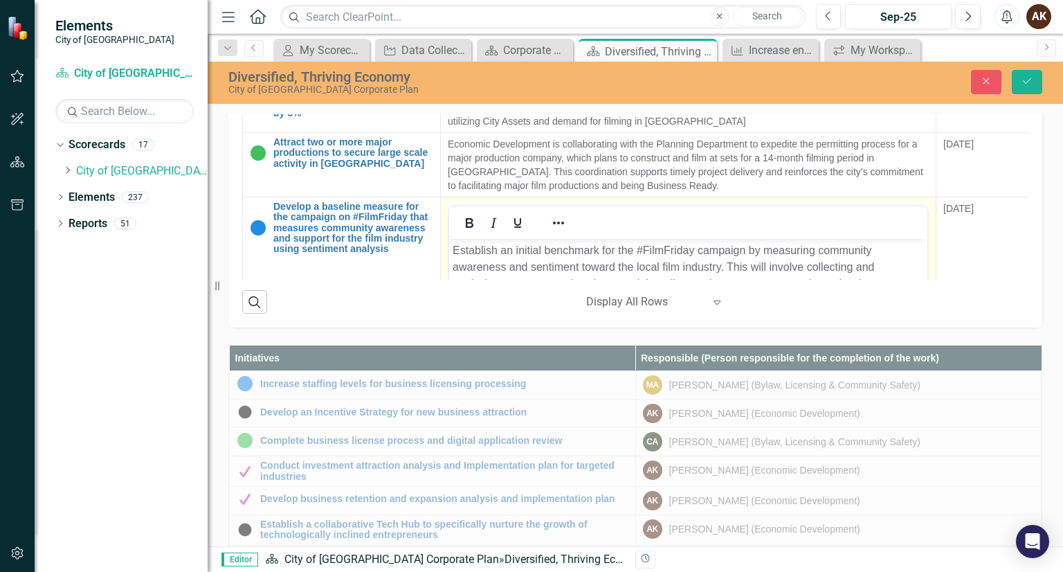
click at [484, 260] on p "Establish an initial benchmark for the #FilmFriday campaign by measuring commun…" at bounding box center [688, 283] width 471 height 83
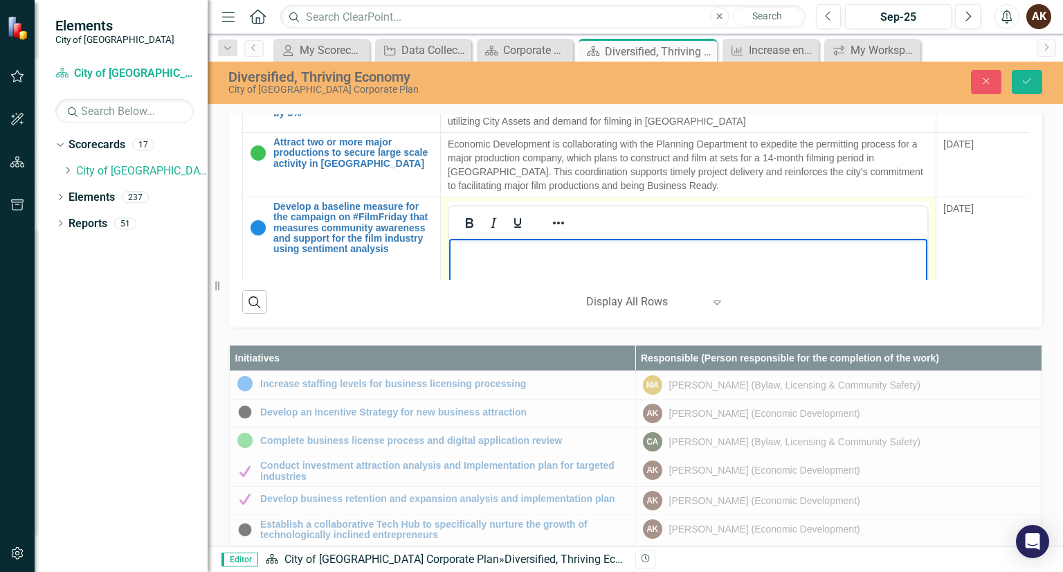
scroll to position [913, 0]
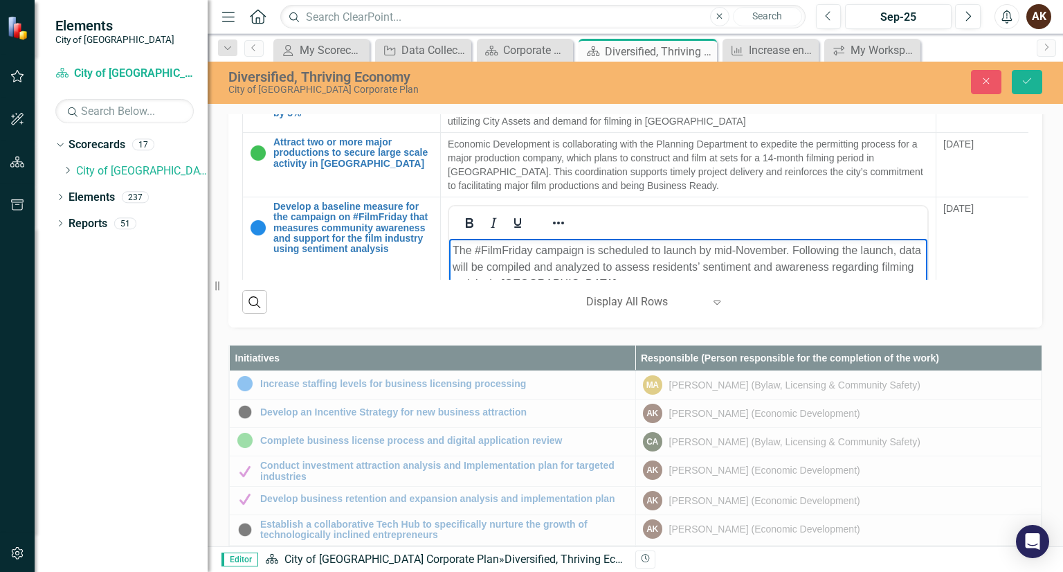
click at [675, 251] on p "The #FilmFriday campaign is scheduled to launch by mid-November. Following the …" at bounding box center [688, 267] width 471 height 50
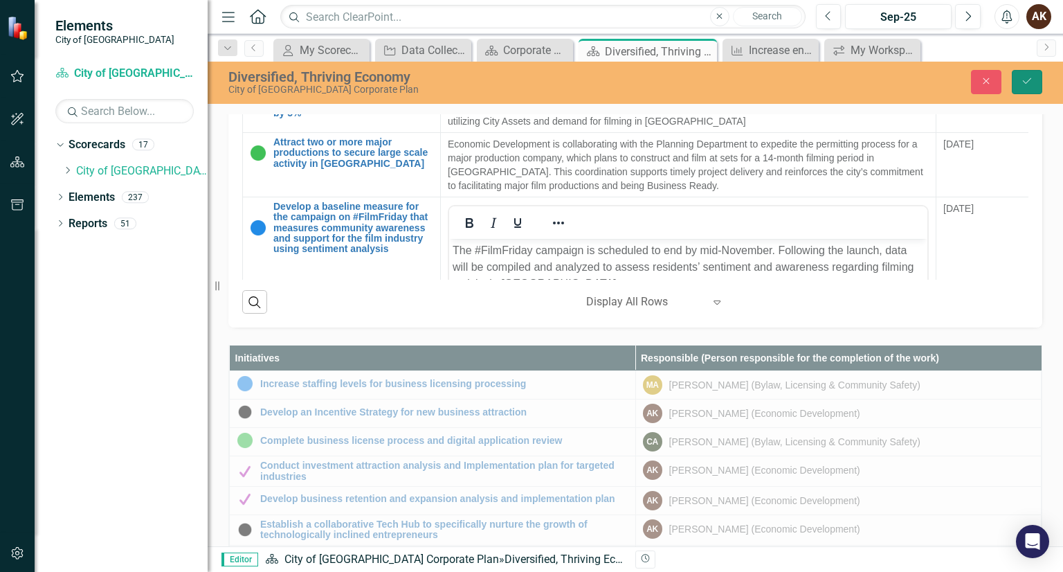
click at [1023, 82] on icon "Save" at bounding box center [1027, 81] width 12 height 10
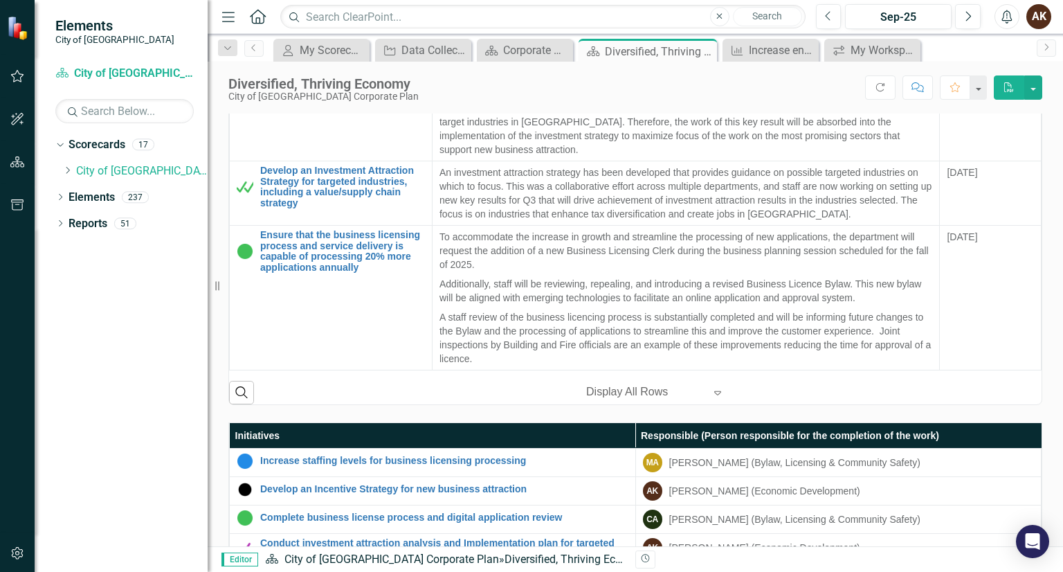
scroll to position [619, 0]
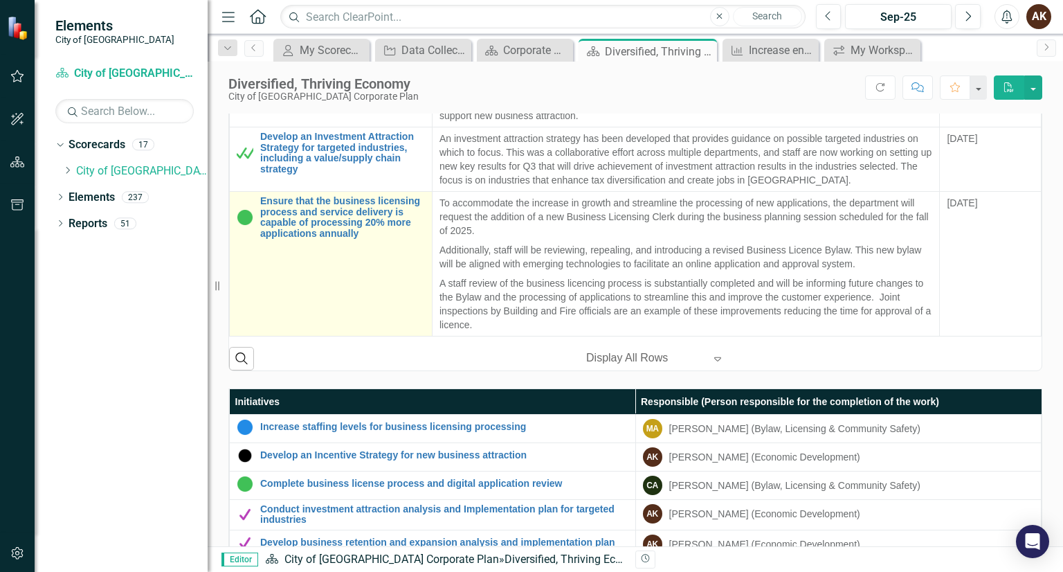
click at [269, 264] on td "Ensure that the business licensing process and service delivery is capable of p…" at bounding box center [331, 264] width 203 height 145
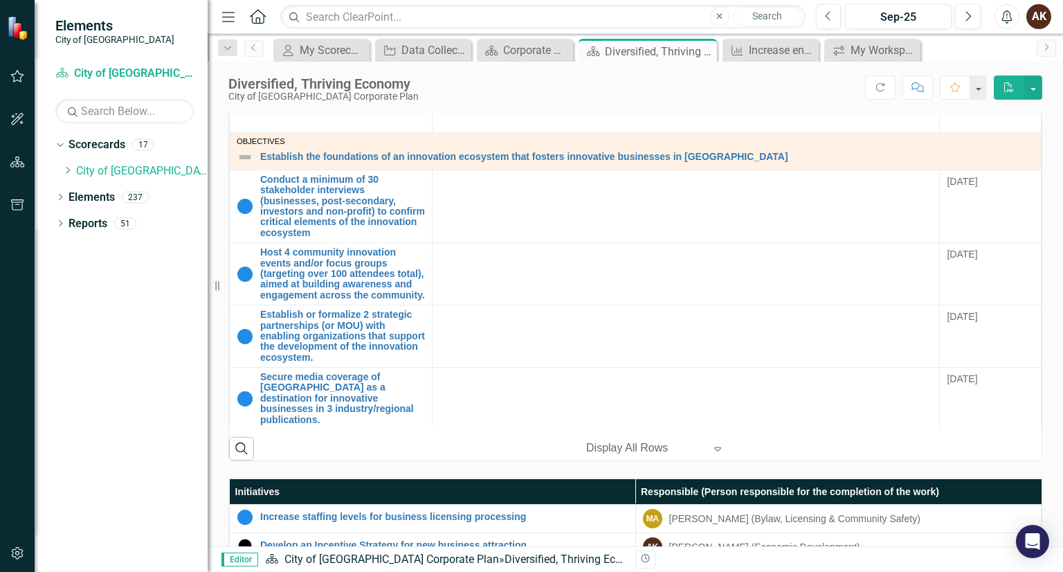
scroll to position [526, 0]
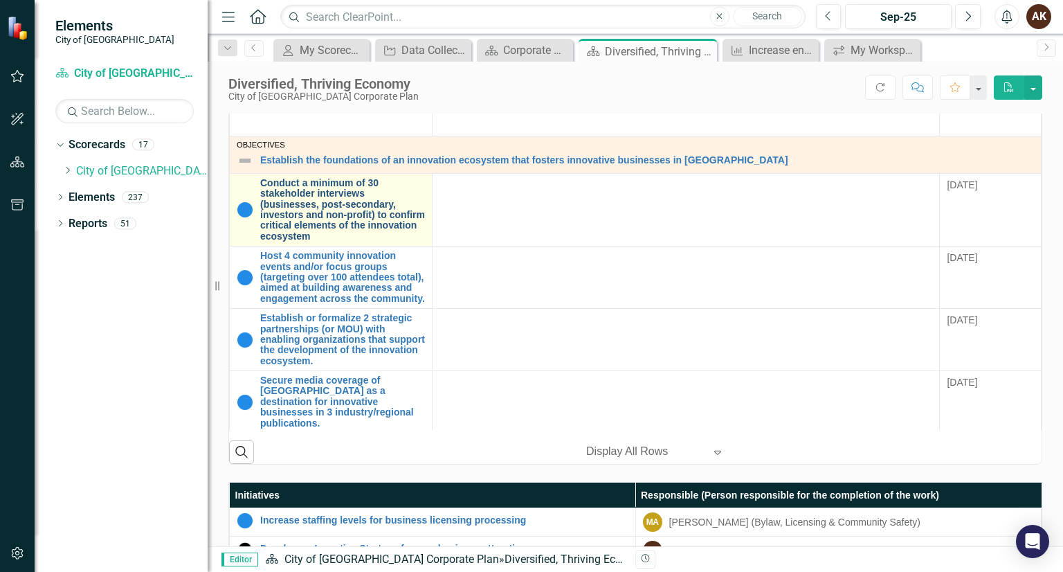
click at [361, 205] on link "Conduct a minimum of 30 stakeholder interviews (businesses, post-secondary, inv…" at bounding box center [342, 210] width 165 height 64
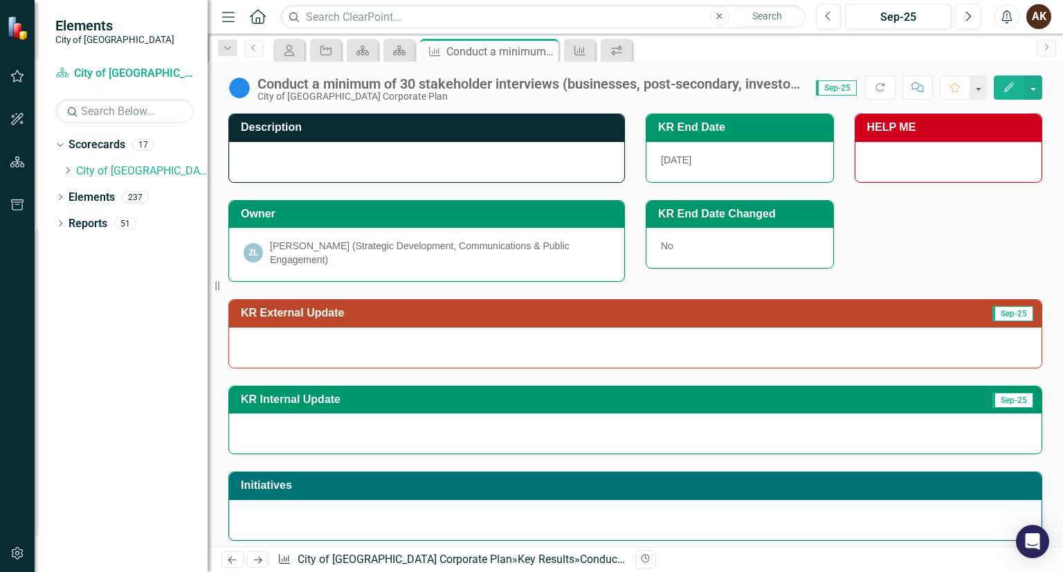
click at [383, 81] on div "Conduct a minimum of 30 stakeholder interviews (businesses, post-secondary, inv…" at bounding box center [529, 83] width 545 height 15
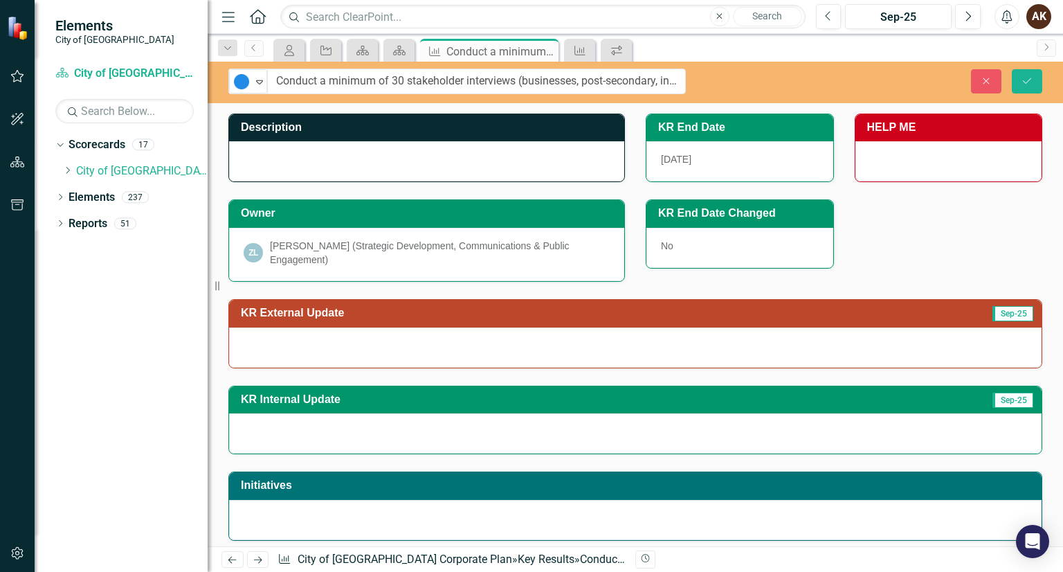
click at [383, 81] on input "Conduct a minimum of 30 stakeholder interviews (businesses, post-secondary, inv…" at bounding box center [476, 82] width 419 height 26
click at [314, 158] on div at bounding box center [426, 161] width 395 height 40
click at [296, 158] on div at bounding box center [426, 161] width 395 height 40
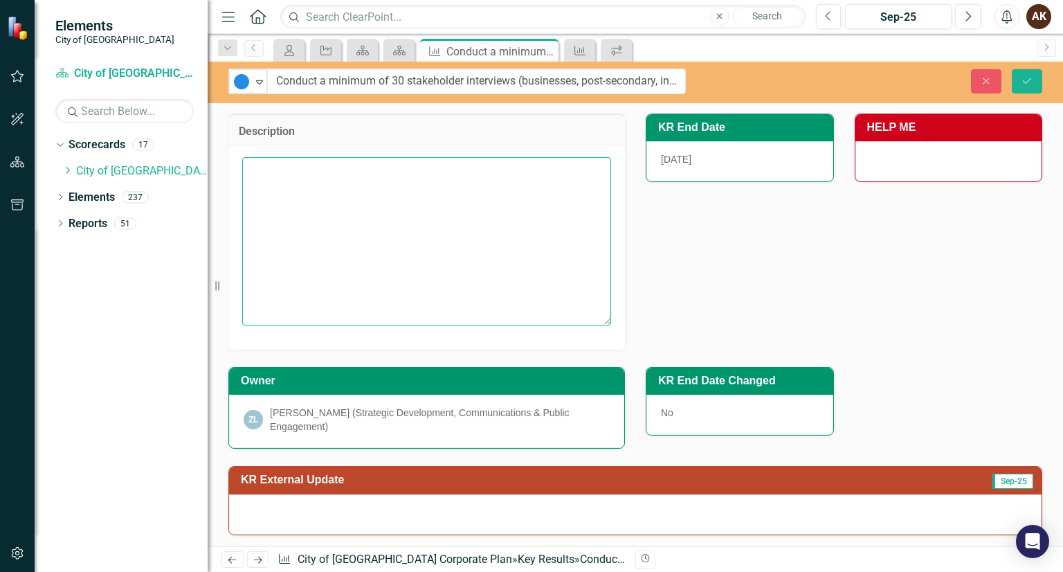
click at [287, 167] on textarea at bounding box center [426, 240] width 369 height 167
paste textarea "Conduct at least 30 interviews with key stakeholders—including businesses, post…"
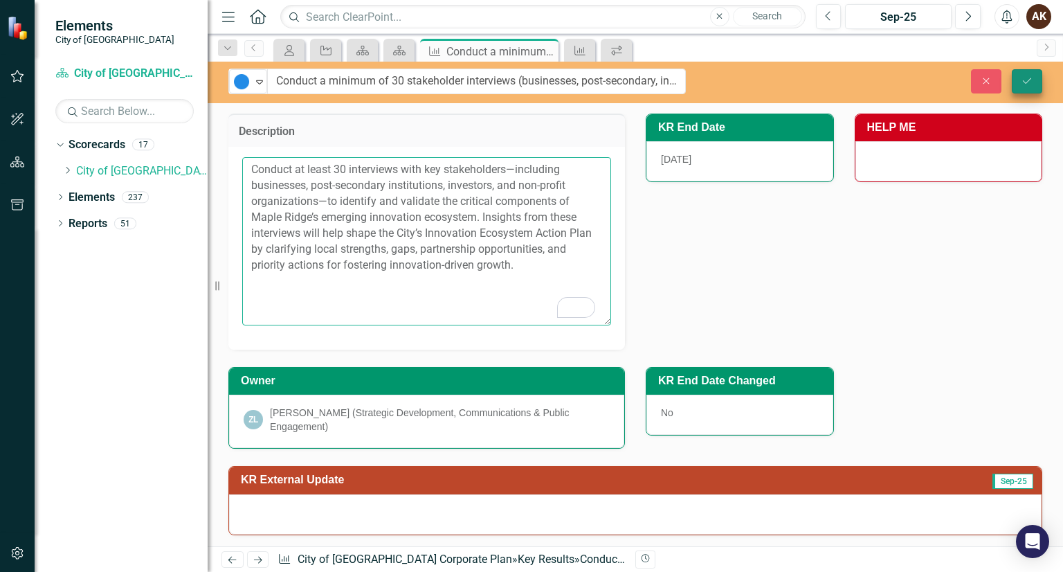
type textarea "Conduct at least 30 interviews with key stakeholders—including businesses, post…"
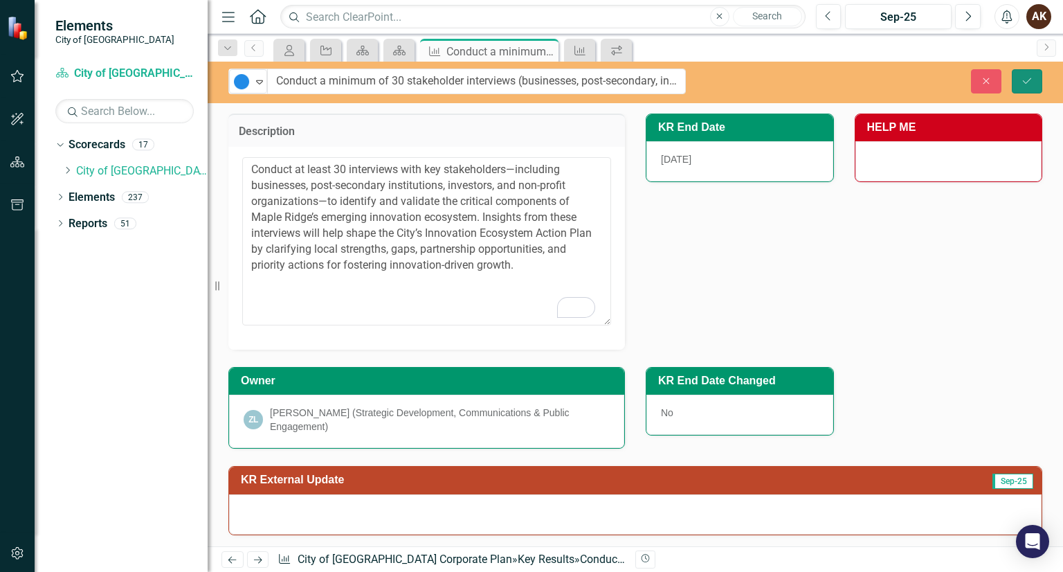
click at [1025, 84] on icon "Save" at bounding box center [1027, 81] width 12 height 10
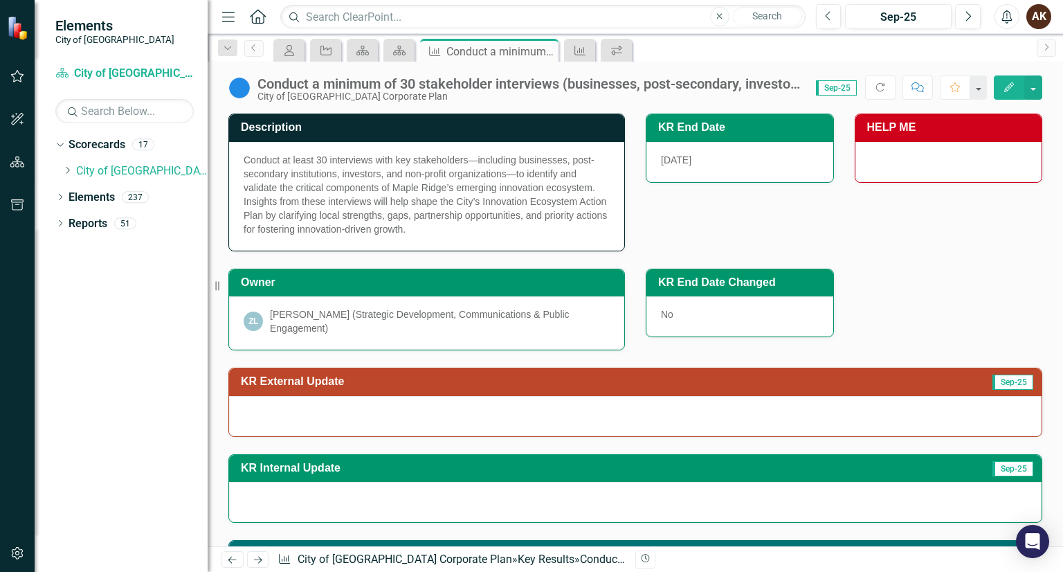
click at [364, 203] on span "Conduct at least 30 interviews with key stakeholders—including businesses, post…" at bounding box center [425, 194] width 363 height 80
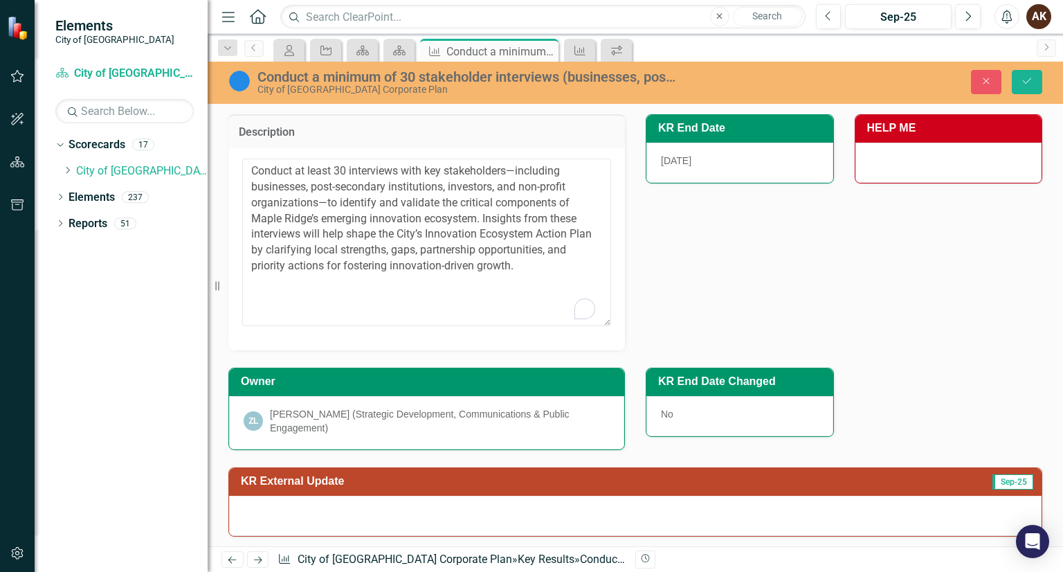
click at [364, 203] on textarea "Conduct at least 30 interviews with key stakeholders—including businesses, post…" at bounding box center [426, 241] width 369 height 167
click at [671, 256] on div "Description Conduct at least 30 interviews with key stakeholders—including busi…" at bounding box center [635, 223] width 835 height 253
click at [1021, 73] on button "Save" at bounding box center [1027, 82] width 30 height 24
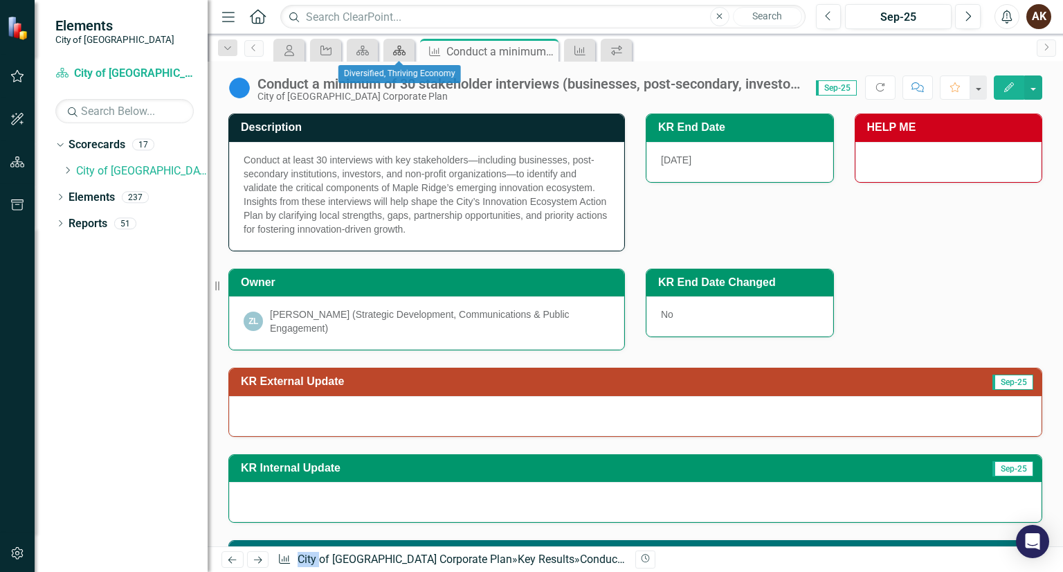
click at [399, 55] on icon "Scorecard" at bounding box center [399, 50] width 14 height 11
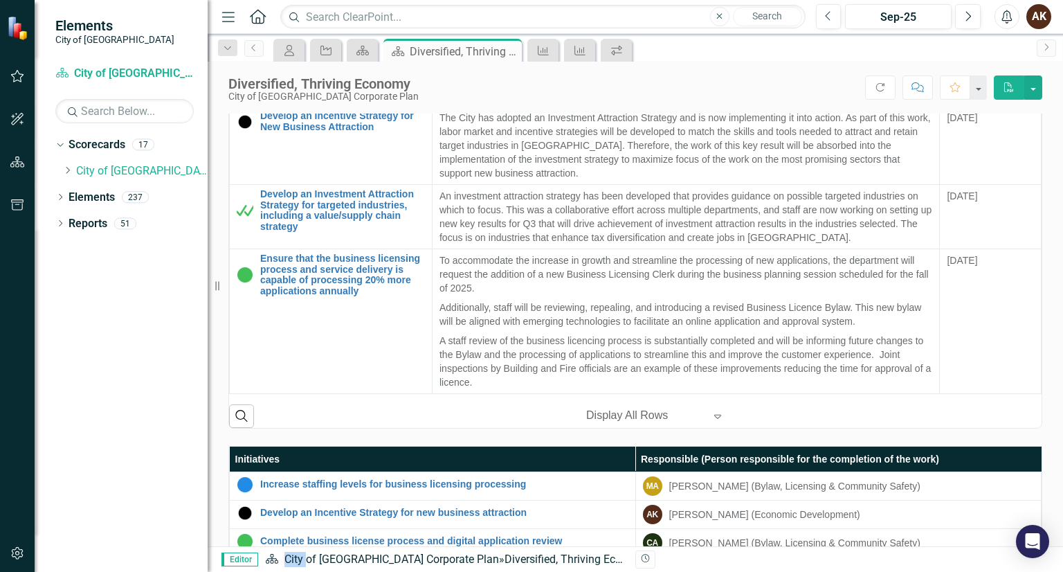
scroll to position [556, 0]
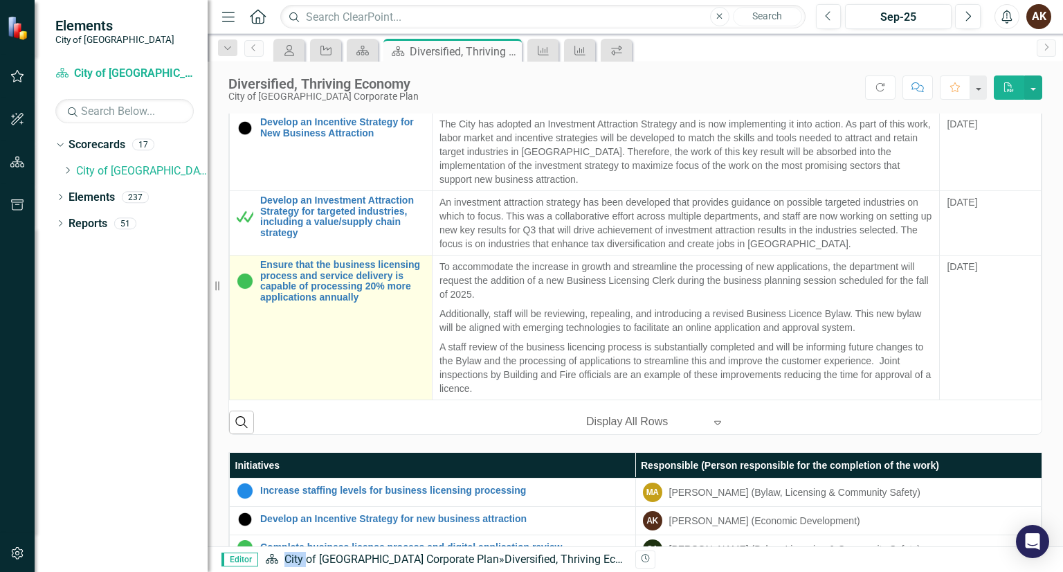
click at [401, 359] on td "Ensure that the business licensing process and service delivery is capable of p…" at bounding box center [331, 327] width 203 height 145
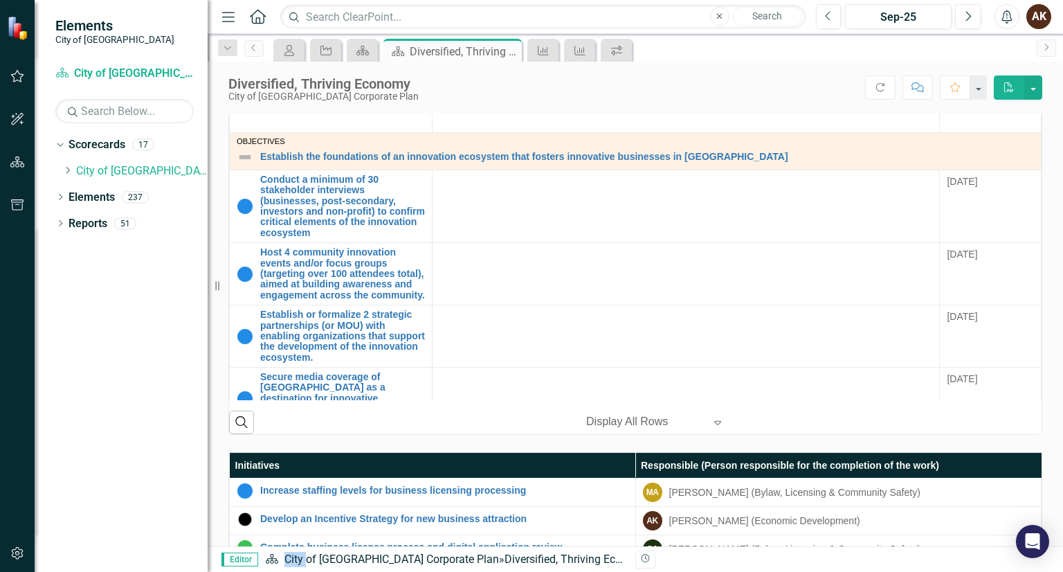
scroll to position [1260, 0]
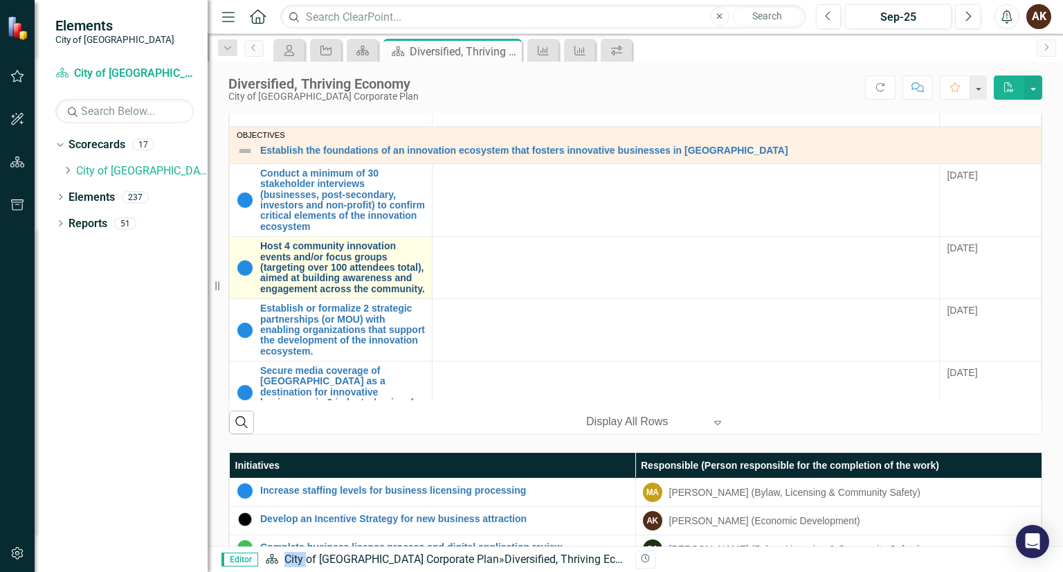
click at [302, 272] on link "Host 4 community innovation events and/or focus groups (targeting over 100 atte…" at bounding box center [342, 267] width 165 height 53
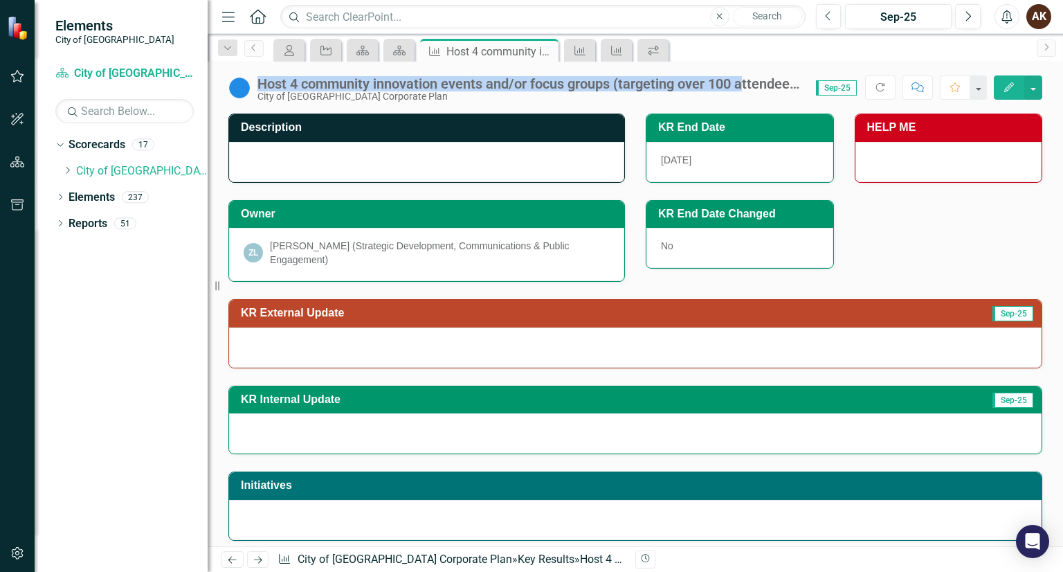
drag, startPoint x: 260, startPoint y: 84, endPoint x: 744, endPoint y: 80, distance: 484.4
click at [744, 80] on div "Host 4 community innovation events and/or focus groups (targeting over 100 atte…" at bounding box center [529, 83] width 545 height 15
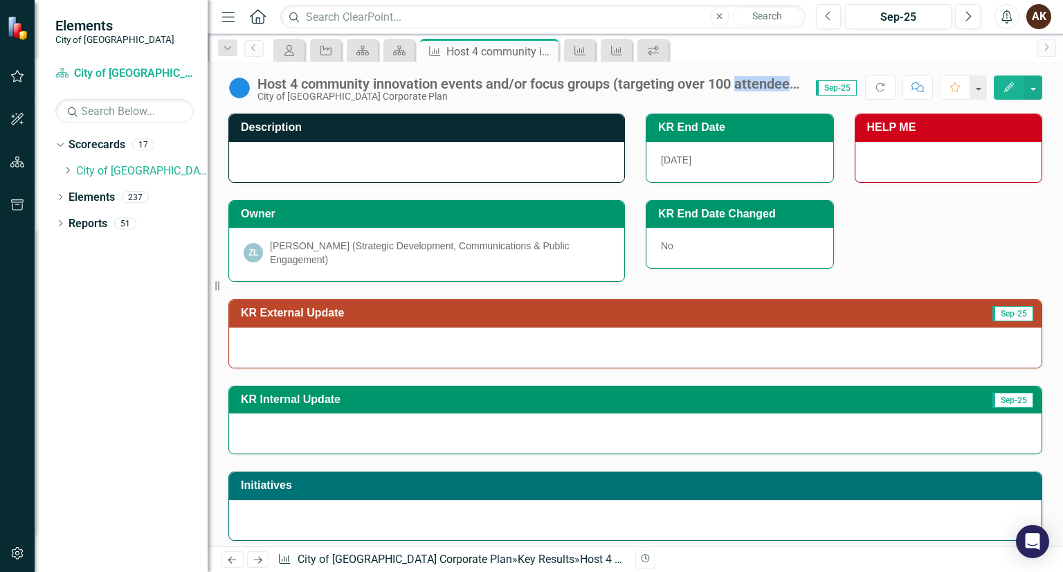
click at [744, 80] on div "Host 4 community innovation events and/or focus groups (targeting over 100 atte…" at bounding box center [529, 83] width 545 height 15
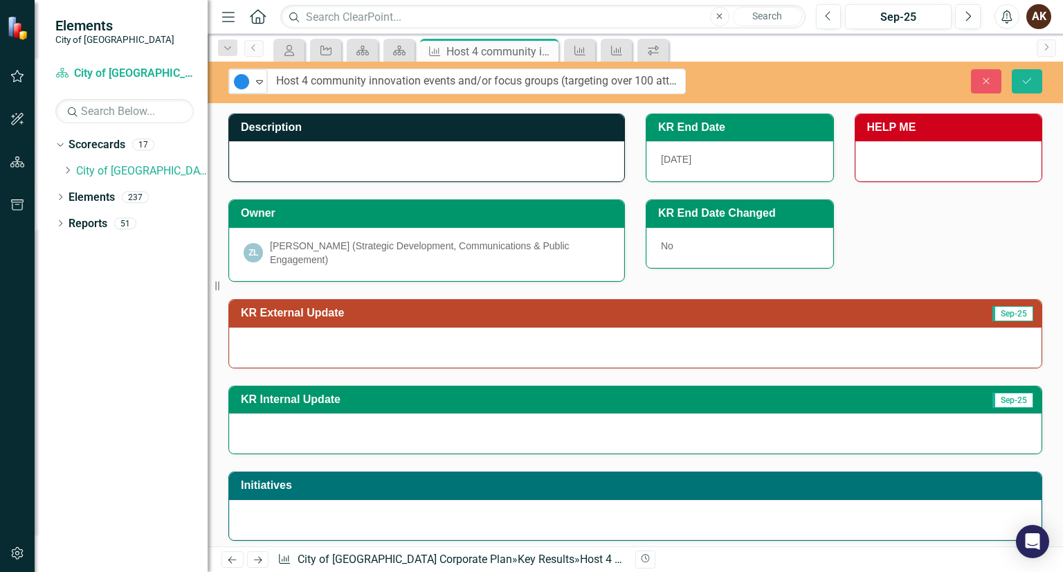
click at [744, 80] on div "Close Save" at bounding box center [885, 81] width 336 height 24
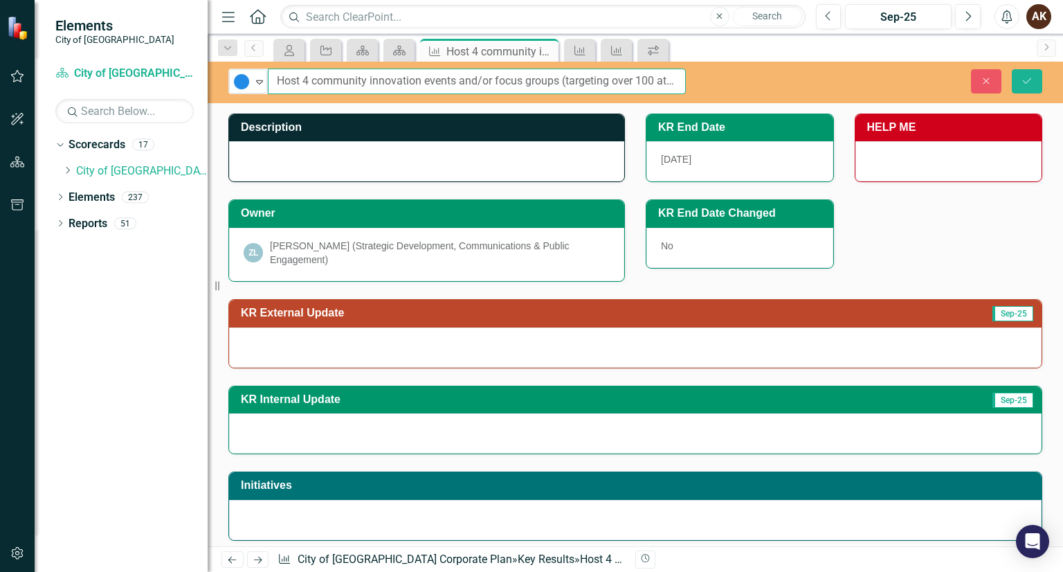
click at [631, 83] on input "Host 4 community innovation events and/or focus groups (targeting over 100 atte…" at bounding box center [477, 82] width 418 height 26
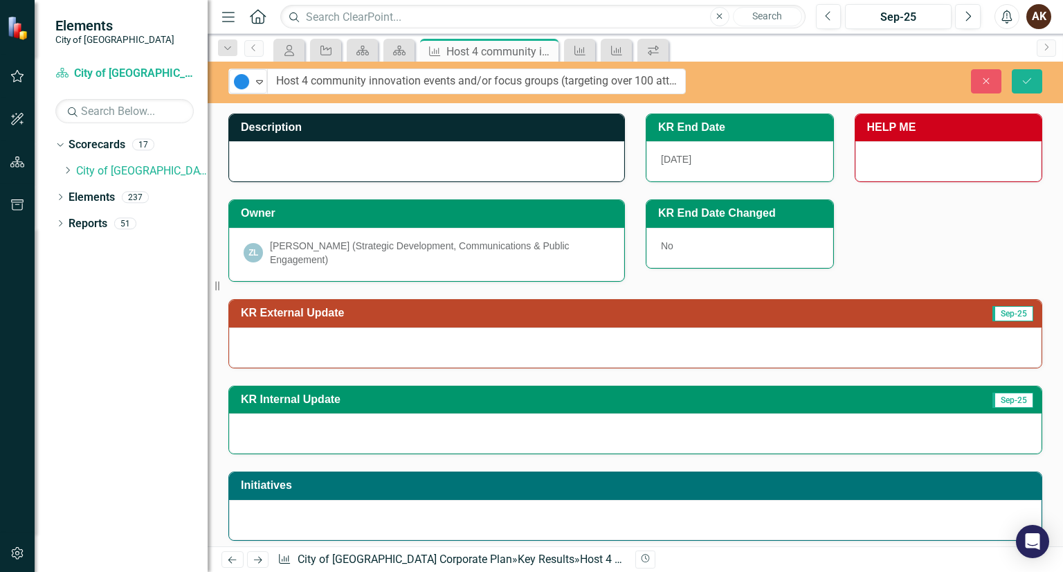
click at [394, 165] on div at bounding box center [426, 161] width 395 height 40
click at [383, 167] on div at bounding box center [426, 161] width 395 height 40
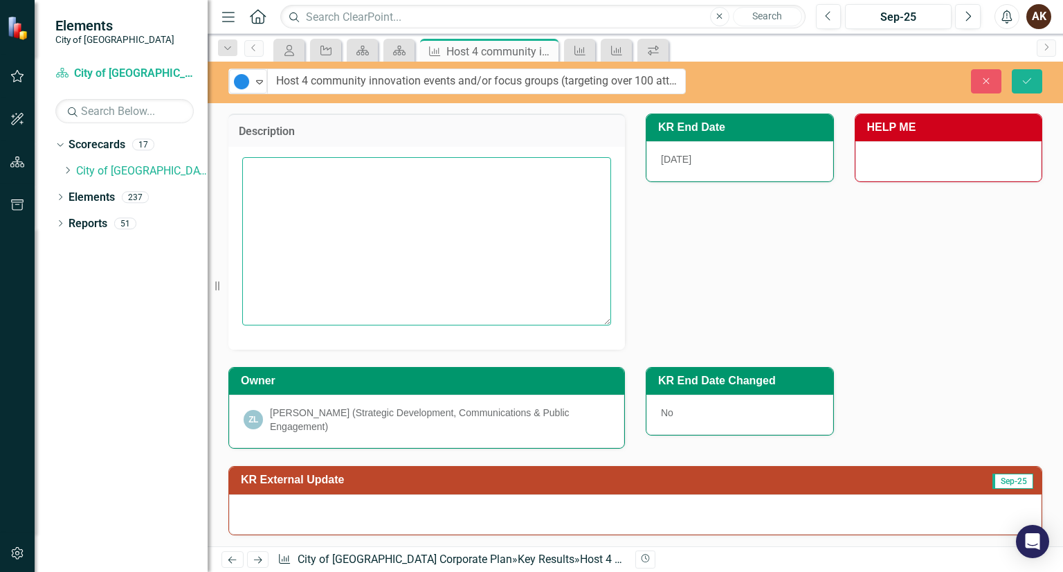
click at [383, 167] on textarea at bounding box center [426, 240] width 369 height 167
paste textarea "Host four community innovation events and/or focus groups, engaging a total of …"
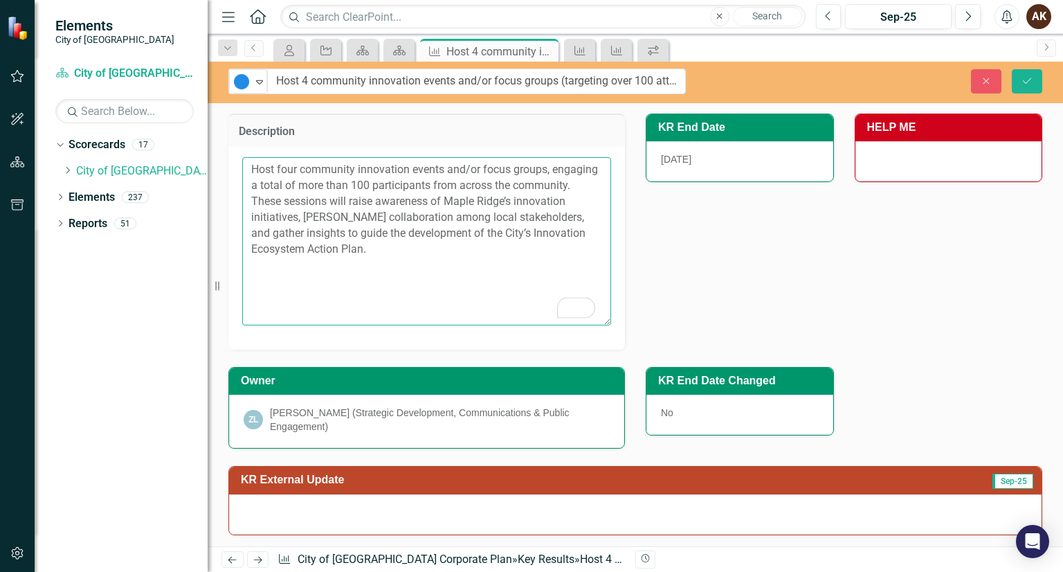
type textarea "Host four community innovation events and/or focus groups, engaging a total of …"
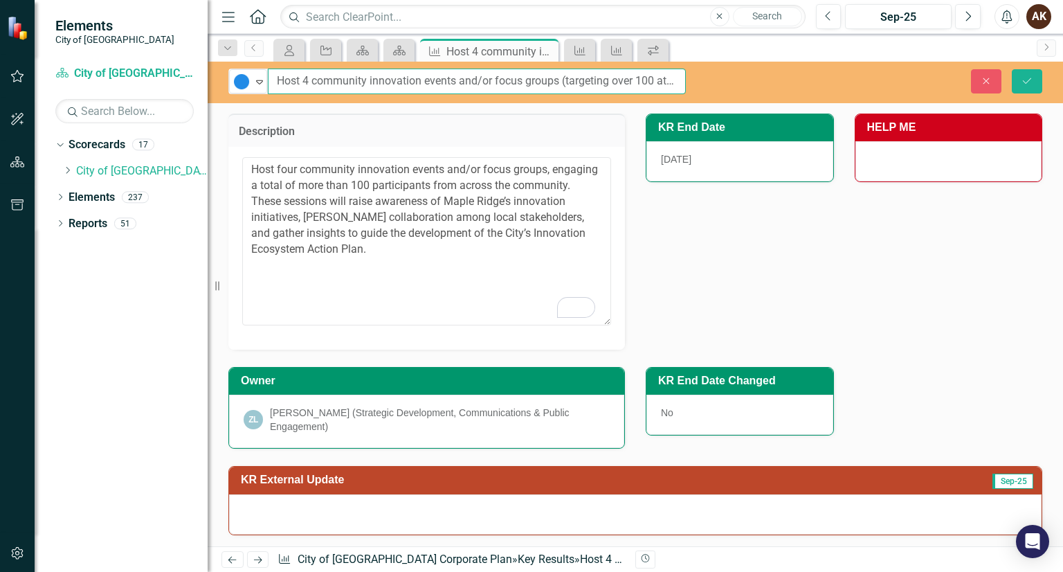
click at [570, 81] on input "Host 4 community innovation events and/or focus groups (targeting over 100 atte…" at bounding box center [477, 82] width 418 height 26
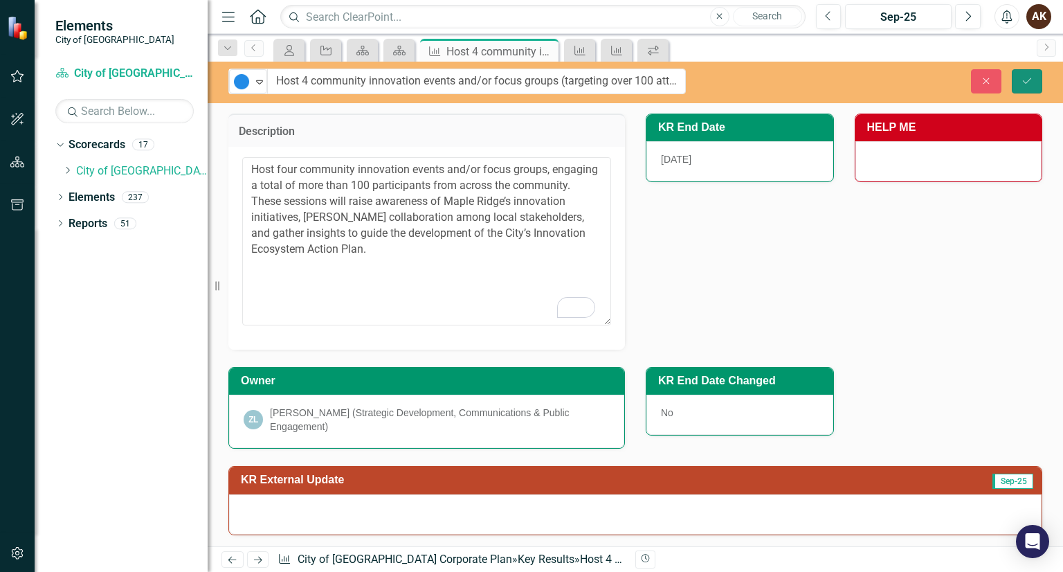
click at [1027, 86] on button "Save" at bounding box center [1027, 81] width 30 height 24
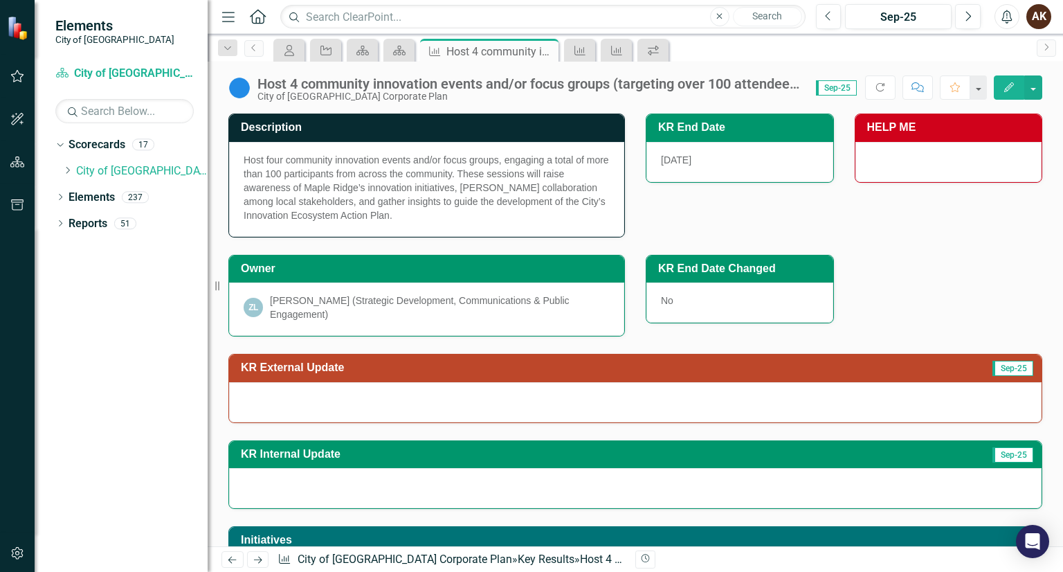
click at [368, 382] on div at bounding box center [635, 402] width 812 height 40
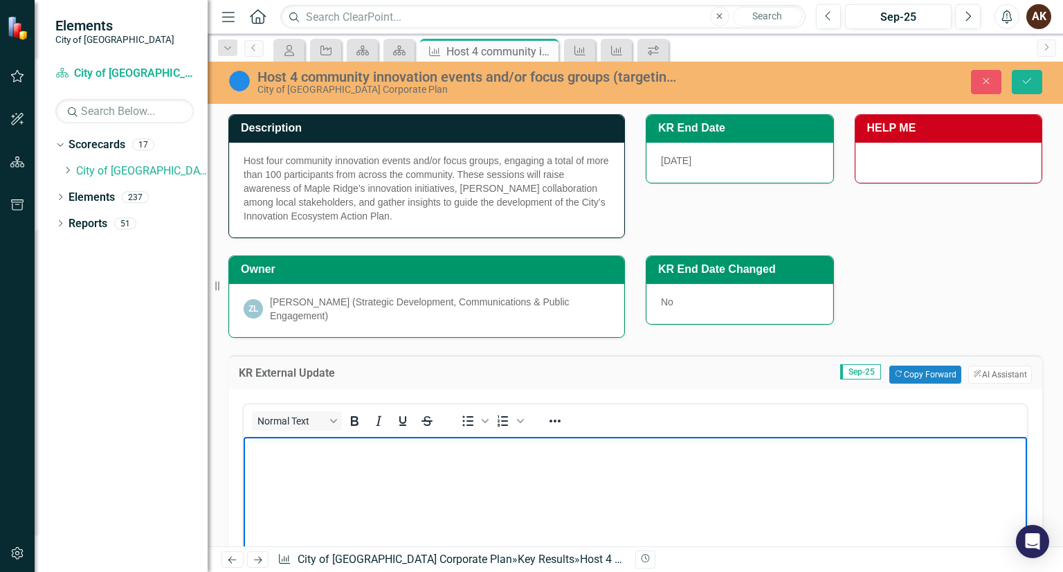
click at [295, 456] on body "Rich Text Area. Press ALT-0 for help." at bounding box center [635, 540] width 783 height 208
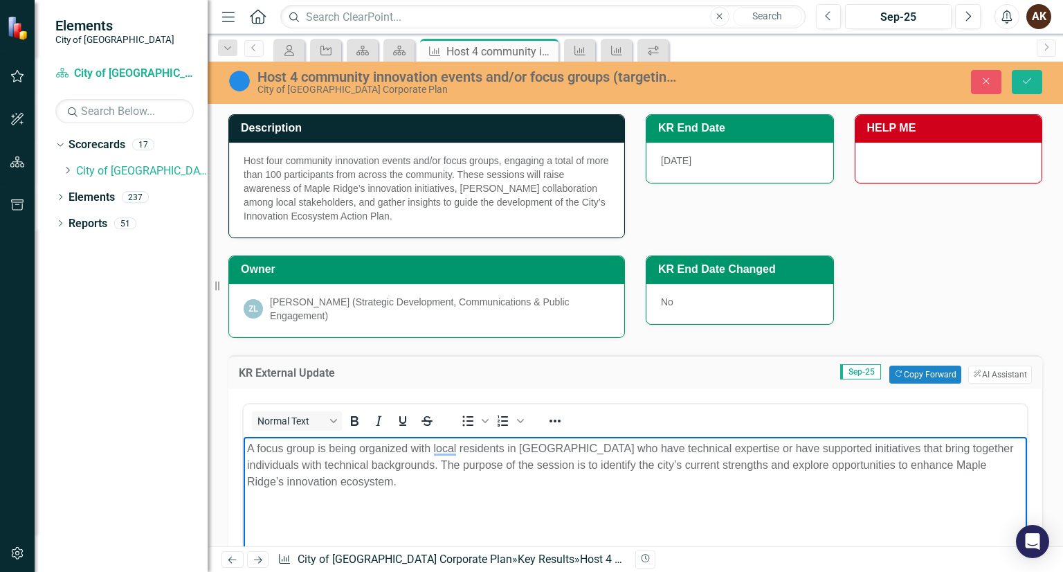
click at [372, 480] on p "A focus group is being organized with local residents in [GEOGRAPHIC_DATA] who …" at bounding box center [635, 464] width 776 height 50
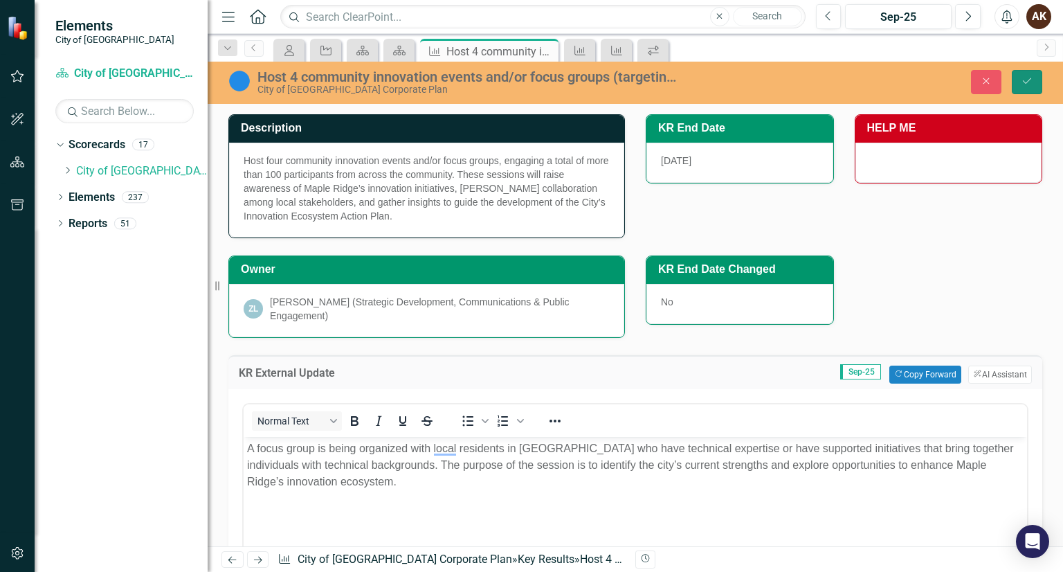
click at [1024, 81] on icon "Save" at bounding box center [1027, 81] width 12 height 10
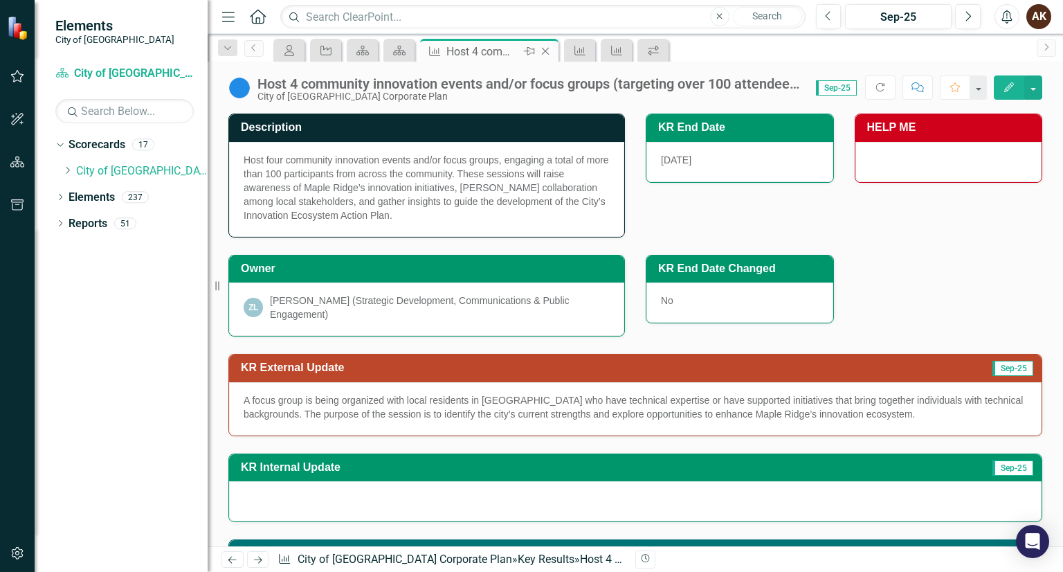
click at [544, 48] on icon "Close" at bounding box center [545, 51] width 14 height 11
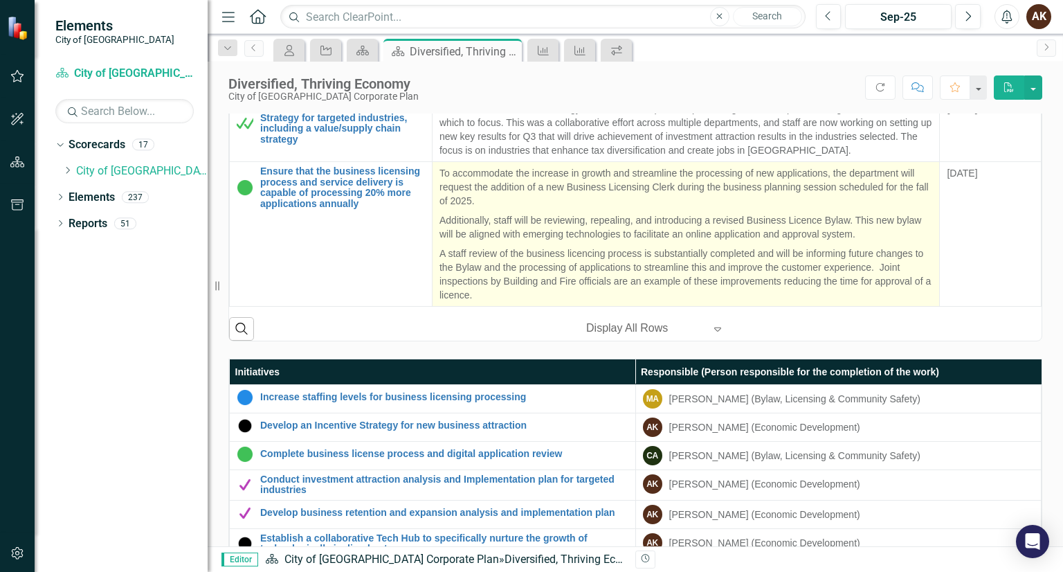
scroll to position [613, 0]
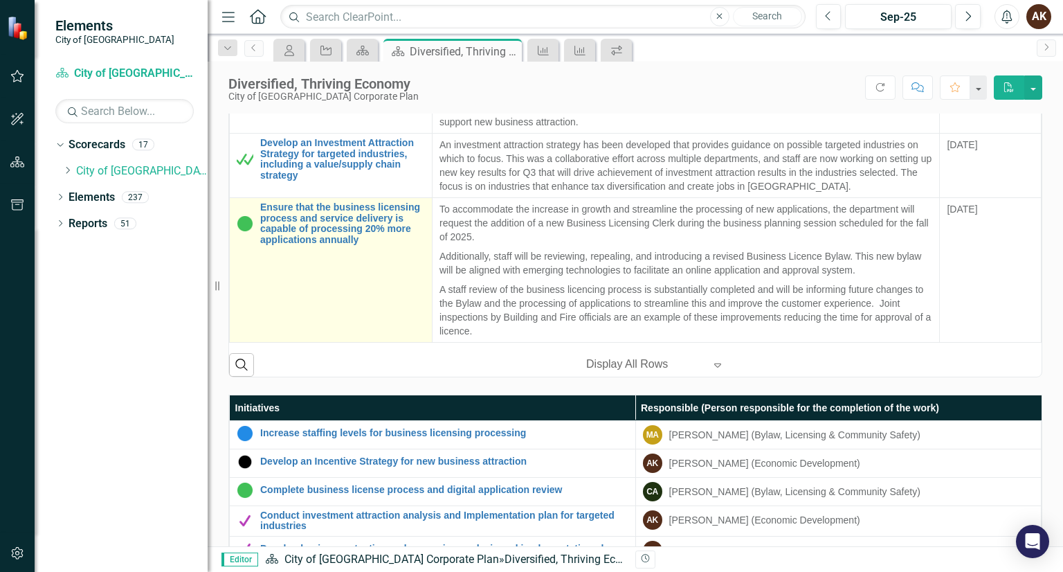
click at [316, 315] on td "Ensure that the business licensing process and service delivery is capable of p…" at bounding box center [331, 270] width 203 height 145
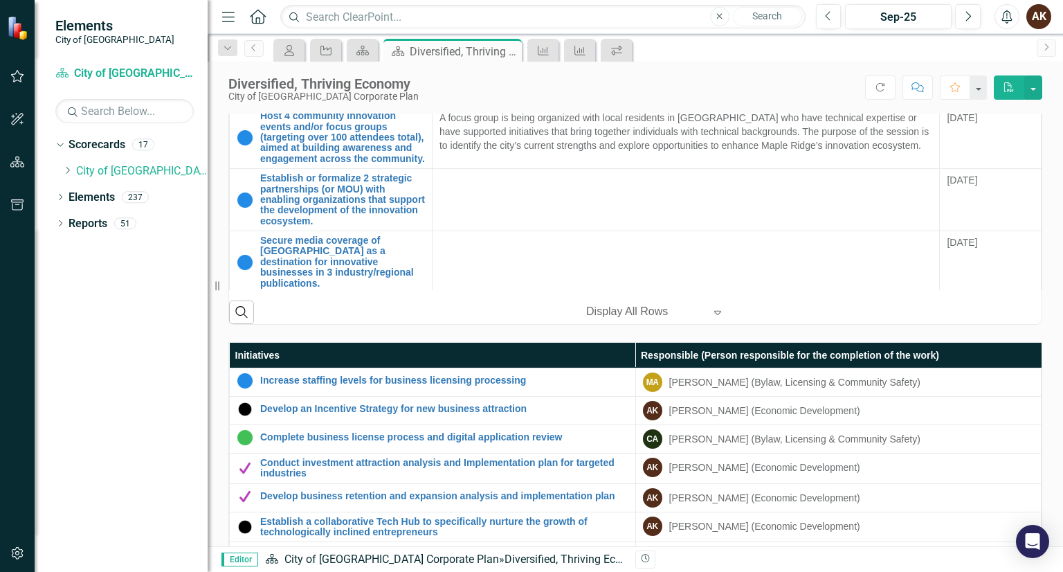
scroll to position [668, 0]
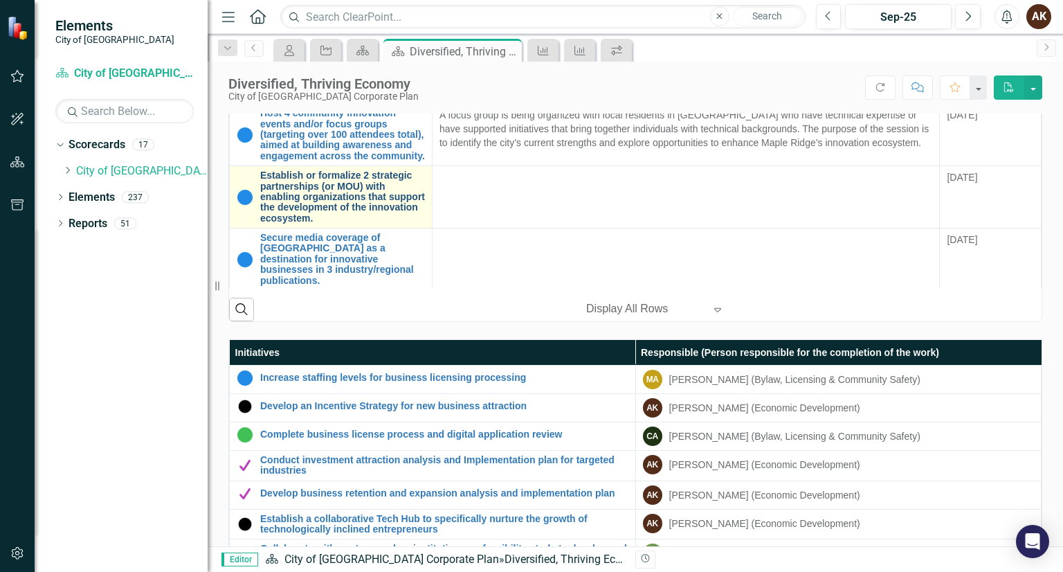
click at [369, 209] on link "Establish or formalize 2 strategic partnerships (or MOU) with enabling organiza…" at bounding box center [342, 196] width 165 height 53
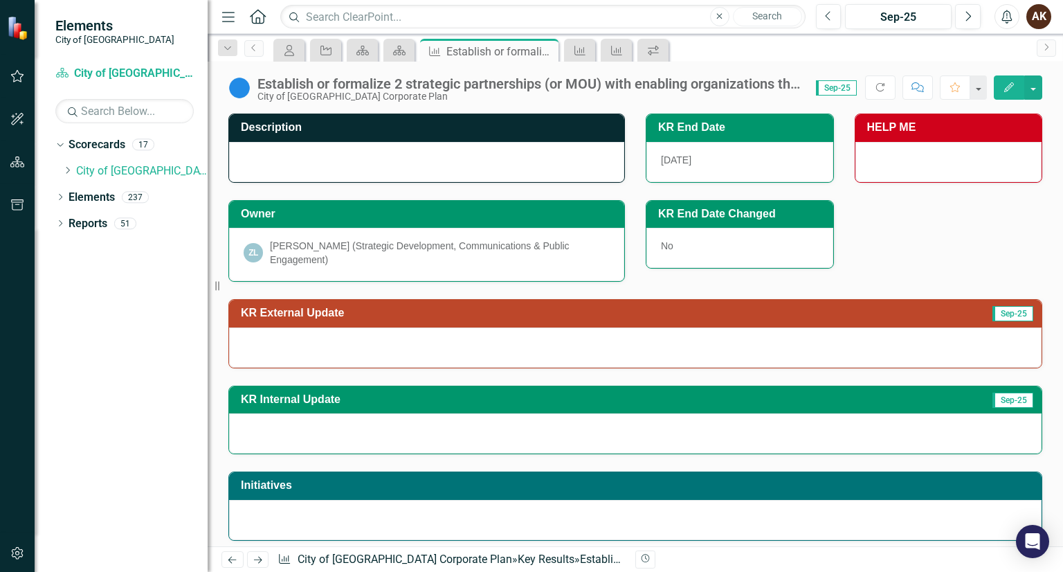
click at [254, 84] on div "Establish or formalize 2 strategic partnerships (or MOU) with enabling organiza…" at bounding box center [518, 88] width 581 height 26
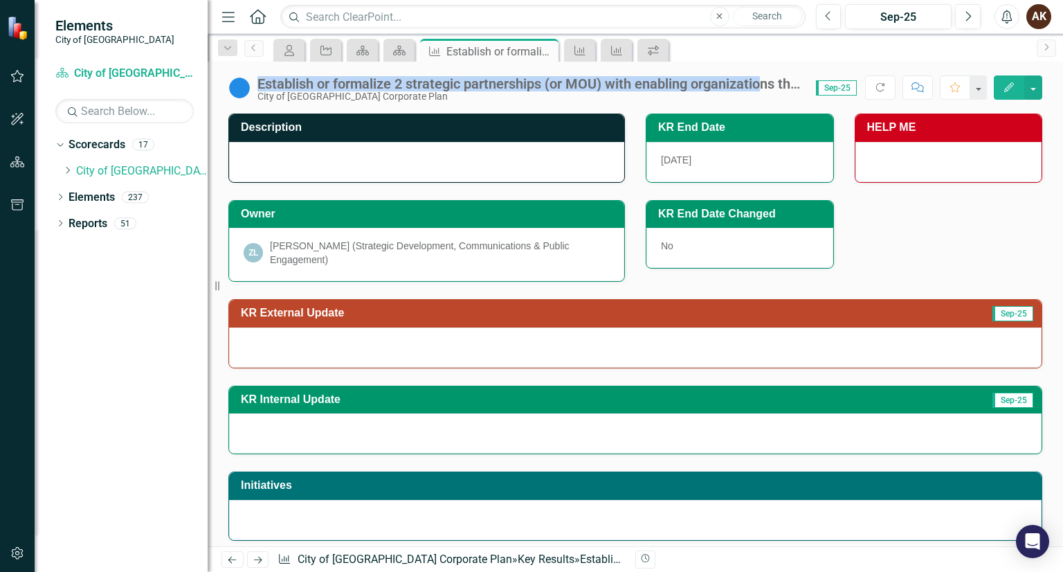
drag, startPoint x: 258, startPoint y: 84, endPoint x: 766, endPoint y: 78, distance: 508.0
click at [766, 78] on div "Establish or formalize 2 strategic partnerships (or MOU) with enabling organiza…" at bounding box center [529, 83] width 545 height 15
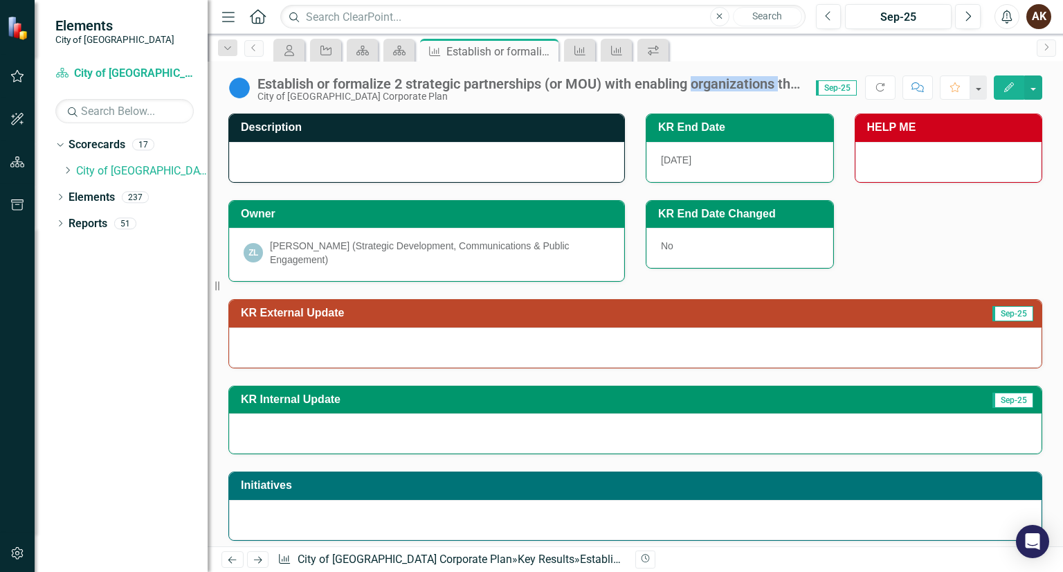
click at [766, 78] on div "Establish or formalize 2 strategic partnerships (or MOU) with enabling organiza…" at bounding box center [529, 83] width 545 height 15
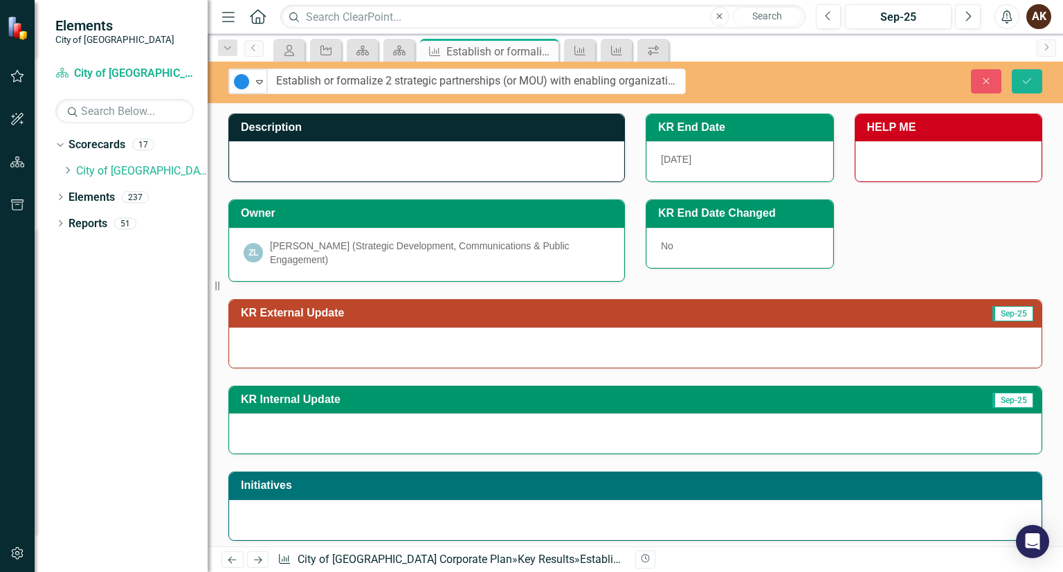
click at [766, 78] on div "Close Save" at bounding box center [885, 81] width 336 height 24
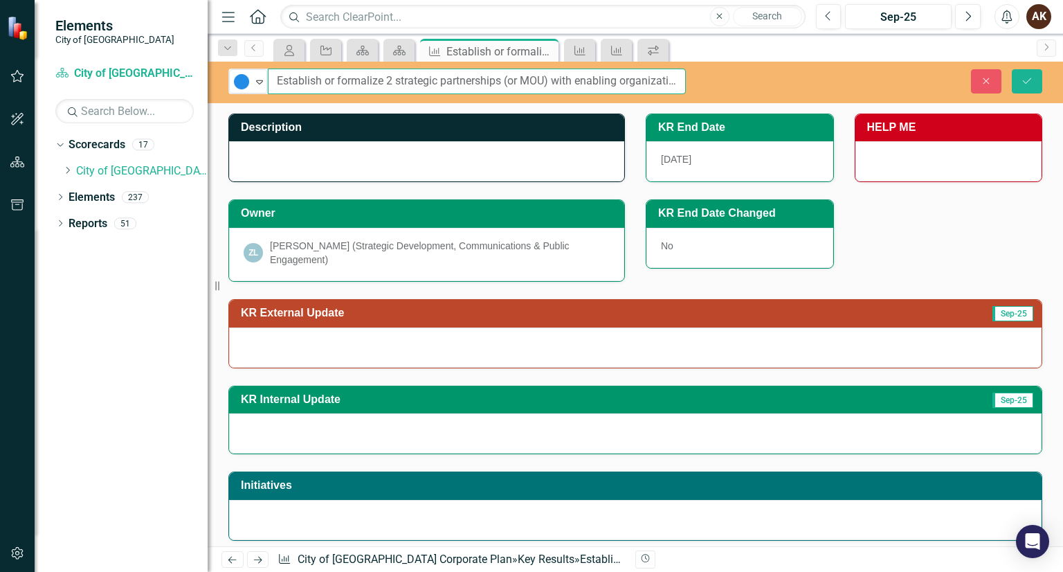
click at [614, 82] on input "Establish or formalize 2 strategic partnerships (or MOU) with enabling organiza…" at bounding box center [477, 82] width 418 height 26
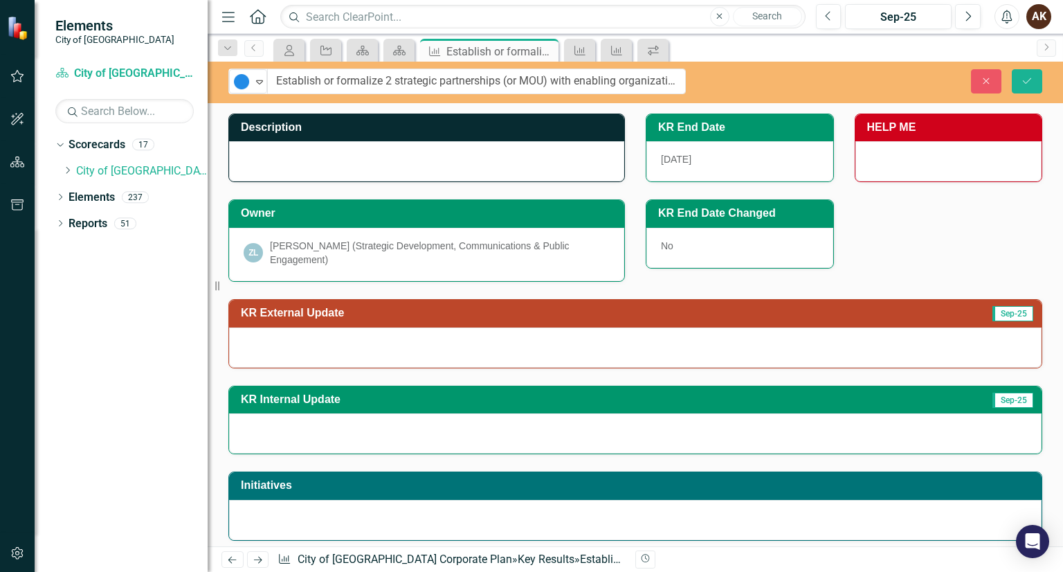
click at [346, 164] on div at bounding box center [426, 161] width 395 height 40
click at [319, 164] on div at bounding box center [426, 161] width 395 height 40
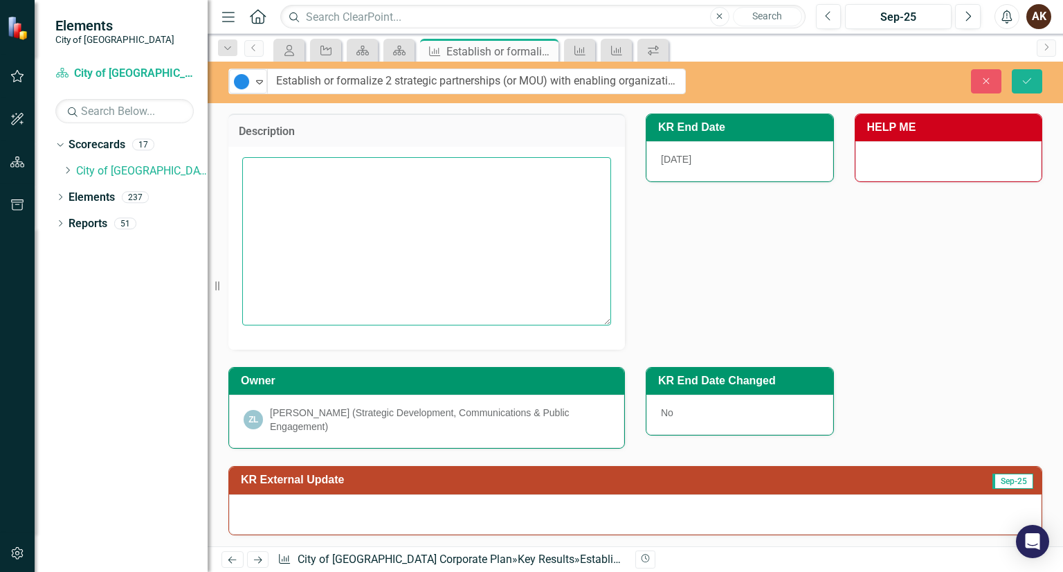
click at [288, 181] on textarea at bounding box center [426, 240] width 369 height 167
paste textarea "stablish or formalize two strategic partnerships or Memoranda of Understanding …"
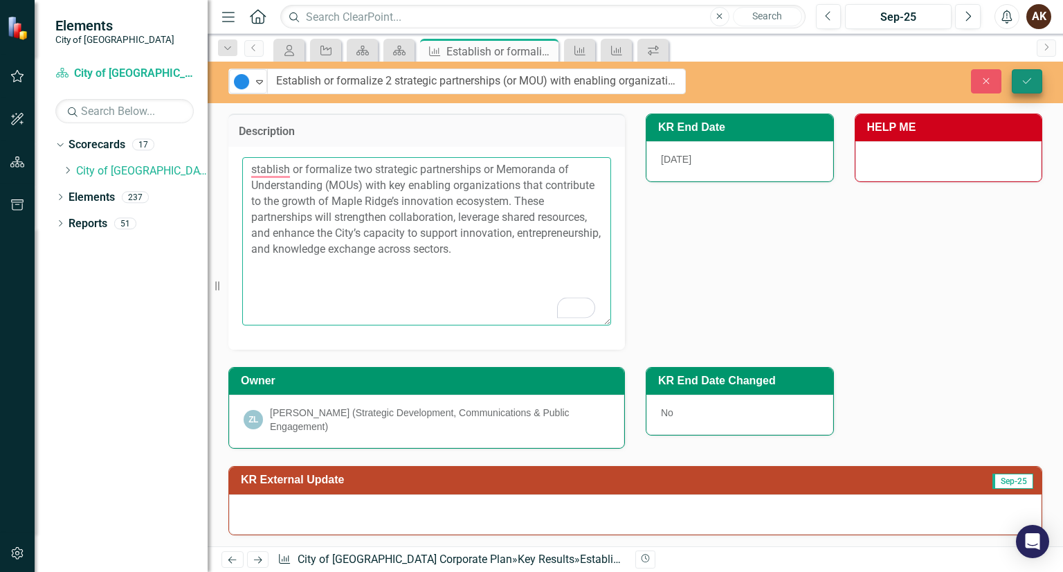
type textarea "stablish or formalize two strategic partnerships or Memoranda of Understanding …"
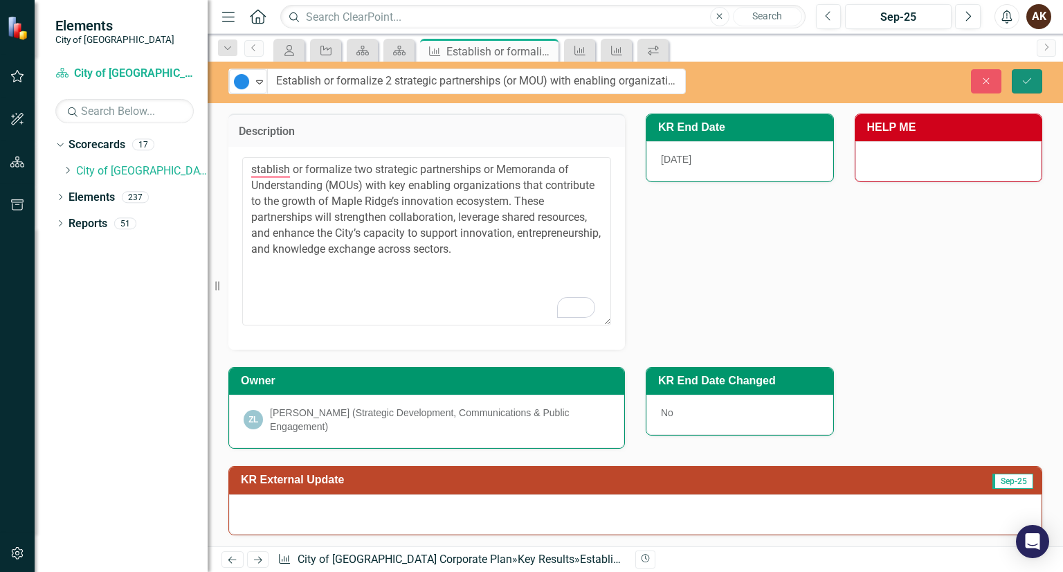
click at [1019, 80] on button "Save" at bounding box center [1027, 81] width 30 height 24
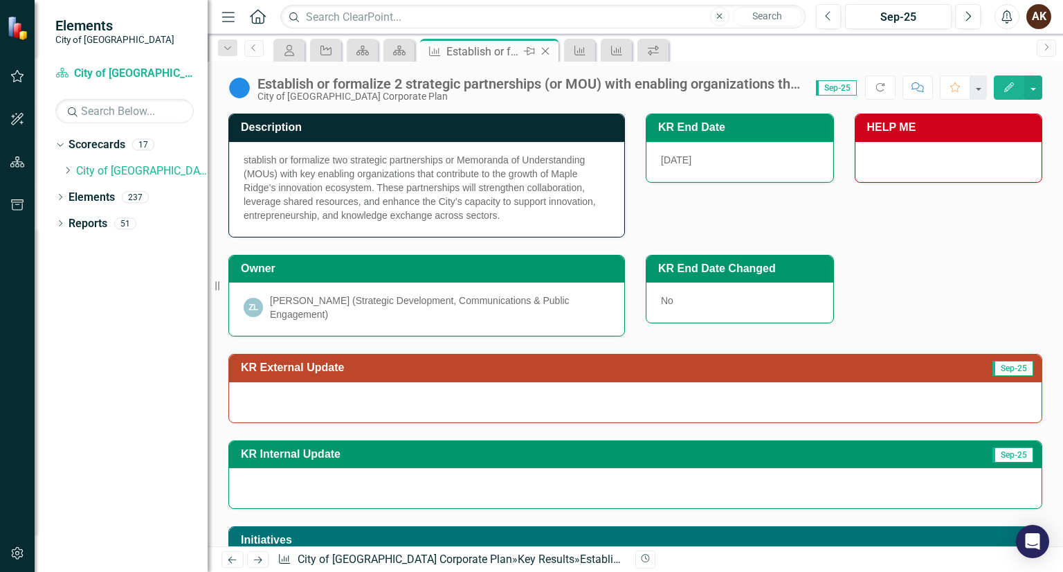
click at [547, 52] on icon at bounding box center [546, 52] width 8 height 8
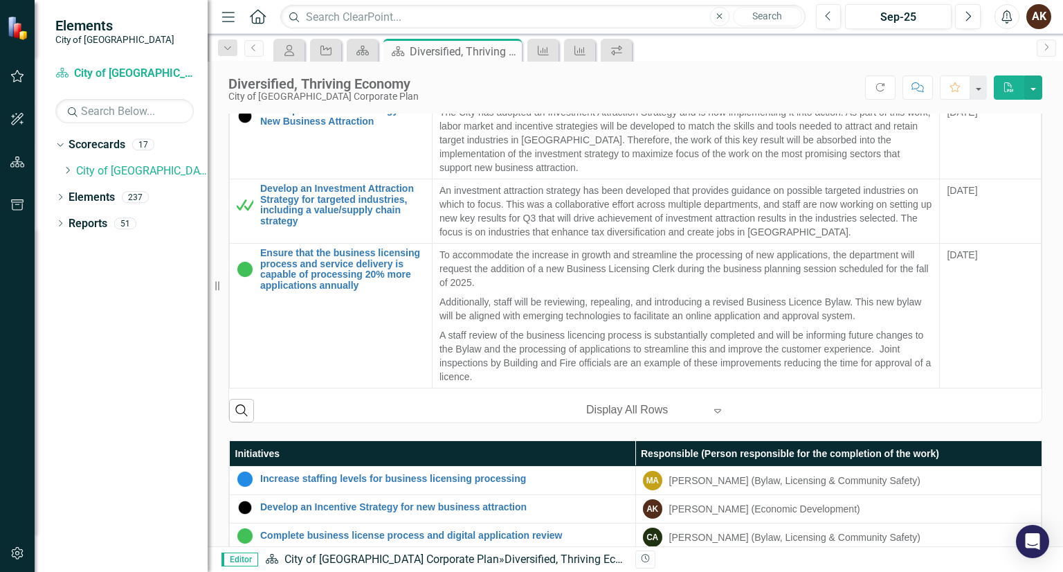
scroll to position [681, 0]
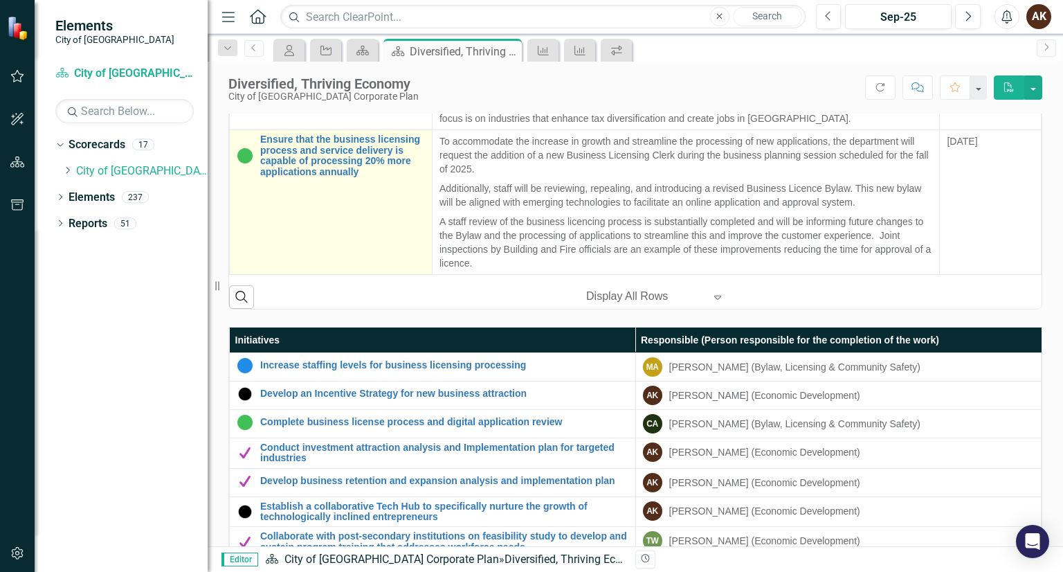
click at [297, 226] on td "Ensure that the business licensing process and service delivery is capable of p…" at bounding box center [331, 202] width 203 height 145
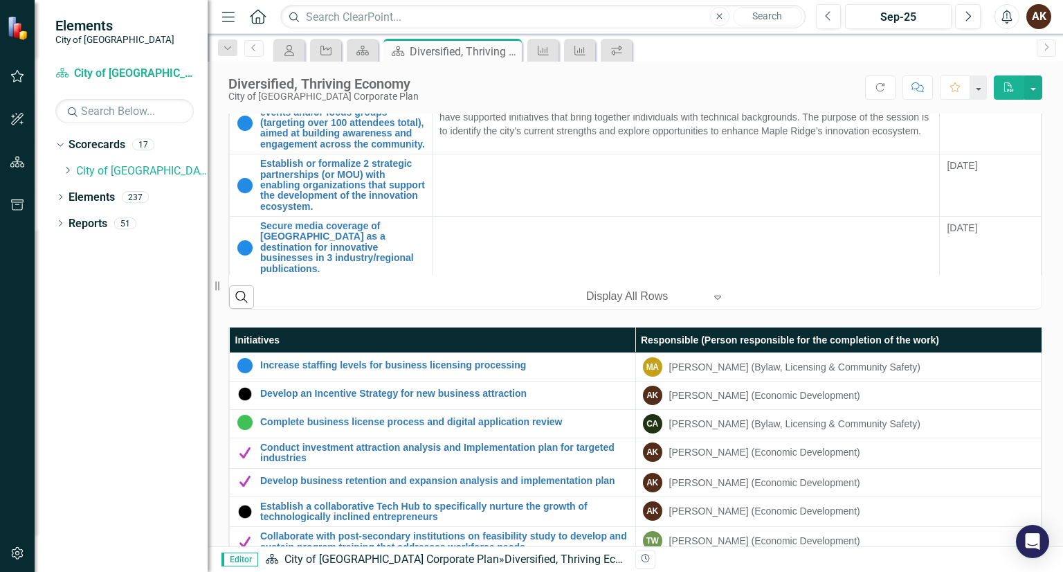
scroll to position [1280, 0]
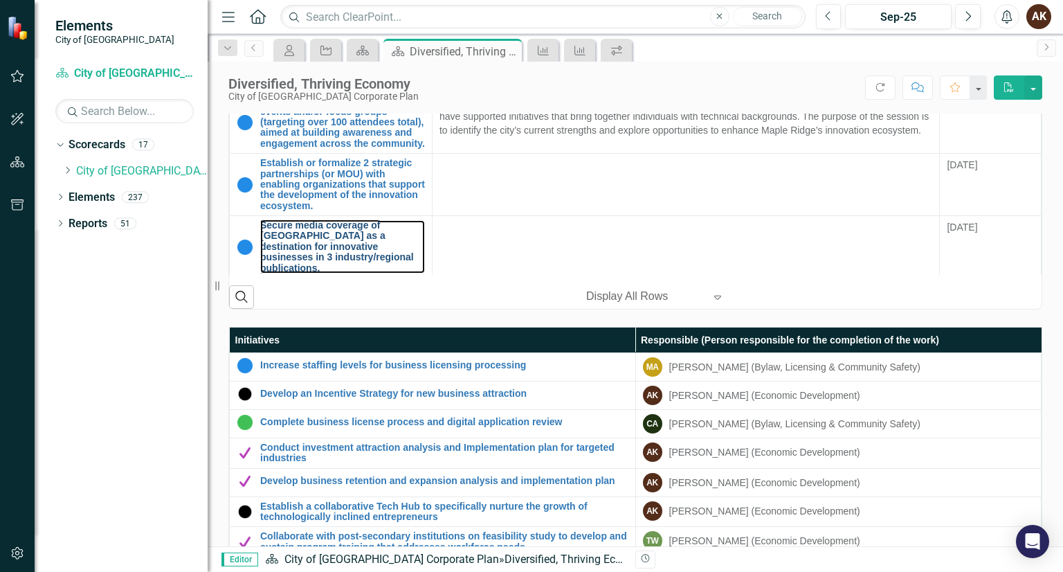
click at [297, 226] on link "Secure media coverage of [GEOGRAPHIC_DATA] as a destination for innovative busi…" at bounding box center [342, 246] width 165 height 53
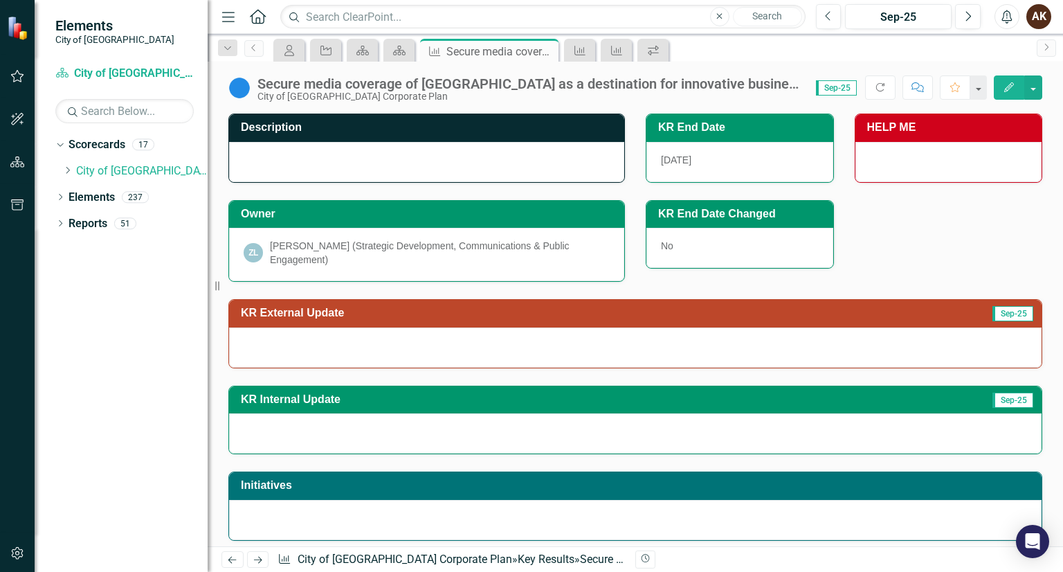
click at [314, 81] on div "Secure media coverage of [GEOGRAPHIC_DATA] as a destination for innovative busi…" at bounding box center [529, 83] width 545 height 15
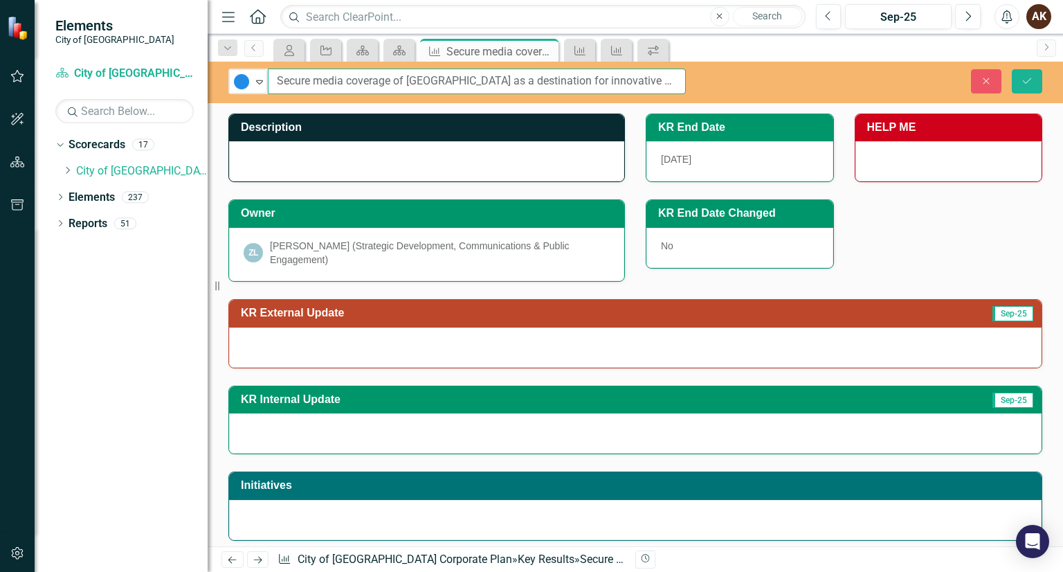
click at [314, 81] on input "Secure media coverage of [GEOGRAPHIC_DATA] as a destination for innovative busi…" at bounding box center [477, 82] width 418 height 26
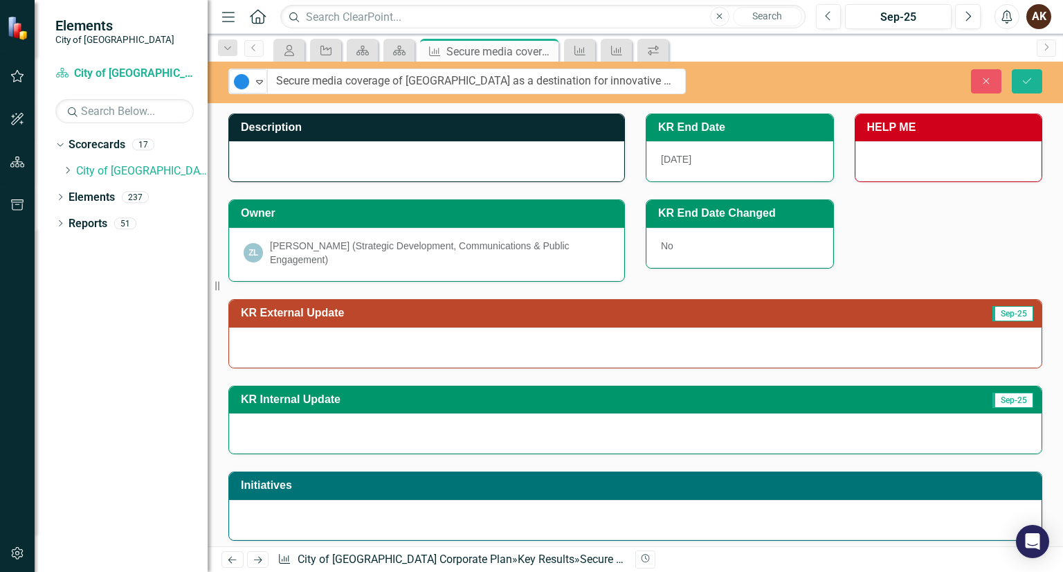
click at [327, 165] on div at bounding box center [426, 161] width 395 height 40
click at [276, 158] on div at bounding box center [426, 161] width 395 height 40
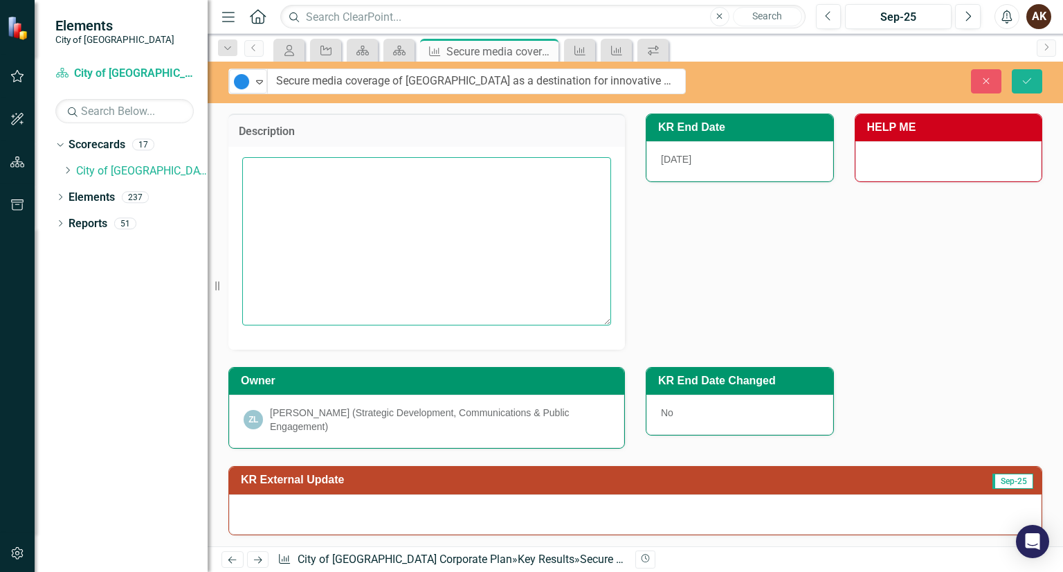
click at [267, 174] on textarea at bounding box center [426, 240] width 369 height 167
paste textarea "Secure media coverage highlighting [GEOGRAPHIC_DATA] as a destination for innov…"
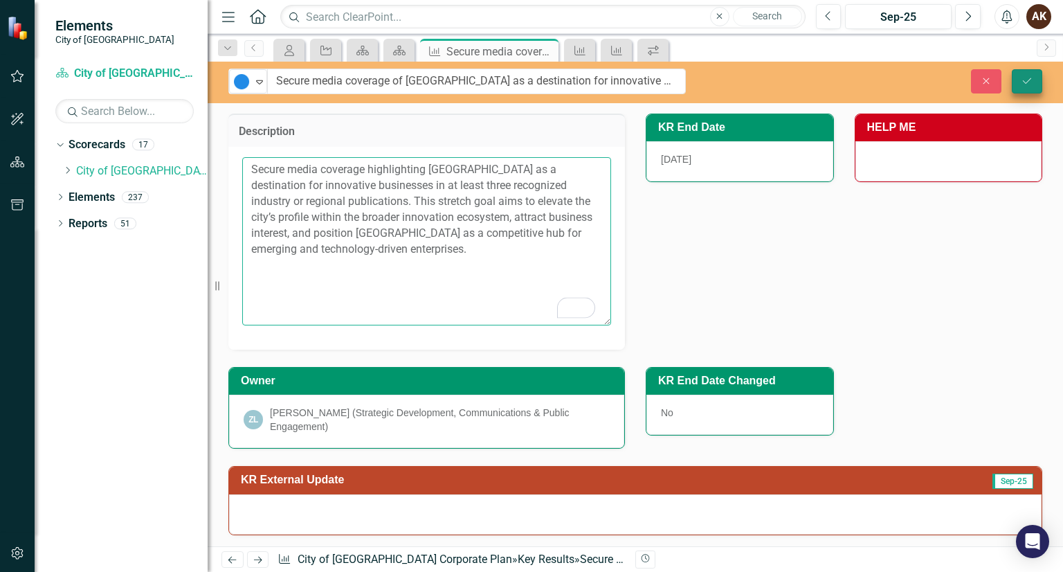
type textarea "Secure media coverage highlighting [GEOGRAPHIC_DATA] as a destination for innov…"
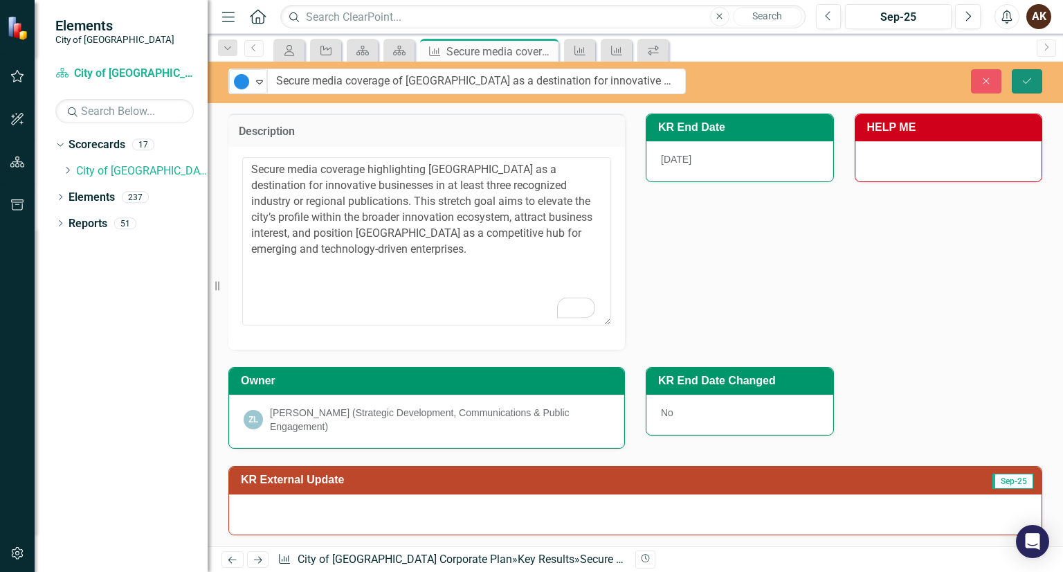
click at [1030, 76] on icon "Save" at bounding box center [1027, 81] width 12 height 10
